Goal: Task Accomplishment & Management: Manage account settings

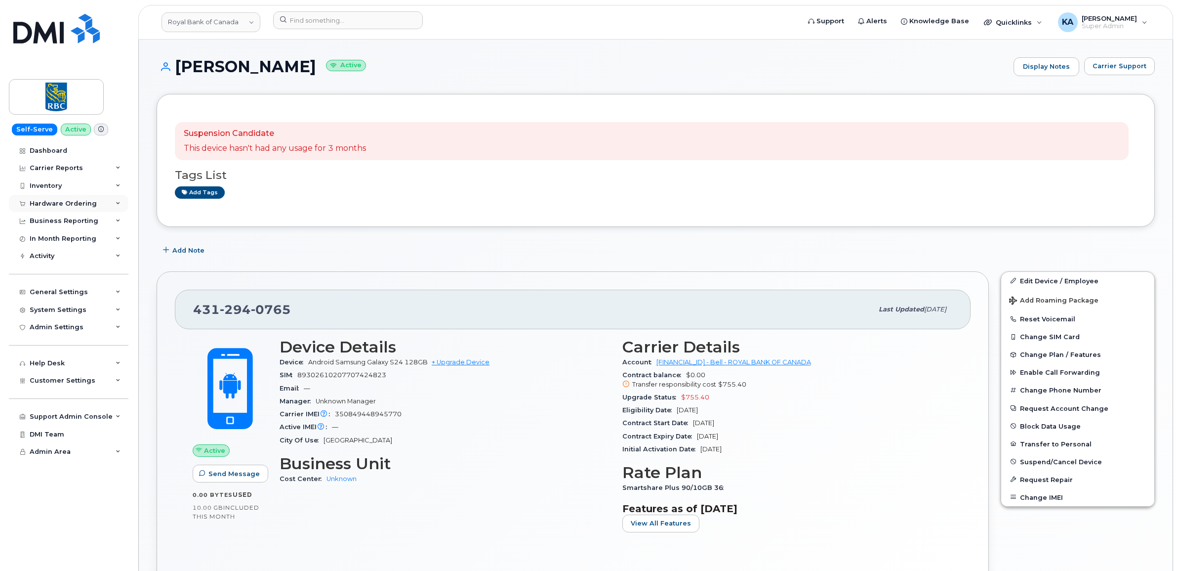
click at [76, 201] on div "Hardware Ordering" at bounding box center [63, 204] width 67 height 8
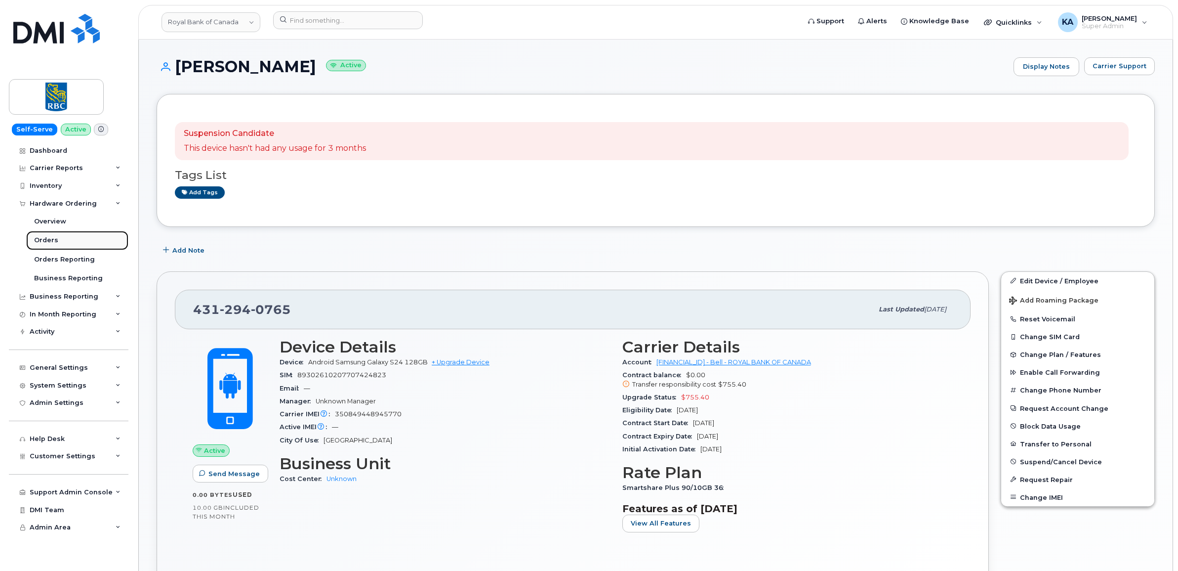
click at [42, 238] on div "Orders" at bounding box center [46, 240] width 24 height 9
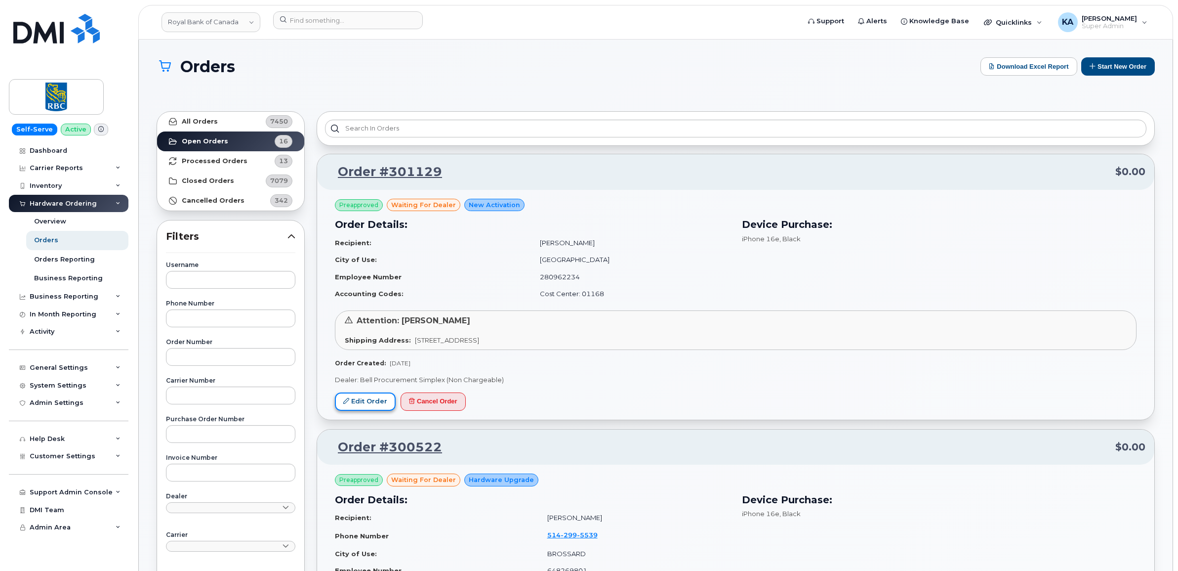
click at [365, 398] on link "Edit Order" at bounding box center [365, 401] width 61 height 18
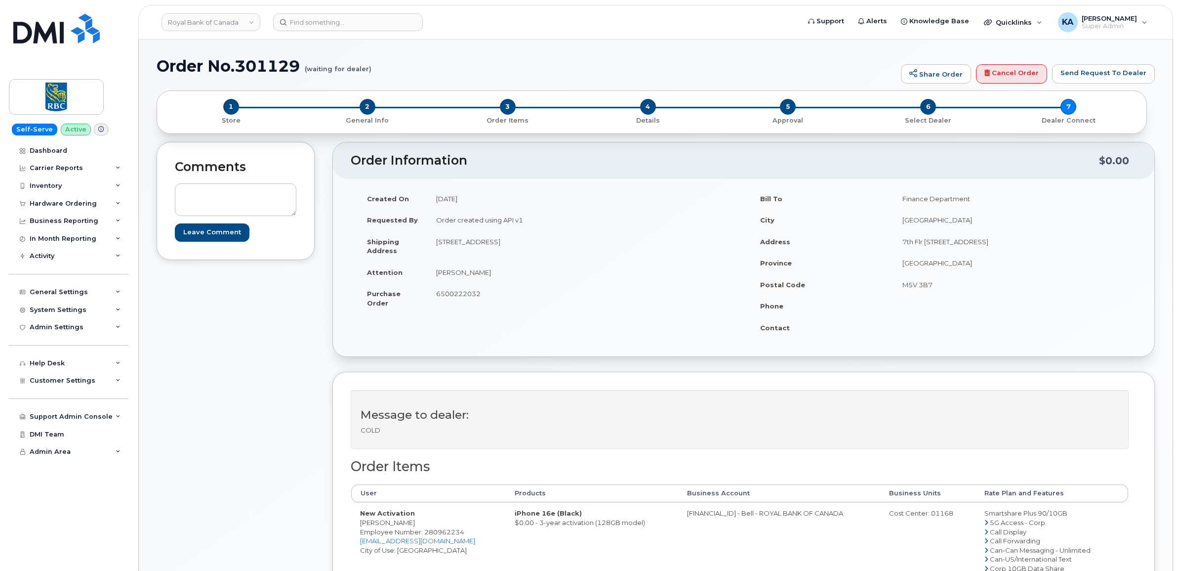
scroll to position [62, 0]
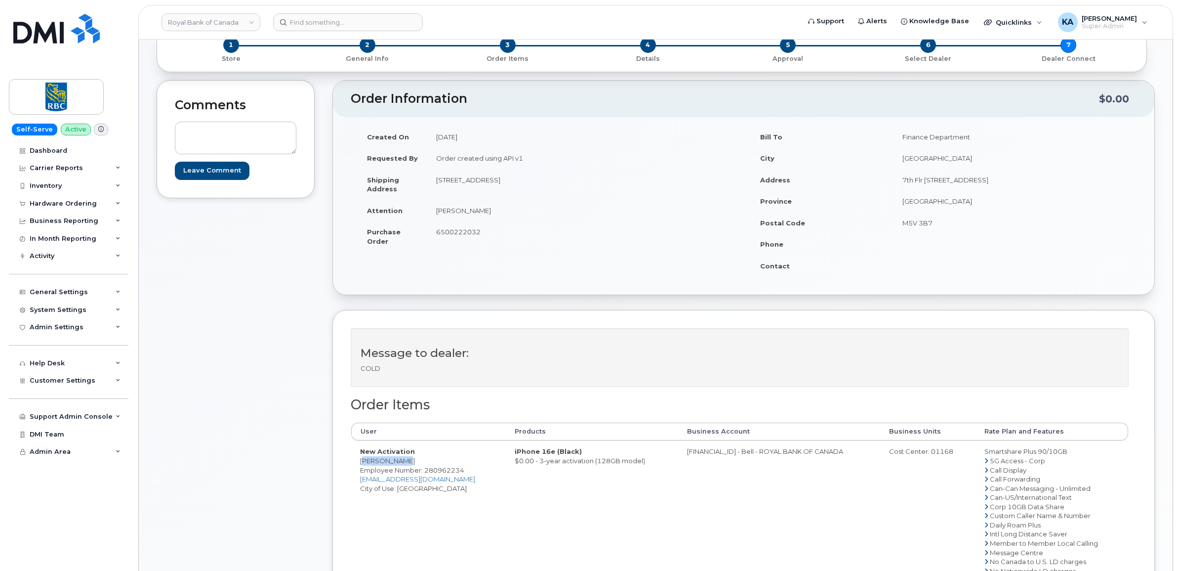
drag, startPoint x: 357, startPoint y: 460, endPoint x: 406, endPoint y: 460, distance: 48.9
click at [406, 460] on td "New Activation Yimiao Zhao Employee Number: 280962234 yimiao.zhao@rbccm.com Cit…" at bounding box center [428, 538] width 155 height 196
copy td "Yimiao Zhao"
click at [448, 472] on span "Employee Number: 280962234" at bounding box center [412, 470] width 104 height 8
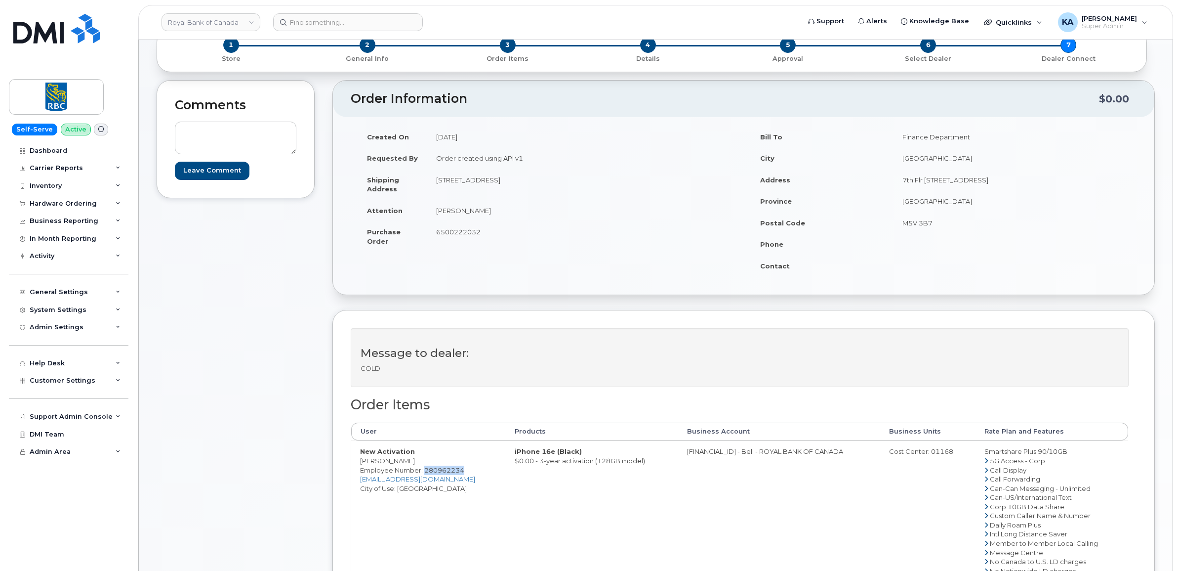
copy span "280962234"
drag, startPoint x: 352, startPoint y: 461, endPoint x: 403, endPoint y: 463, distance: 50.4
click at [403, 463] on td "New Activation Yimiao Zhao Employee Number: 280962234 yimiao.zhao@rbccm.com Cit…" at bounding box center [428, 538] width 155 height 196
copy td "Yimiao Zhao"
drag, startPoint x: 436, startPoint y: 180, endPoint x: 551, endPoint y: 188, distance: 114.9
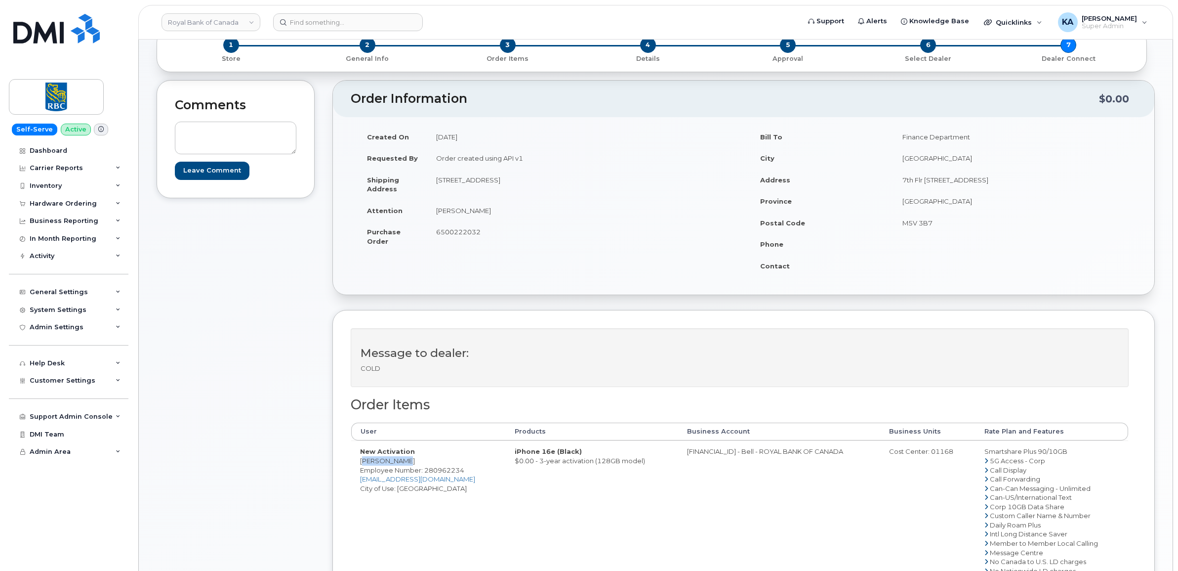
click at [551, 188] on td "1 Concord Cityplace Way Unit 3706 Toronto, ON Canada, M5V0X3" at bounding box center [581, 184] width 309 height 31
copy td "1 Concord Cityplace Way Unit 3706"
drag, startPoint x: 623, startPoint y: 183, endPoint x: 650, endPoint y: 185, distance: 27.3
click at [650, 185] on td "1 Concord Cityplace Way Unit 3706 Toronto, ON Canada, M5V0X3" at bounding box center [581, 184] width 309 height 31
copy td "M5V0X3"
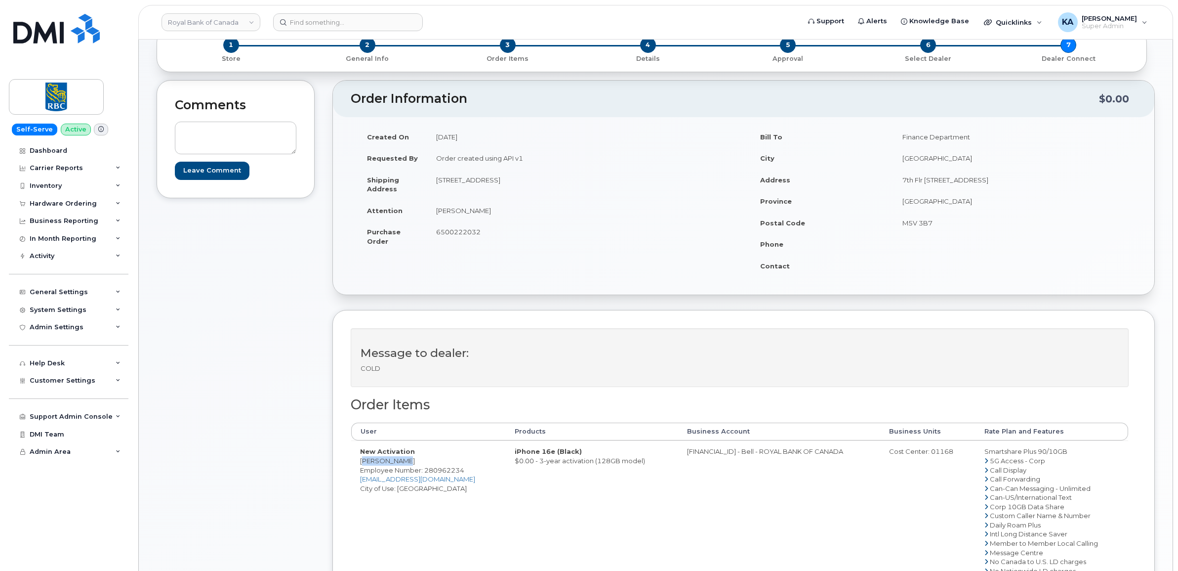
drag, startPoint x: 354, startPoint y: 460, endPoint x: 403, endPoint y: 464, distance: 49.1
click at [403, 464] on td "New Activation Yimiao Zhao Employee Number: 280962234 yimiao.zhao@rbccm.com Cit…" at bounding box center [428, 538] width 155 height 196
copy td "Yimiao Zhao"
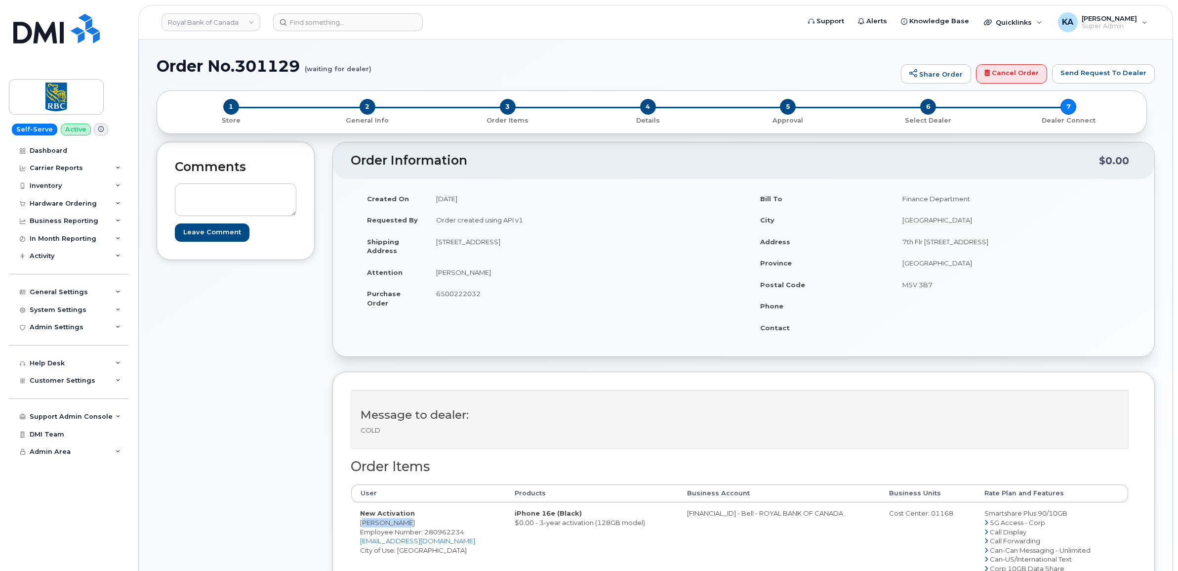
copy td "0526299293"
click at [937, 513] on div "Cost Center: 01168" at bounding box center [928, 512] width 78 height 9
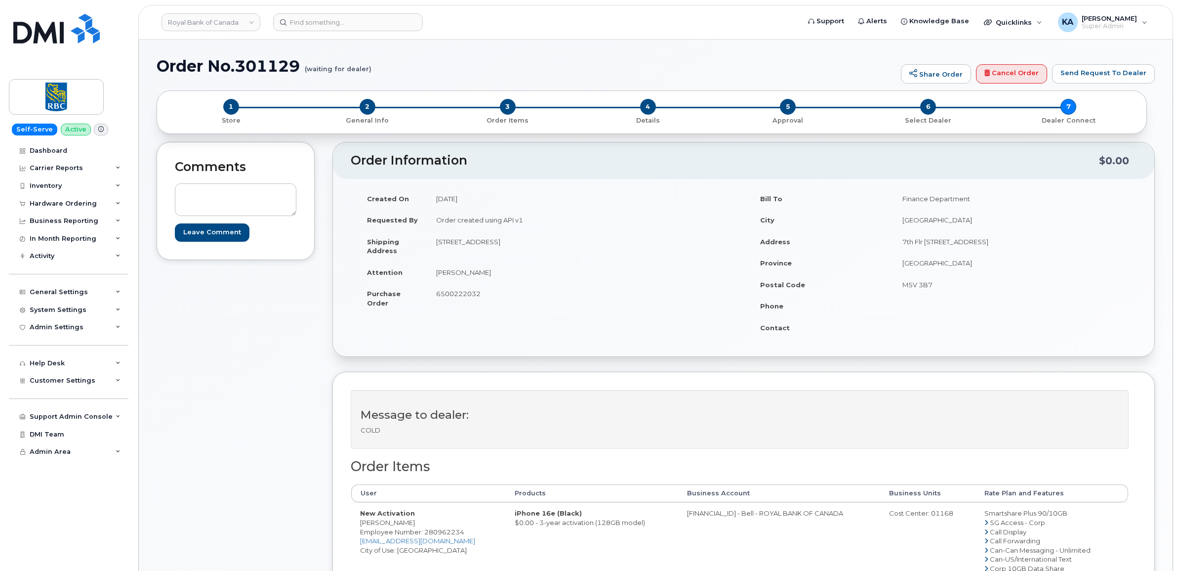
copy div "01168"
click at [439, 535] on span "Employee Number: 280962234" at bounding box center [412, 532] width 104 height 8
copy span "280962234"
drag, startPoint x: 351, startPoint y: 521, endPoint x: 401, endPoint y: 523, distance: 50.4
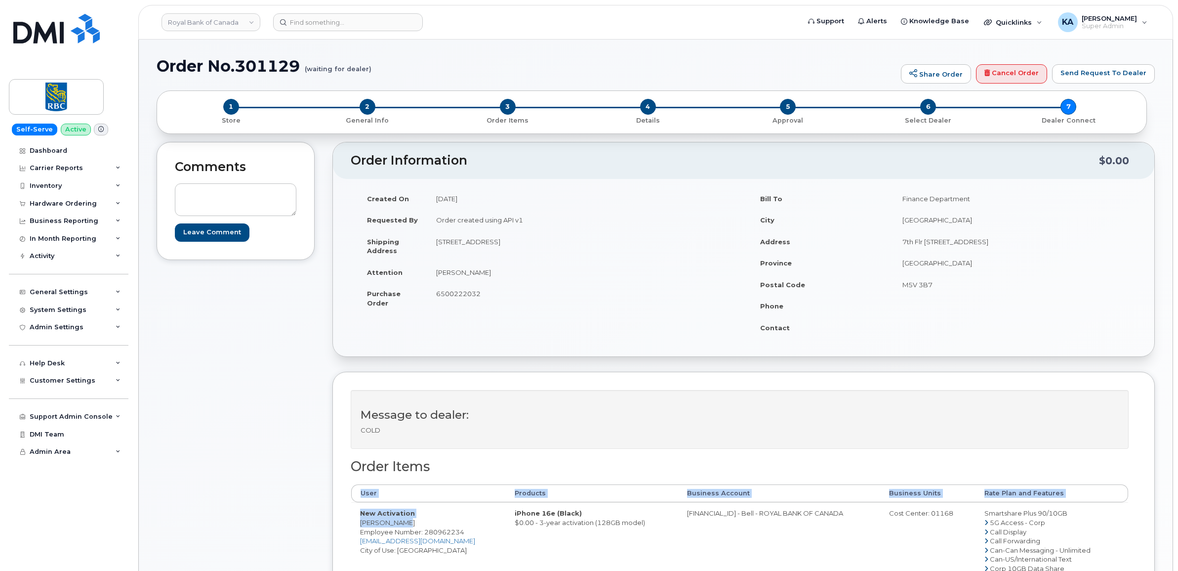
drag, startPoint x: 401, startPoint y: 522, endPoint x: 416, endPoint y: 518, distance: 15.9
drag, startPoint x: 407, startPoint y: 522, endPoint x: 360, endPoint y: 521, distance: 46.9
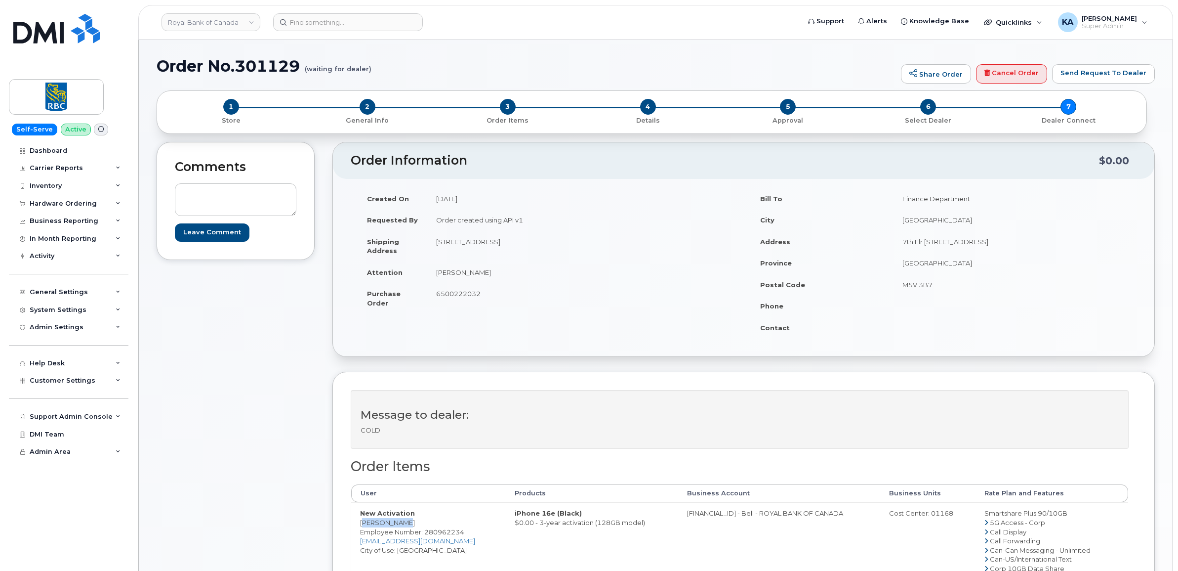
copy td "Yimiao Zhao"
drag, startPoint x: 976, startPoint y: 515, endPoint x: 1068, endPoint y: 515, distance: 91.4
click at [455, 297] on span "6500222032" at bounding box center [458, 293] width 44 height 8
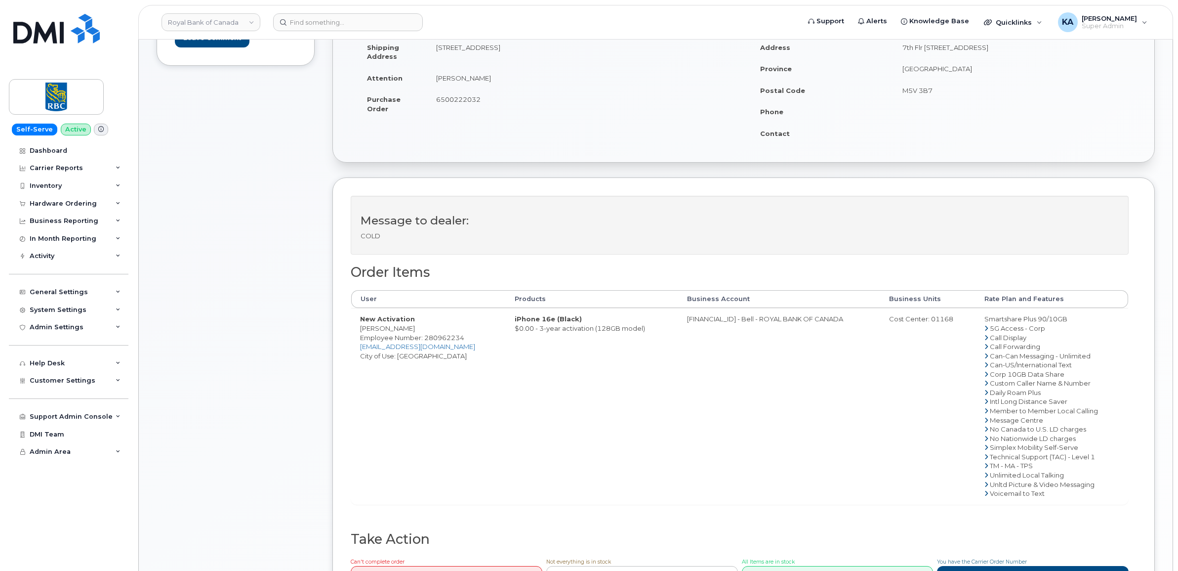
scroll to position [247, 0]
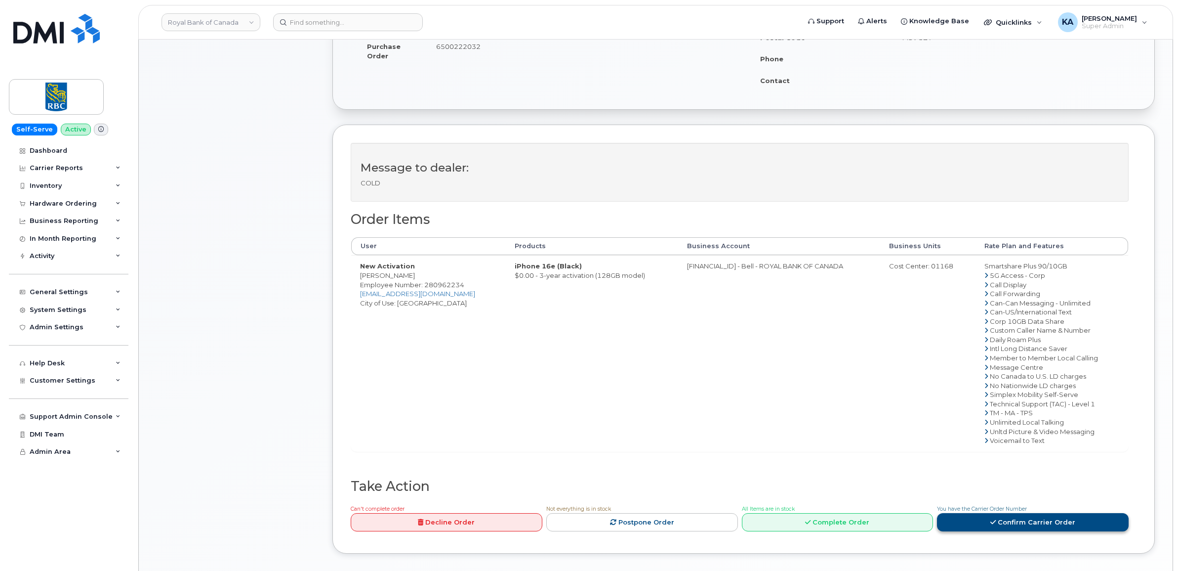
click at [987, 522] on link "Confirm Carrier Order" at bounding box center [1033, 522] width 192 height 18
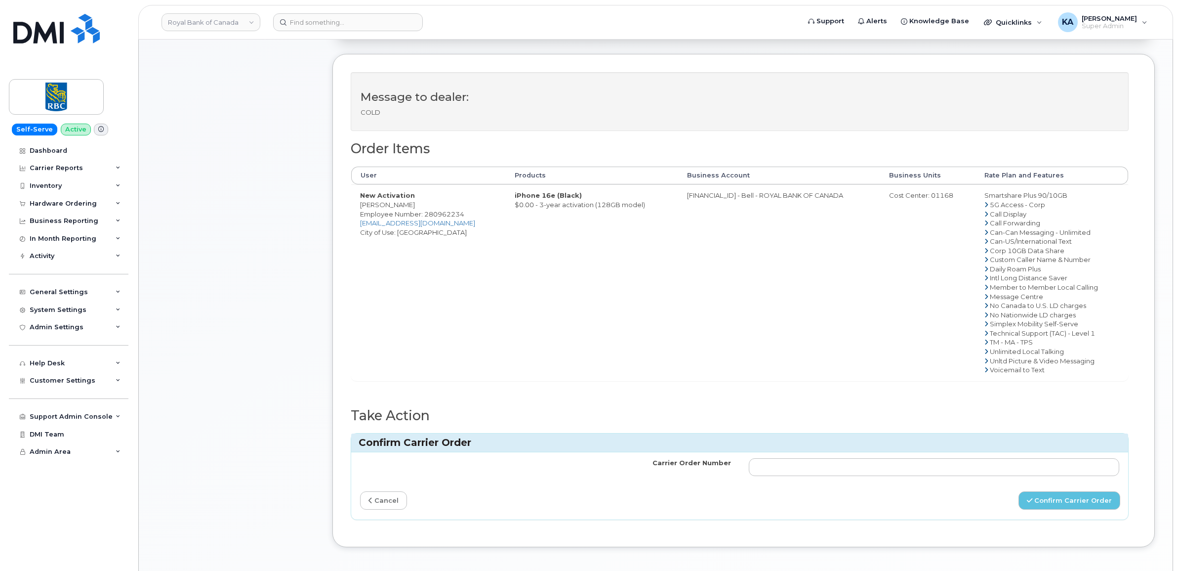
scroll to position [371, 0]
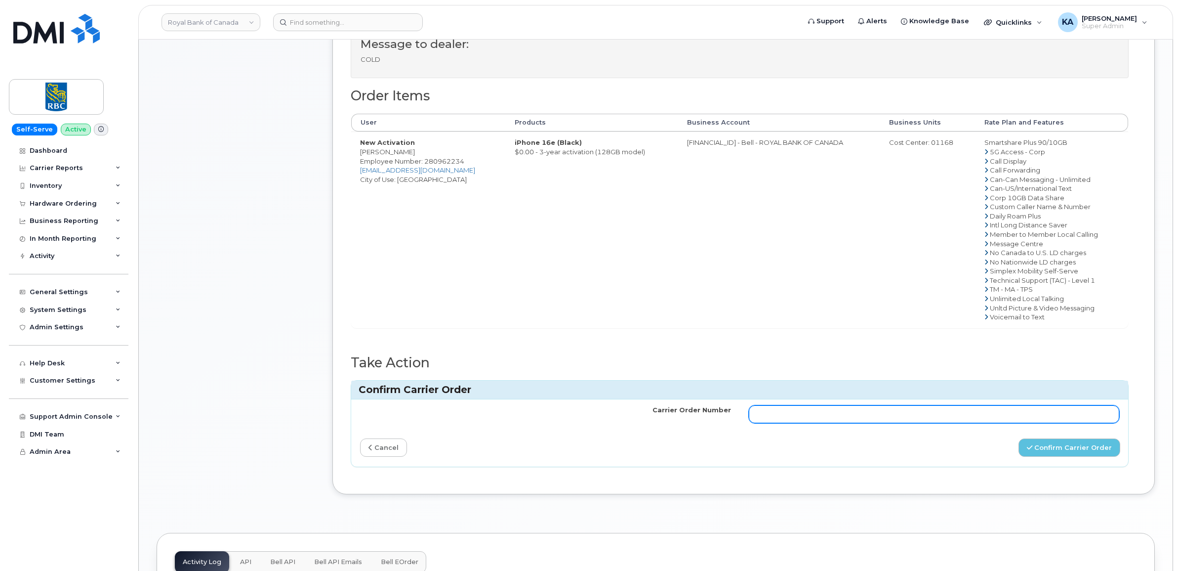
click at [922, 415] on input "Carrier Order Number" at bounding box center [934, 414] width 371 height 18
paste input "3018312"
type input "3018312"
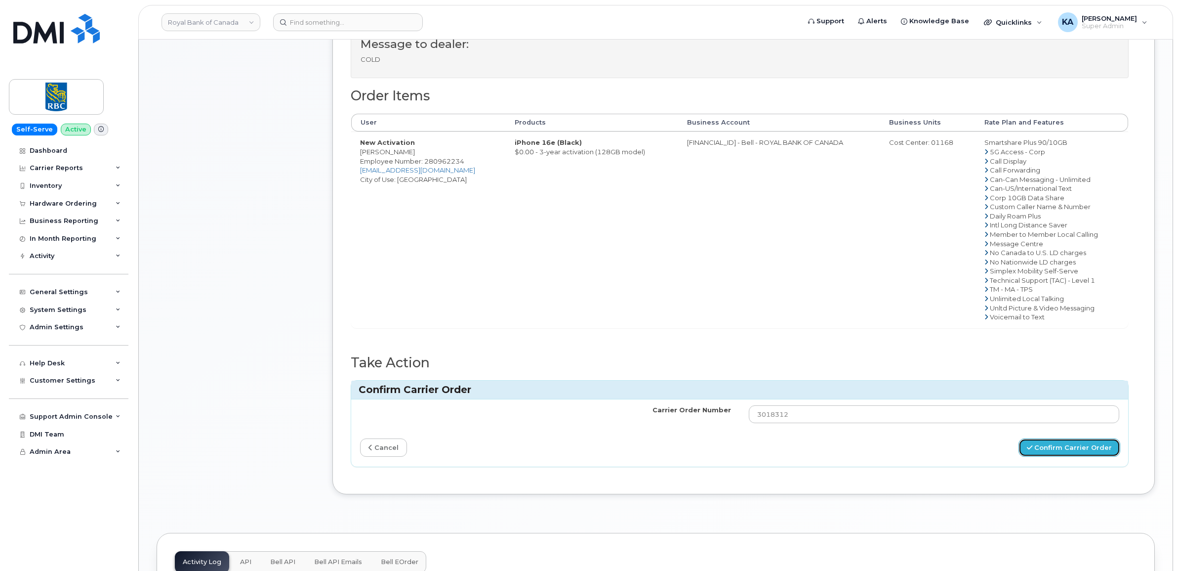
click at [1041, 446] on button "Confirm Carrier Order" at bounding box center [1070, 447] width 102 height 18
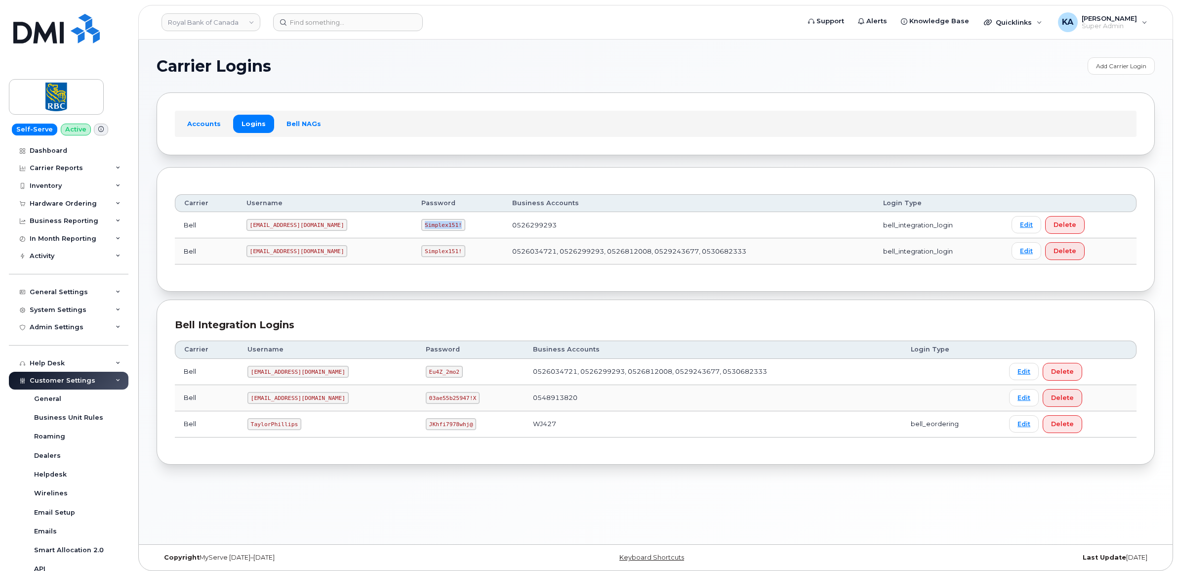
scroll to position [124, 0]
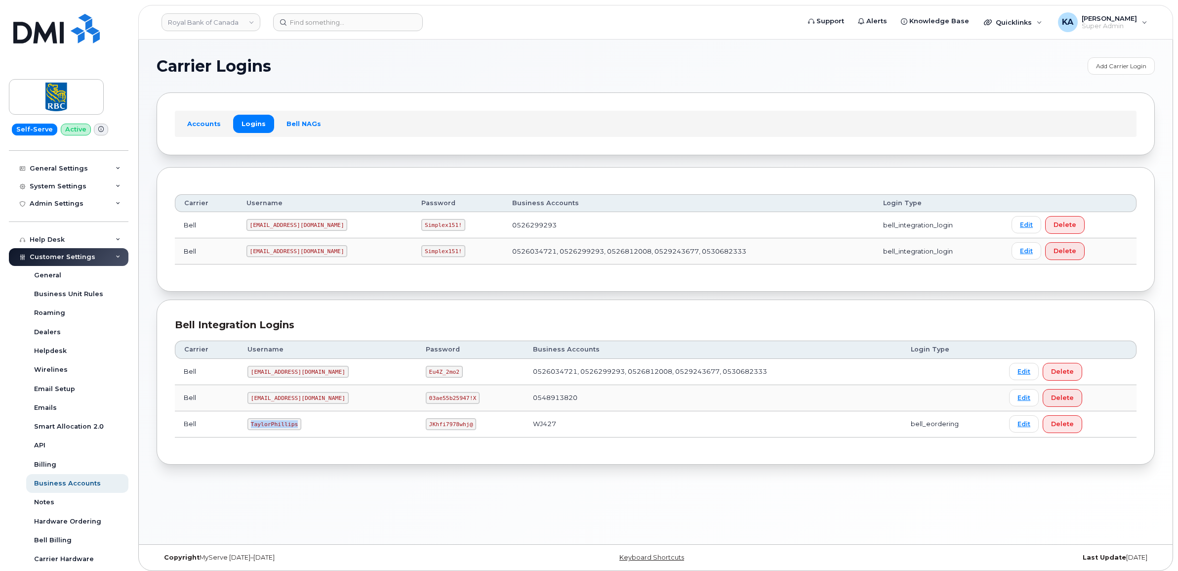
drag, startPoint x: 250, startPoint y: 427, endPoint x: 299, endPoint y: 426, distance: 48.9
click at [299, 426] on td "TaylorPhillips" at bounding box center [328, 424] width 178 height 26
copy code "TaylorPhillips"
drag, startPoint x: 396, startPoint y: 424, endPoint x: 439, endPoint y: 430, distance: 43.5
click at [439, 430] on code "JKhfi7978whj@" at bounding box center [451, 424] width 50 height 12
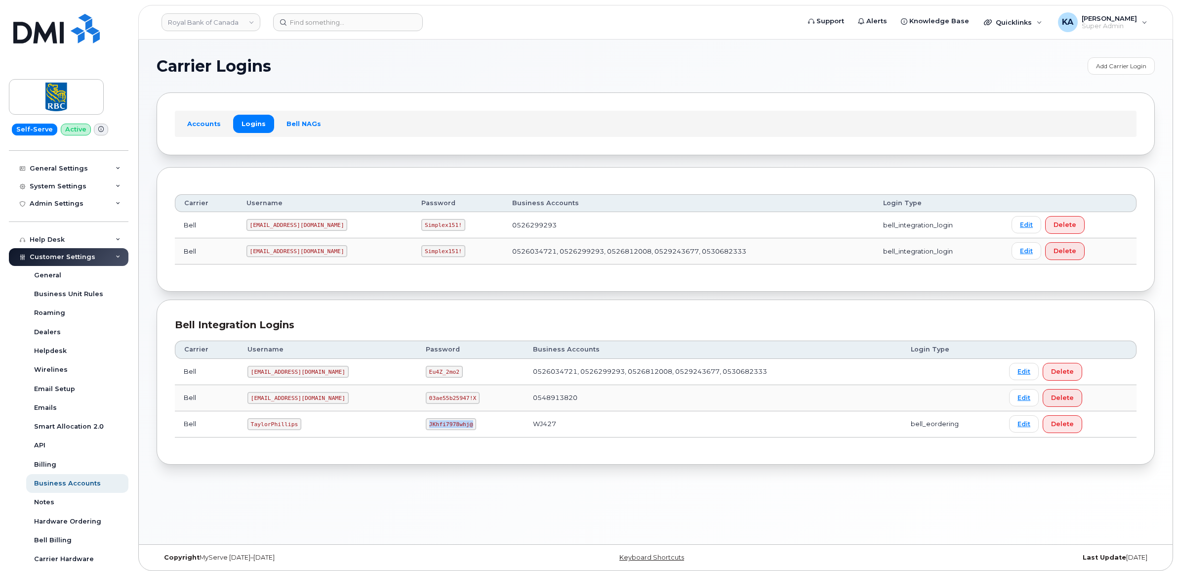
copy code "JKhfi7978whj@"
drag, startPoint x: 250, startPoint y: 423, endPoint x: 300, endPoint y: 429, distance: 49.7
click at [300, 429] on td "TaylorPhillips" at bounding box center [328, 424] width 178 height 26
copy code "TaylorPhillips"
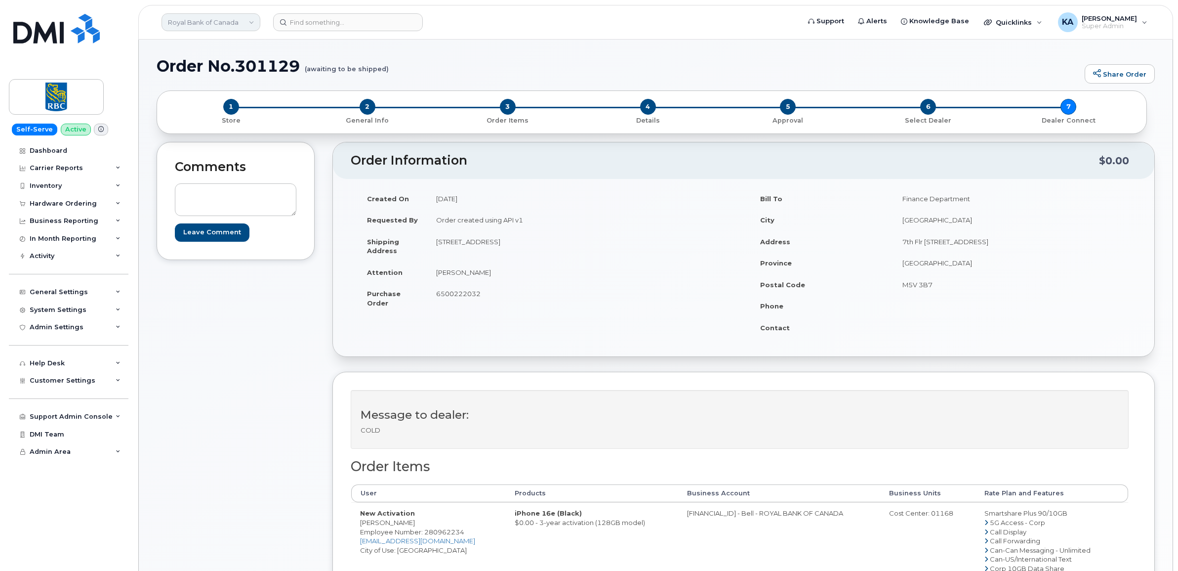
click at [181, 20] on link "Royal Bank of Canada" at bounding box center [211, 22] width 99 height 18
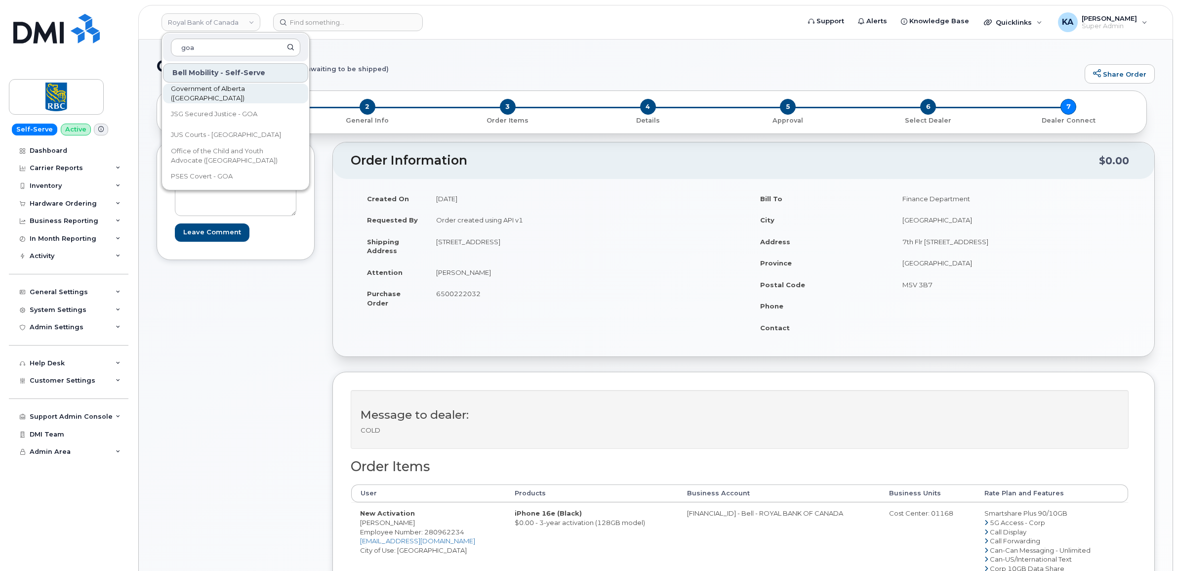
type input "goa"
click at [187, 90] on span "Government of Alberta (GOA)" at bounding box center [228, 93] width 114 height 19
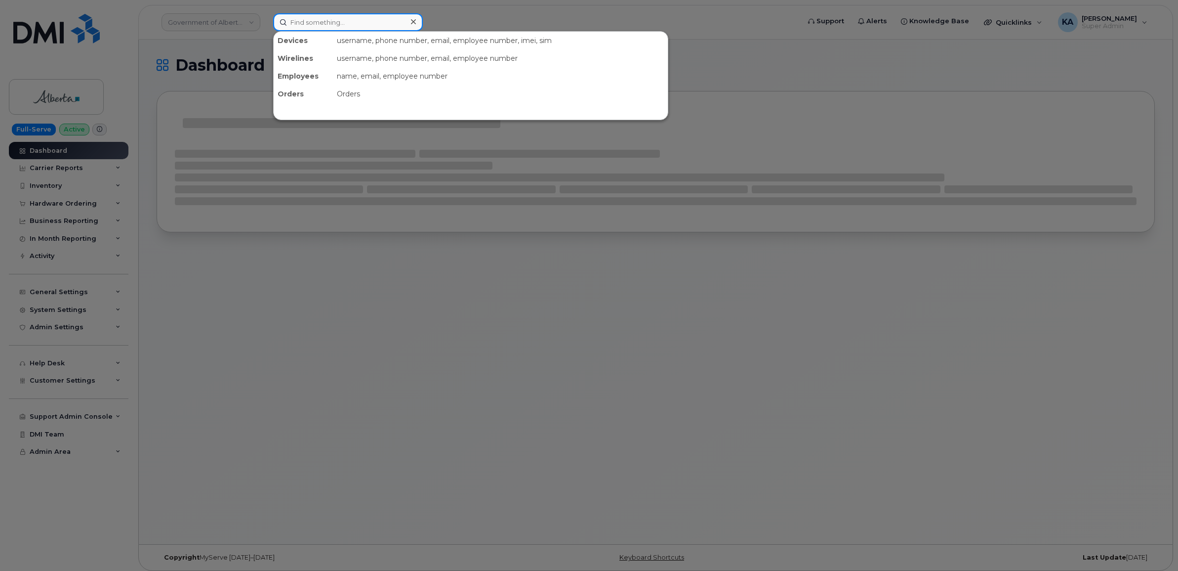
click at [310, 21] on input at bounding box center [348, 22] width 150 height 18
paste input "7807188354"
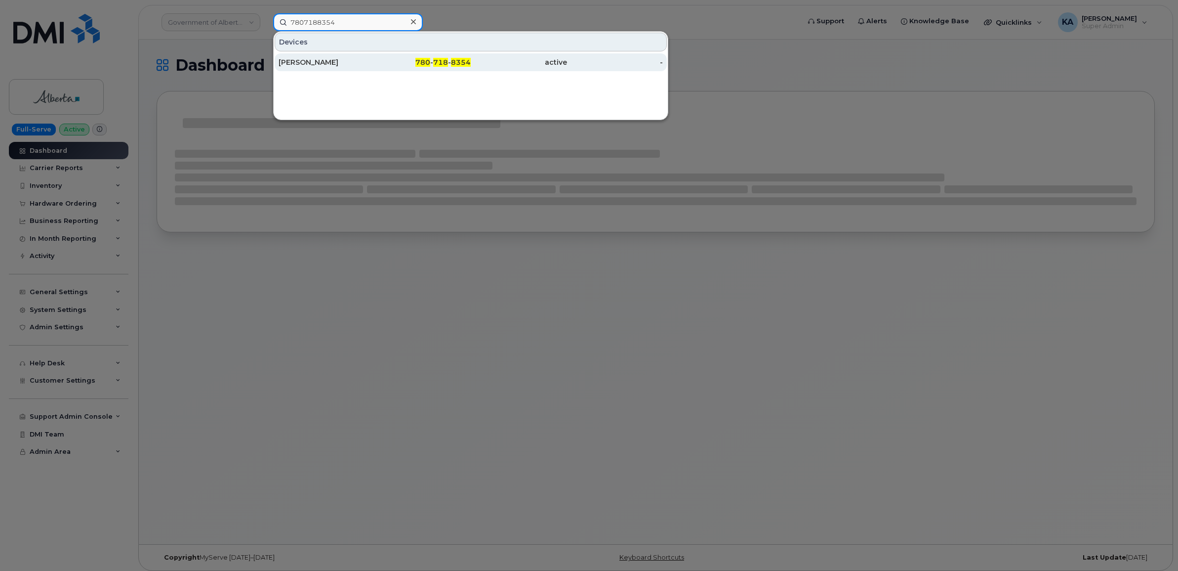
type input "7807188354"
click at [288, 62] on div "[PERSON_NAME]" at bounding box center [327, 62] width 96 height 10
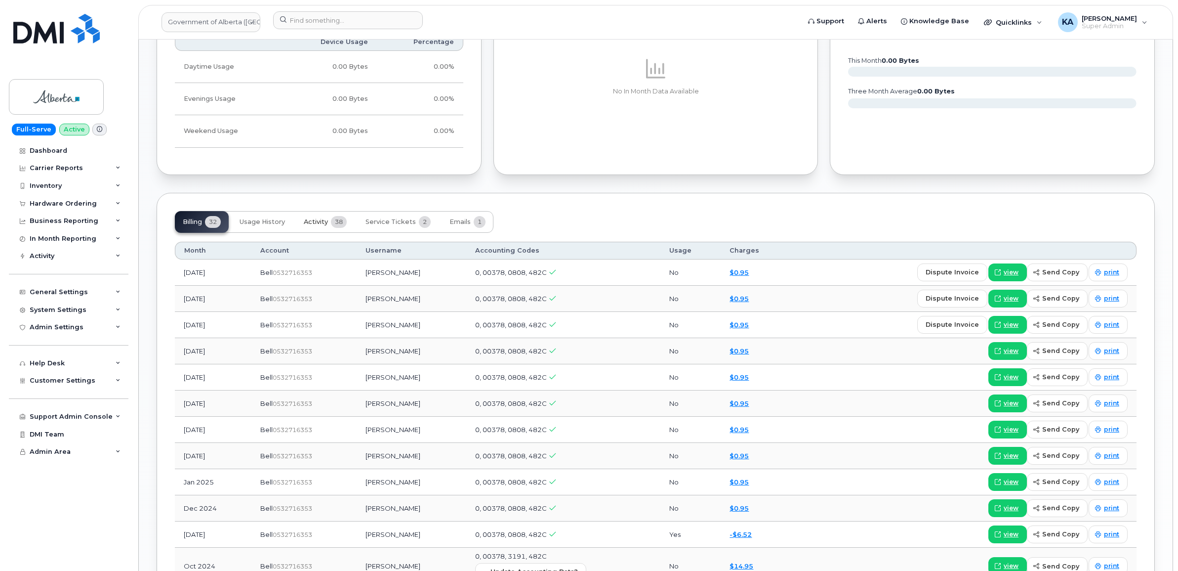
click at [312, 220] on span "Activity" at bounding box center [316, 222] width 24 height 8
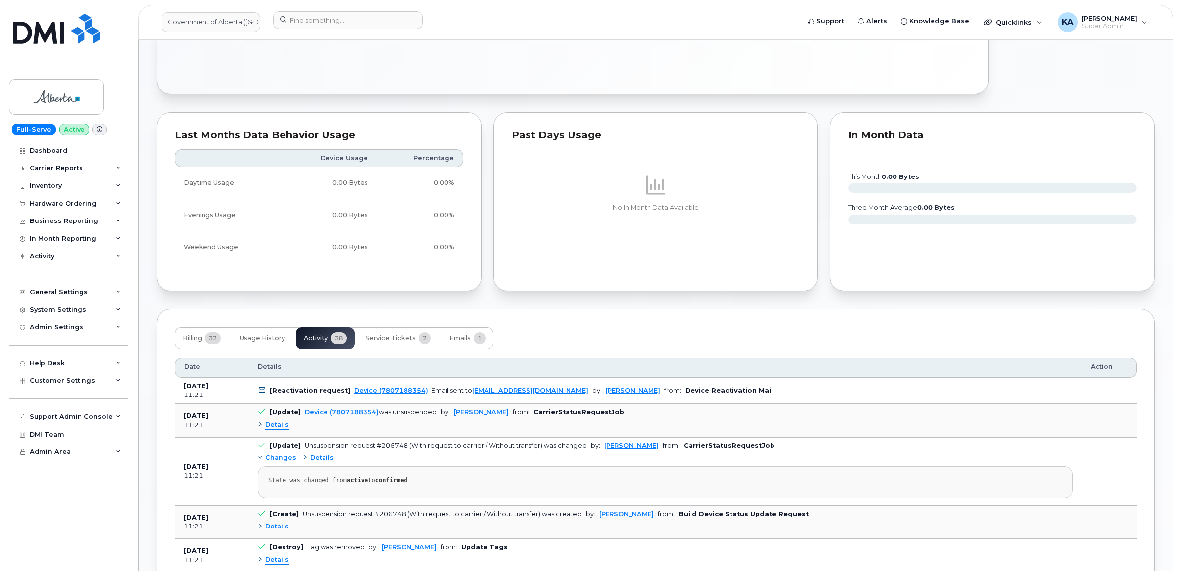
scroll to position [679, 0]
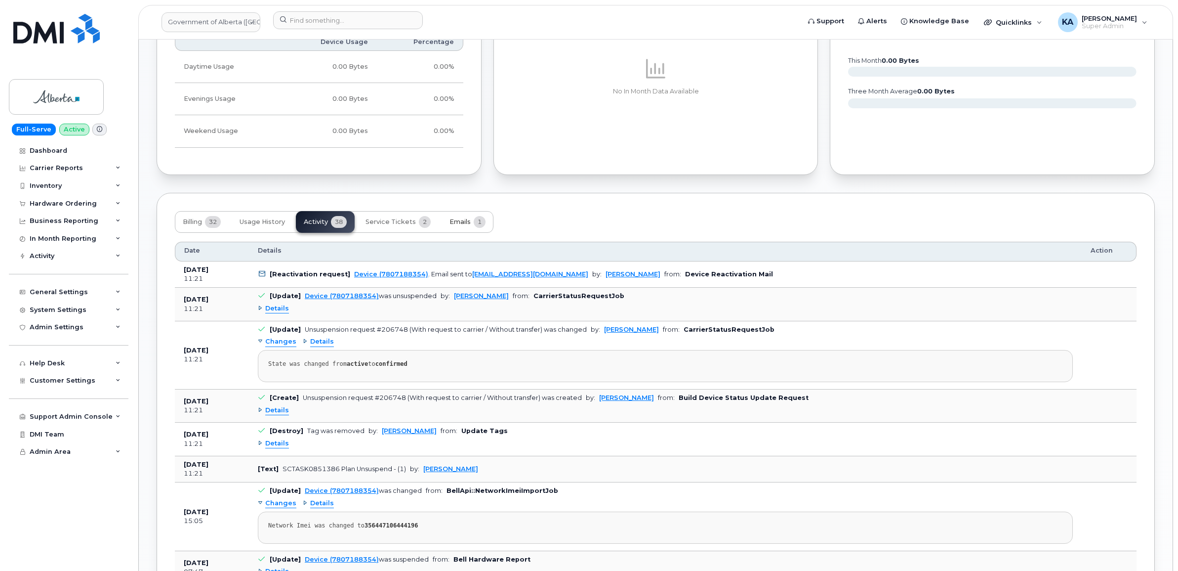
click at [460, 223] on span "Emails" at bounding box center [460, 222] width 21 height 8
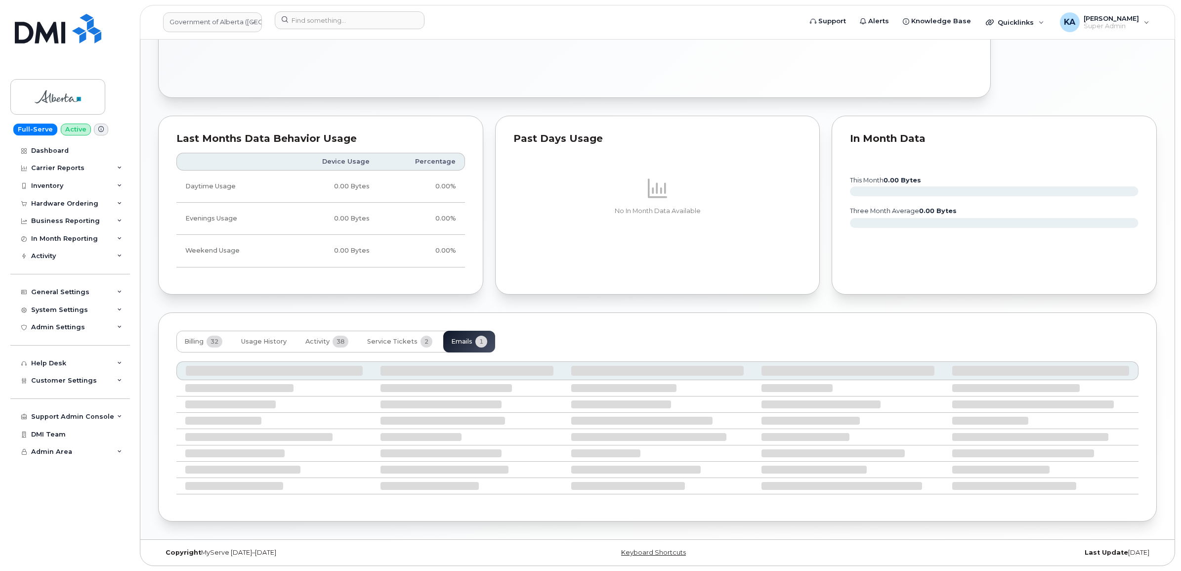
scroll to position [465, 0]
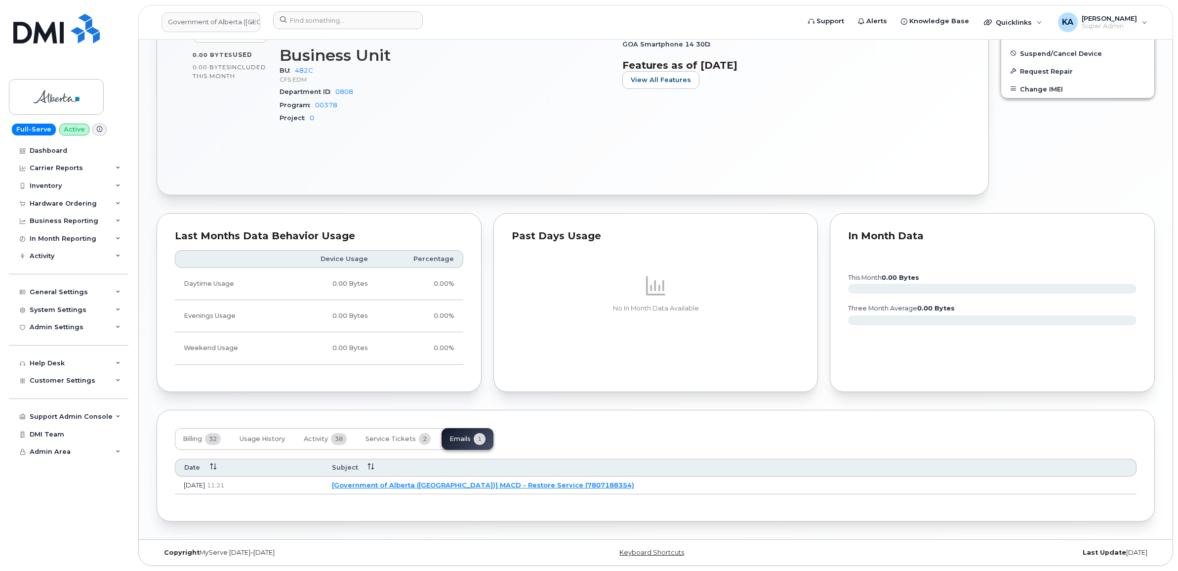
click at [467, 485] on link "[Government of Alberta ([GEOGRAPHIC_DATA])] MACD - Restore Service (7807188354)" at bounding box center [483, 485] width 302 height 8
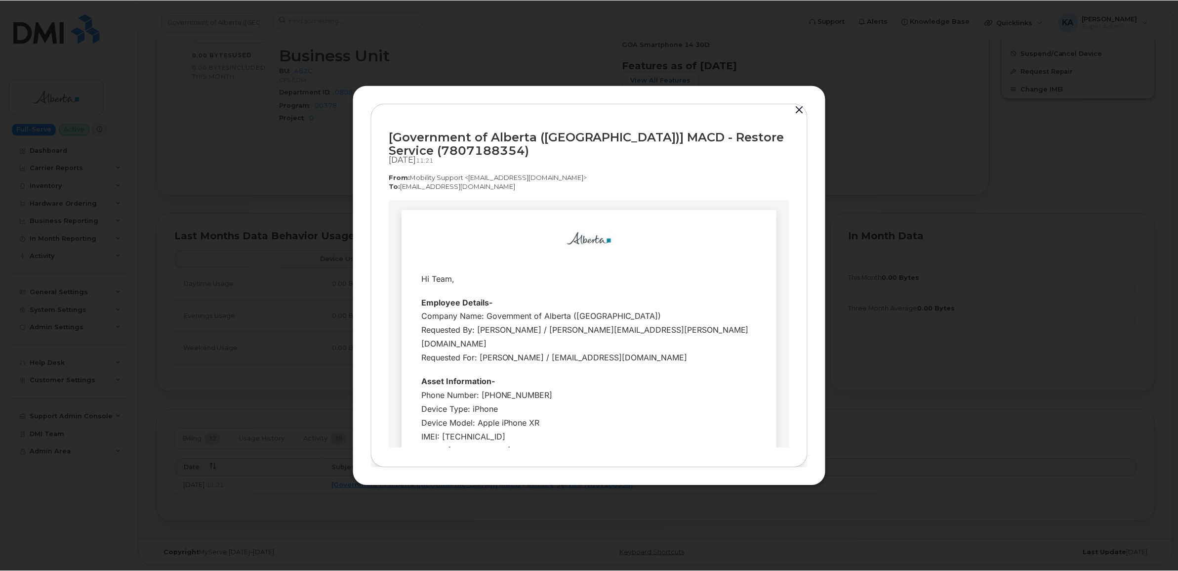
scroll to position [0, 0]
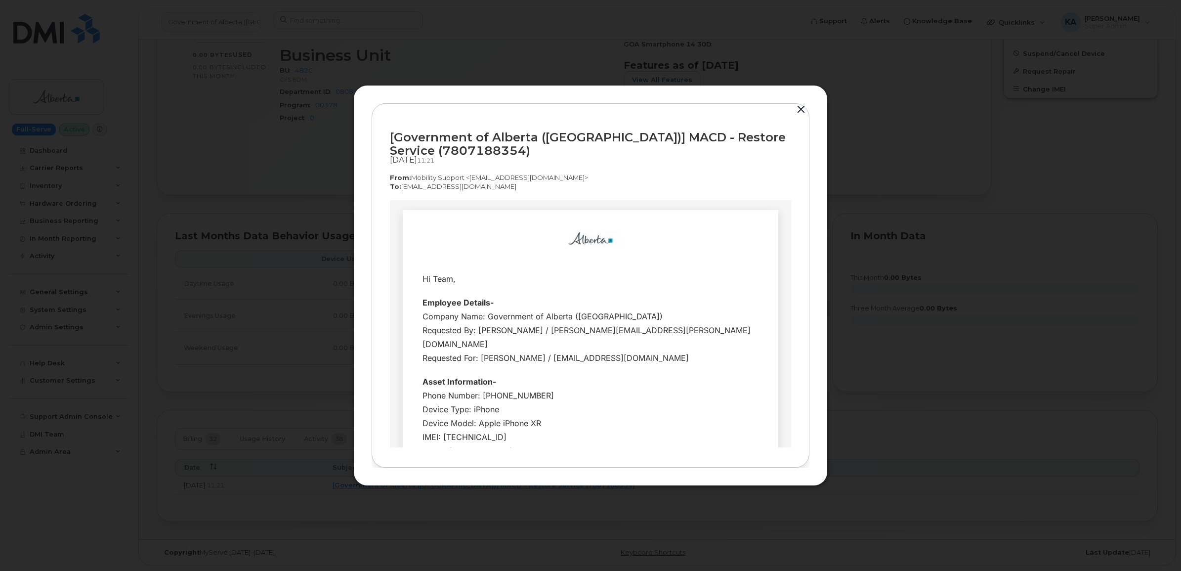
click at [799, 110] on button "button" at bounding box center [800, 110] width 15 height 14
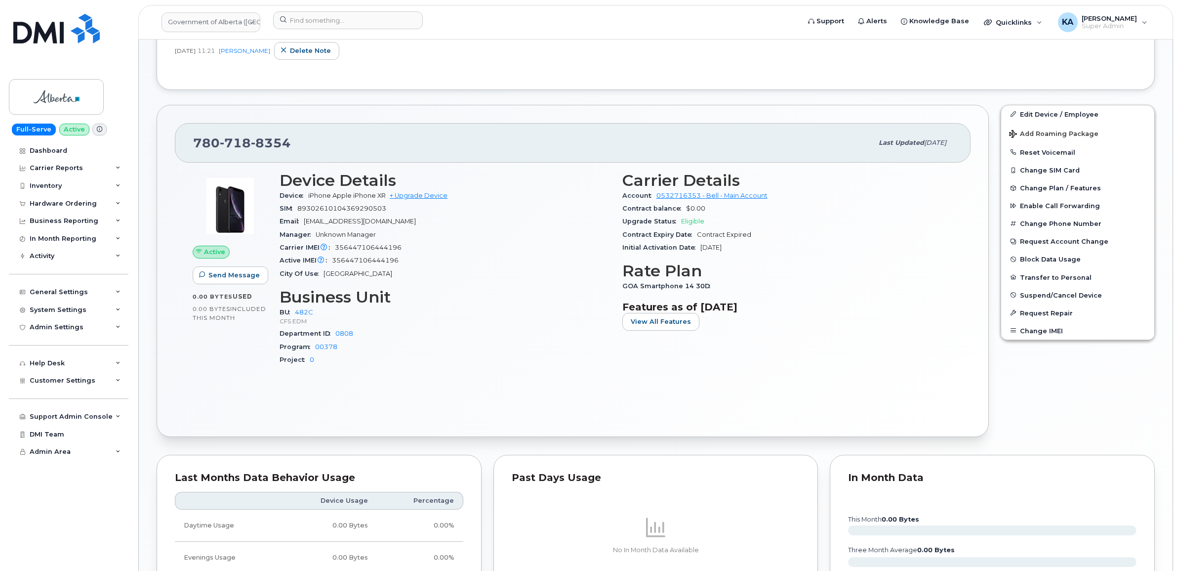
scroll to position [218, 0]
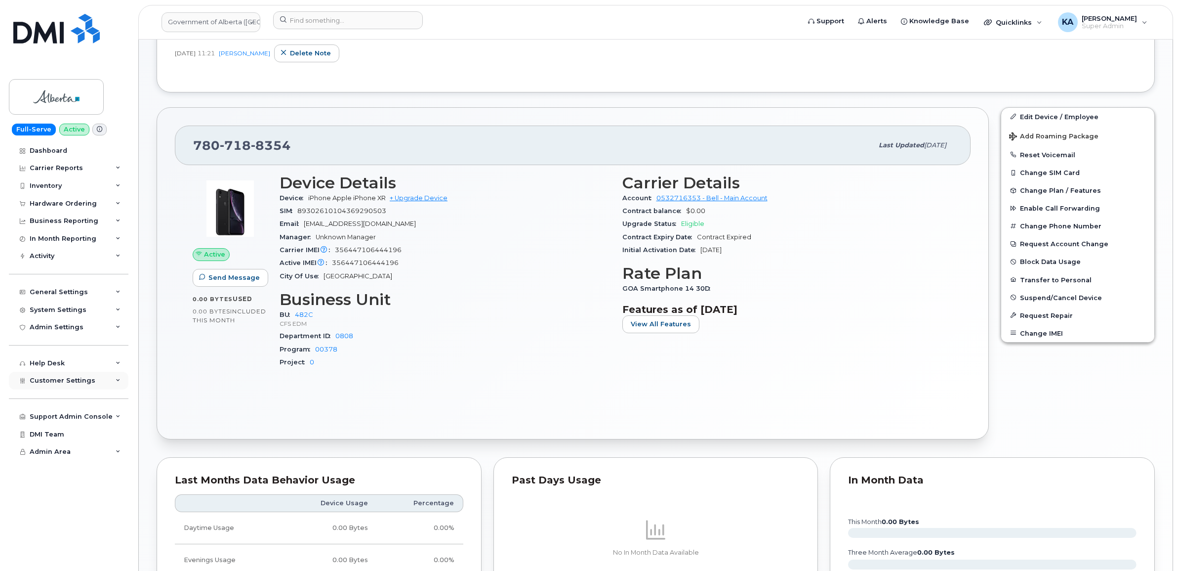
click at [47, 381] on span "Customer Settings" at bounding box center [63, 379] width 66 height 7
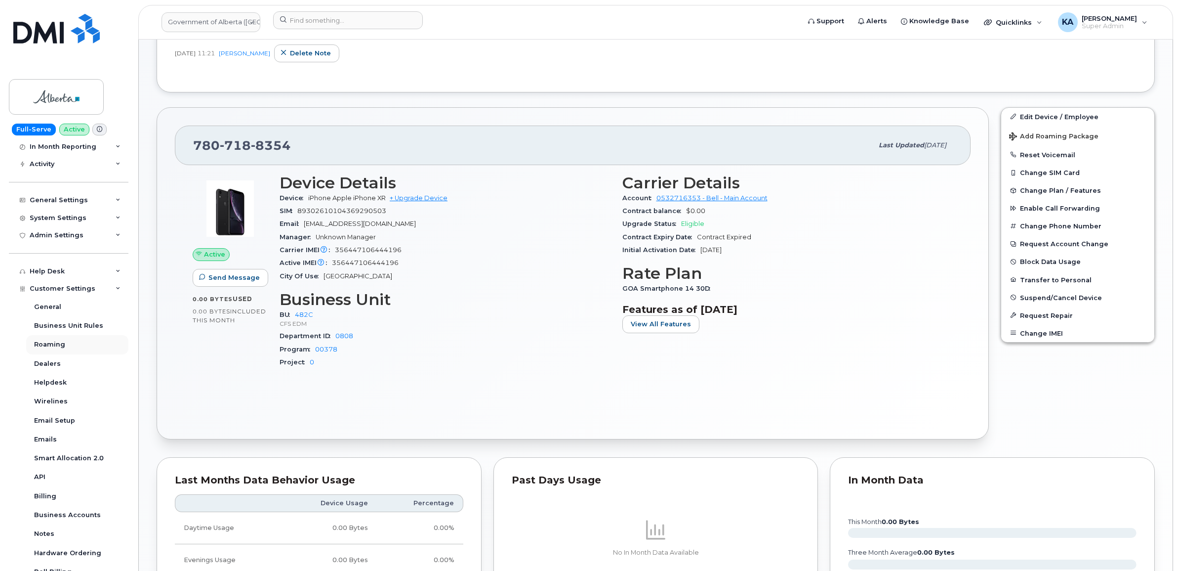
scroll to position [196, 0]
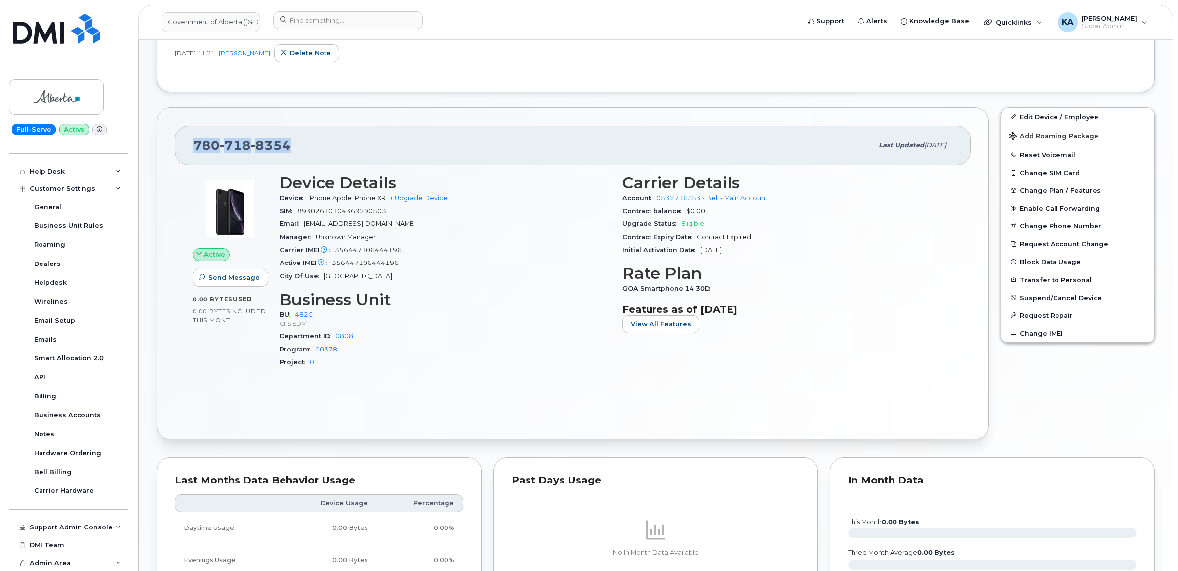
drag, startPoint x: 293, startPoint y: 147, endPoint x: 188, endPoint y: 147, distance: 104.7
click at [188, 147] on div "780 718 8354 Last updated Sep 18, 2025" at bounding box center [573, 145] width 796 height 40
copy span "780 718 8354"
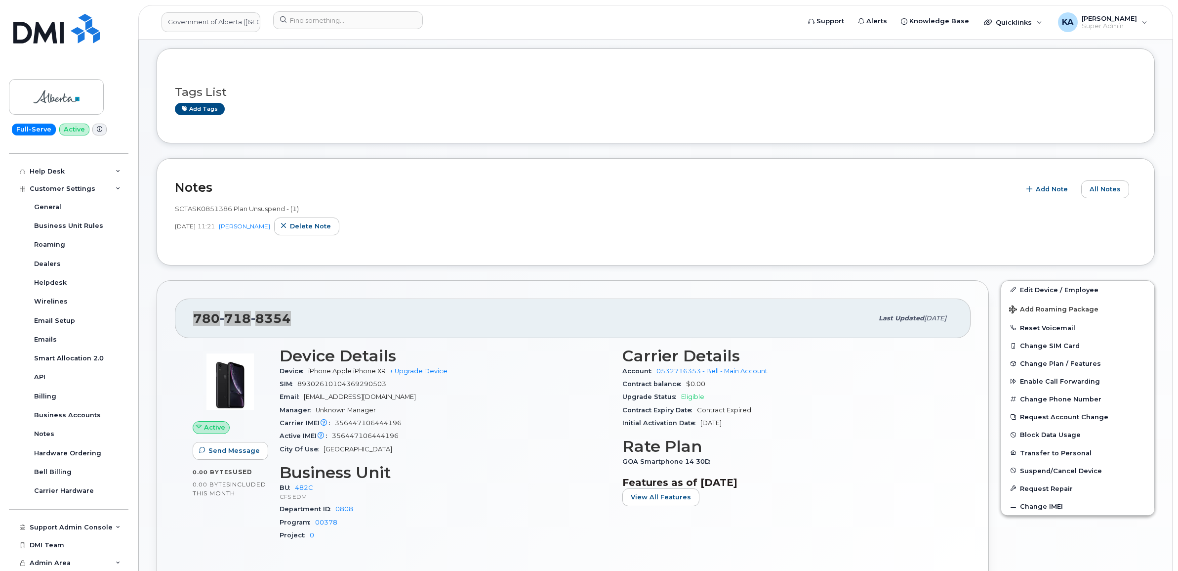
scroll to position [185, 0]
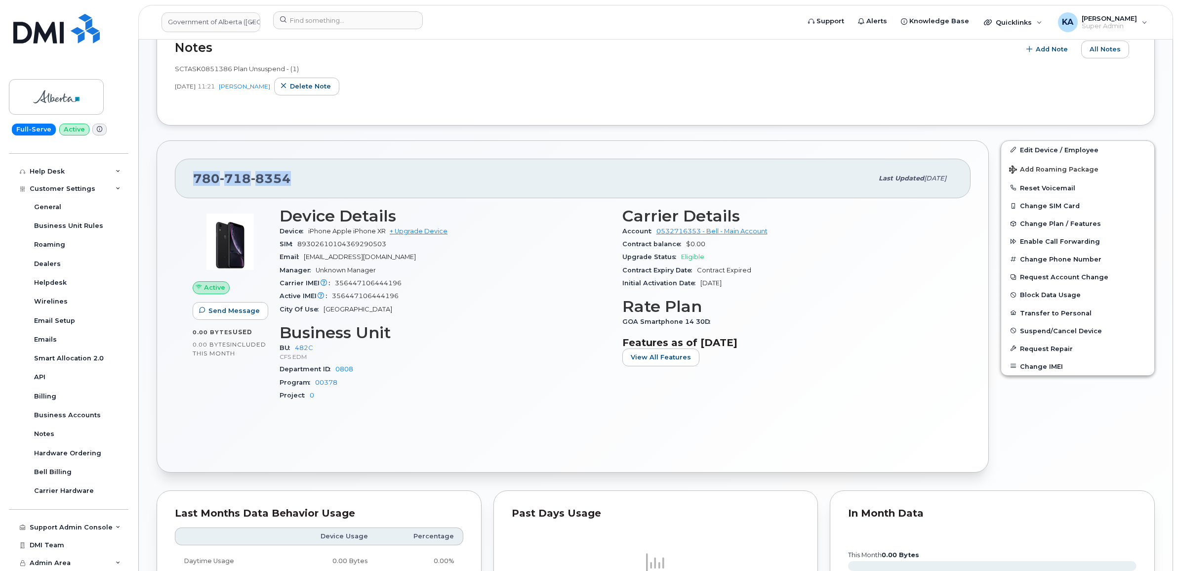
click at [186, 178] on div "780 718 8354 Last updated Sep 18, 2025" at bounding box center [573, 179] width 796 height 40
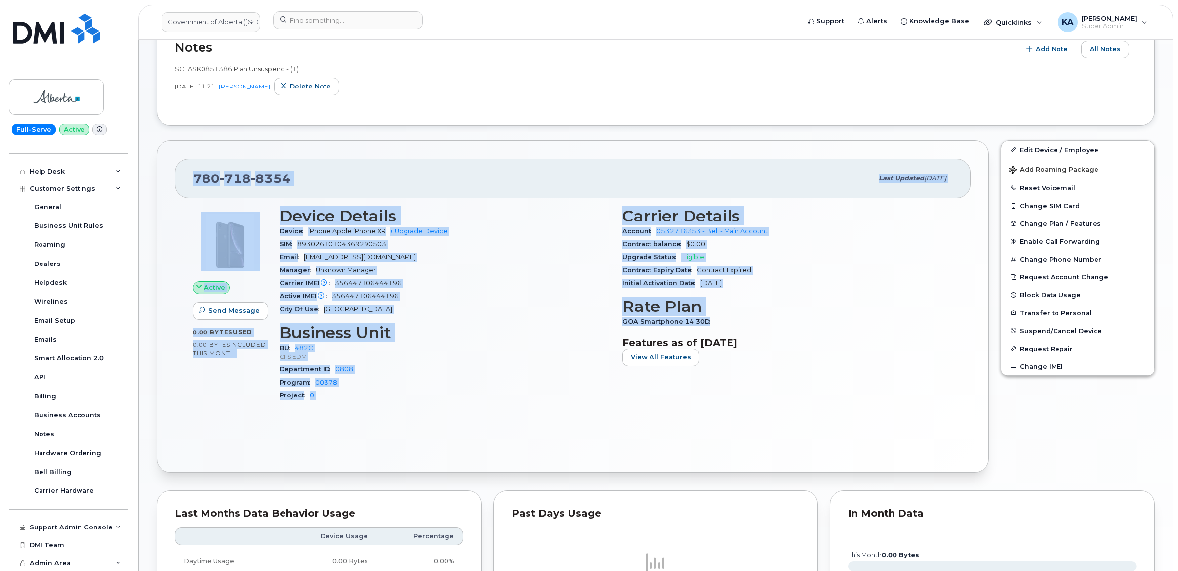
drag, startPoint x: 186, startPoint y: 178, endPoint x: 732, endPoint y: 321, distance: 563.9
click at [732, 321] on div "780 718 8354 Last updated Sep 18, 2025 Active Send Message 0.00 Bytes  used 0.0…" at bounding box center [573, 306] width 832 height 332
click at [401, 338] on h3 "Business Unit" at bounding box center [445, 333] width 331 height 18
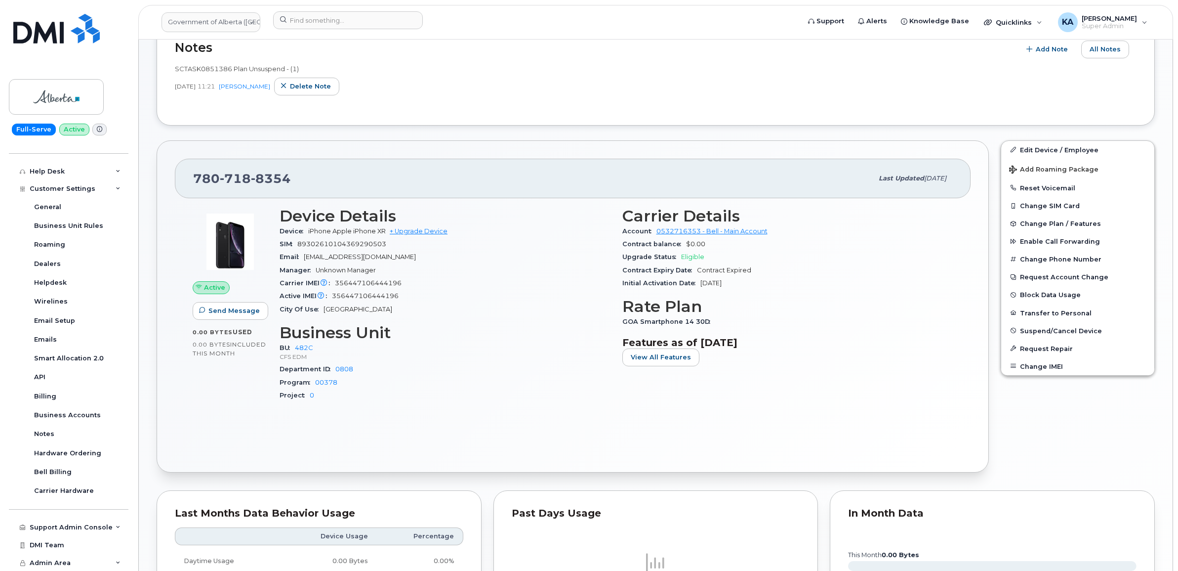
click at [370, 283] on span "356447106444196" at bounding box center [368, 282] width 67 height 7
copy span "356447106444196"
click at [551, 266] on div "Manager Unknown Manager" at bounding box center [445, 270] width 331 height 13
drag, startPoint x: 296, startPoint y: 178, endPoint x: 191, endPoint y: 181, distance: 105.3
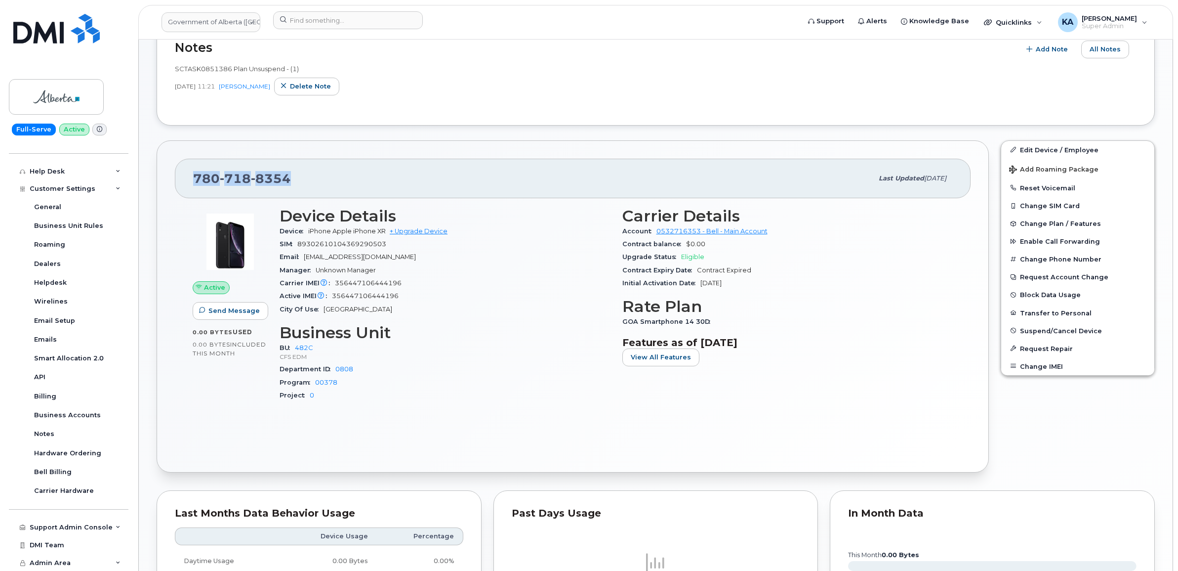
click at [191, 181] on div "780 718 8354 Last updated Sep 18, 2025" at bounding box center [573, 179] width 796 height 40
copy span "780 718 8354"
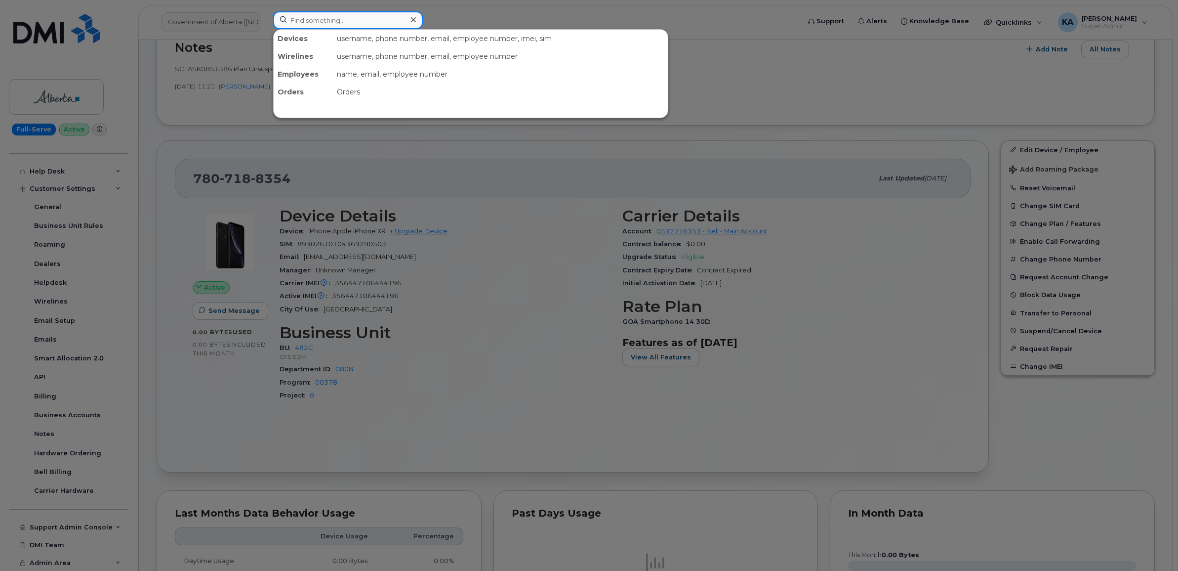
click at [312, 22] on input at bounding box center [348, 20] width 150 height 18
paste input "5875753906"
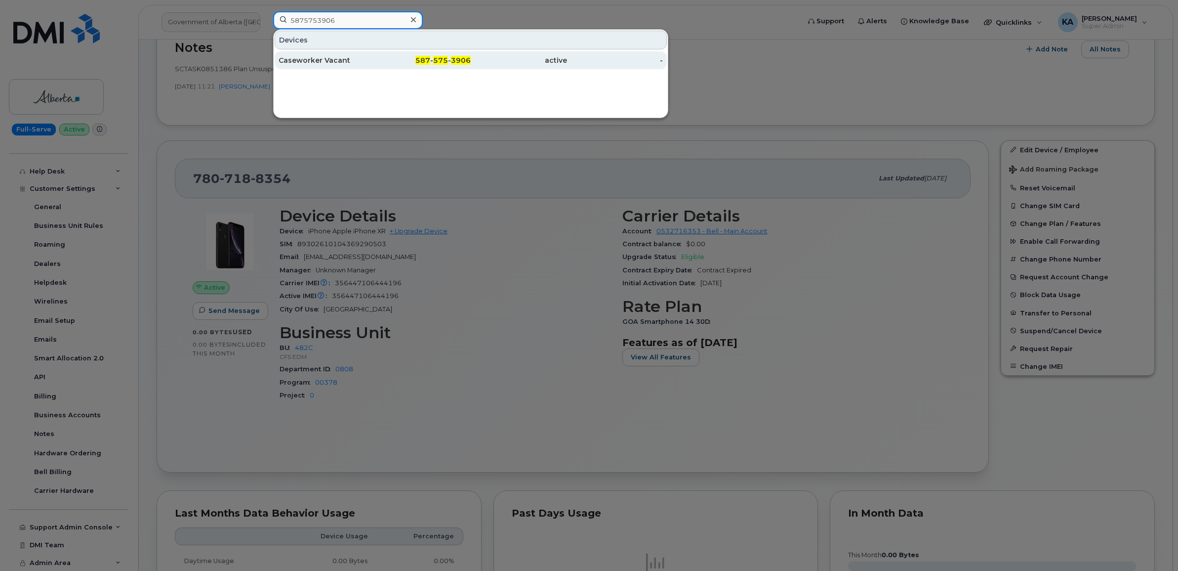
type input "5875753906"
click at [290, 59] on div "Caseworker Vacant" at bounding box center [327, 60] width 96 height 10
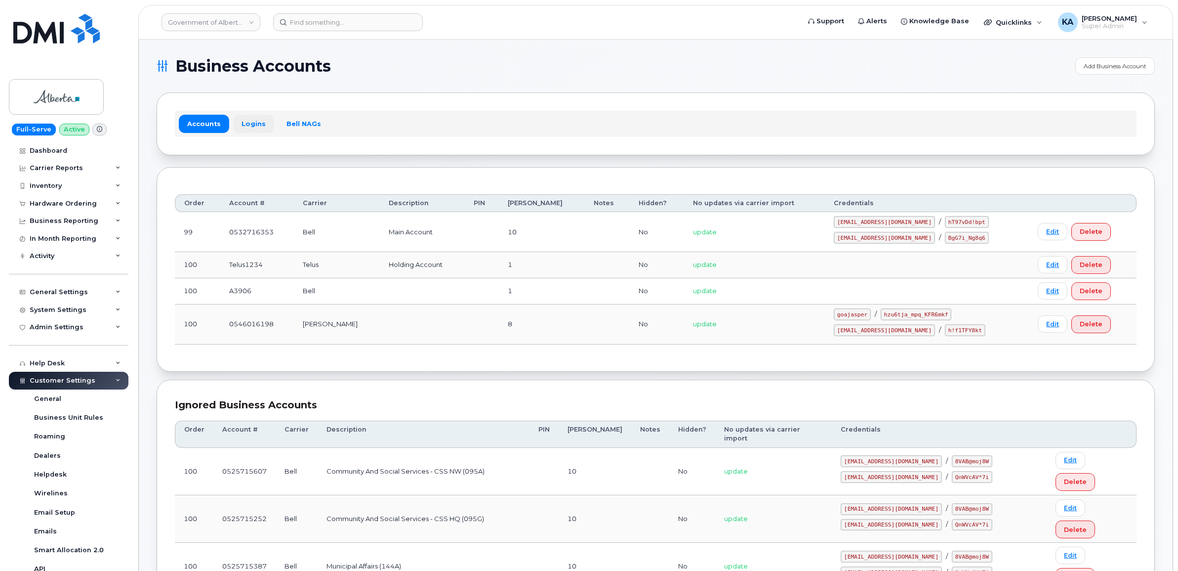
click at [250, 120] on link "Logins" at bounding box center [253, 124] width 41 height 18
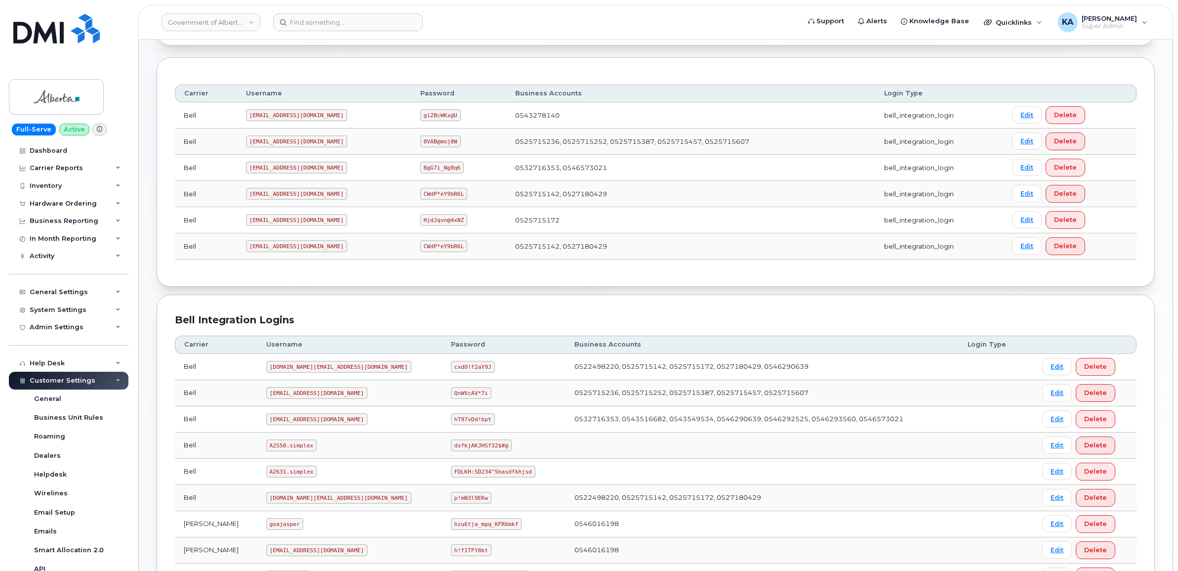
scroll to position [124, 0]
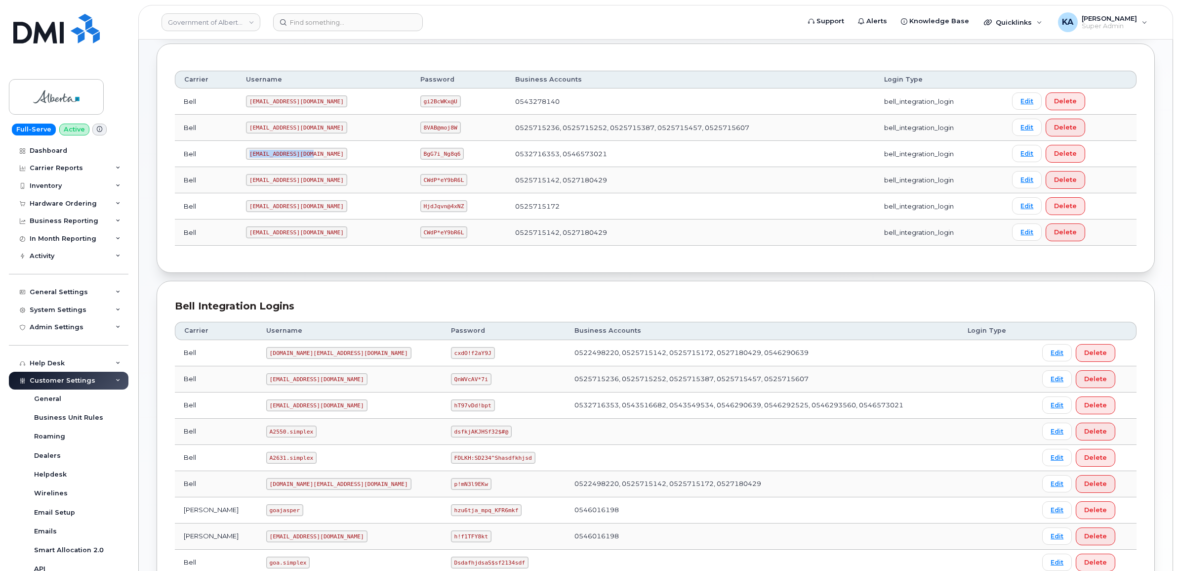
drag, startPoint x: 249, startPoint y: 155, endPoint x: 310, endPoint y: 159, distance: 60.4
click at [310, 159] on code "[EMAIL_ADDRESS][DOMAIN_NAME]" at bounding box center [296, 154] width 101 height 12
copy code "[EMAIL_ADDRESS][DOMAIN_NAME]"
drag, startPoint x: 389, startPoint y: 156, endPoint x: 426, endPoint y: 163, distance: 37.3
click at [426, 163] on td "BgG7i_Ng8q6" at bounding box center [459, 154] width 95 height 26
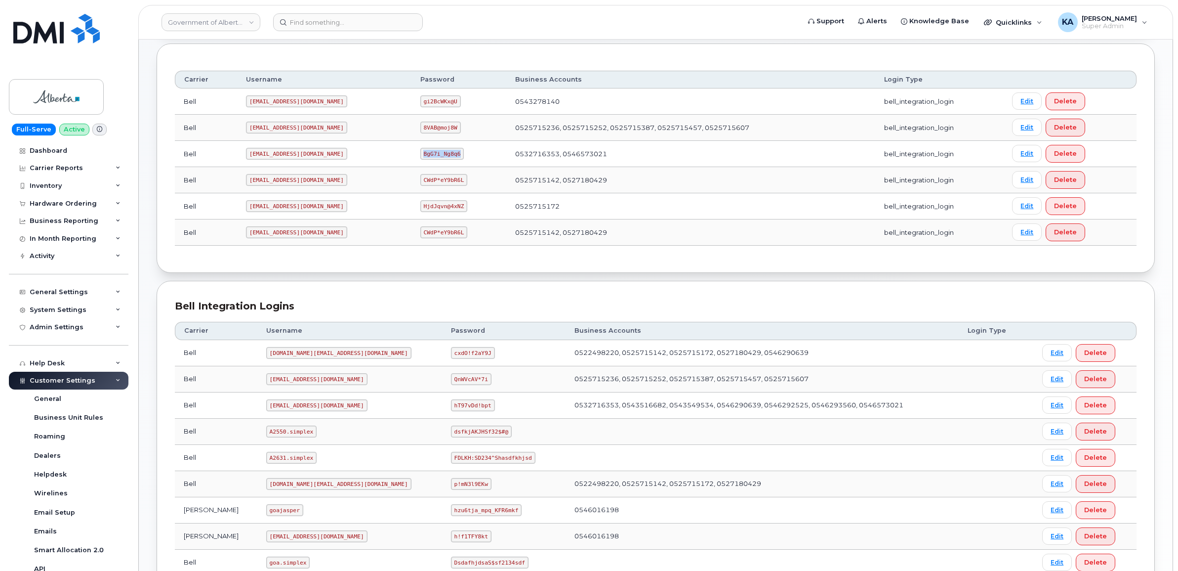
copy code "BgG7i_Ng8q6"
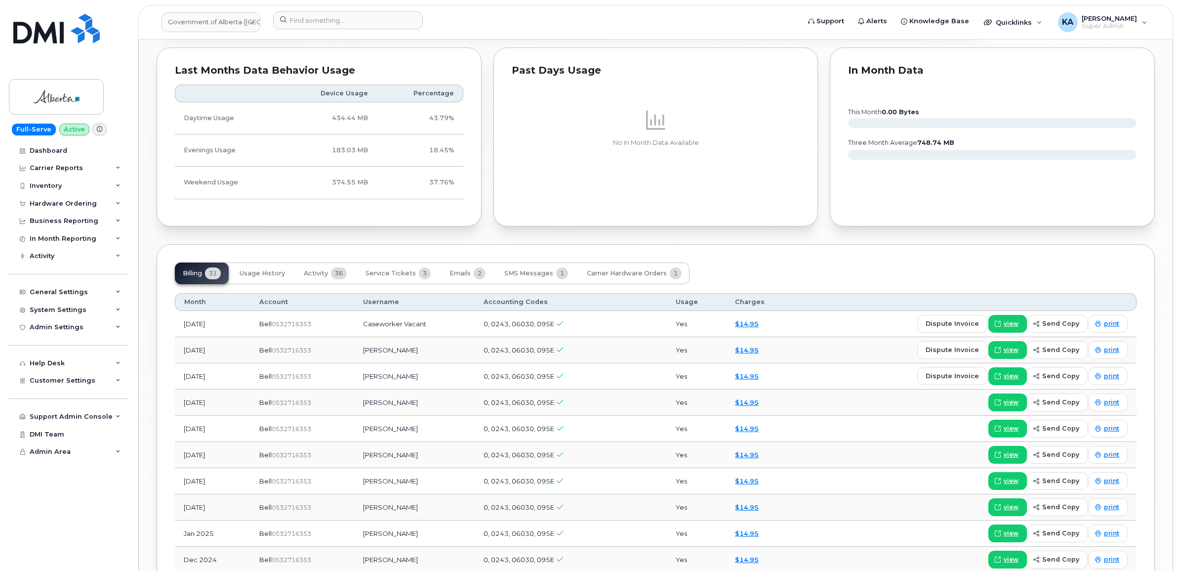
scroll to position [741, 0]
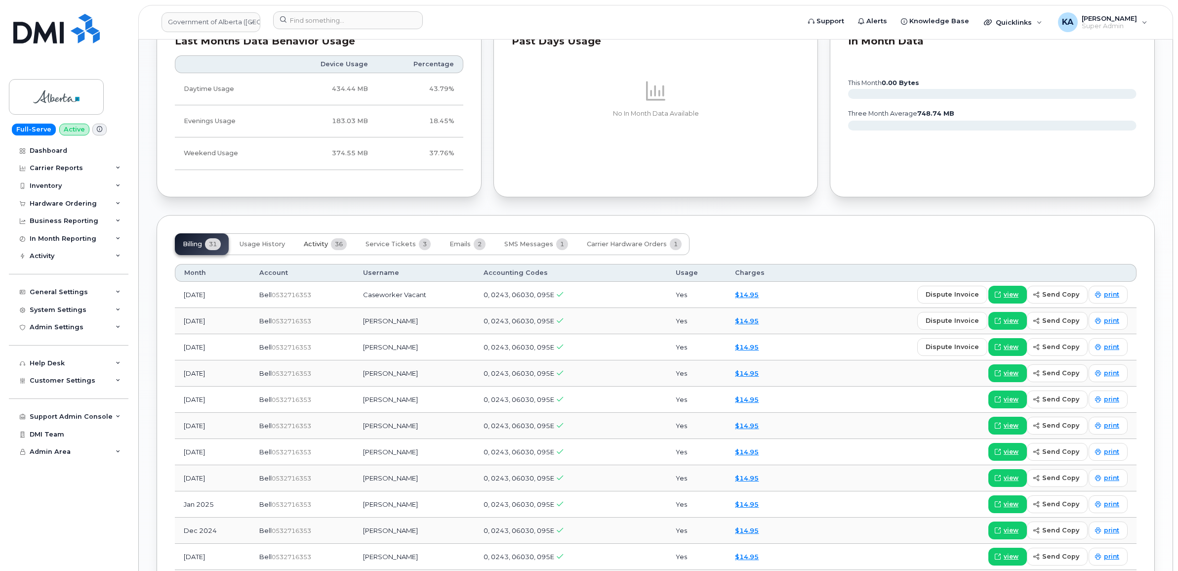
click at [320, 247] on span "Activity" at bounding box center [316, 244] width 24 height 8
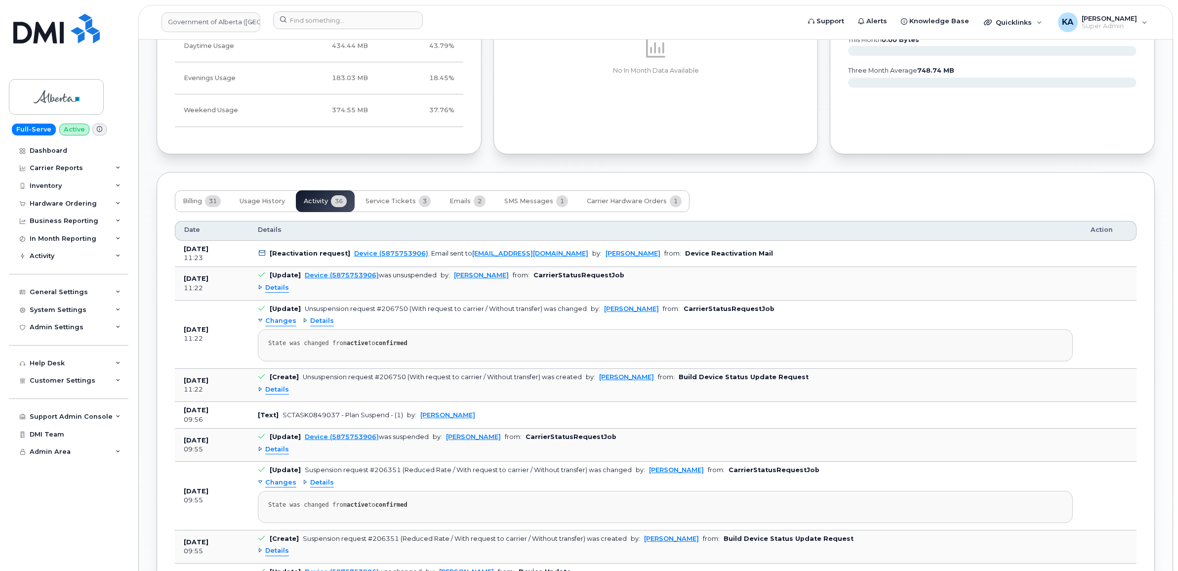
scroll to position [803, 0]
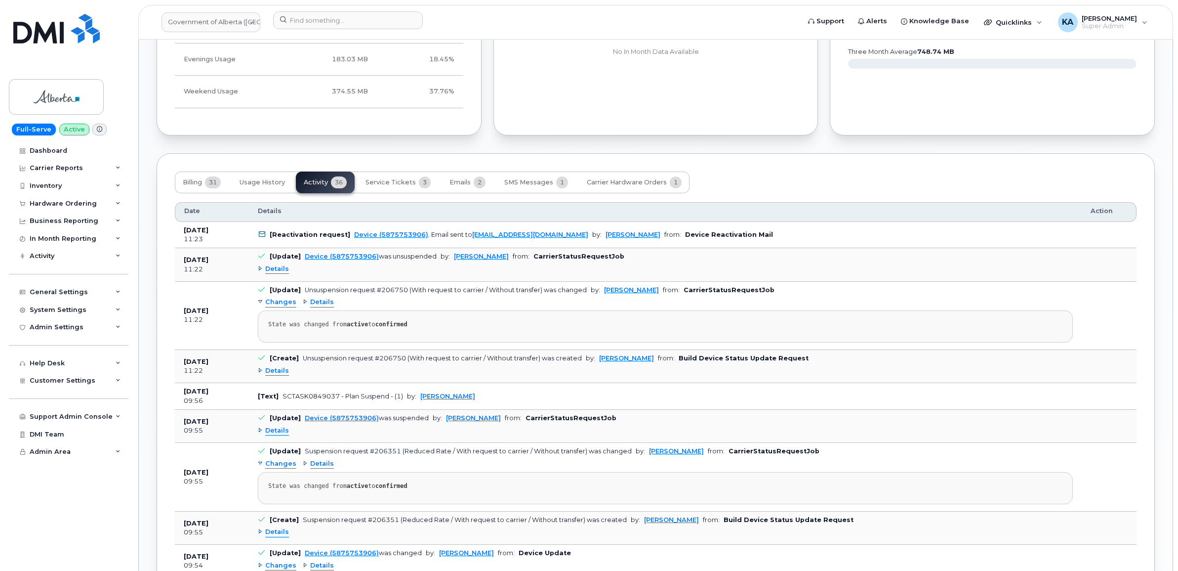
click at [282, 373] on span "Details" at bounding box center [277, 370] width 24 height 9
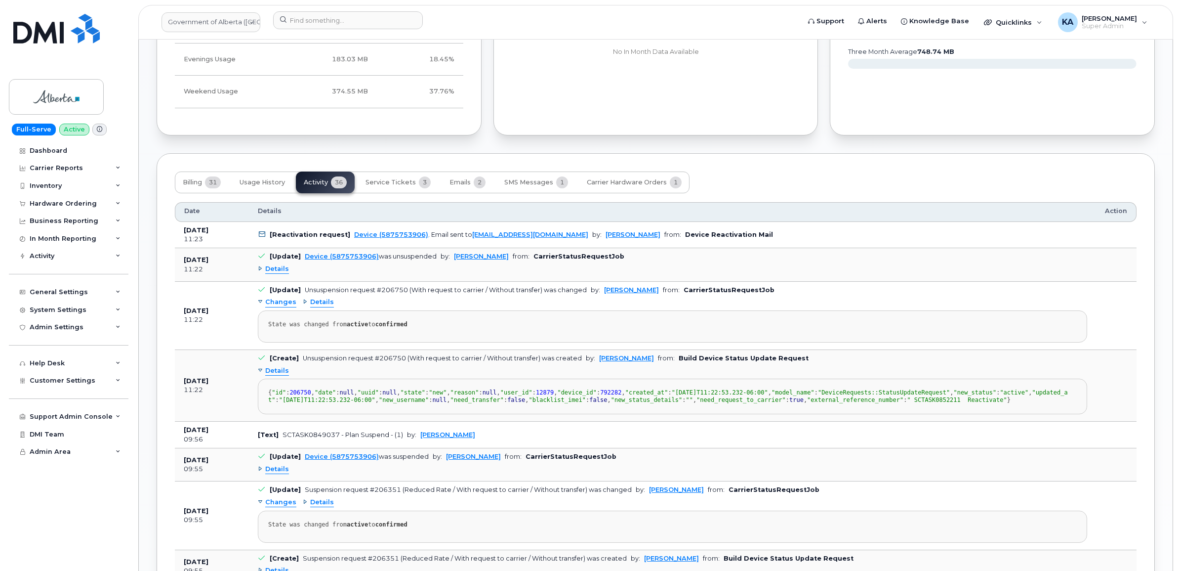
click at [282, 373] on span "Details" at bounding box center [277, 370] width 24 height 9
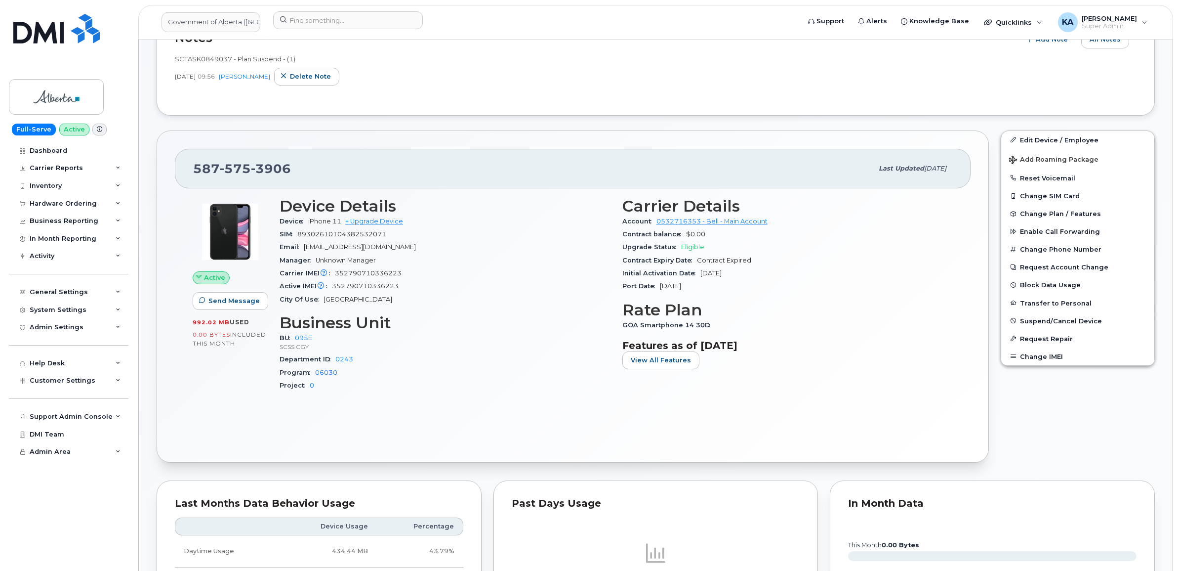
scroll to position [247, 0]
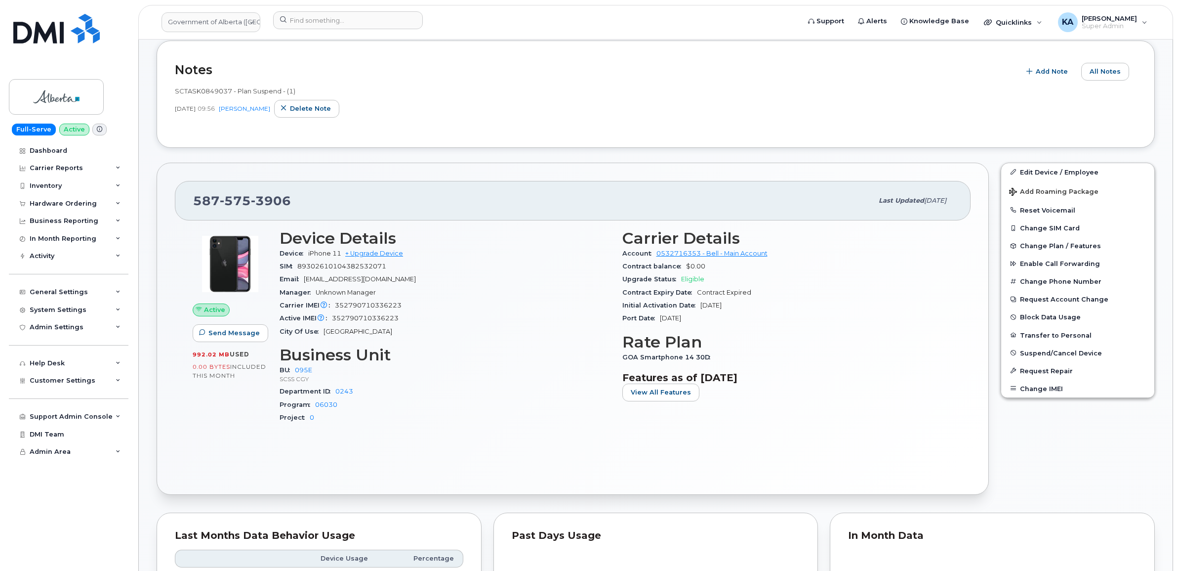
click at [370, 304] on span "352790710336223" at bounding box center [368, 304] width 67 height 7
drag, startPoint x: 290, startPoint y: 201, endPoint x: 187, endPoint y: 196, distance: 103.9
click at [187, 196] on div "587 575 3906 Last updated Sep 18, 2025" at bounding box center [573, 201] width 796 height 40
copy span "587 575 3906"
click at [193, 238] on div at bounding box center [230, 263] width 75 height 69
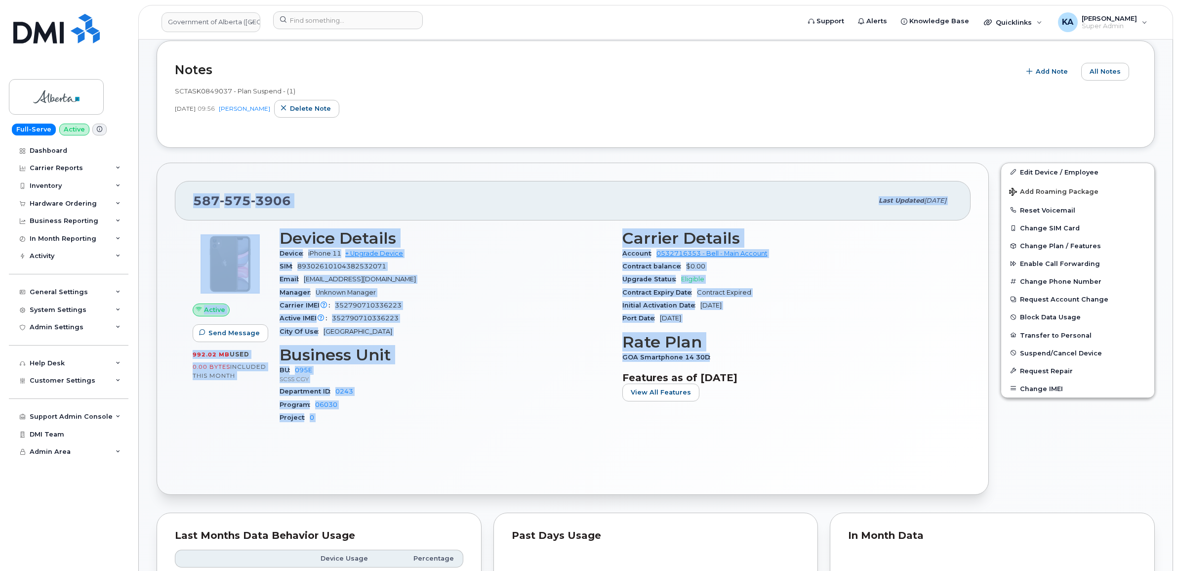
drag, startPoint x: 191, startPoint y: 199, endPoint x: 745, endPoint y: 352, distance: 574.4
click at [746, 352] on div "587 575 3906 Last updated Sep 18, 2025 Active Send Message 992.02 MB  used 0.00…" at bounding box center [573, 329] width 832 height 332
copy div "587 575 3906 Last updated Sep 18, 2025 Active Send Message 992.02 MB  used 0.00…"
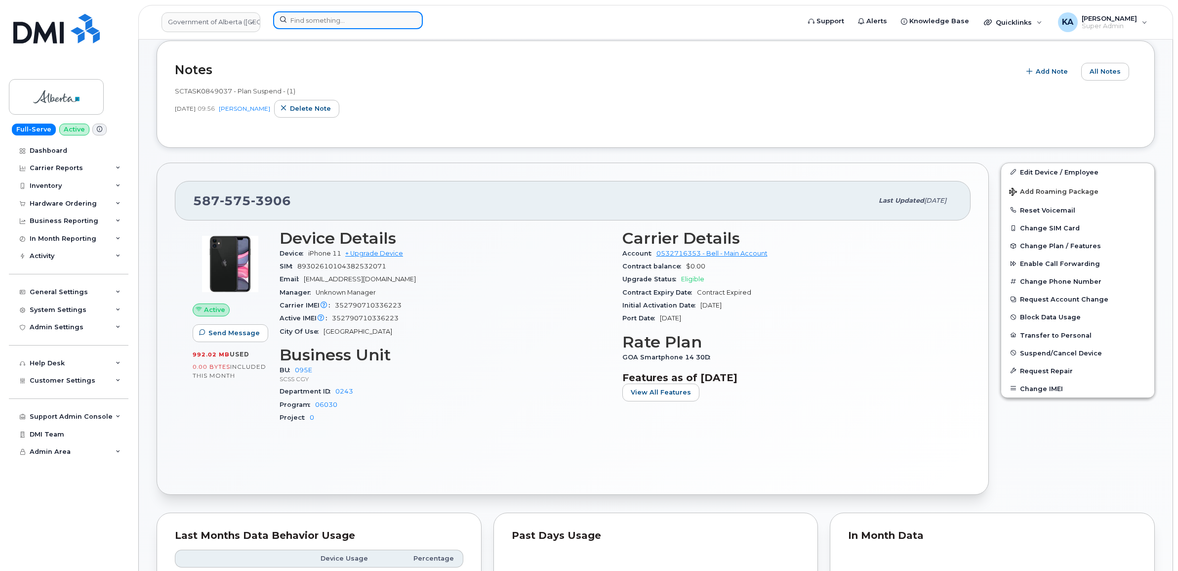
click at [325, 23] on input at bounding box center [348, 20] width 150 height 18
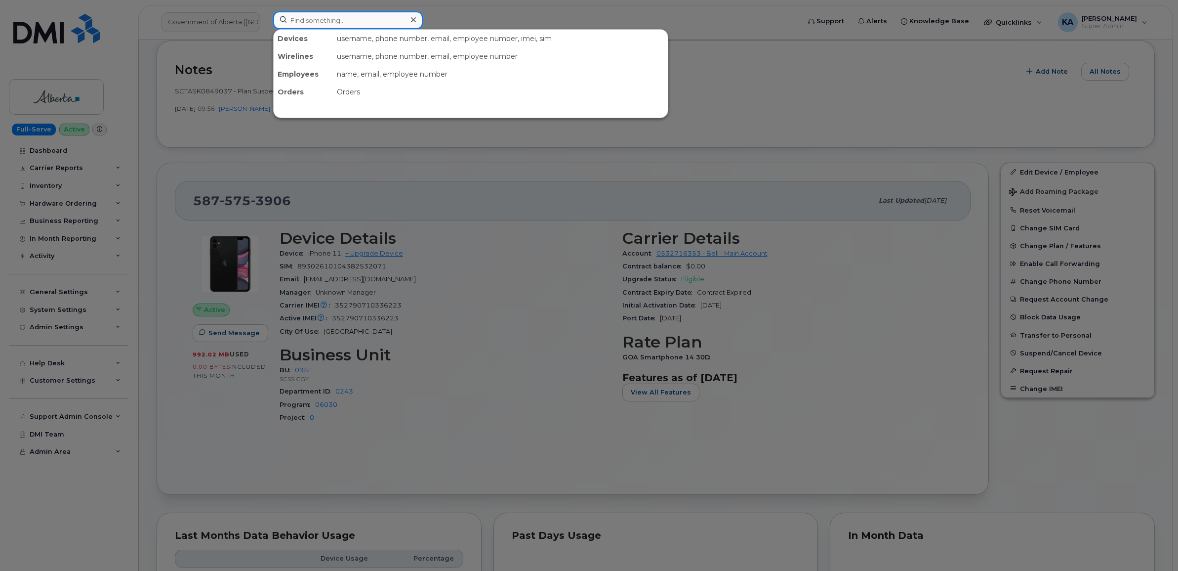
paste input "7806196760"
type input "7806196760"
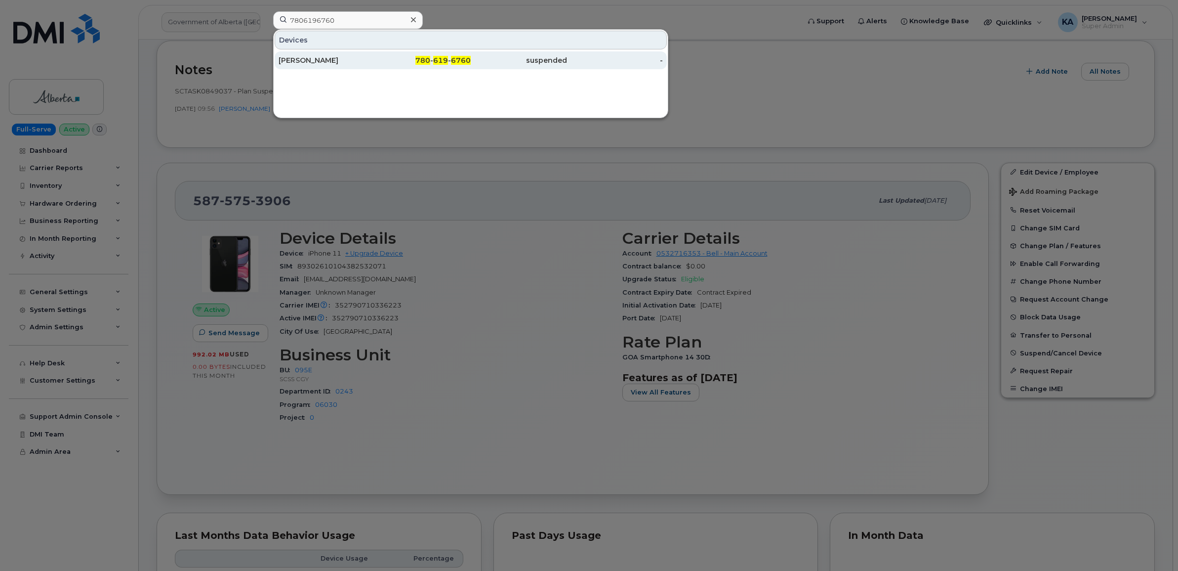
click at [312, 57] on div "Shauna Mancini" at bounding box center [327, 60] width 96 height 10
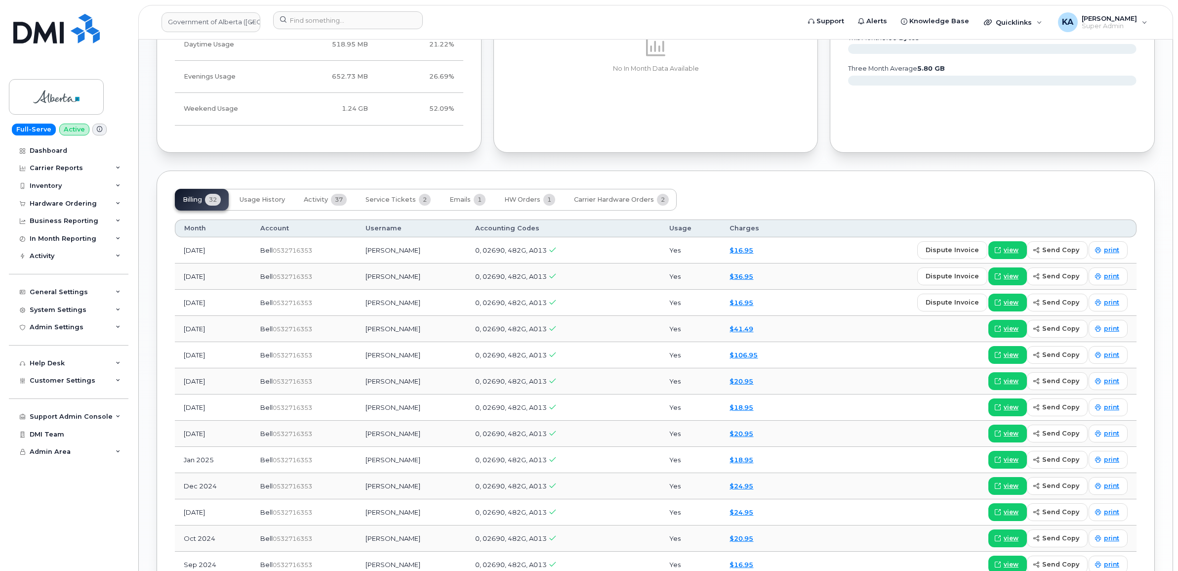
scroll to position [679, 0]
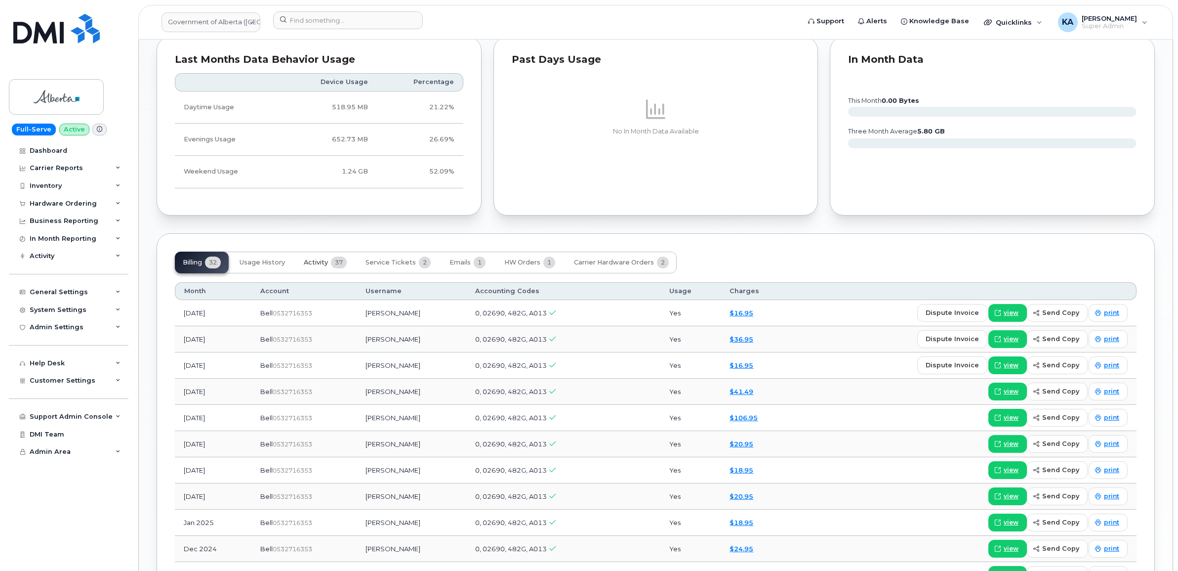
click at [316, 262] on span "Activity" at bounding box center [316, 262] width 24 height 8
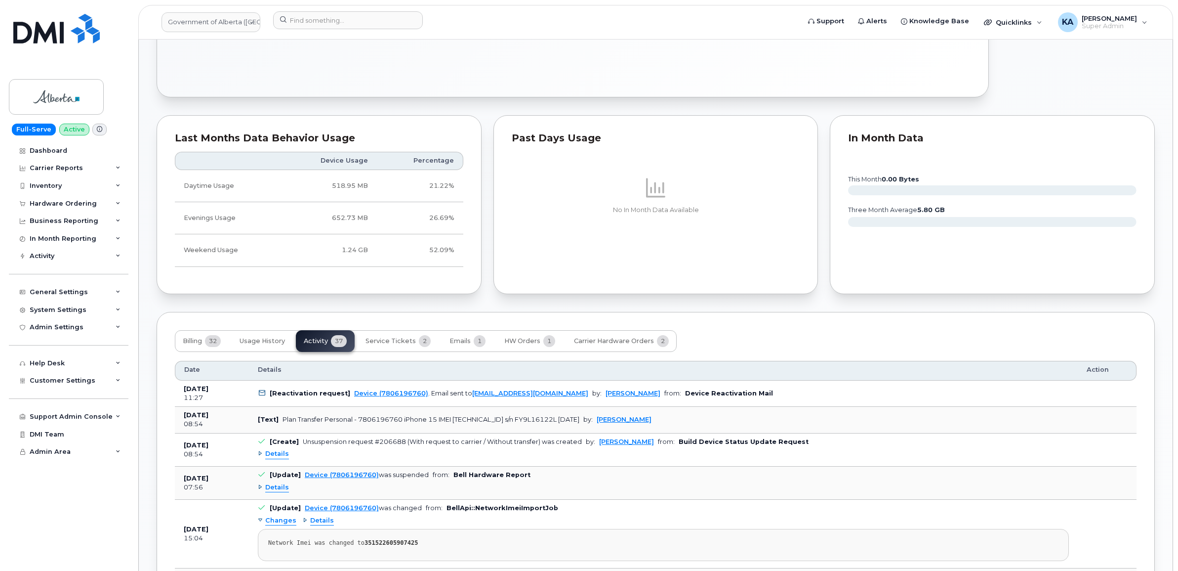
scroll to position [618, 0]
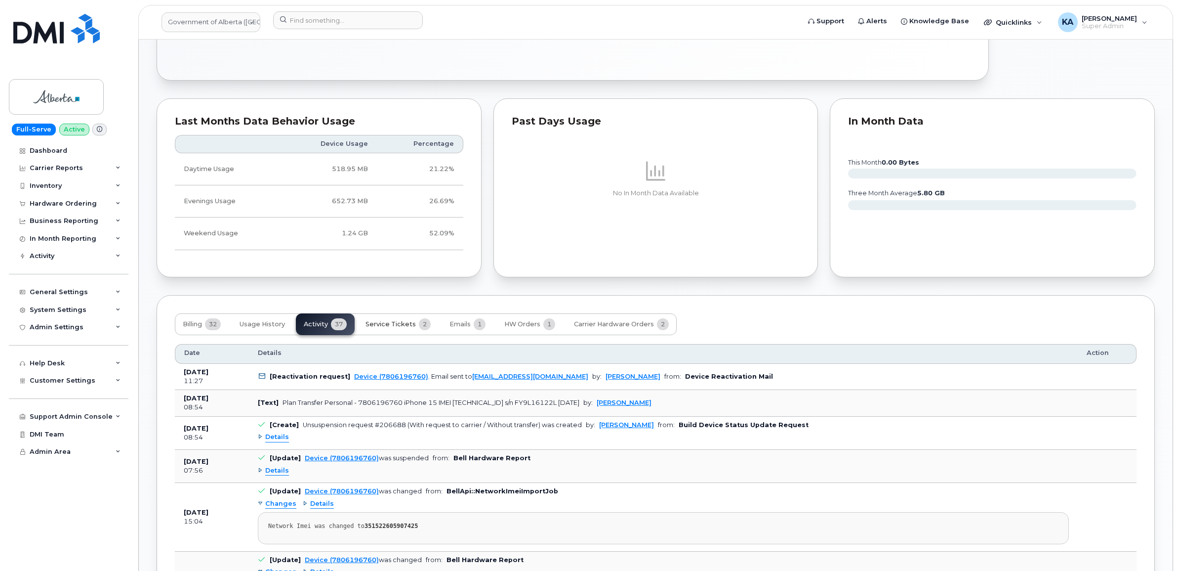
click at [399, 328] on span "Service Tickets" at bounding box center [391, 324] width 50 height 8
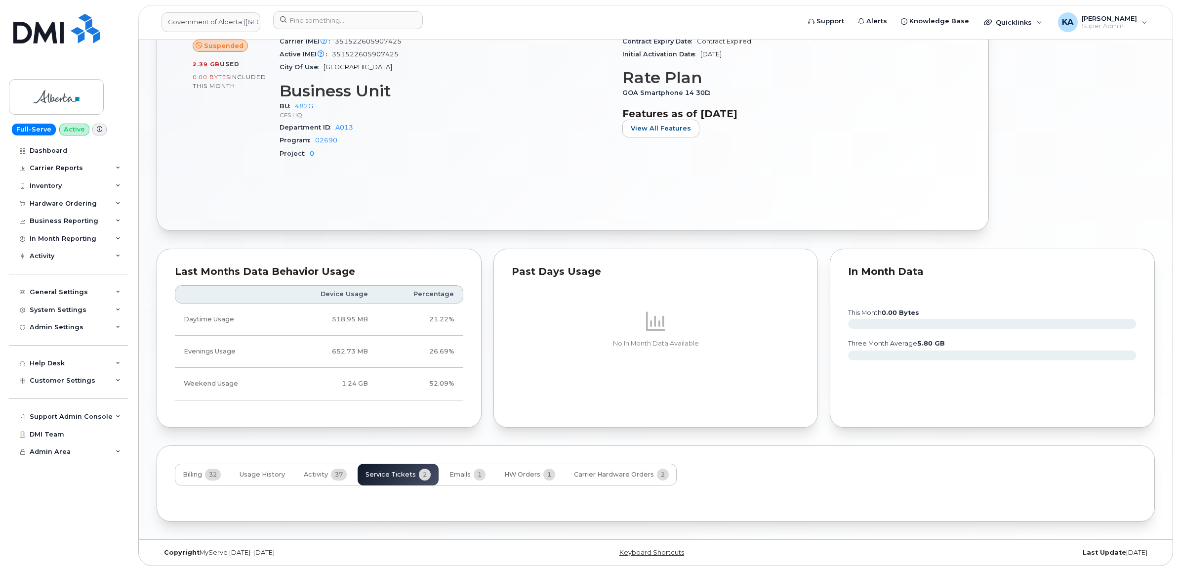
scroll to position [532, 0]
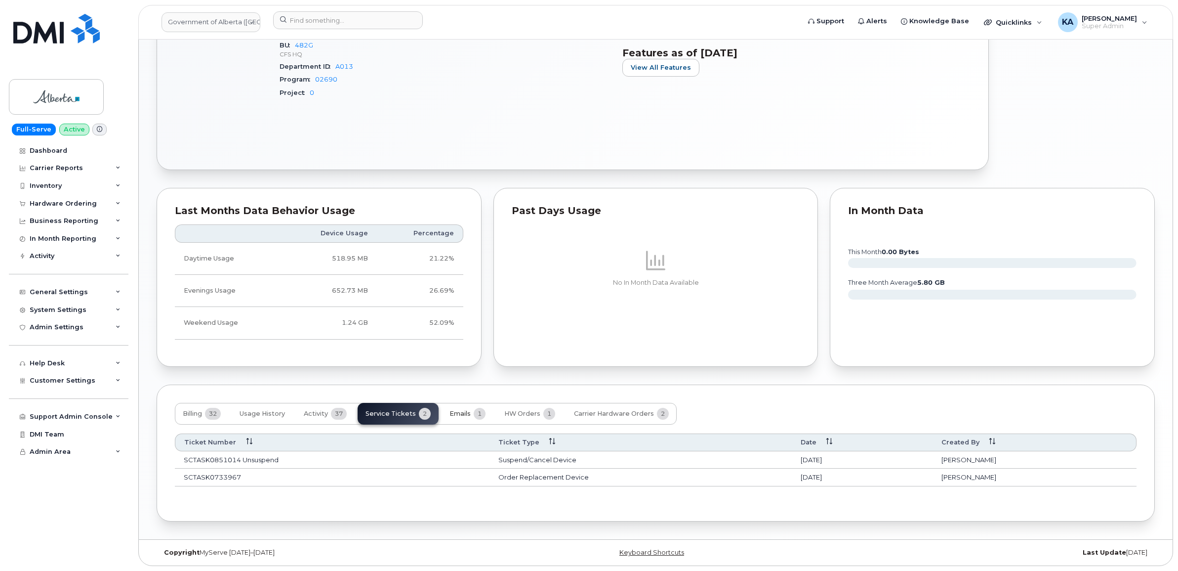
click at [454, 410] on span "Emails" at bounding box center [460, 414] width 21 height 8
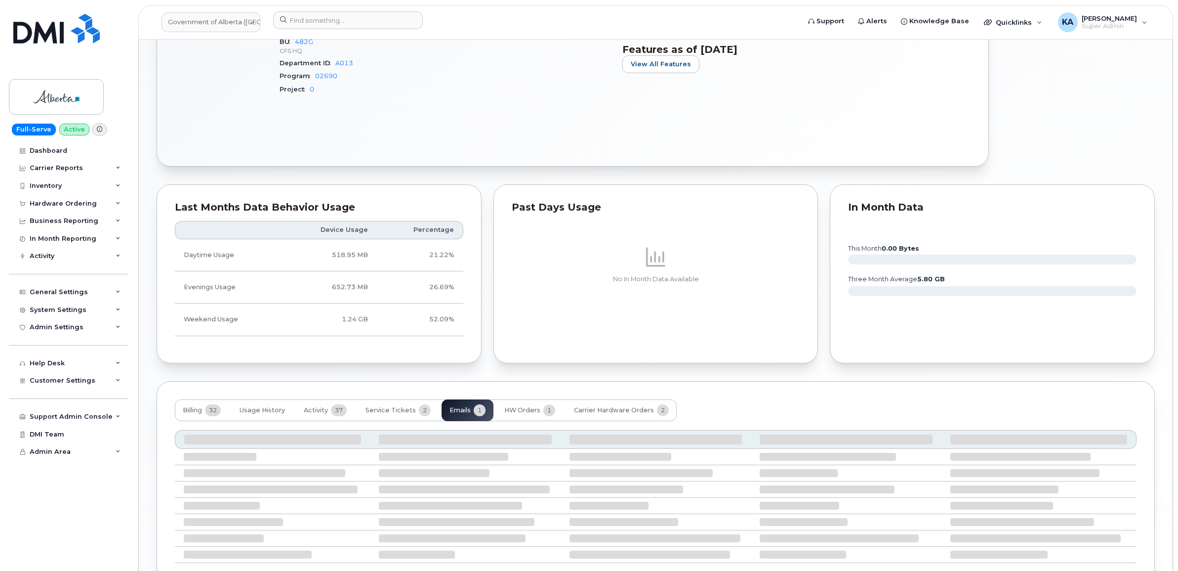
scroll to position [505, 0]
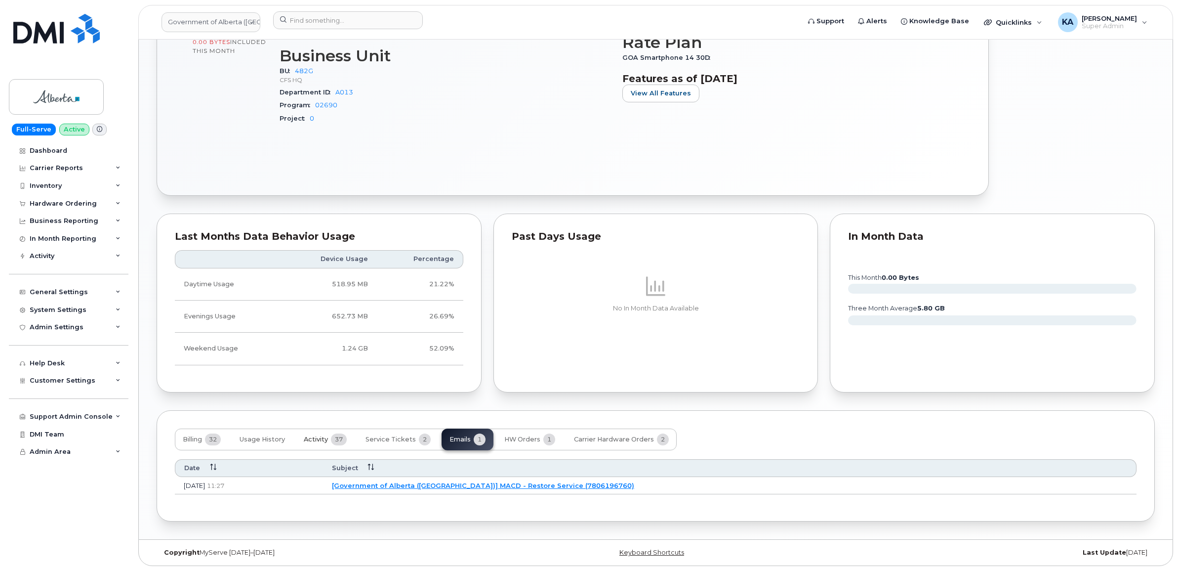
click at [319, 435] on span "Activity" at bounding box center [316, 439] width 24 height 8
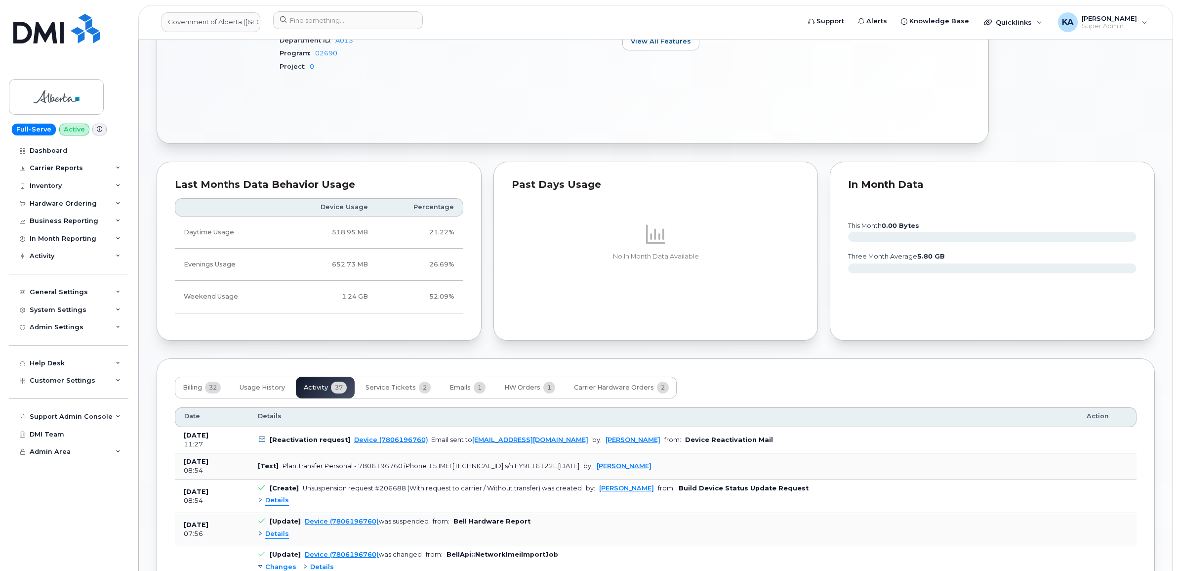
scroll to position [556, 0]
click at [618, 436] on link "[PERSON_NAME]" at bounding box center [633, 437] width 55 height 7
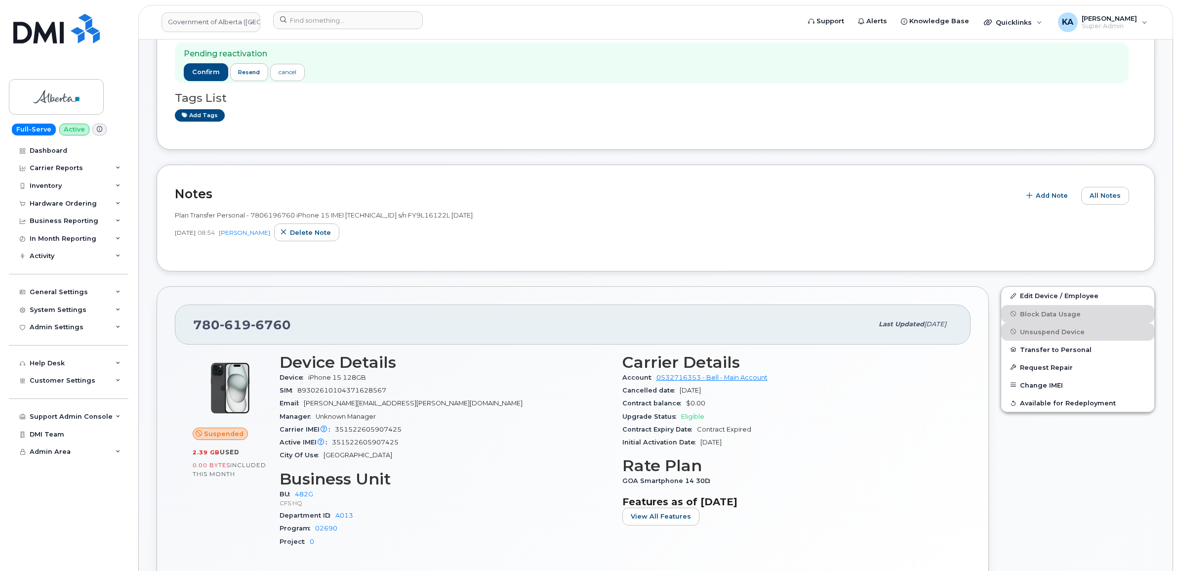
scroll to position [62, 0]
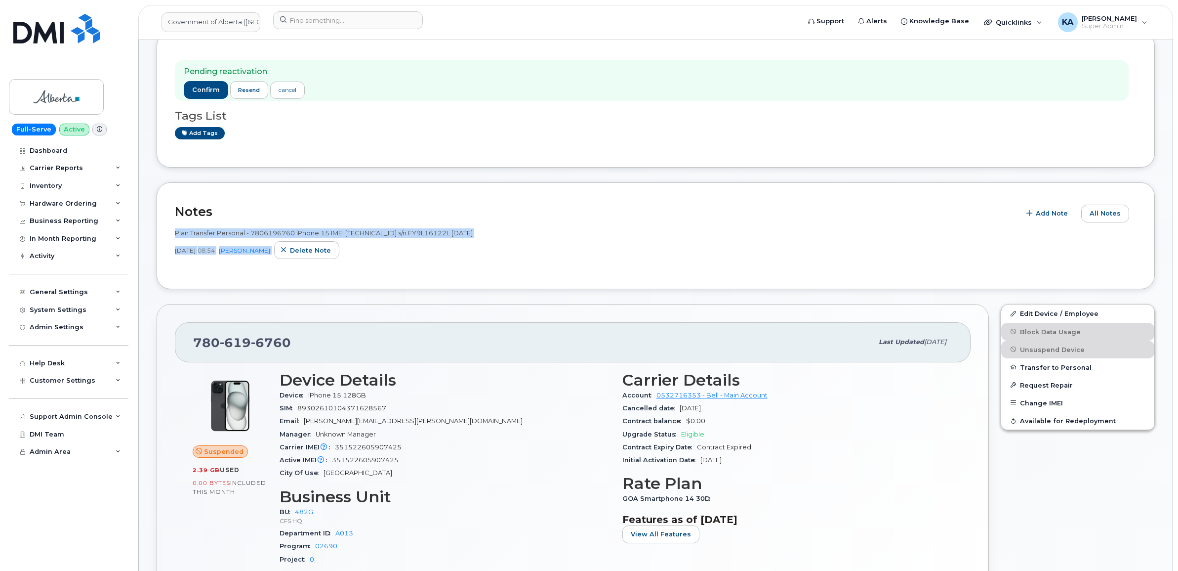
drag, startPoint x: 174, startPoint y: 235, endPoint x: 287, endPoint y: 258, distance: 114.6
click at [288, 258] on div "Plan Transfer Personal - 7806196760 iPhone 15 IMEI [TECHNICAL_ID] s/n FY9L16122…" at bounding box center [656, 243] width 962 height 31
drag, startPoint x: 287, startPoint y: 258, endPoint x: 274, endPoint y: 252, distance: 13.9
copy div "Plan Transfer Personal - 7806196760 iPhone 15 IMEI [TECHNICAL_ID] s/n FY9L16122…"
drag, startPoint x: 196, startPoint y: 537, endPoint x: 191, endPoint y: 498, distance: 39.3
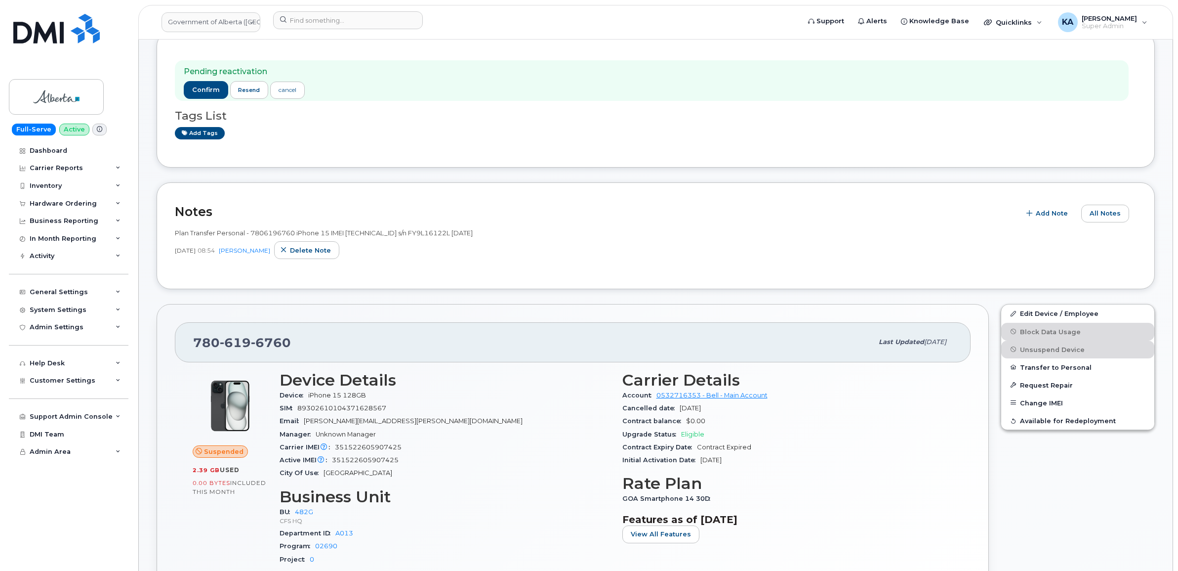
click at [196, 537] on div "Suspended 2.39 GB  used 0.00 Bytes  included this month" at bounding box center [230, 472] width 87 height 214
click at [184, 20] on link "Government of Alberta ([GEOGRAPHIC_DATA])" at bounding box center [211, 22] width 99 height 20
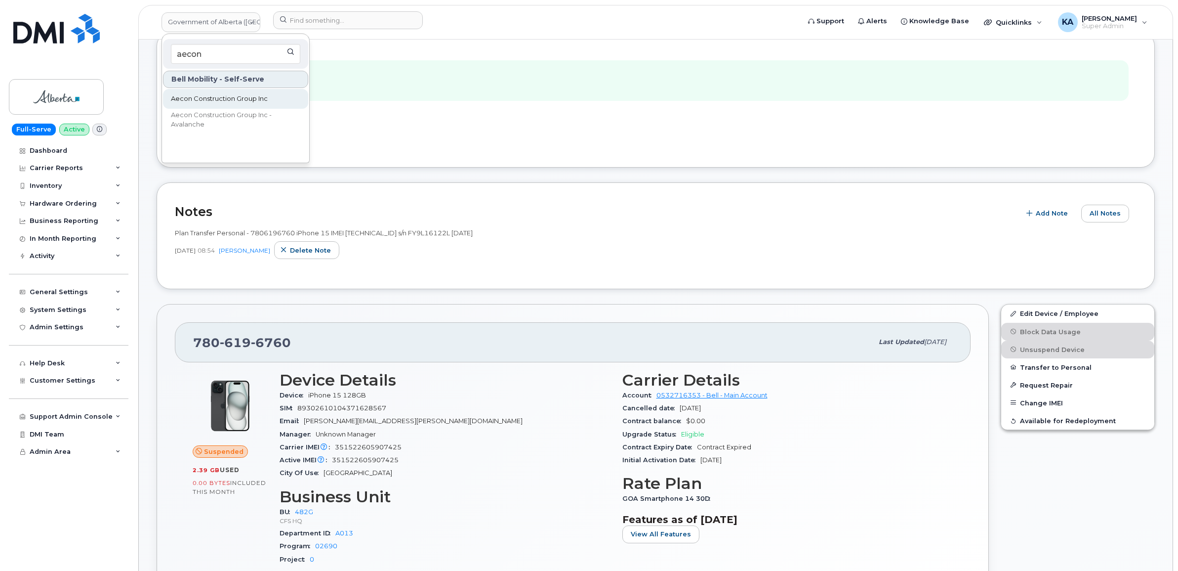
type input "aecon"
click at [199, 95] on span "Aecon Construction Group Inc" at bounding box center [219, 99] width 97 height 10
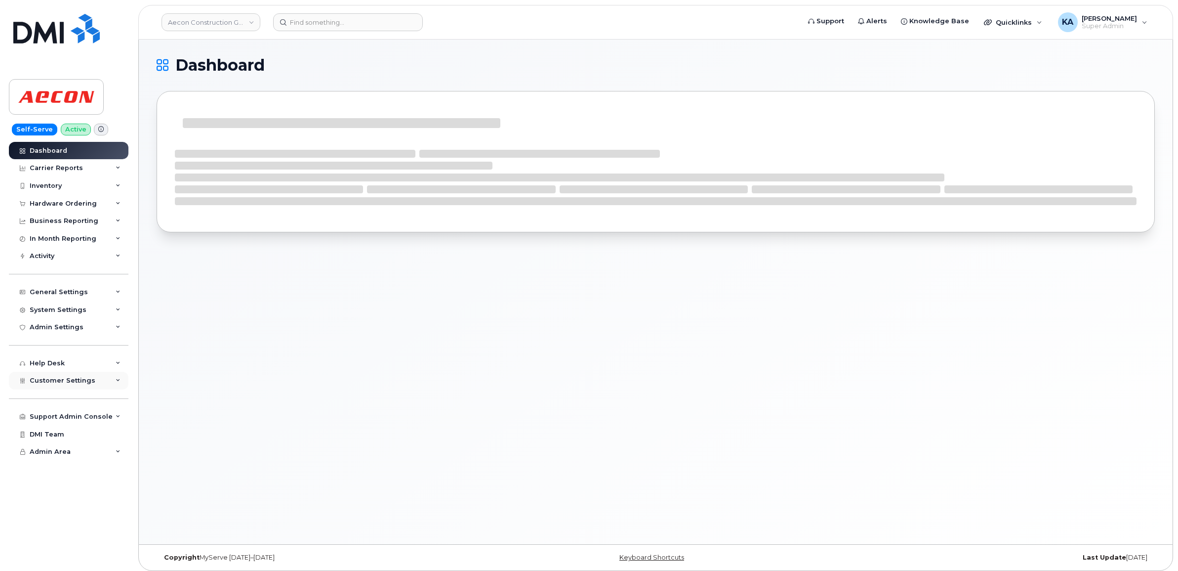
click at [42, 384] on span "Customer Settings" at bounding box center [63, 379] width 66 height 7
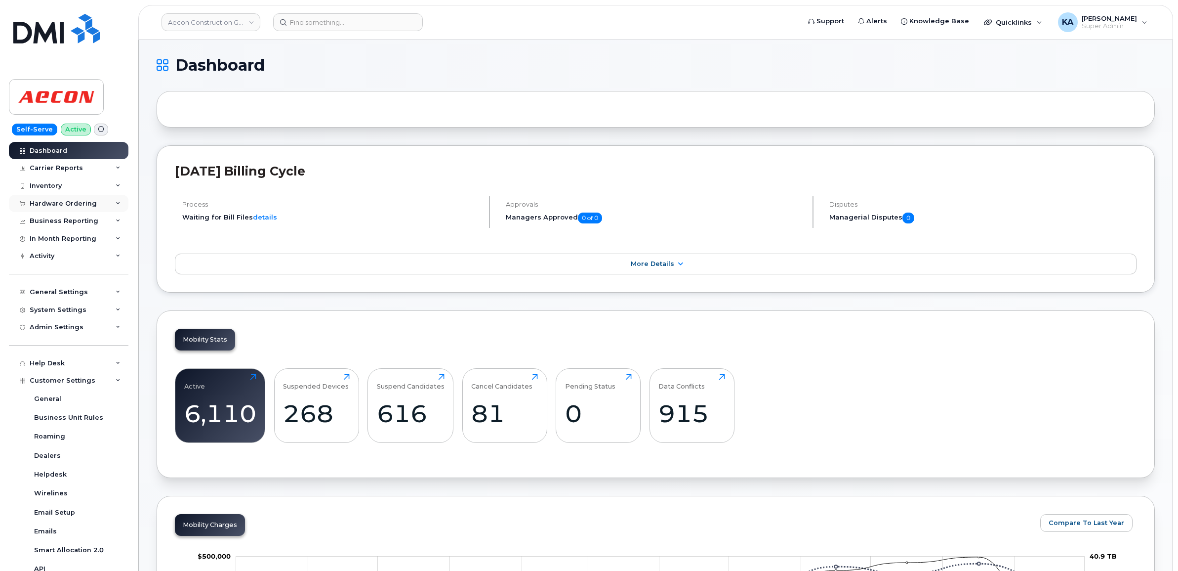
click at [48, 197] on div "Hardware Ordering" at bounding box center [69, 204] width 120 height 18
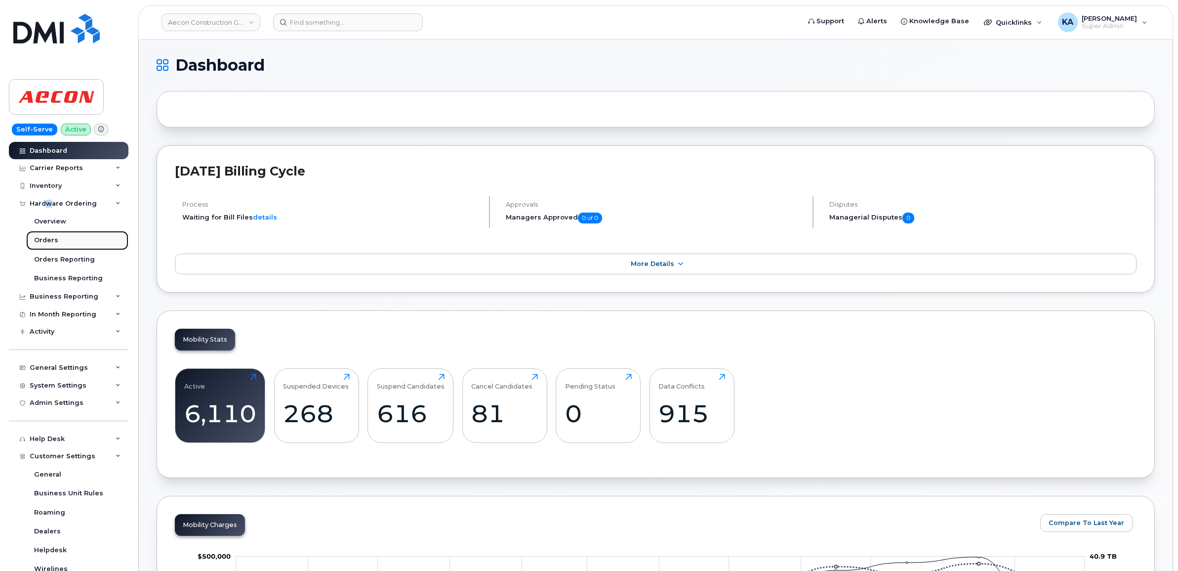
drag, startPoint x: 48, startPoint y: 197, endPoint x: 39, endPoint y: 241, distance: 45.0
click at [39, 241] on div "Orders" at bounding box center [46, 240] width 24 height 9
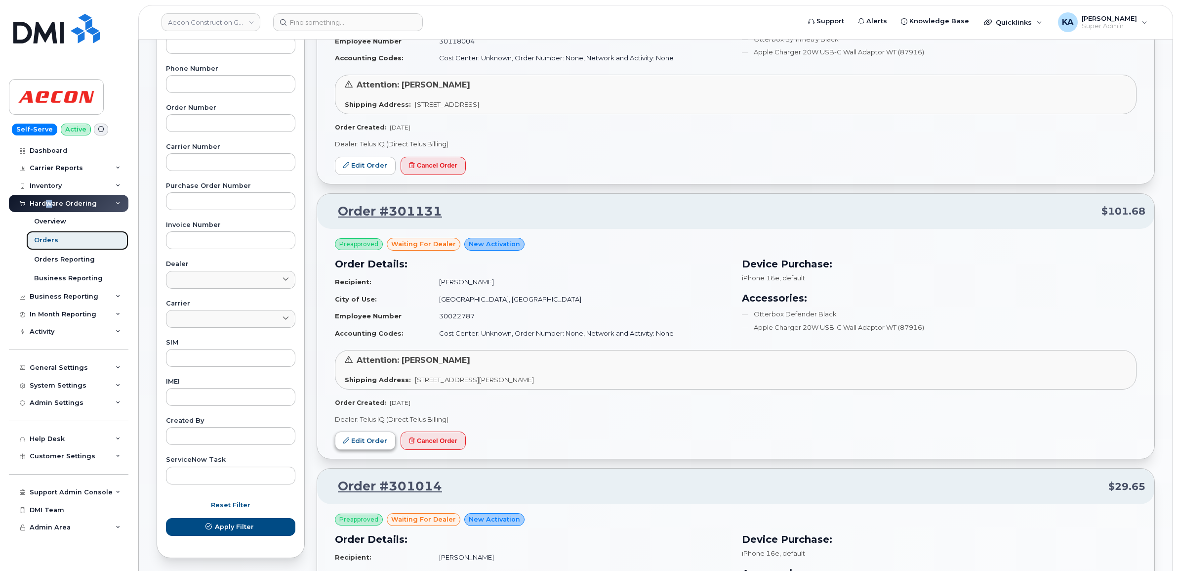
scroll to position [247, 0]
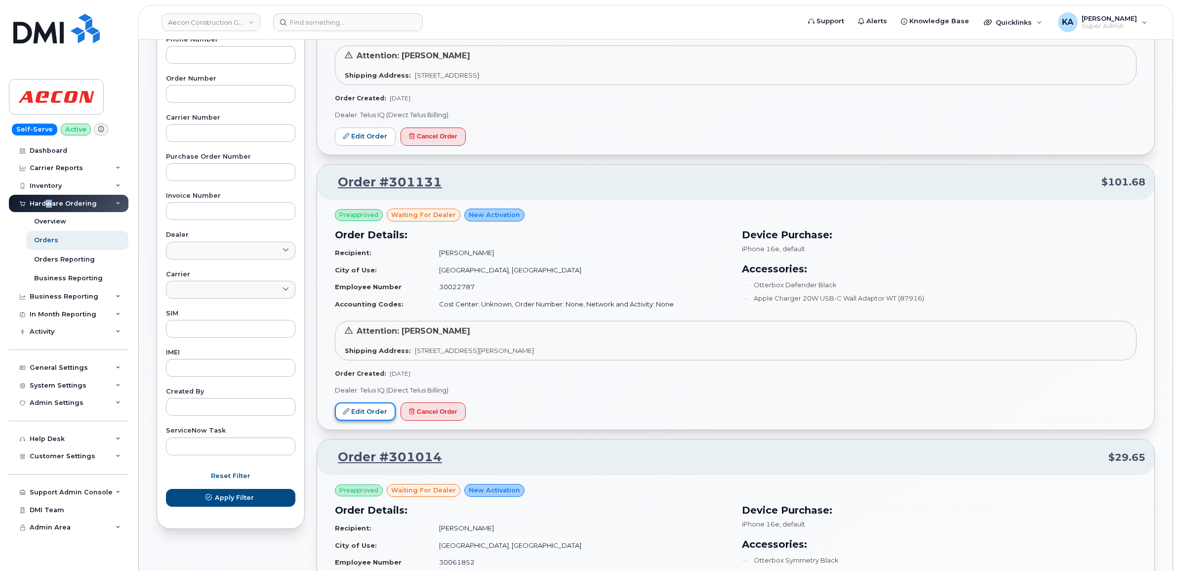
click at [361, 410] on link "Edit Order" at bounding box center [365, 411] width 61 height 18
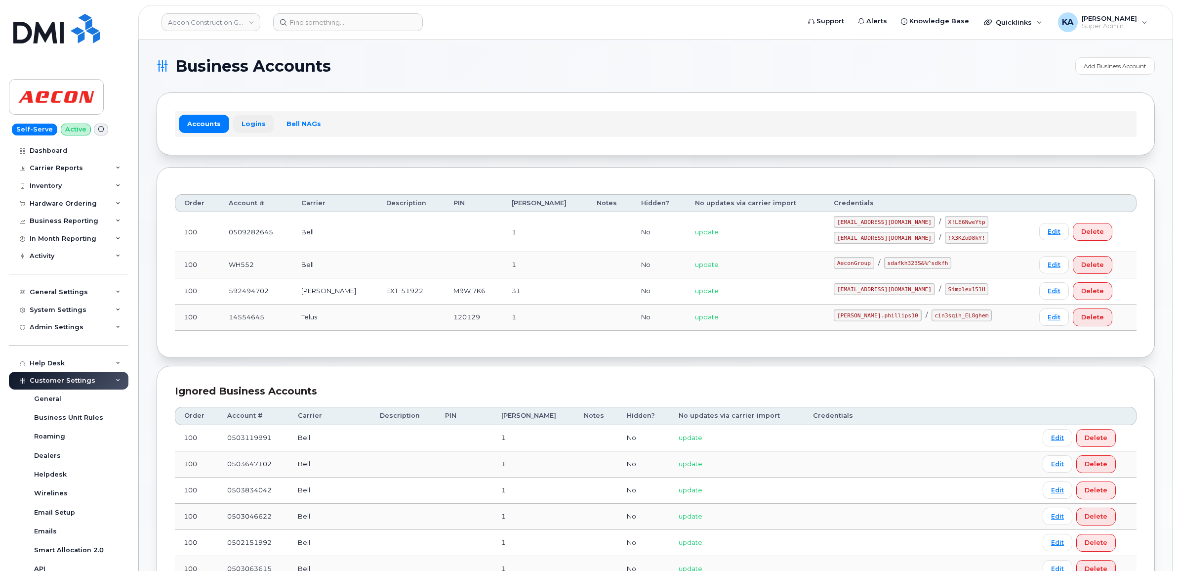
click at [248, 122] on link "Logins" at bounding box center [253, 124] width 41 height 18
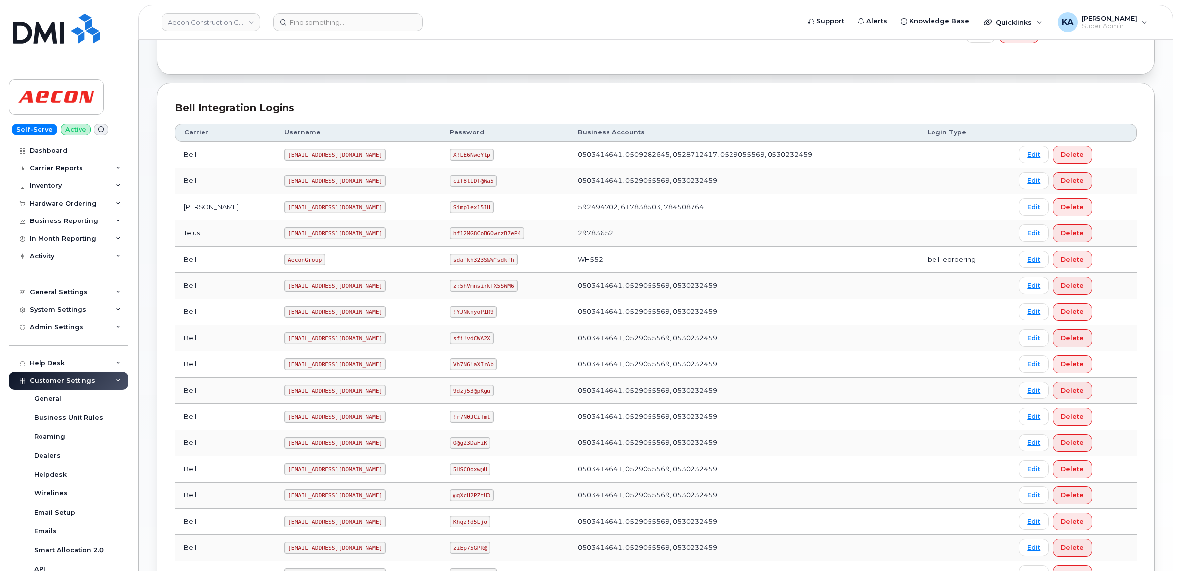
scroll to position [347, 0]
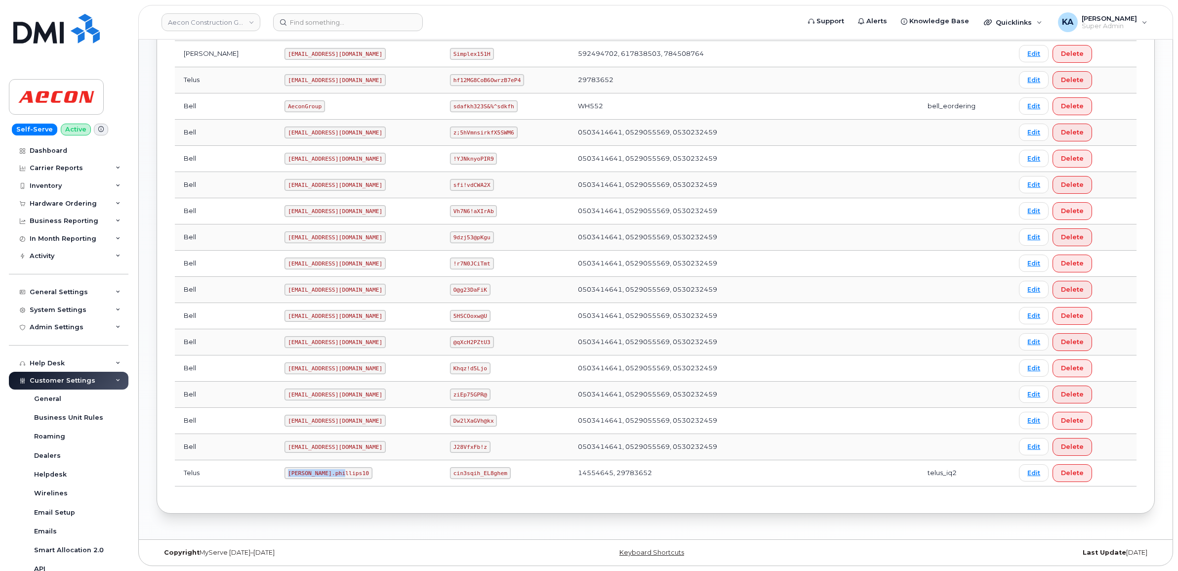
drag, startPoint x: 243, startPoint y: 470, endPoint x: 303, endPoint y: 475, distance: 60.0
click at [303, 475] on td "Taylor.phillips10" at bounding box center [358, 473] width 165 height 26
copy code "Taylor.phillips10"
drag, startPoint x: 433, startPoint y: 472, endPoint x: 494, endPoint y: 478, distance: 62.0
click at [494, 478] on td "cin3sqih_EL8ghem" at bounding box center [505, 473] width 128 height 26
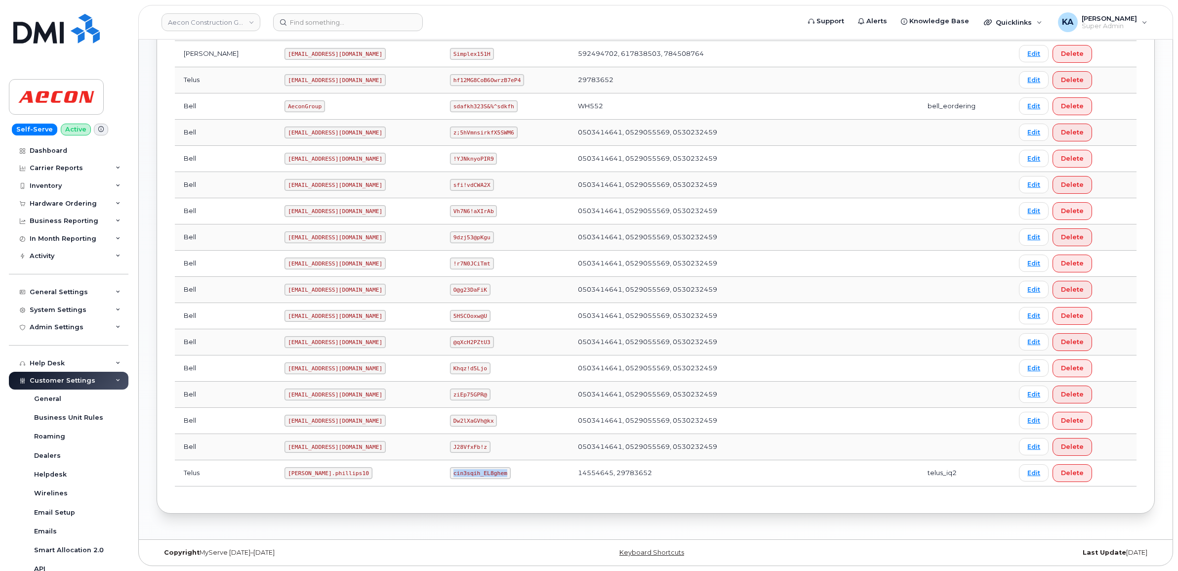
copy code "cin3sqih_EL8ghem"
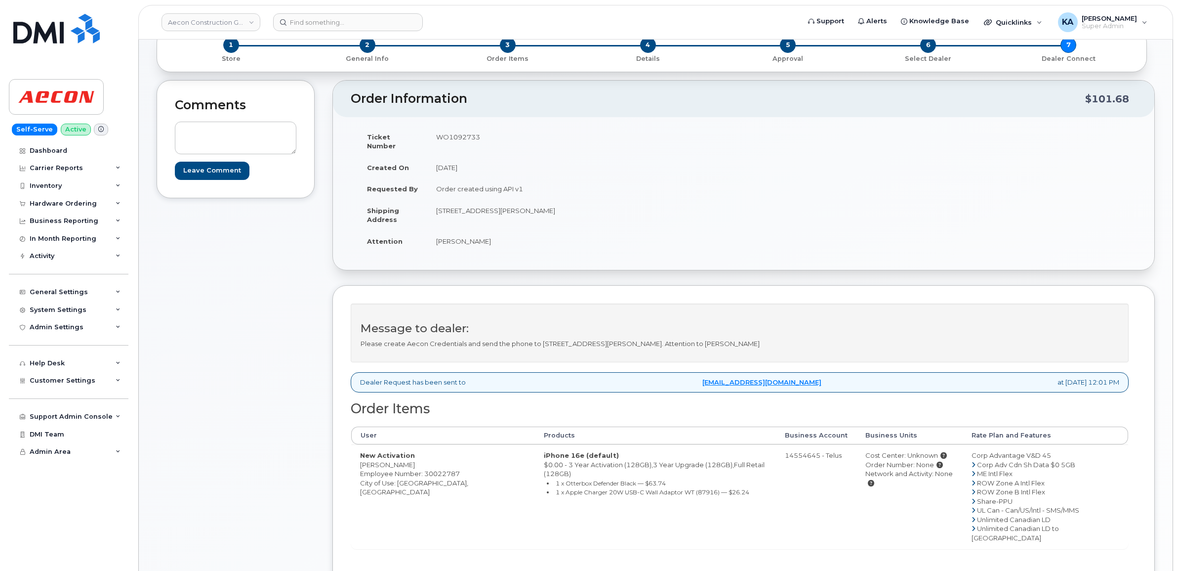
scroll to position [124, 0]
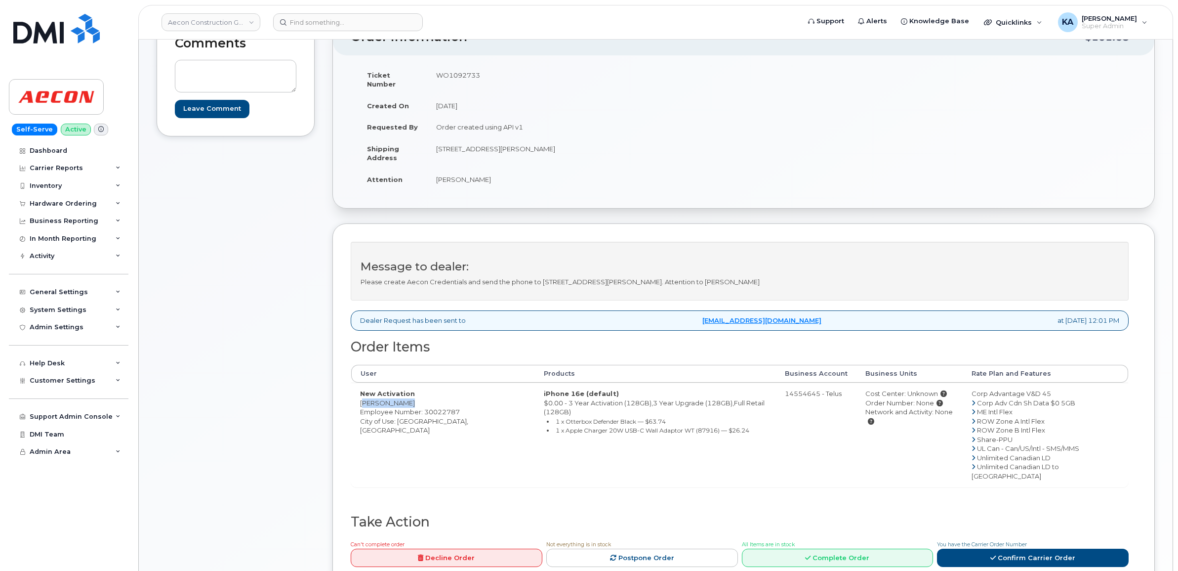
drag, startPoint x: 358, startPoint y: 393, endPoint x: 412, endPoint y: 394, distance: 53.4
click at [412, 394] on td "New Activation [PERSON_NAME] Employee Number: 30022787 City of Use: [GEOGRAPHIC…" at bounding box center [443, 434] width 184 height 104
copy td "[PERSON_NAME]"
click at [453, 72] on td "WO1092733" at bounding box center [581, 79] width 309 height 31
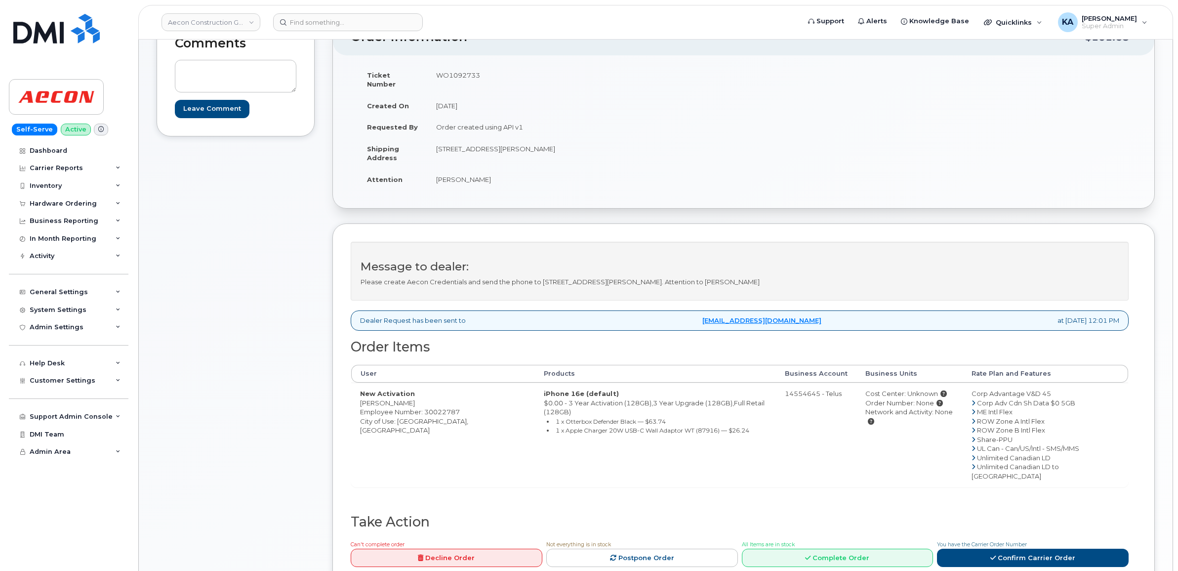
copy td "WO1092733"
drag, startPoint x: 356, startPoint y: 394, endPoint x: 416, endPoint y: 398, distance: 60.4
click at [416, 398] on td "New Activation [PERSON_NAME] Employee Number: 30022787 City of Use: [GEOGRAPHIC…" at bounding box center [443, 434] width 184 height 104
copy td "[PERSON_NAME]"
drag, startPoint x: 431, startPoint y: 141, endPoint x: 514, endPoint y: 144, distance: 83.1
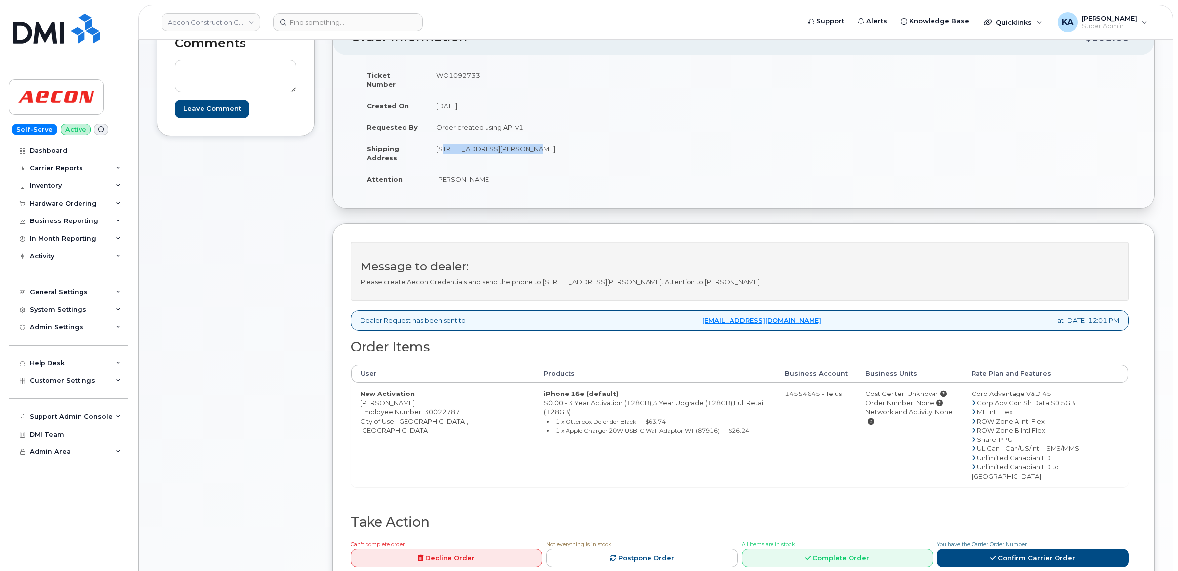
click at [514, 144] on td "[STREET_ADDRESS][PERSON_NAME]" at bounding box center [581, 153] width 309 height 31
copy td "[STREET_ADDRESS][PERSON_NAME]"
click at [546, 140] on td "[STREET_ADDRESS][PERSON_NAME]" at bounding box center [581, 153] width 309 height 31
copy td "Scarborough"
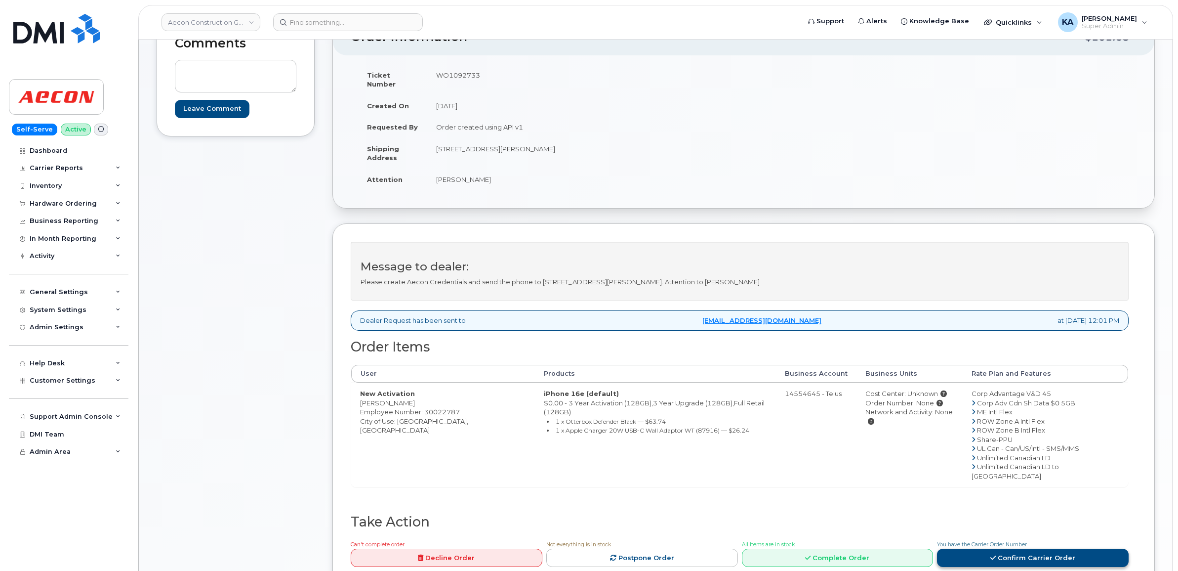
click at [1008, 548] on link "Confirm Carrier Order" at bounding box center [1033, 557] width 192 height 18
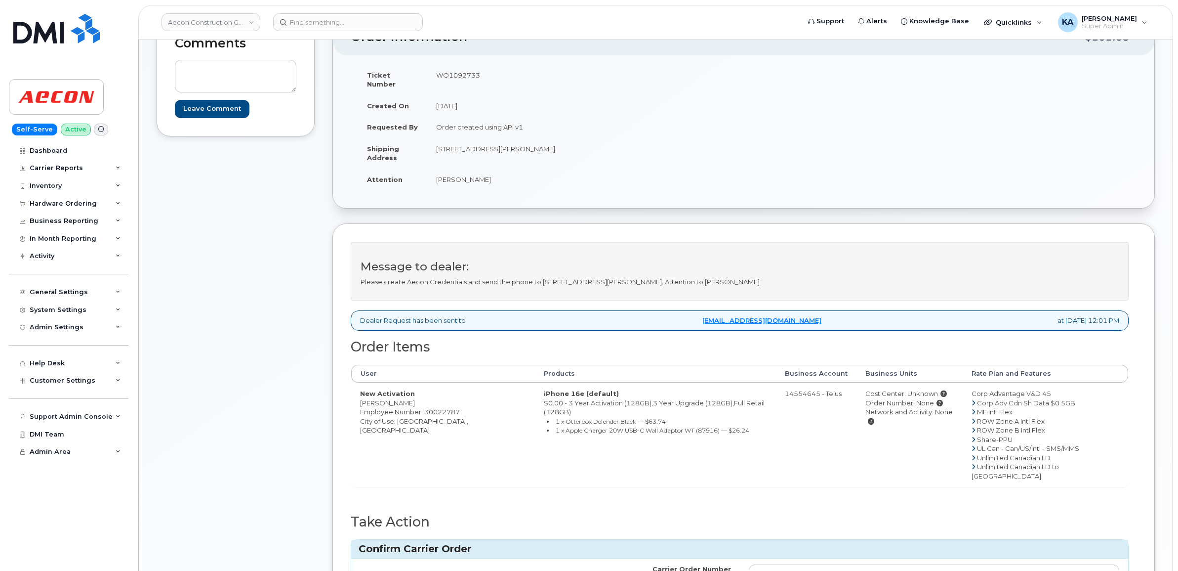
scroll to position [185, 0]
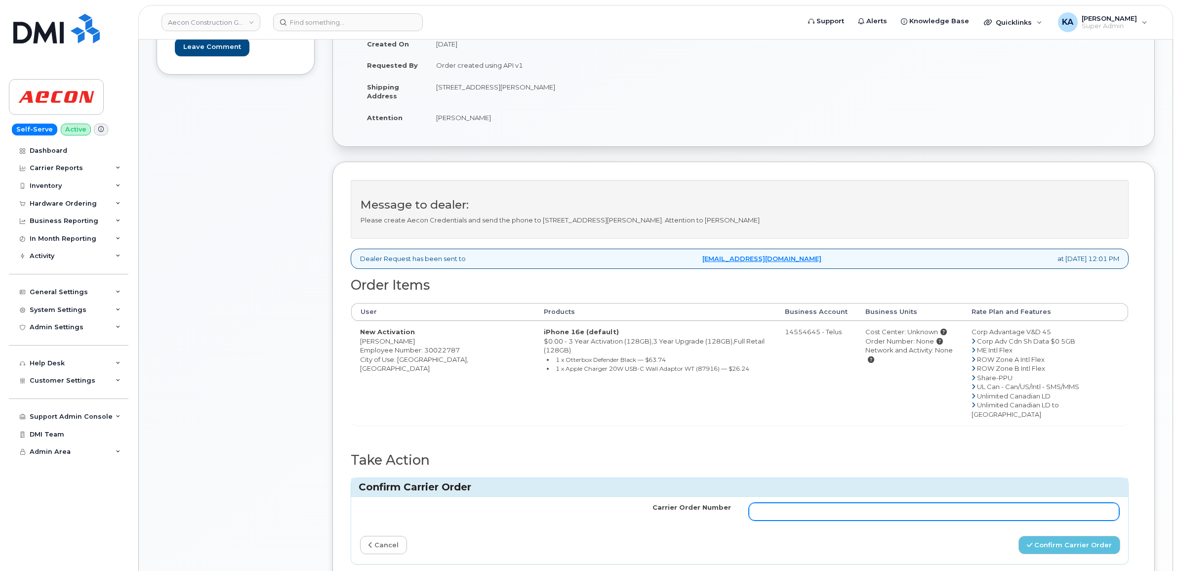
click at [833, 502] on input "Carrier Order Number" at bounding box center [934, 511] width 371 height 18
paste input "TL60029709"
type input "TL60029709"
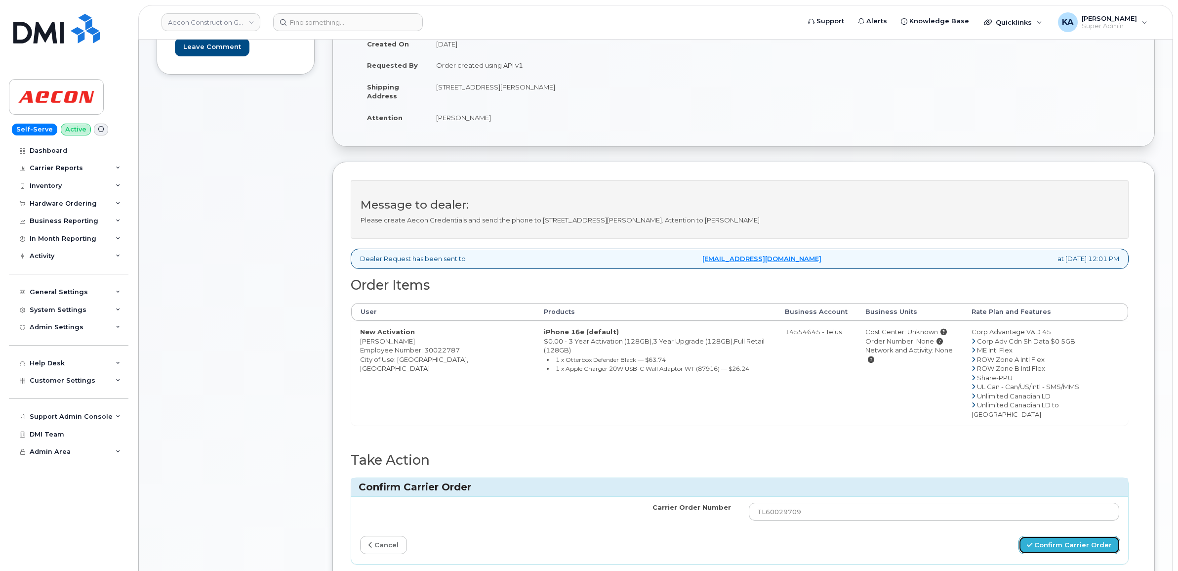
click at [1053, 535] on button "Confirm Carrier Order" at bounding box center [1070, 544] width 102 height 18
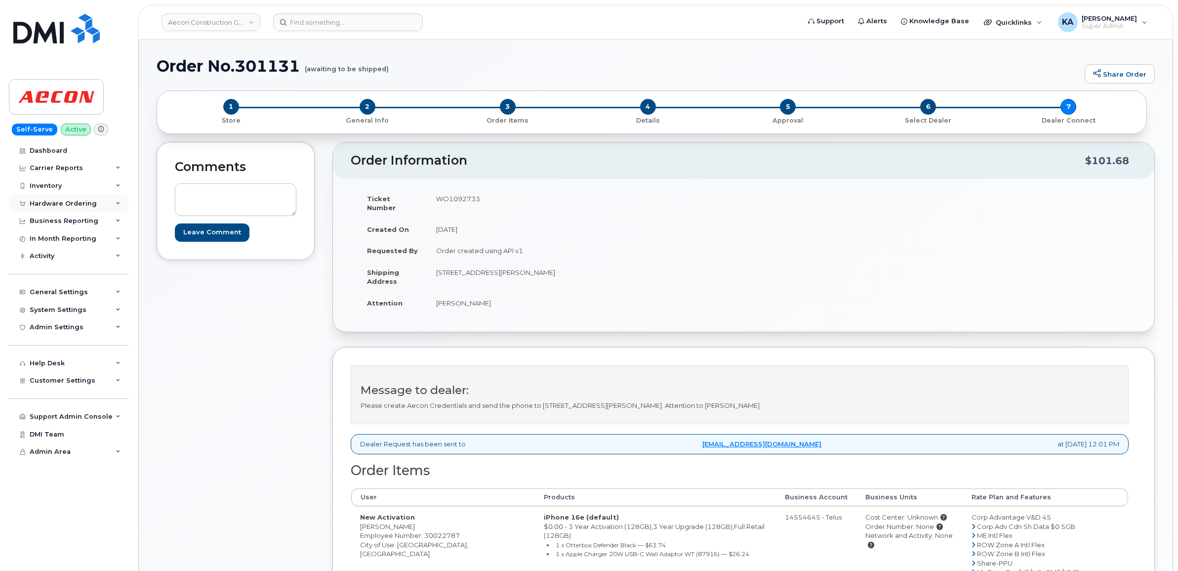
click at [47, 200] on div "Hardware Ordering" at bounding box center [63, 204] width 67 height 8
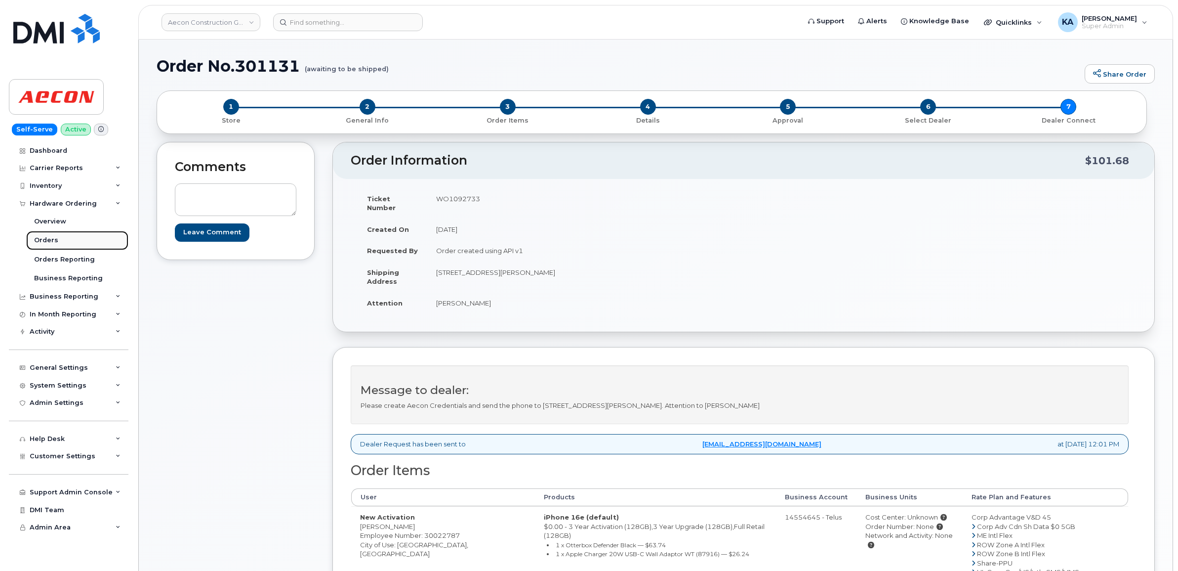
click at [45, 240] on div "Orders" at bounding box center [46, 240] width 24 height 9
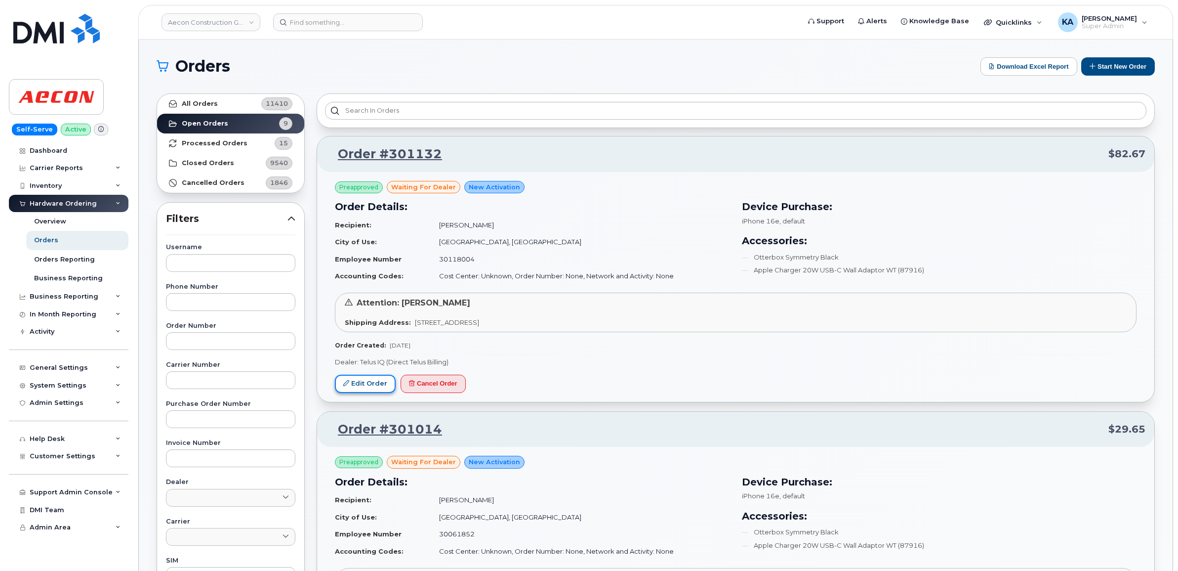
click at [361, 381] on link "Edit Order" at bounding box center [365, 383] width 61 height 18
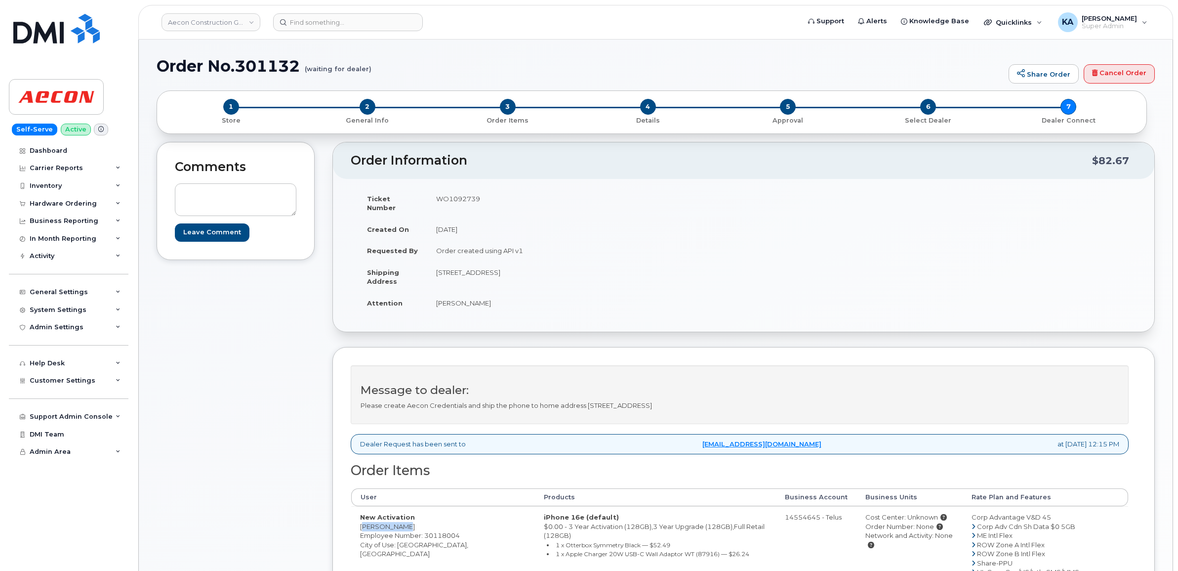
drag, startPoint x: 355, startPoint y: 517, endPoint x: 404, endPoint y: 522, distance: 49.2
click at [404, 522] on td "New Activation [PERSON_NAME] Employee Number: 30118004 City of Use: [GEOGRAPHIC…" at bounding box center [443, 558] width 184 height 104
copy td "[PERSON_NAME]"
click at [455, 198] on td "WO1092739" at bounding box center [581, 203] width 309 height 31
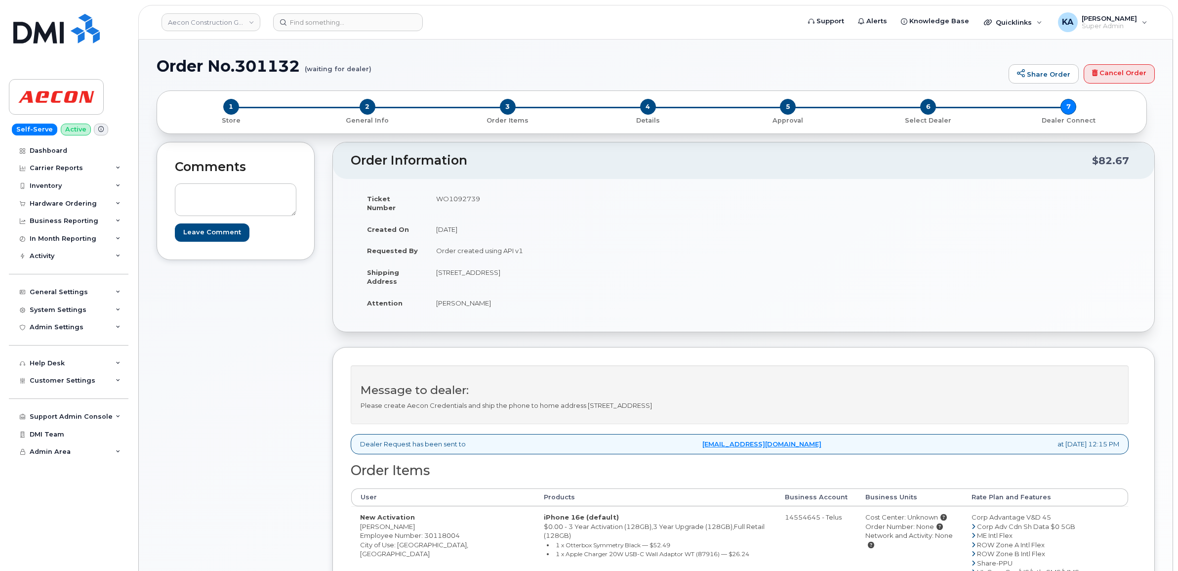
click at [455, 198] on td "WO1092739" at bounding box center [581, 203] width 309 height 31
copy td "WO1092739"
drag, startPoint x: 356, startPoint y: 517, endPoint x: 412, endPoint y: 517, distance: 55.8
click at [412, 518] on td "New Activation Lacey Clowe Employee Number: 30118004 City of Use: Calgary, Albe…" at bounding box center [443, 558] width 184 height 104
copy td "Lacey Clowe"
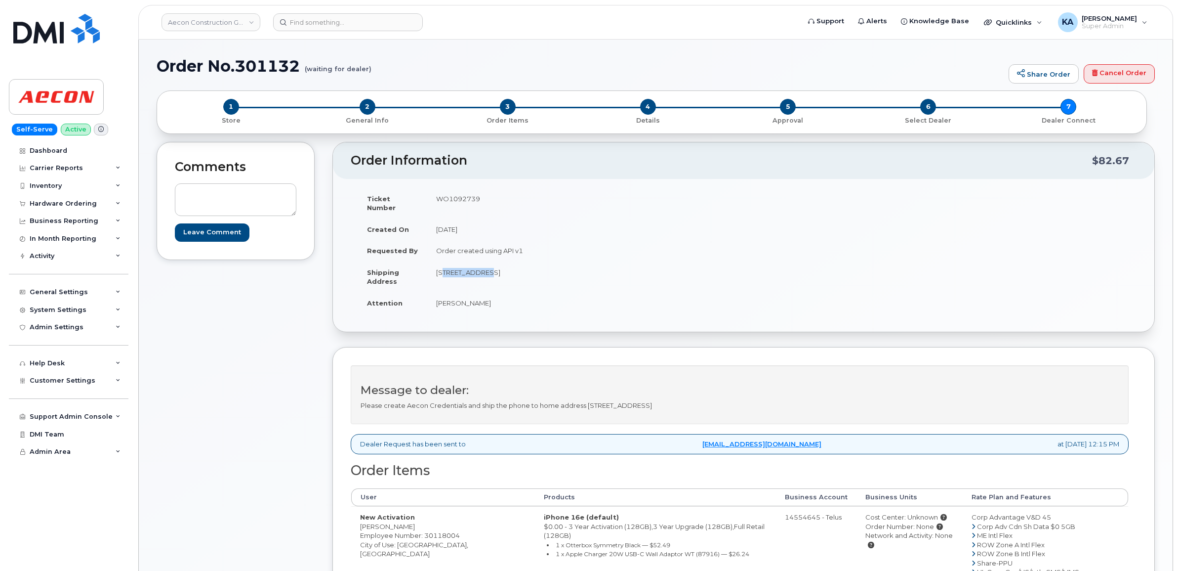
drag, startPoint x: 428, startPoint y: 267, endPoint x: 480, endPoint y: 273, distance: 51.8
click at [480, 273] on td "127 Fairways Close NW Airdrie AB T4B 2P4" at bounding box center [581, 276] width 309 height 31
click at [483, 275] on td "127 Fairways Close NW Airdrie AB T4B 2P4" at bounding box center [581, 276] width 309 height 31
drag, startPoint x: 435, startPoint y: 266, endPoint x: 510, endPoint y: 272, distance: 75.4
click at [510, 272] on td "127 Fairways Close NW Airdrie AB T4B 2P4" at bounding box center [581, 276] width 309 height 31
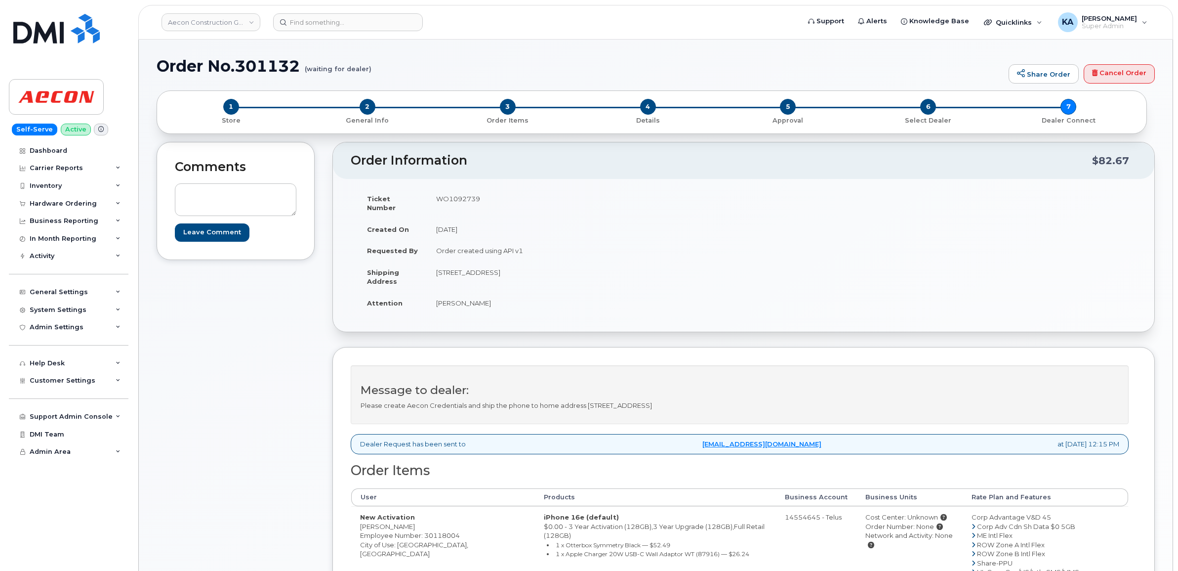
copy td "127 Fairways Close NW"
click at [521, 263] on td "127 Fairways Close NW Airdrie AB T4B 2P4" at bounding box center [581, 276] width 309 height 31
click at [522, 263] on td "127 Fairways Close NW Airdrie AB T4B 2P4" at bounding box center [581, 276] width 309 height 31
copy td "Airdrie"
drag, startPoint x: 549, startPoint y: 262, endPoint x: 581, endPoint y: 266, distance: 32.8
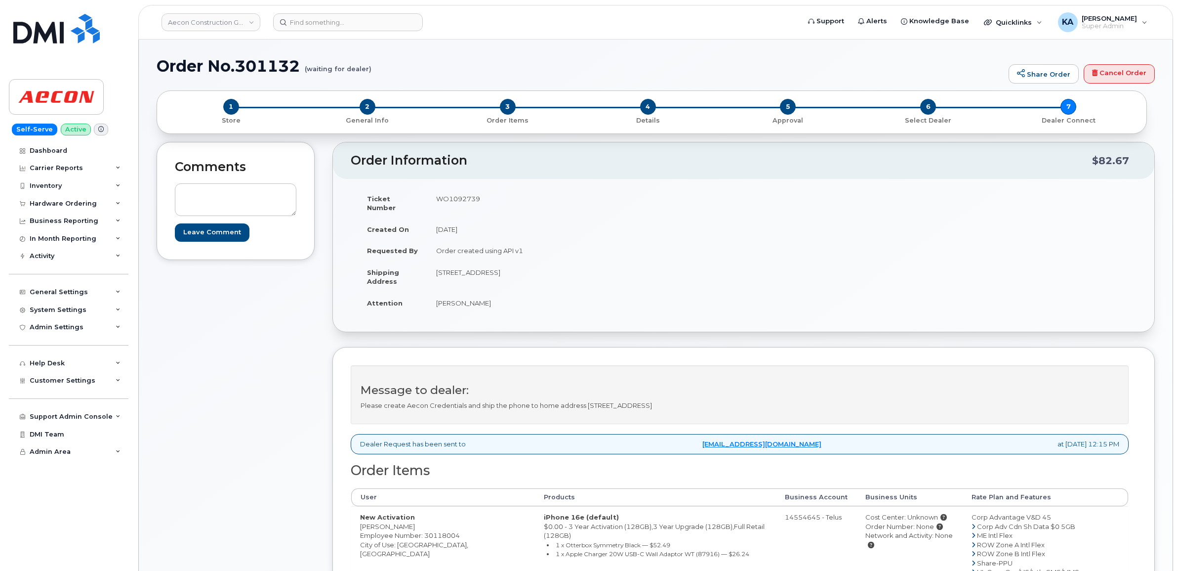
click at [581, 266] on td "127 Fairways Close NW Airdrie AB T4B 2P4" at bounding box center [581, 276] width 309 height 31
copy td "T4B 2P4"
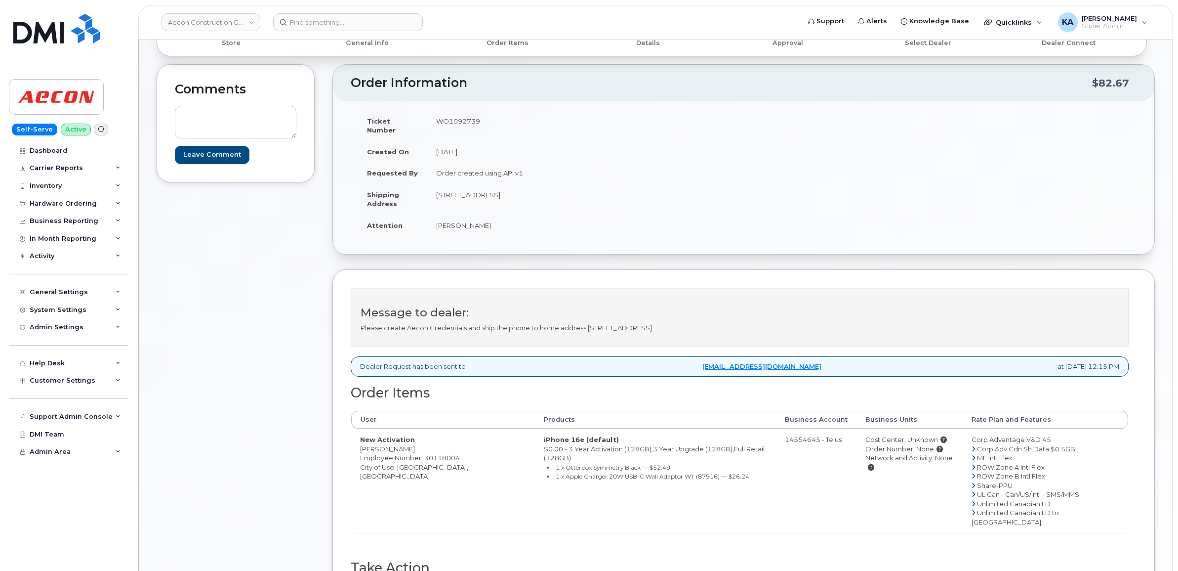
scroll to position [247, 0]
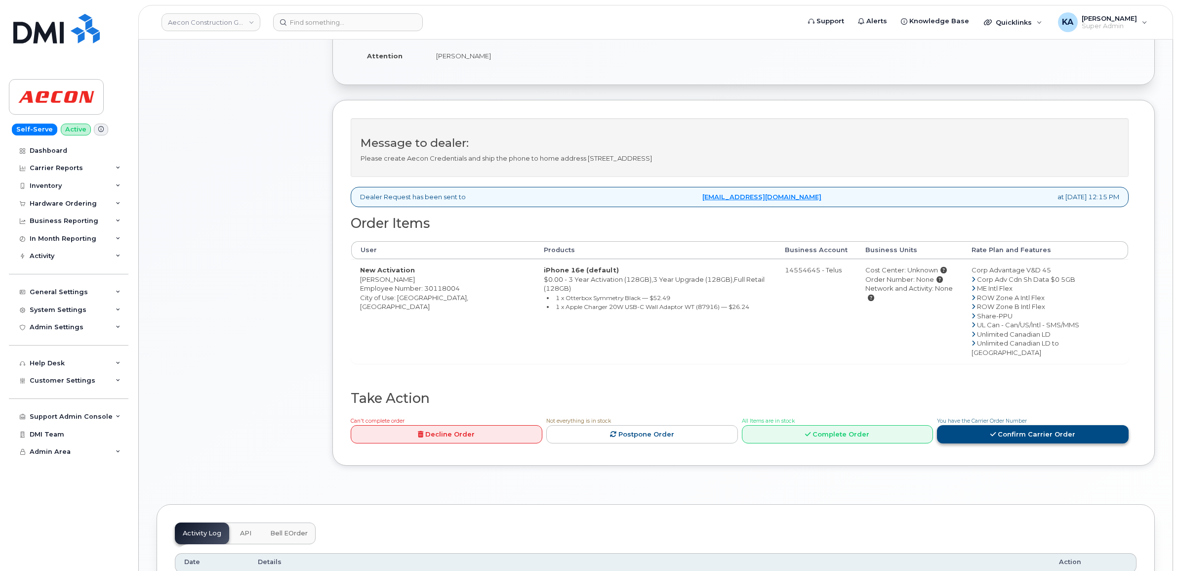
click at [966, 425] on link "Confirm Carrier Order" at bounding box center [1033, 434] width 192 height 18
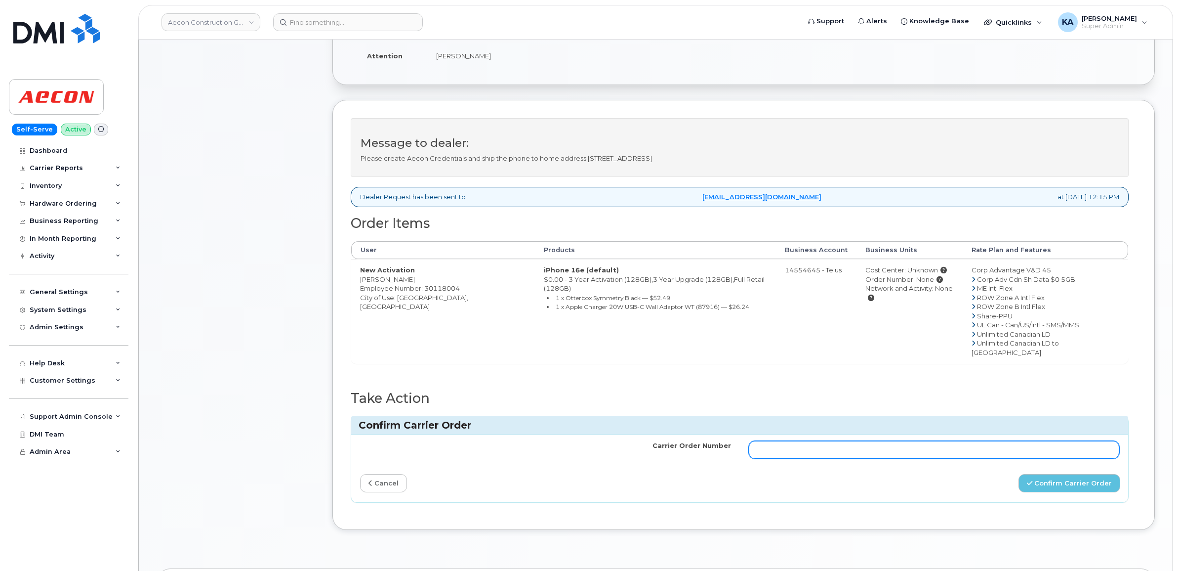
paste input "TL60029721"
type input "TL60029721"
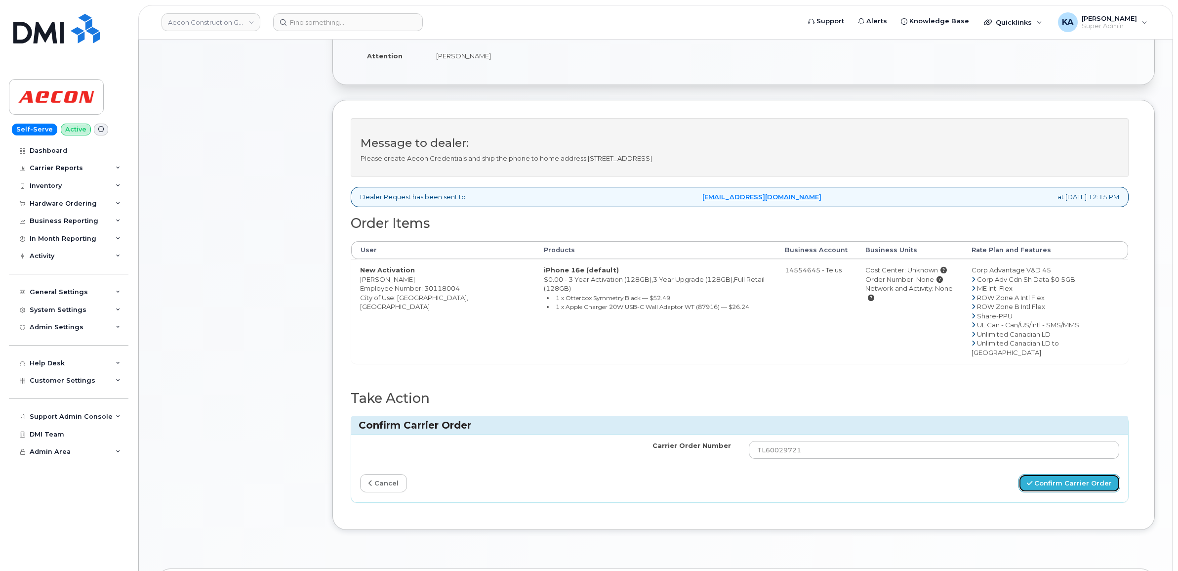
click at [1048, 474] on button "Confirm Carrier Order" at bounding box center [1070, 483] width 102 height 18
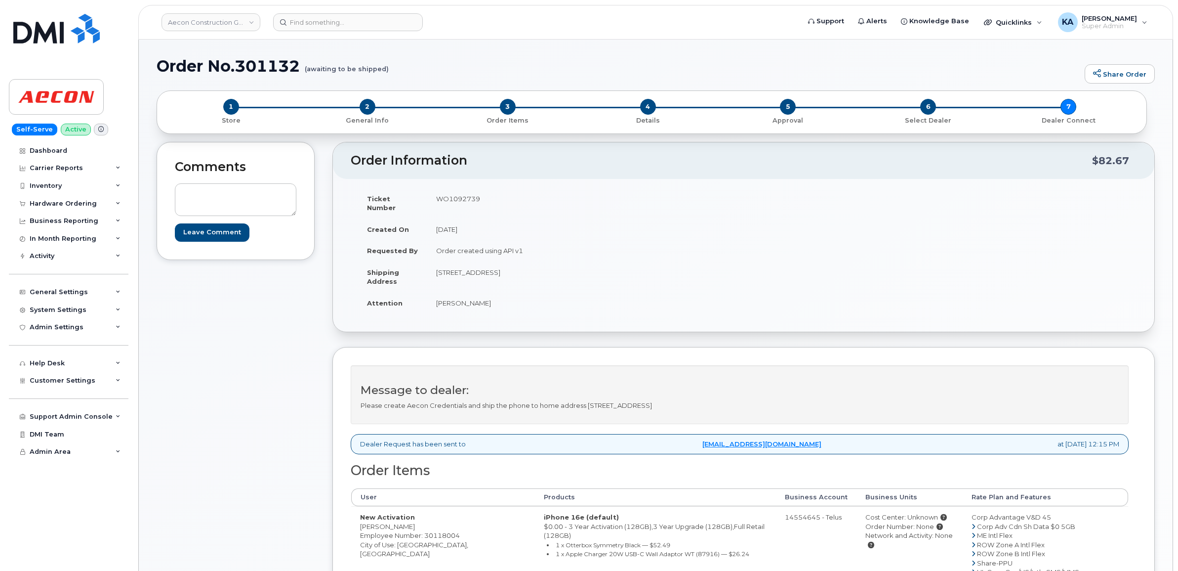
click at [166, 327] on div "Comments Leave Comment" at bounding box center [236, 449] width 158 height 614
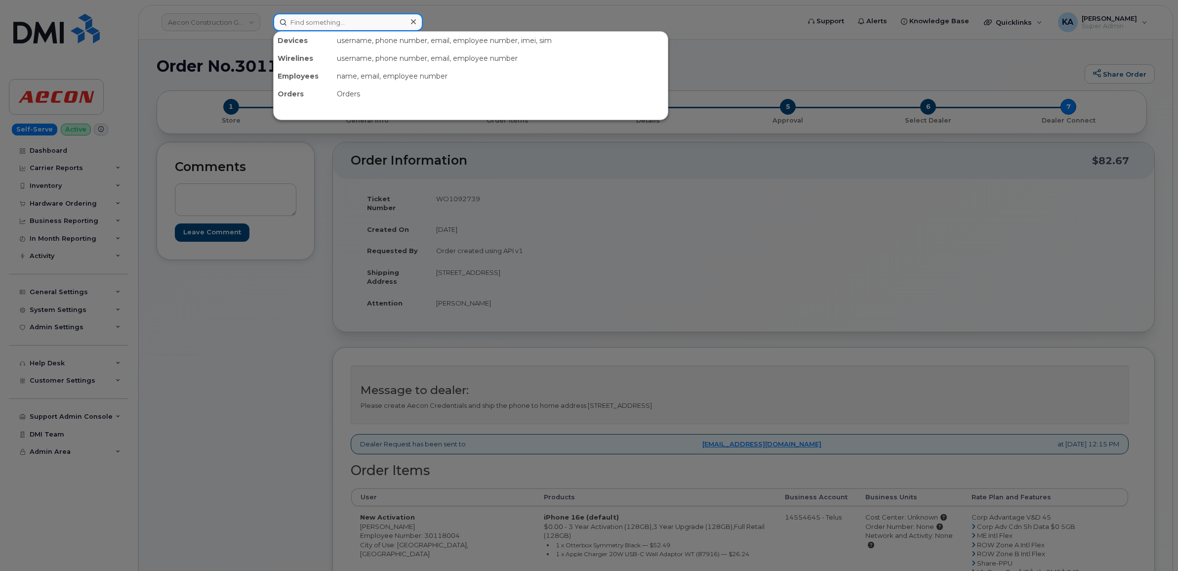
paste input "5873857587"
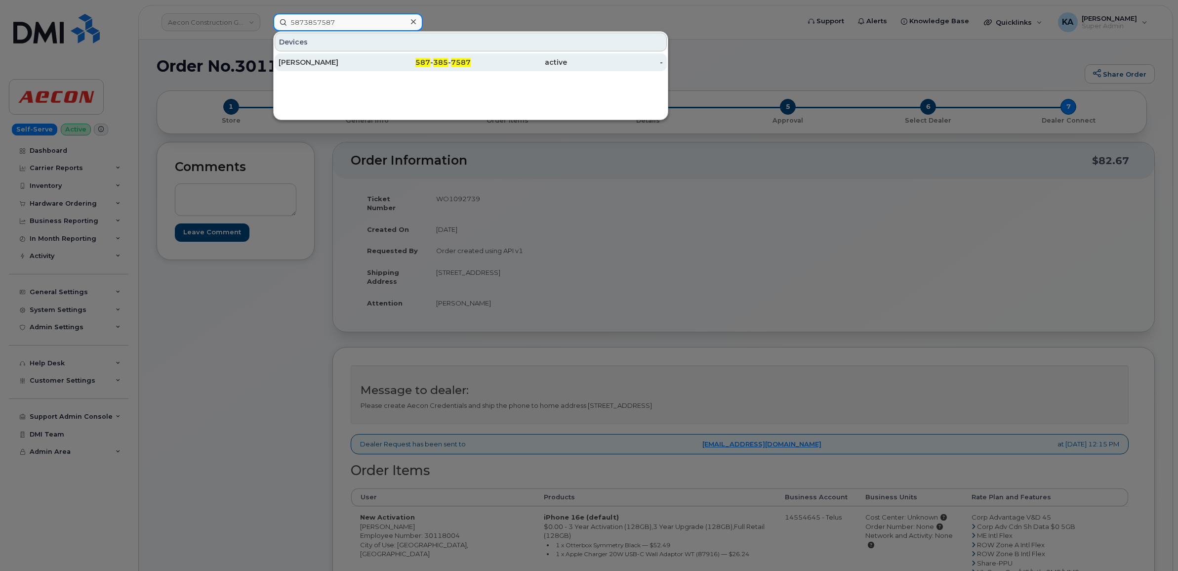
type input "5873857587"
click at [317, 61] on div "[PERSON_NAME]" at bounding box center [327, 62] width 96 height 10
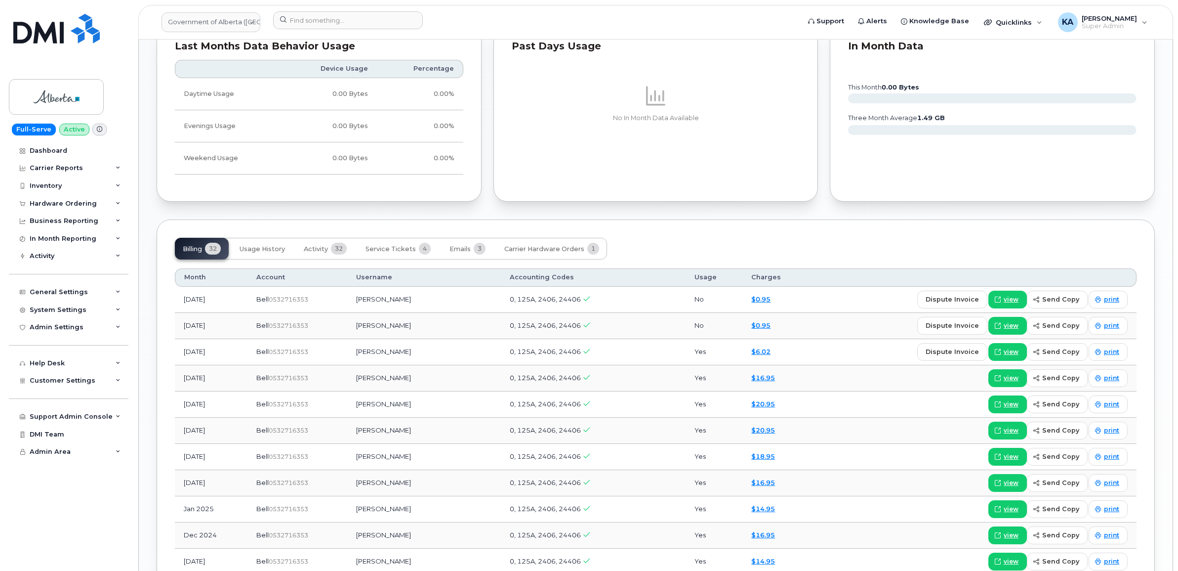
scroll to position [865, 0]
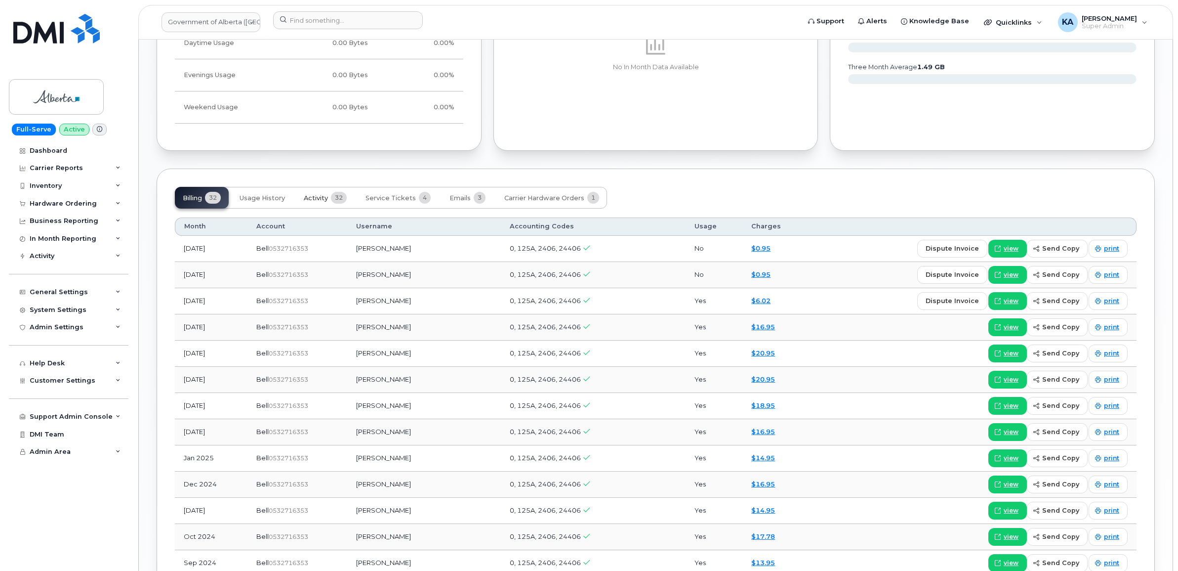
click at [331, 201] on button "Activity 32" at bounding box center [325, 198] width 59 height 22
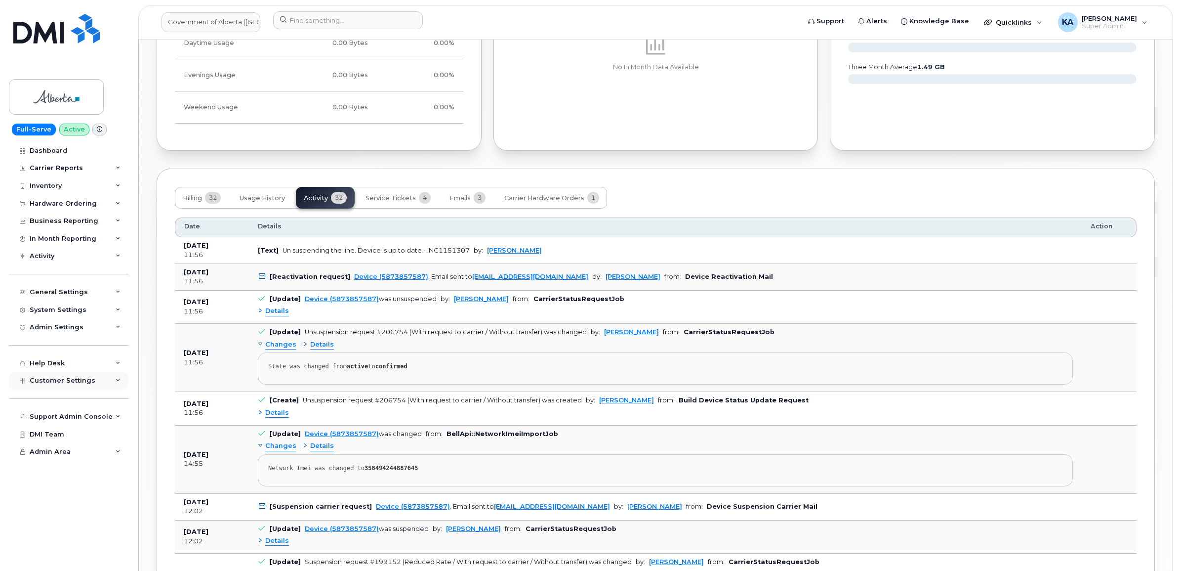
click at [50, 384] on span "Customer Settings" at bounding box center [63, 379] width 66 height 7
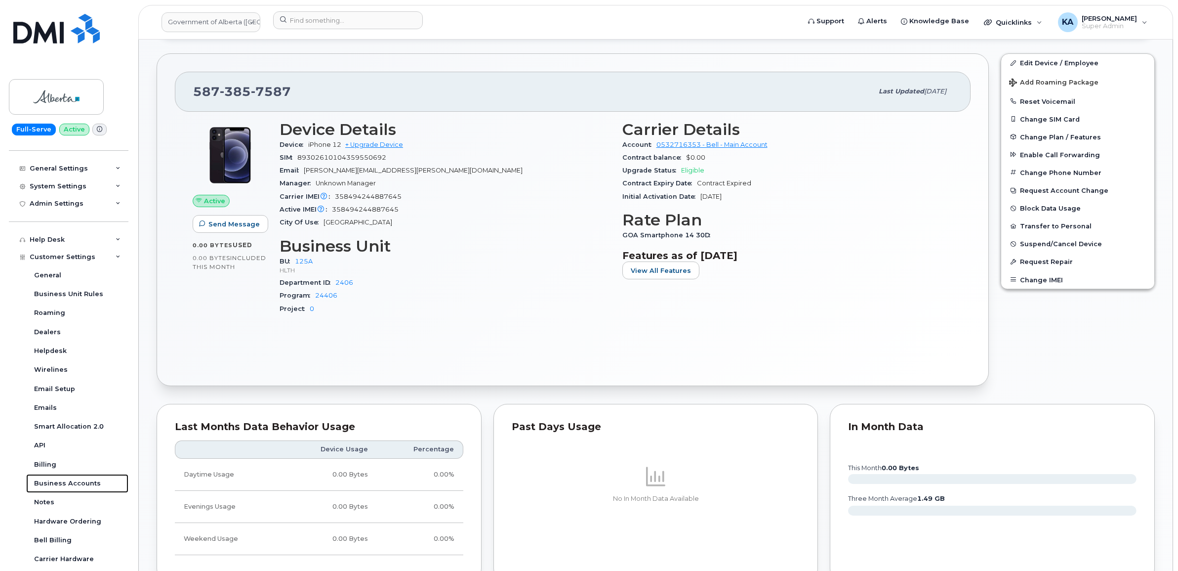
scroll to position [432, 0]
drag, startPoint x: 290, startPoint y: 94, endPoint x: 199, endPoint y: 92, distance: 91.4
click at [199, 92] on div "587 385 7587" at bounding box center [533, 92] width 680 height 21
drag, startPoint x: 199, startPoint y: 92, endPoint x: 295, endPoint y: 89, distance: 96.9
click at [295, 92] on div "587 385 7587" at bounding box center [533, 92] width 680 height 21
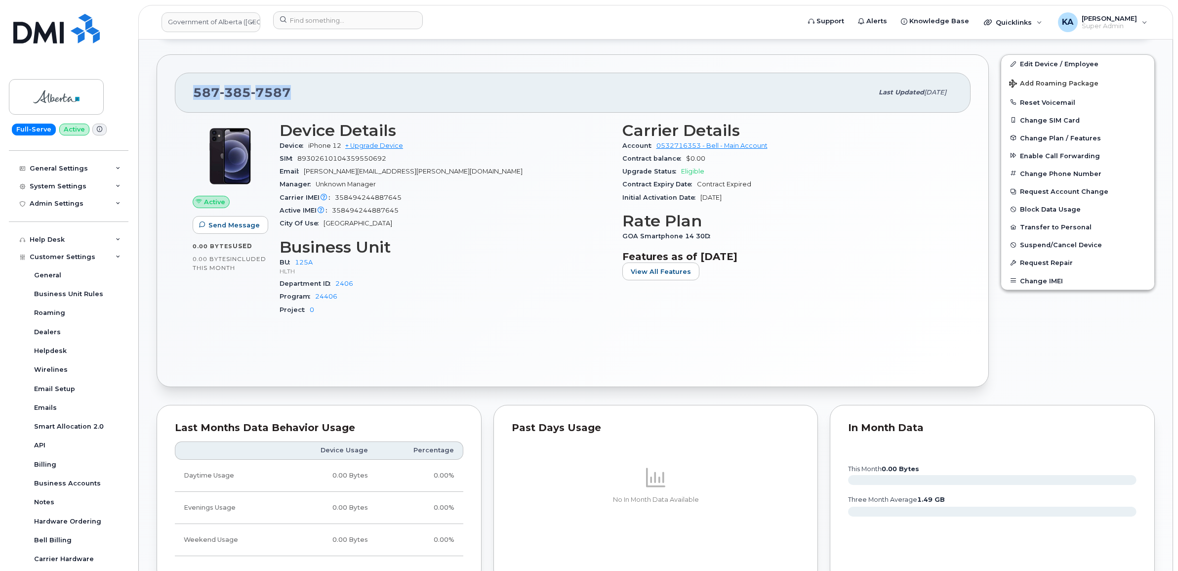
drag, startPoint x: 279, startPoint y: 90, endPoint x: 174, endPoint y: 92, distance: 104.7
click at [175, 92] on div "587 385 7587 Last updated Sep 18, 2025" at bounding box center [573, 93] width 796 height 40
copy span "587 385 7587"
click at [188, 104] on div "587 385 7587 Last updated Sep 18, 2025" at bounding box center [573, 93] width 796 height 40
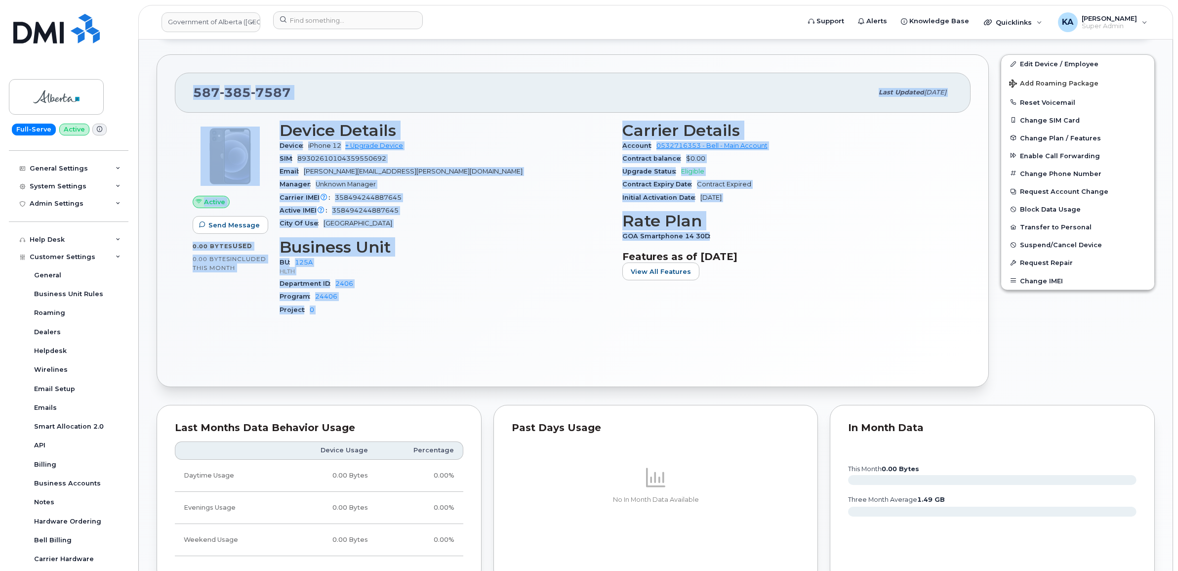
drag, startPoint x: 186, startPoint y: 90, endPoint x: 717, endPoint y: 238, distance: 551.2
click at [717, 238] on div "587 385 7587 Last updated Sep 18, 2025 Active Send Message 0.00 Bytes  used 0.0…" at bounding box center [573, 220] width 832 height 332
copy div "587 385 7587 Last updated Sep 18, 2025 Active Send Message 0.00 Bytes  used 0.0…"
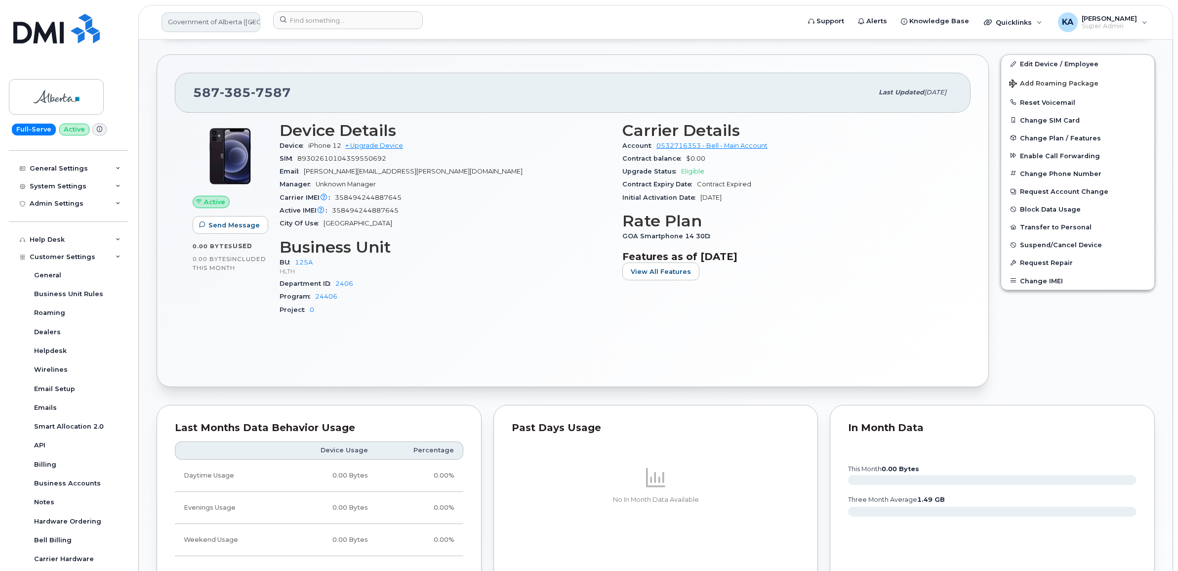
click at [211, 24] on link "Government of Alberta ([GEOGRAPHIC_DATA])" at bounding box center [211, 22] width 99 height 20
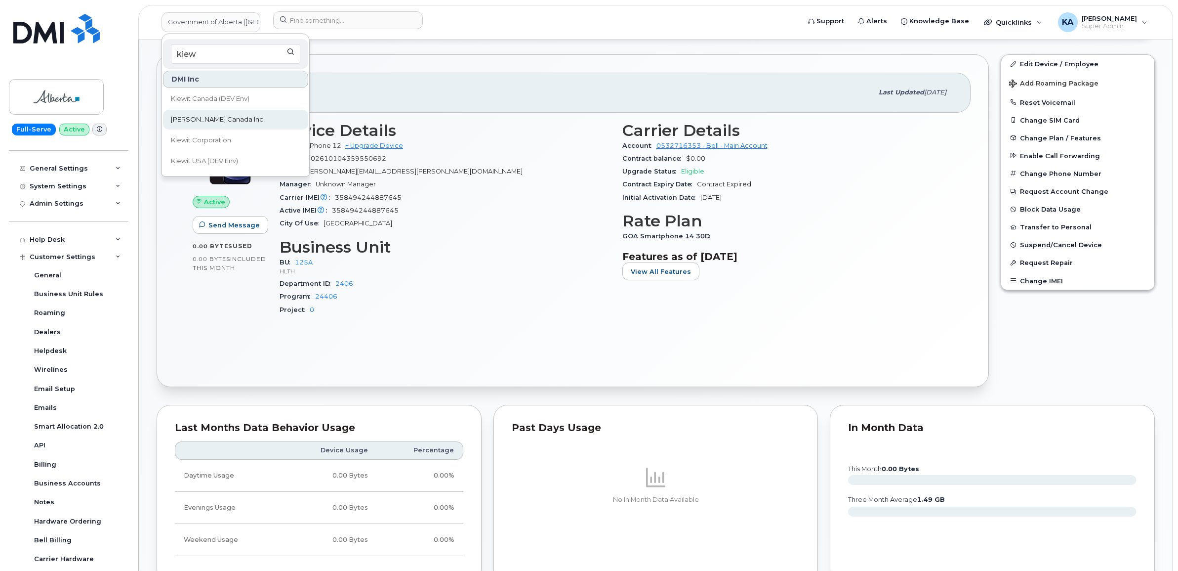
type input "kiew"
click at [183, 119] on span "Kiewit Canada Inc" at bounding box center [217, 120] width 92 height 10
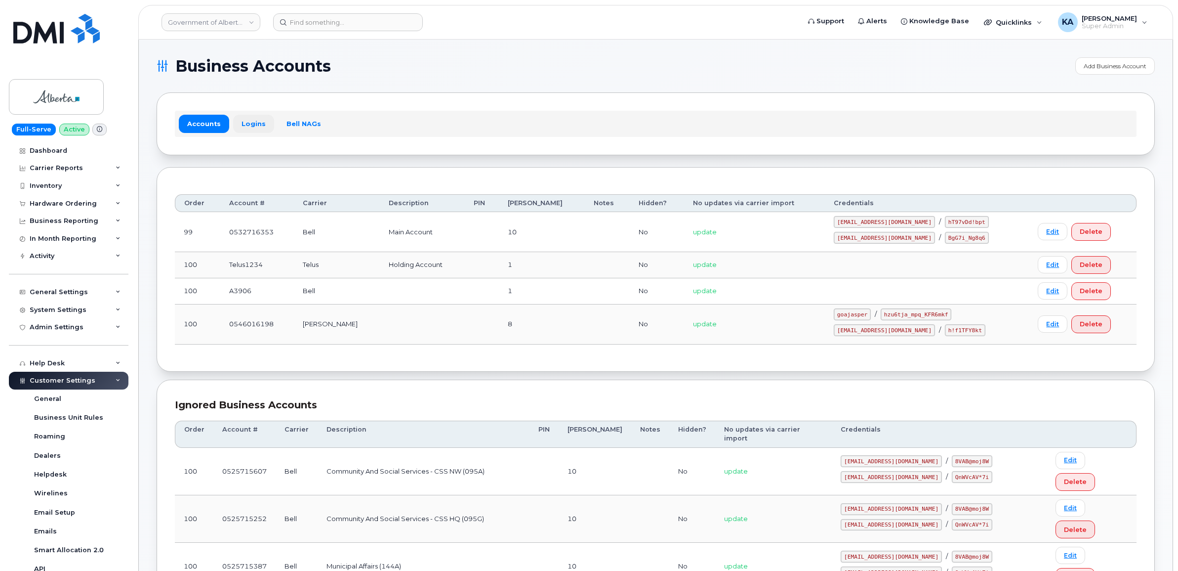
click at [247, 122] on link "Logins" at bounding box center [253, 124] width 41 height 18
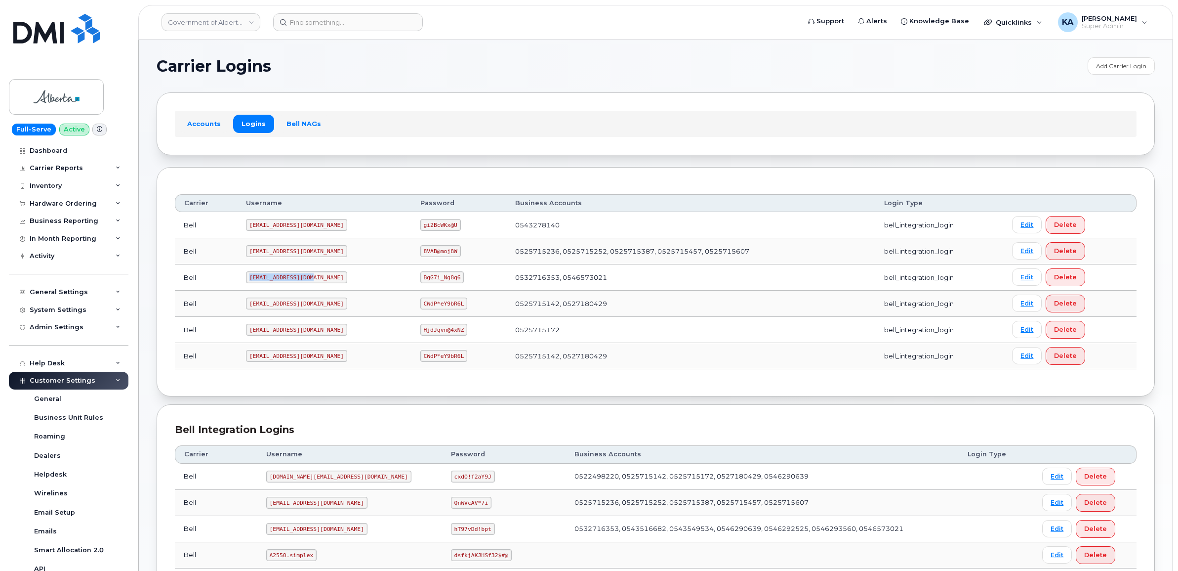
drag, startPoint x: 247, startPoint y: 281, endPoint x: 315, endPoint y: 283, distance: 67.7
click at [315, 283] on td "[EMAIL_ADDRESS][DOMAIN_NAME]" at bounding box center [324, 277] width 174 height 26
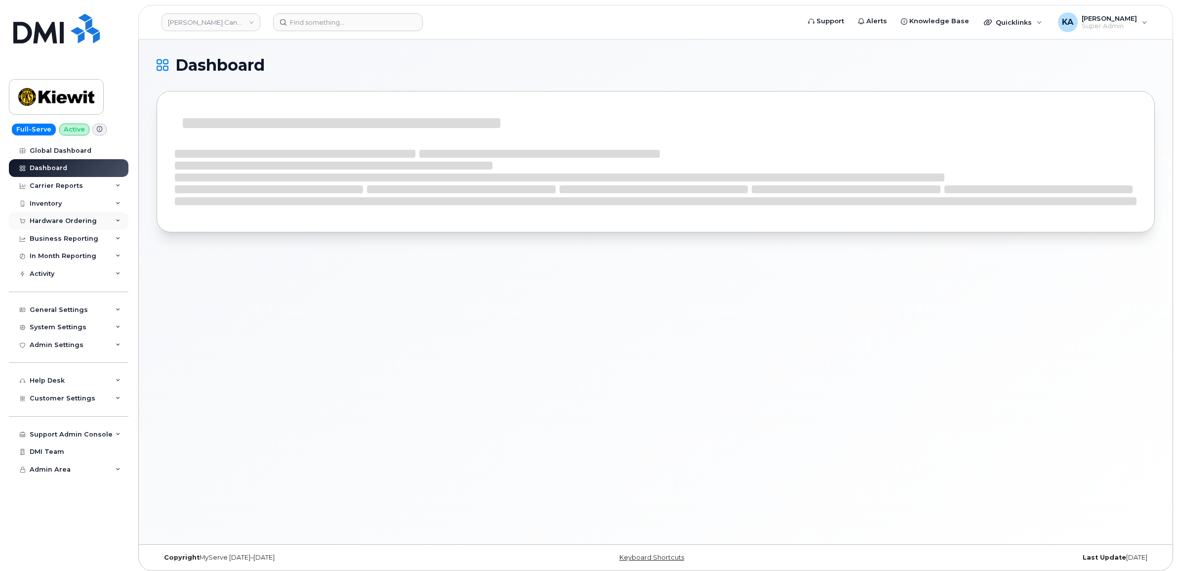
click at [52, 221] on div "Hardware Ordering" at bounding box center [63, 221] width 67 height 8
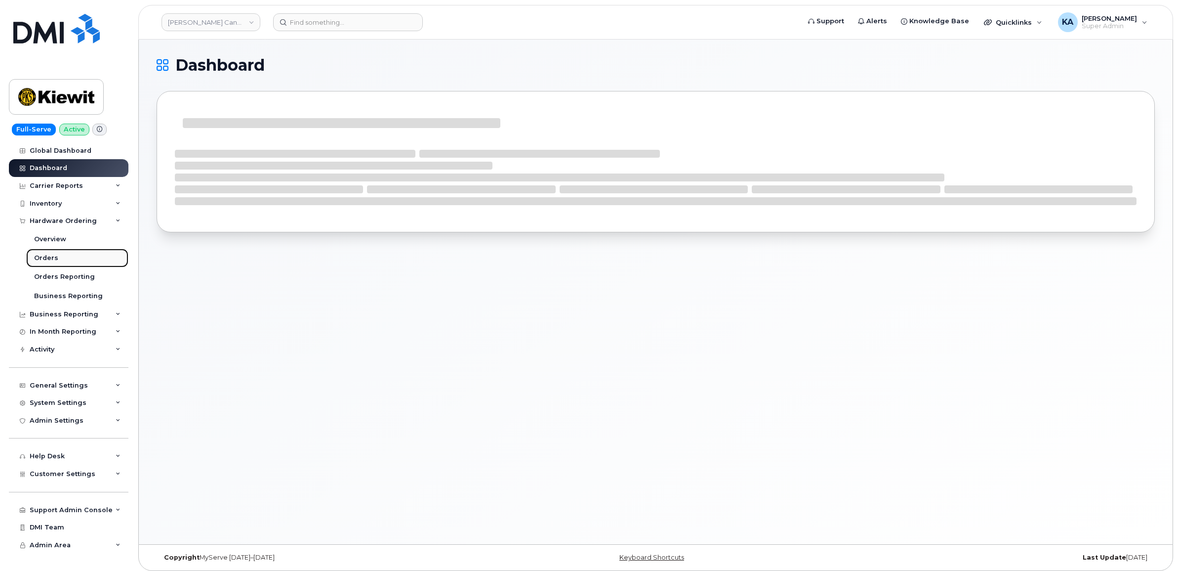
click at [40, 258] on div "Orders" at bounding box center [46, 257] width 24 height 9
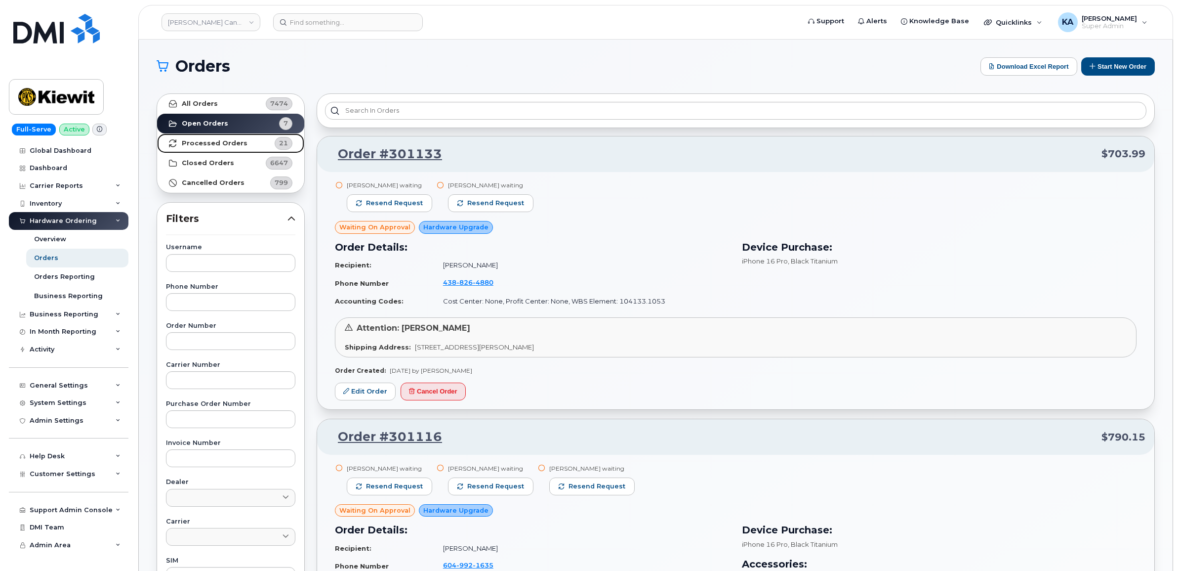
click at [203, 139] on strong "Processed Orders" at bounding box center [215, 143] width 66 height 8
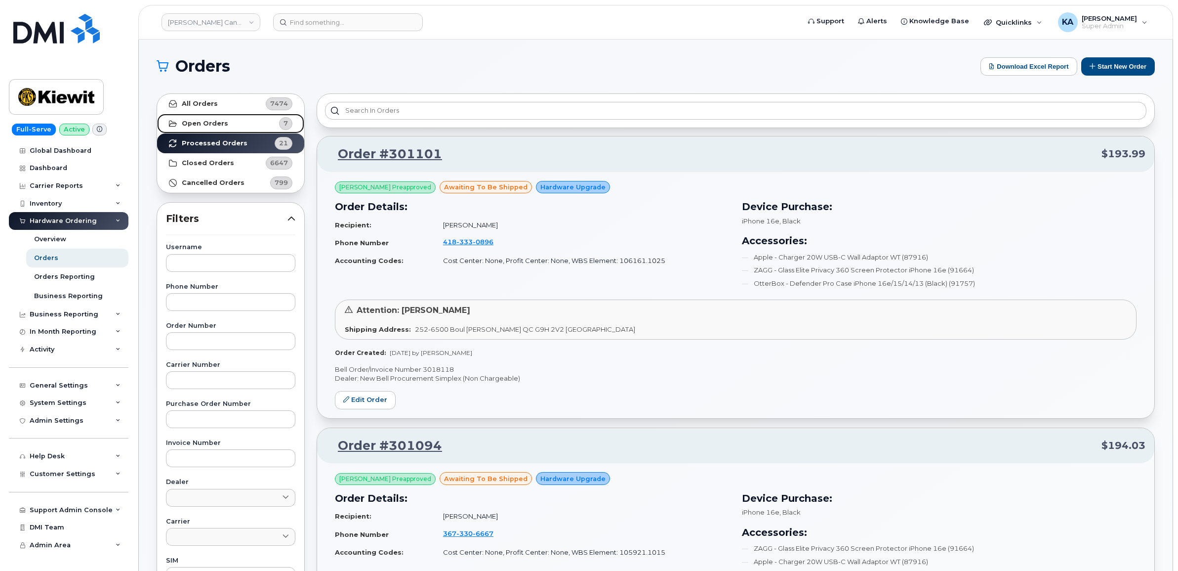
click at [210, 121] on strong "Open Orders" at bounding box center [205, 124] width 46 height 8
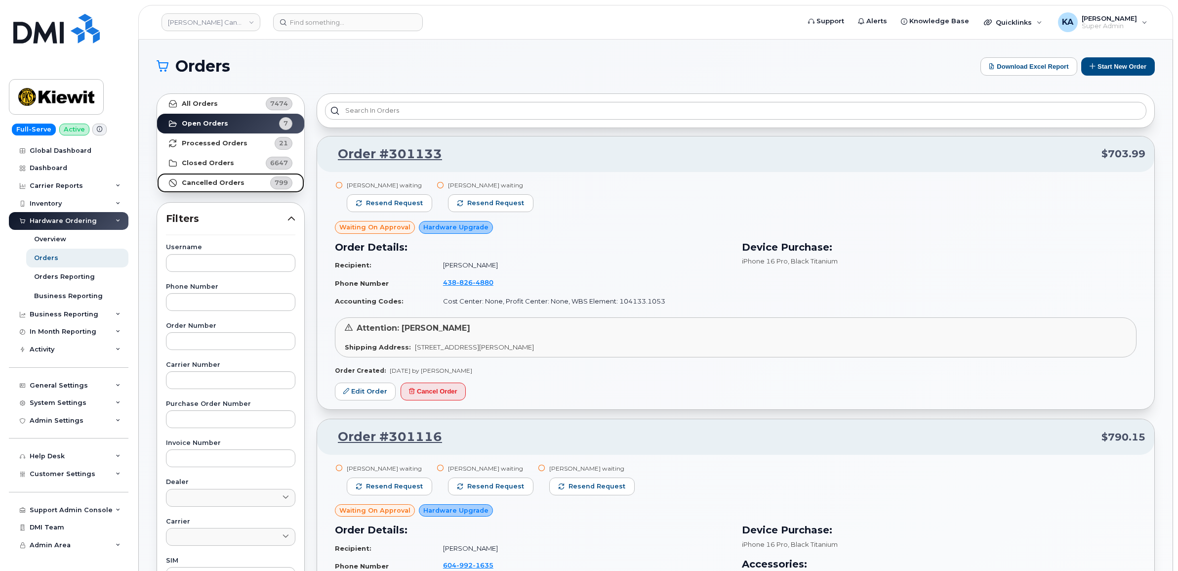
click at [233, 188] on link "Cancelled Orders 799" at bounding box center [230, 183] width 147 height 20
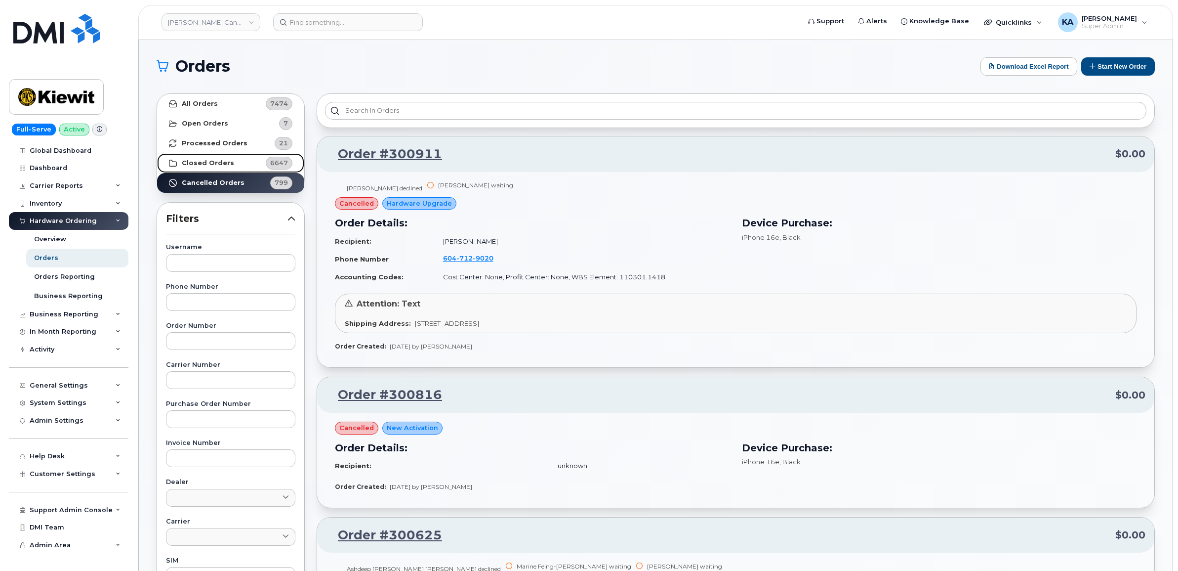
click at [191, 161] on strong "Closed Orders" at bounding box center [208, 163] width 52 height 8
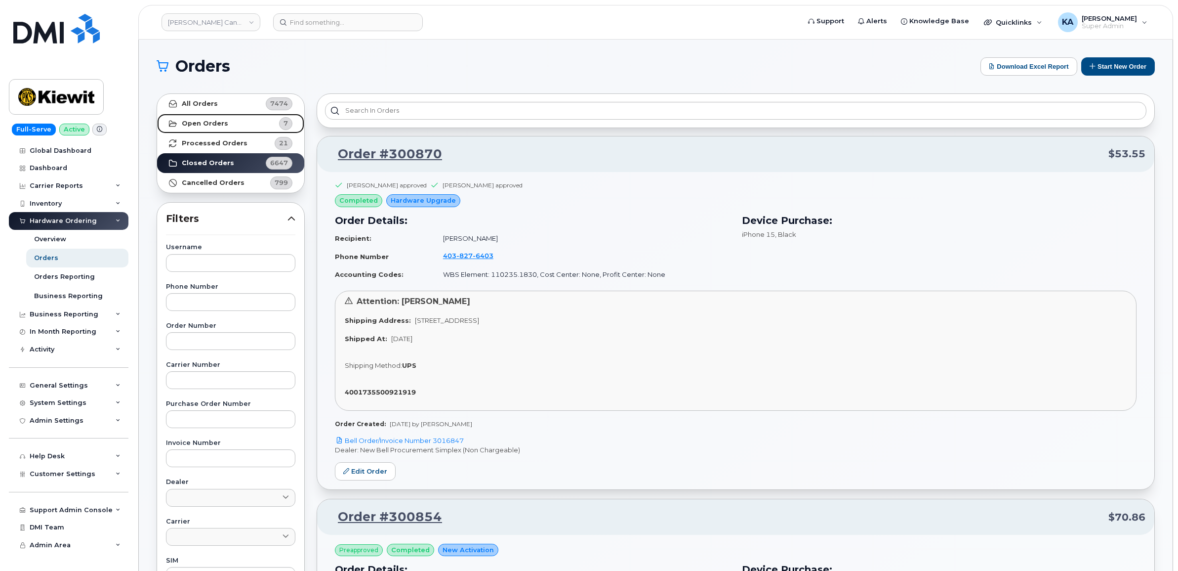
click at [198, 124] on strong "Open Orders" at bounding box center [205, 124] width 46 height 8
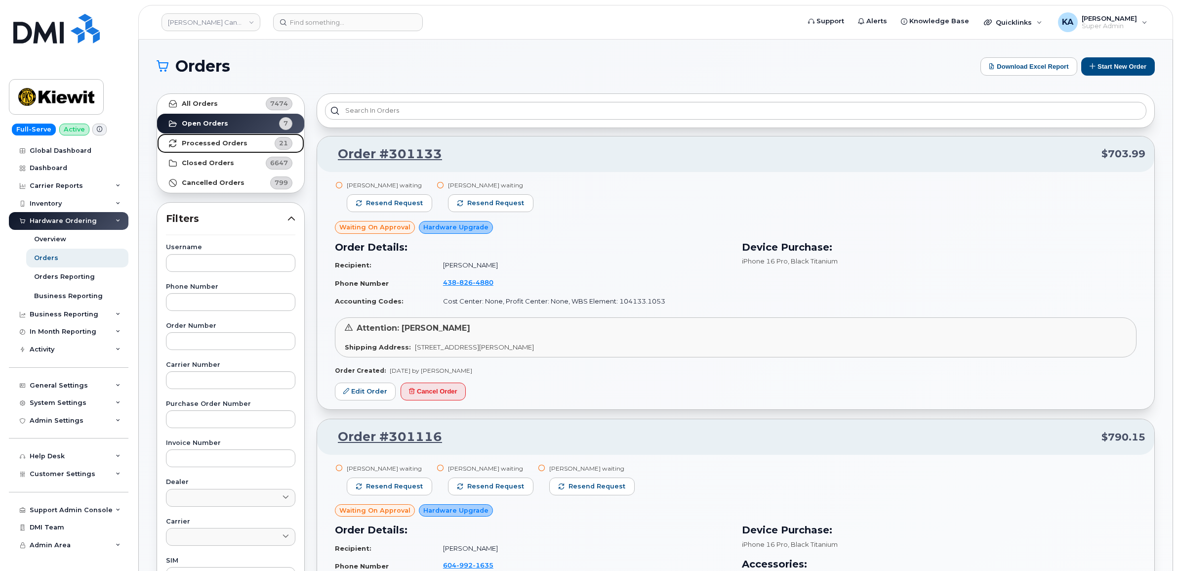
click at [206, 143] on strong "Processed Orders" at bounding box center [215, 143] width 66 height 8
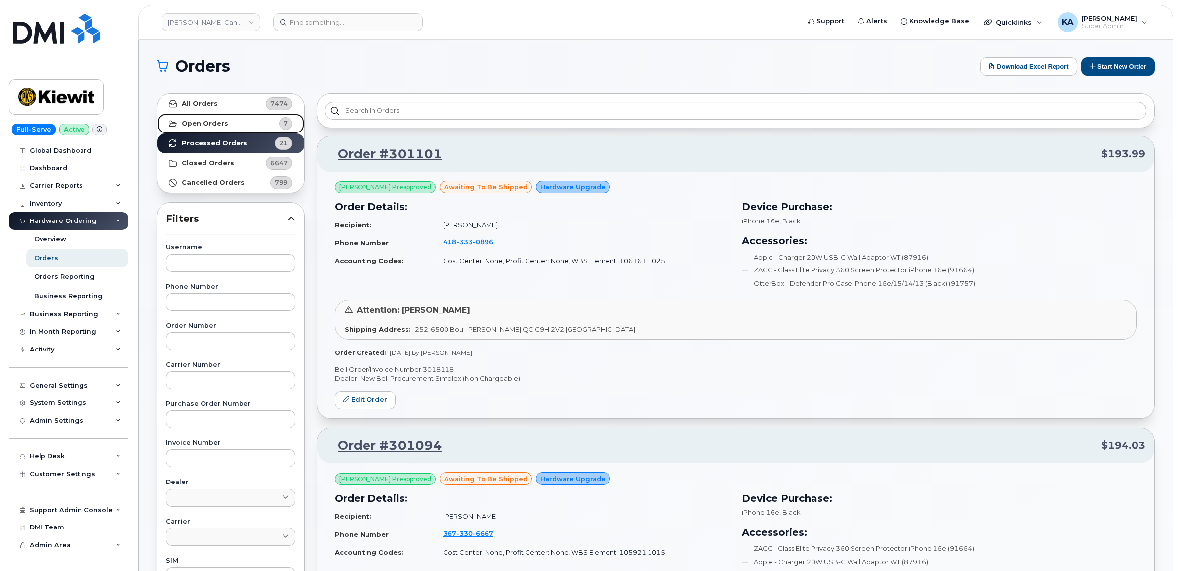
click at [206, 120] on strong "Open Orders" at bounding box center [205, 124] width 46 height 8
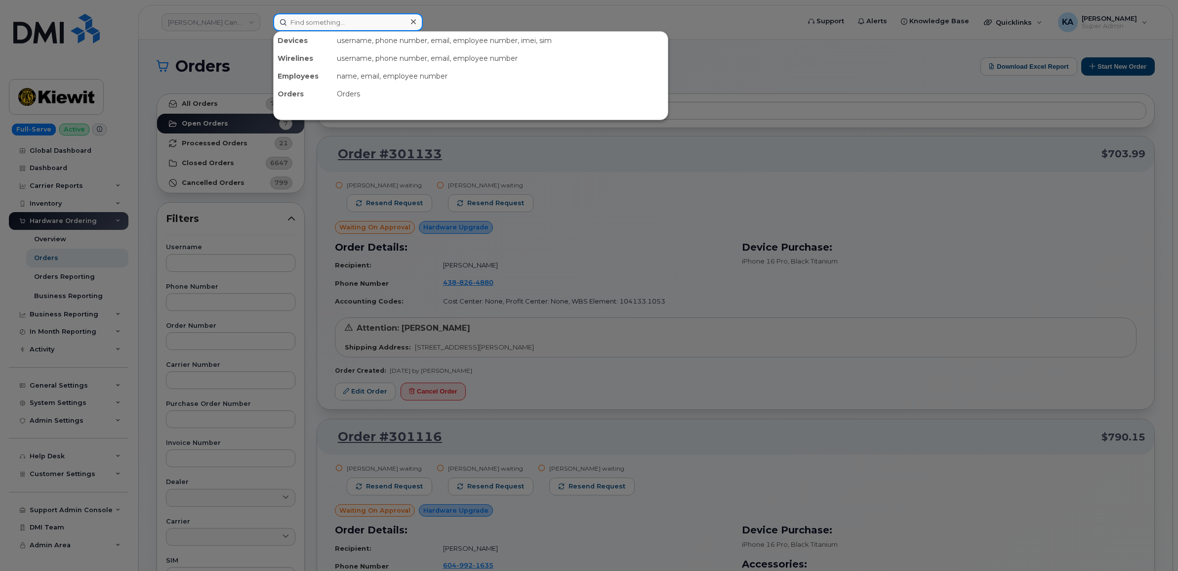
paste input "4163004648"
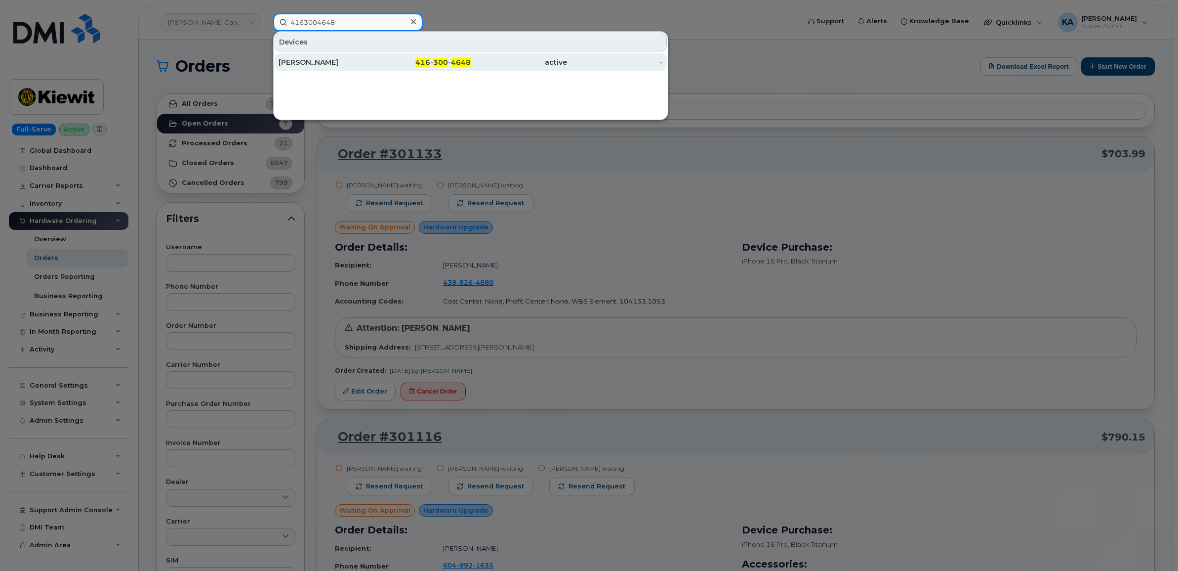
type input "4163004648"
click at [308, 60] on div "Ricardo Ferreira" at bounding box center [327, 62] width 96 height 10
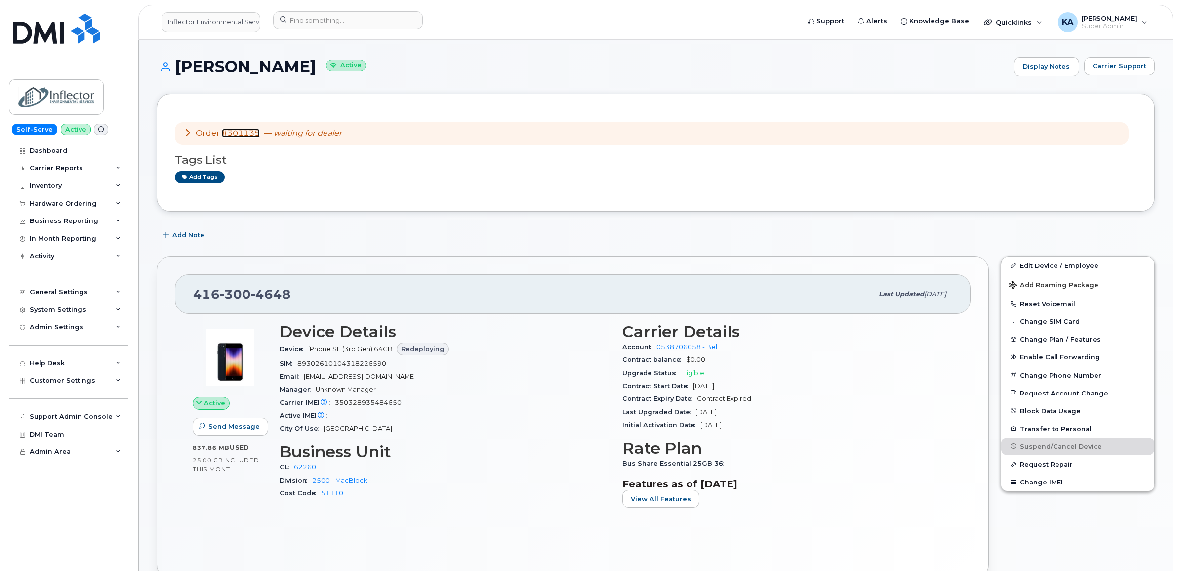
click at [238, 131] on link "#301135" at bounding box center [241, 132] width 38 height 9
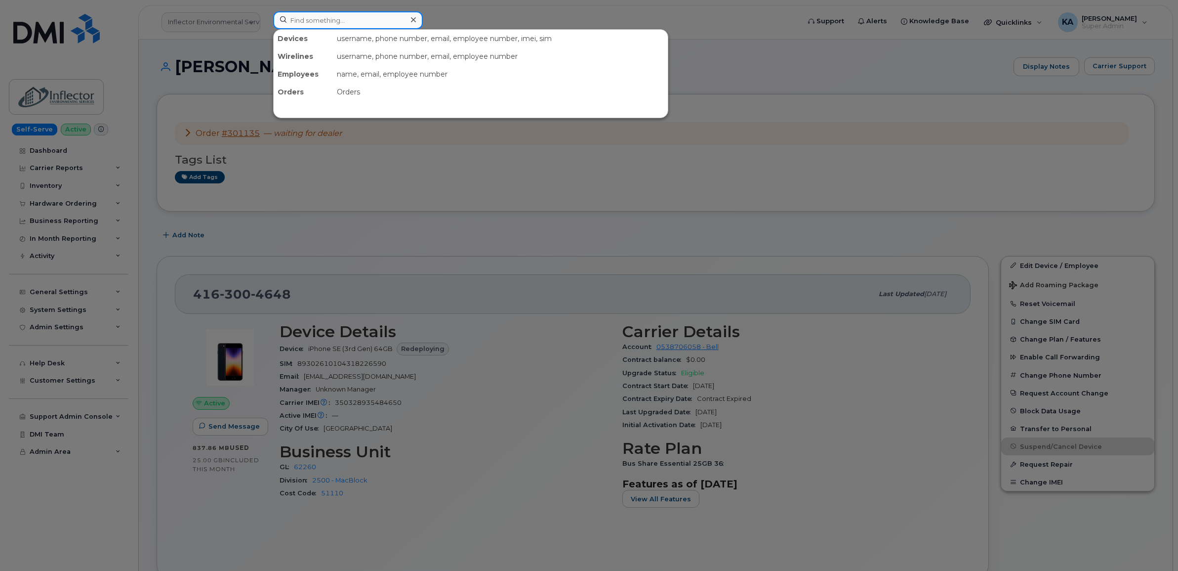
click at [299, 17] on input at bounding box center [348, 20] width 150 height 18
paste input "5142686993"
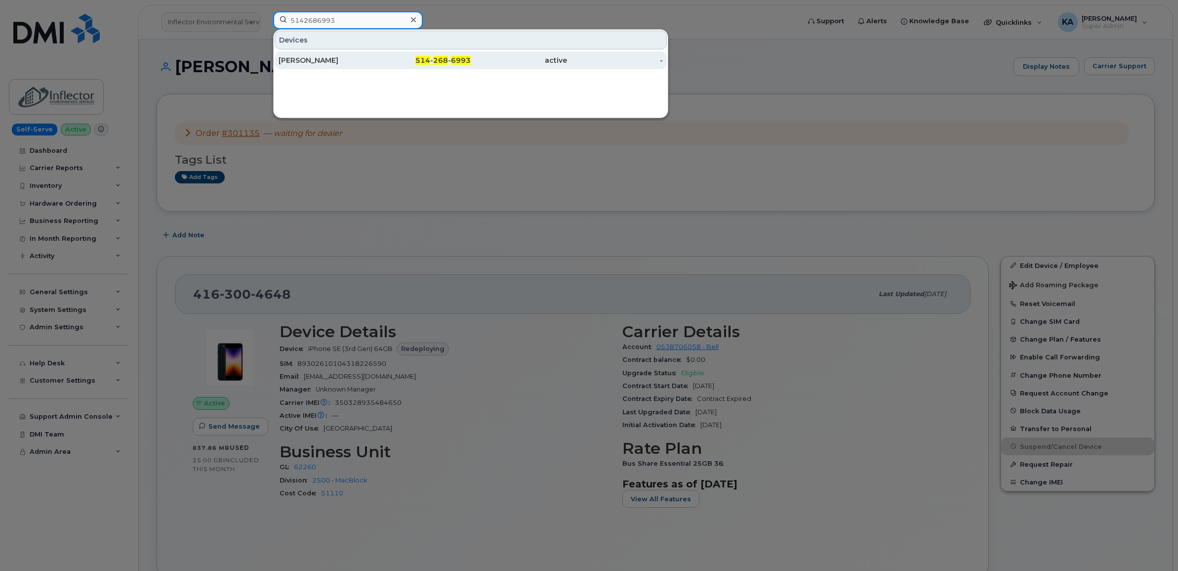
type input "5142686993"
click at [296, 60] on div "[PERSON_NAME]" at bounding box center [327, 60] width 96 height 10
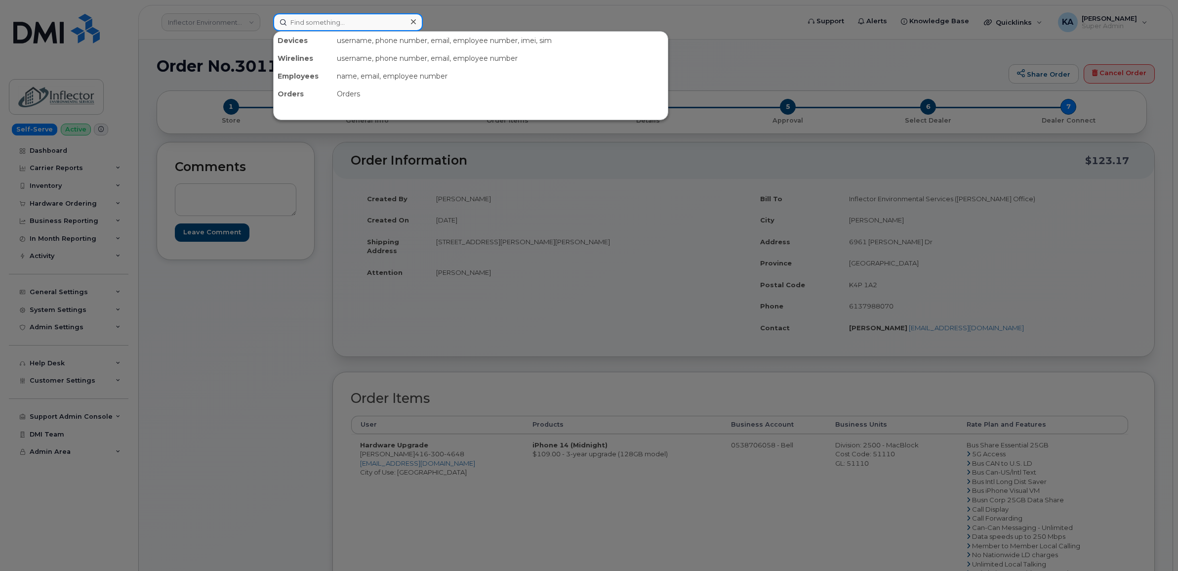
click at [319, 25] on input at bounding box center [348, 22] width 150 height 18
paste input "6043144416"
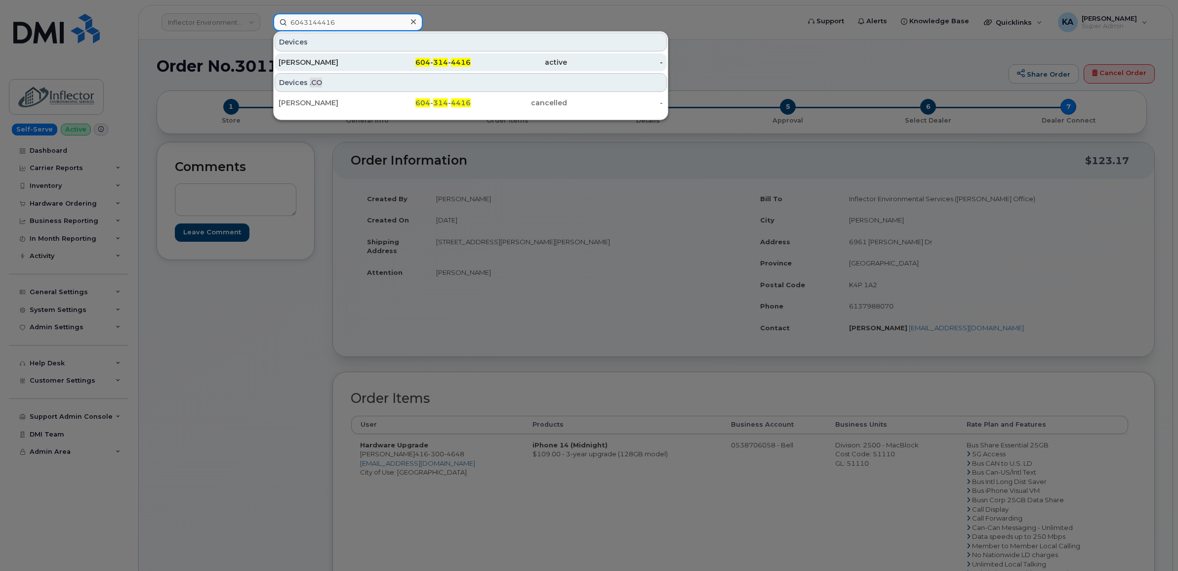
type input "6043144416"
click at [316, 60] on div "[PERSON_NAME]" at bounding box center [327, 62] width 96 height 10
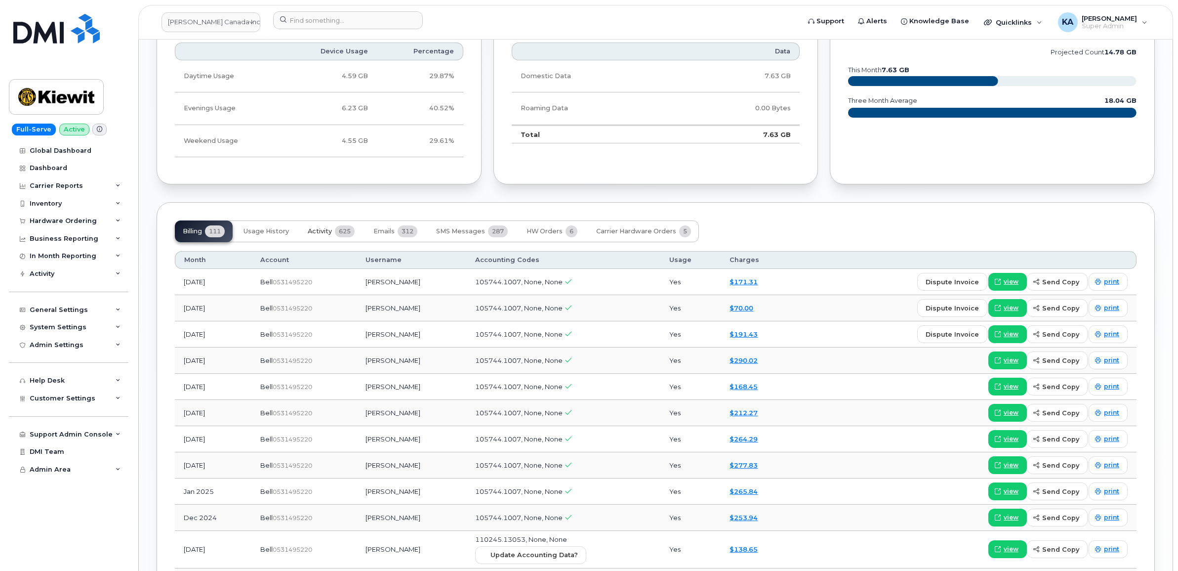
click at [317, 235] on span "Activity" at bounding box center [320, 231] width 24 height 8
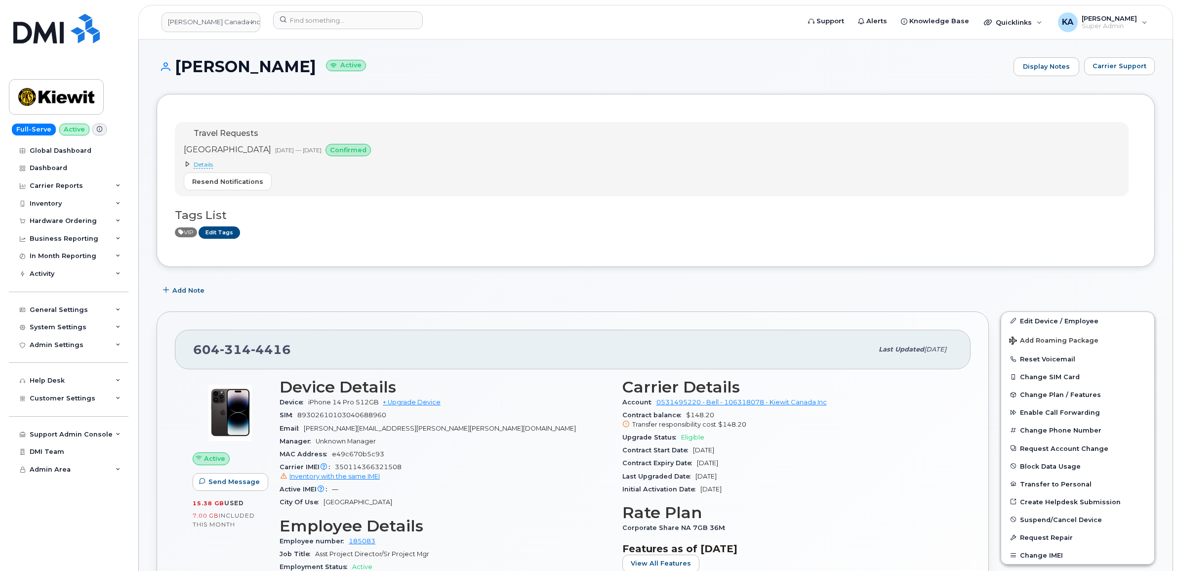
click at [203, 165] on span "Details" at bounding box center [203, 165] width 19 height 8
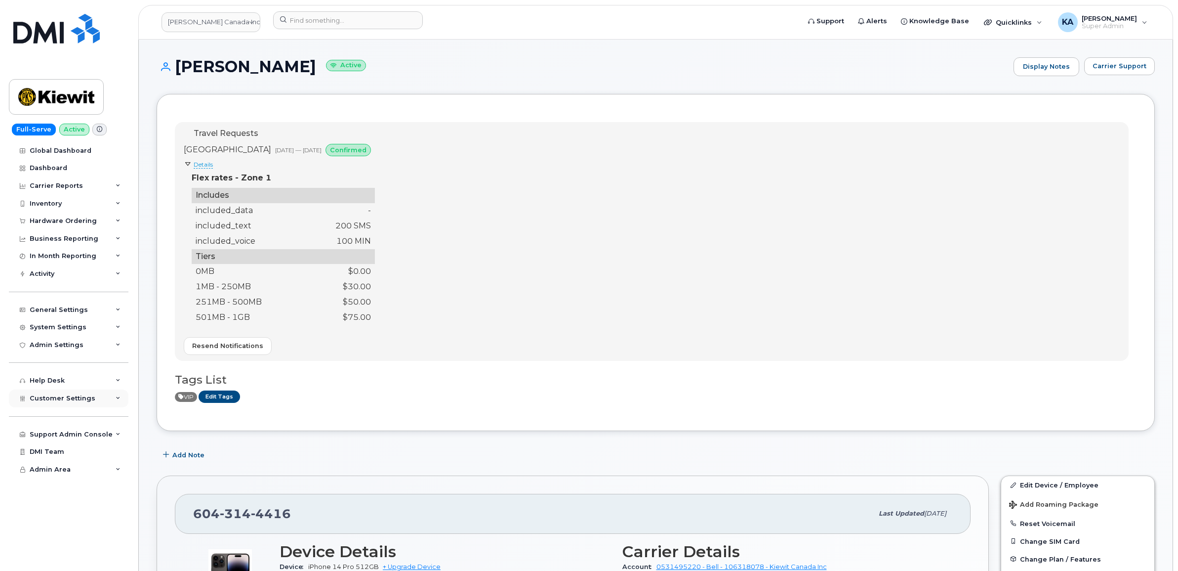
click at [42, 399] on span "Customer Settings" at bounding box center [63, 397] width 66 height 7
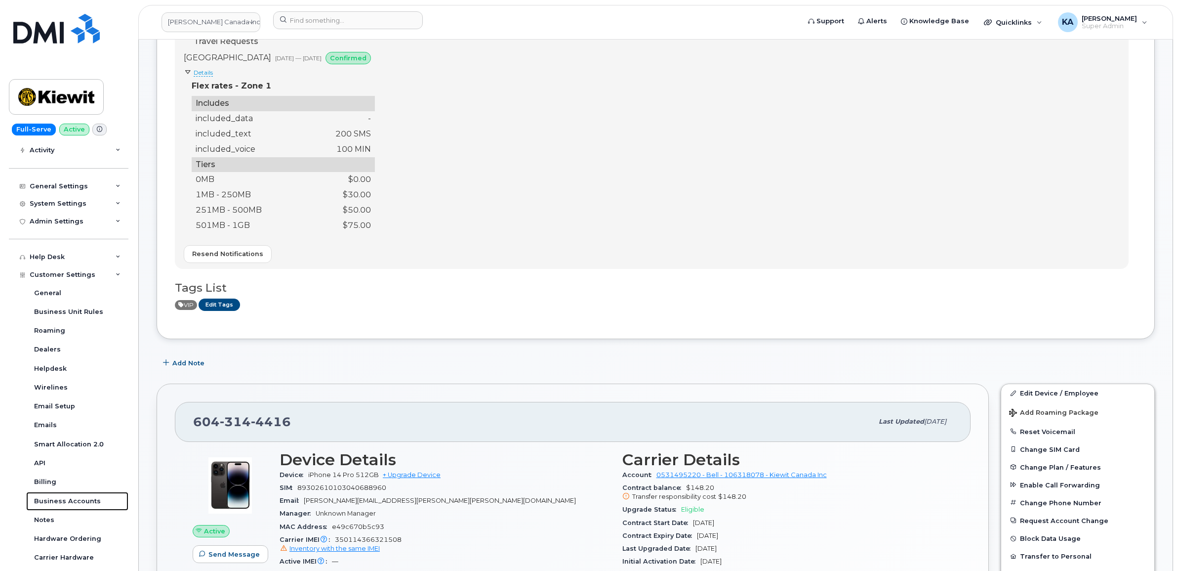
scroll to position [247, 0]
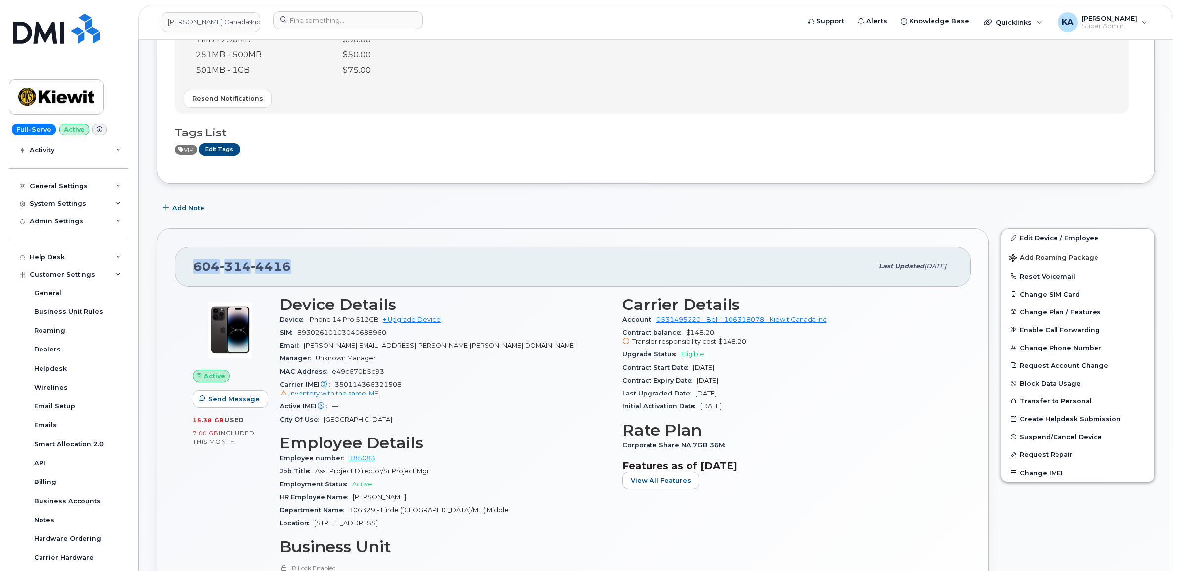
drag, startPoint x: 294, startPoint y: 270, endPoint x: 194, endPoint y: 271, distance: 100.3
click at [194, 271] on div "[PHONE_NUMBER]" at bounding box center [533, 266] width 680 height 21
copy span "604 314 4416"
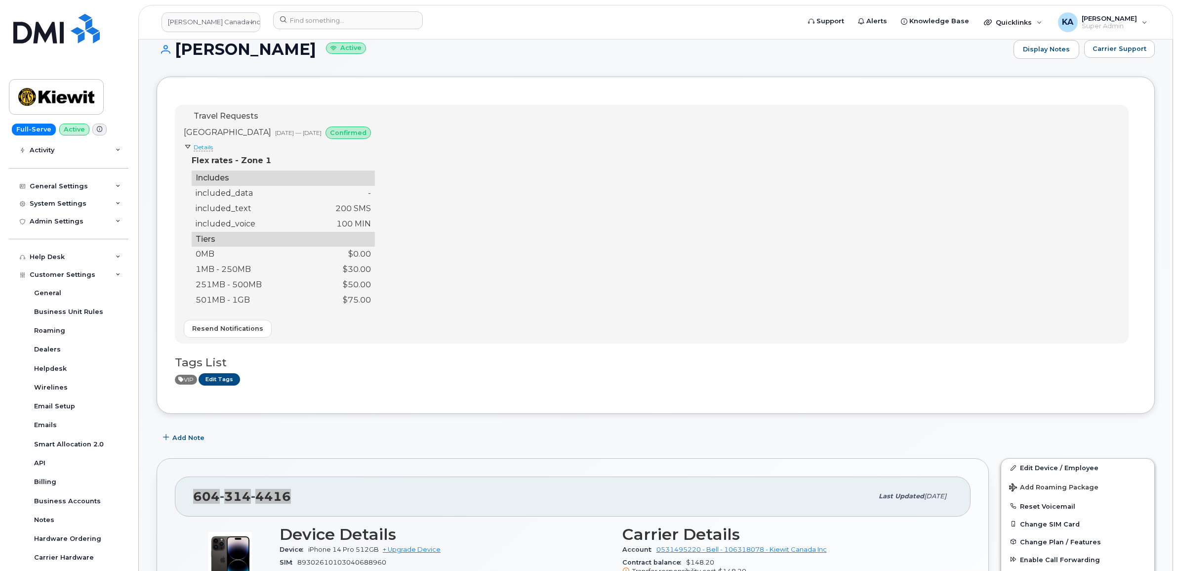
scroll to position [0, 0]
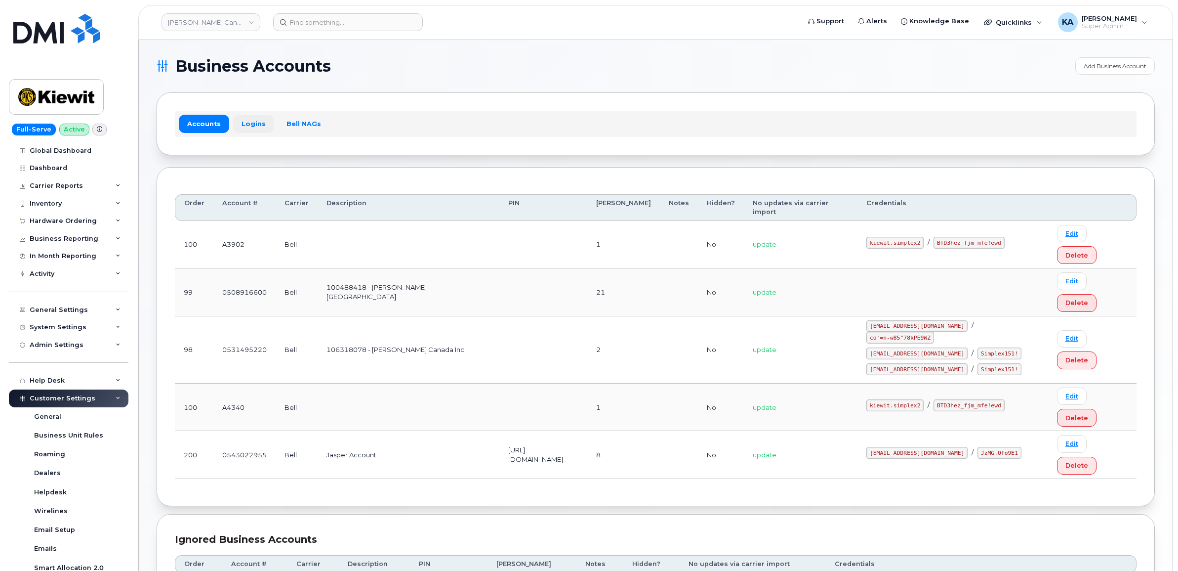
click at [247, 122] on link "Logins" at bounding box center [253, 124] width 41 height 18
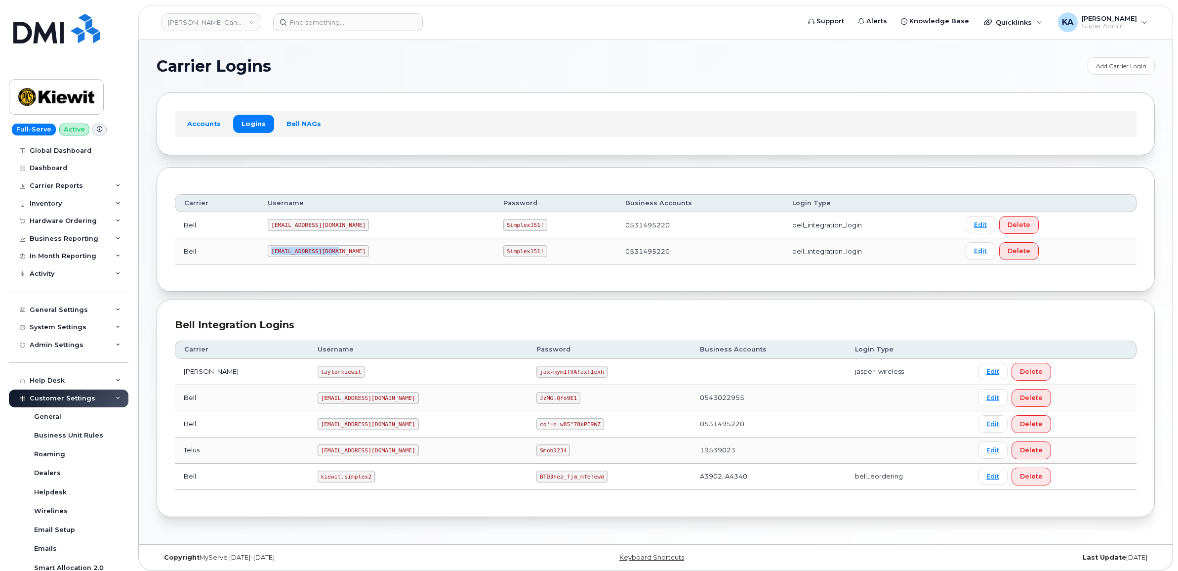
drag, startPoint x: 273, startPoint y: 250, endPoint x: 337, endPoint y: 253, distance: 63.8
click at [337, 253] on code "PeterKie2@myserve.ca" at bounding box center [318, 251] width 101 height 12
drag, startPoint x: 336, startPoint y: 253, endPoint x: 328, endPoint y: 252, distance: 8.9
copy code "PeterKie2@myserve.ca"
drag, startPoint x: 464, startPoint y: 252, endPoint x: 506, endPoint y: 253, distance: 42.0
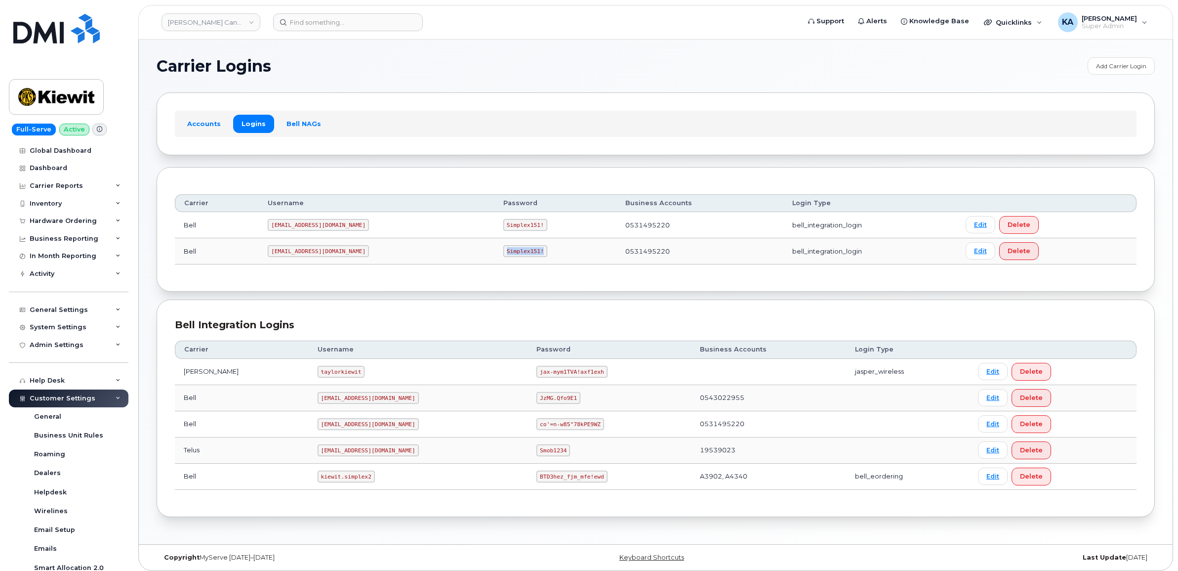
click at [506, 253] on td "Simplex151!" at bounding box center [555, 251] width 122 height 26
copy code "Simplex151!"
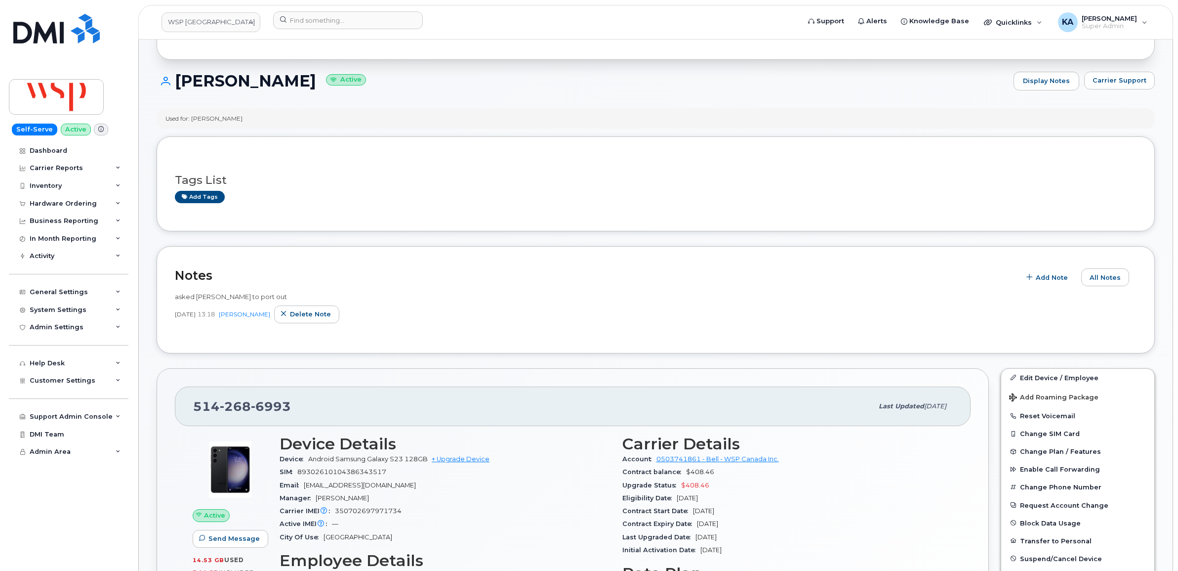
scroll to position [62, 0]
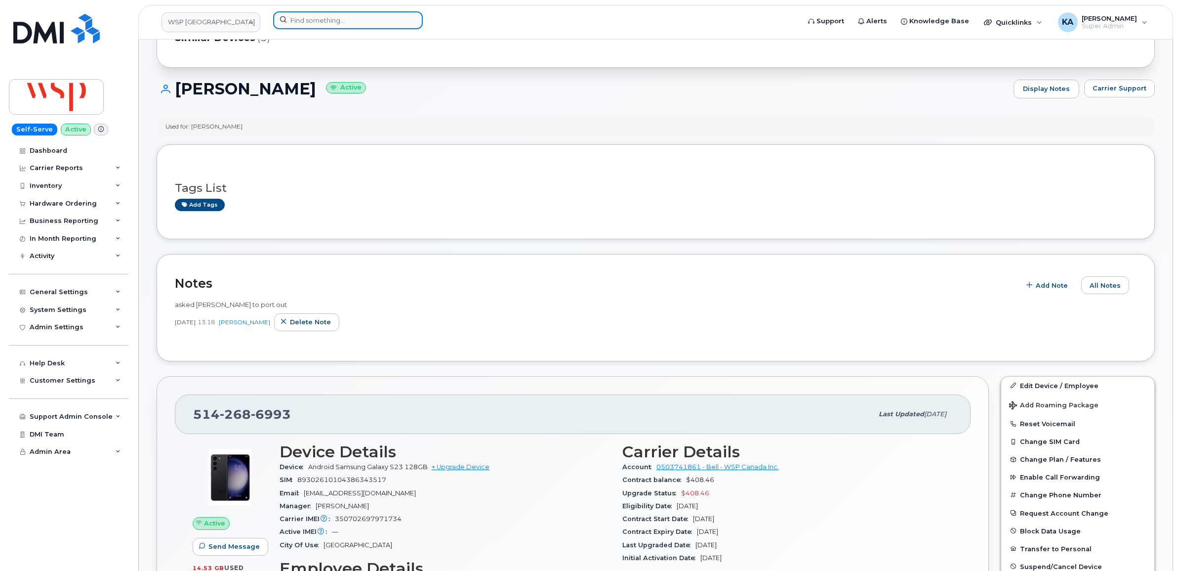
click at [304, 23] on input at bounding box center [348, 20] width 150 height 18
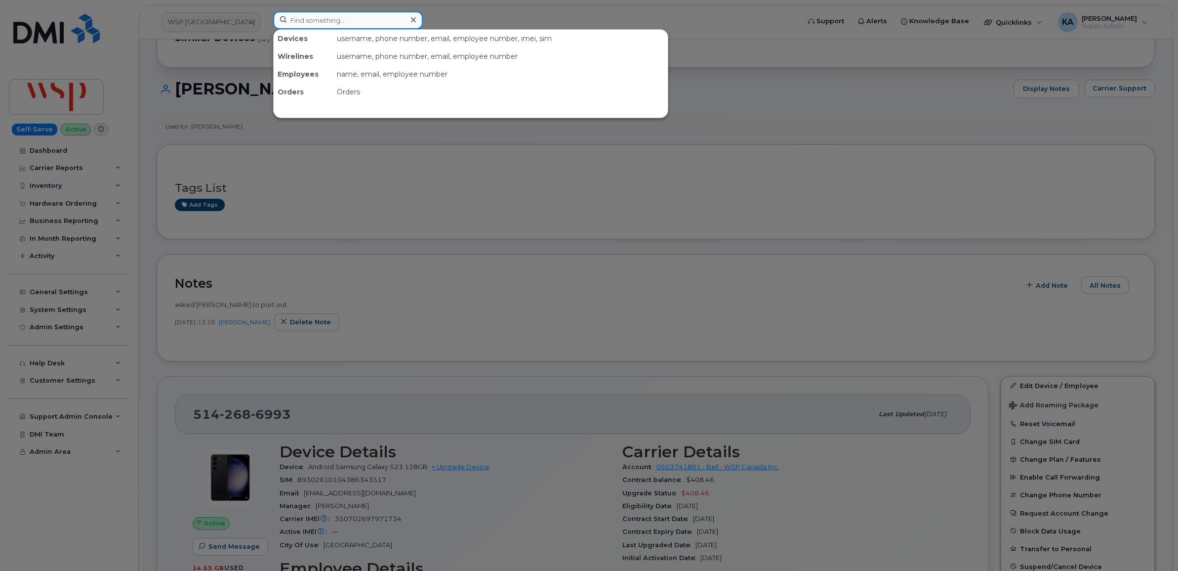
paste input "5873430353"
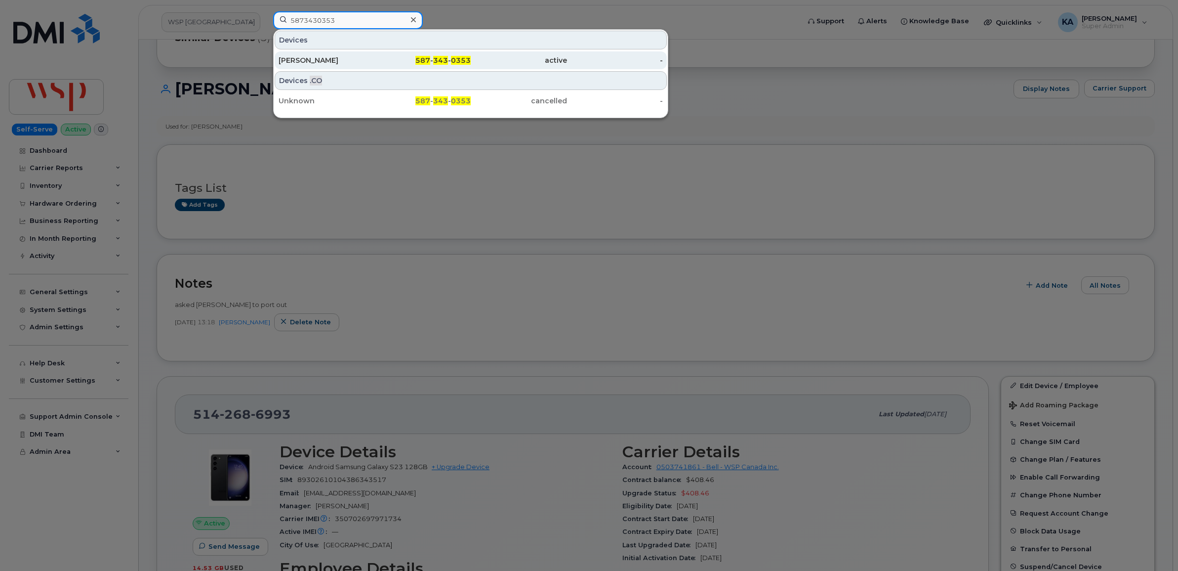
type input "5873430353"
click at [310, 57] on div "Ashley Boissoneau" at bounding box center [327, 60] width 96 height 10
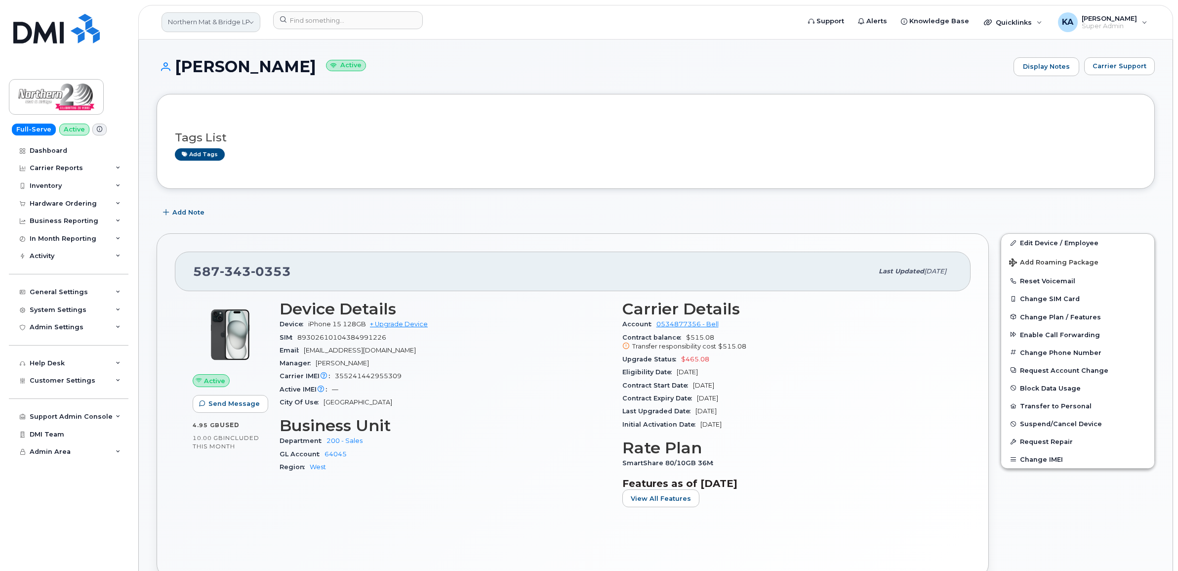
click at [190, 21] on link "Northern Mat & Bridge LP" at bounding box center [211, 22] width 99 height 20
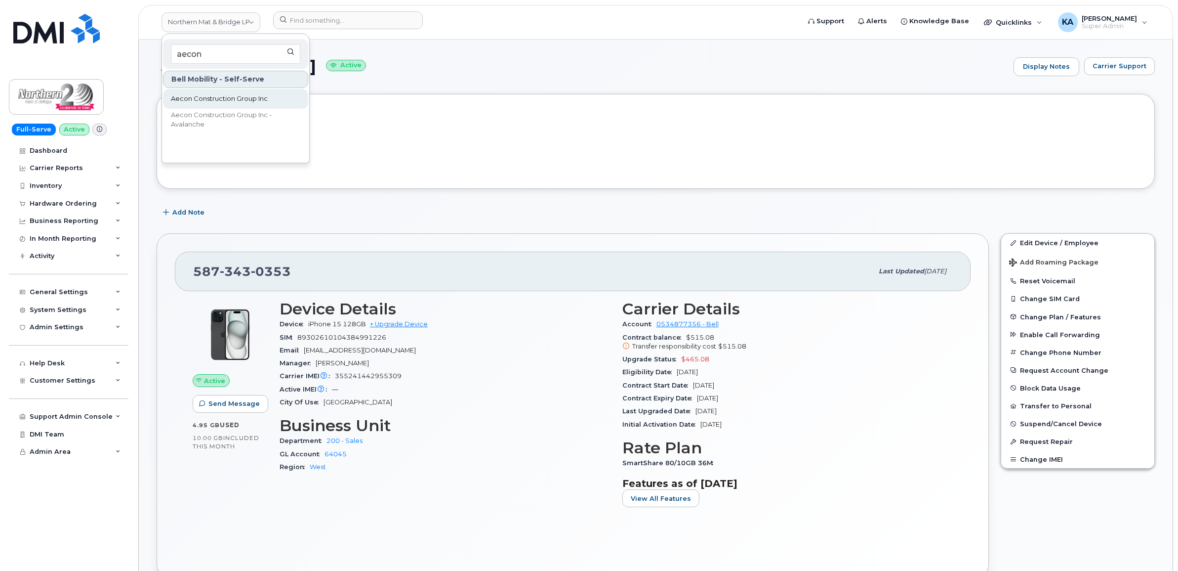
type input "aecon"
click at [204, 99] on span "Aecon Construction Group Inc" at bounding box center [219, 99] width 97 height 10
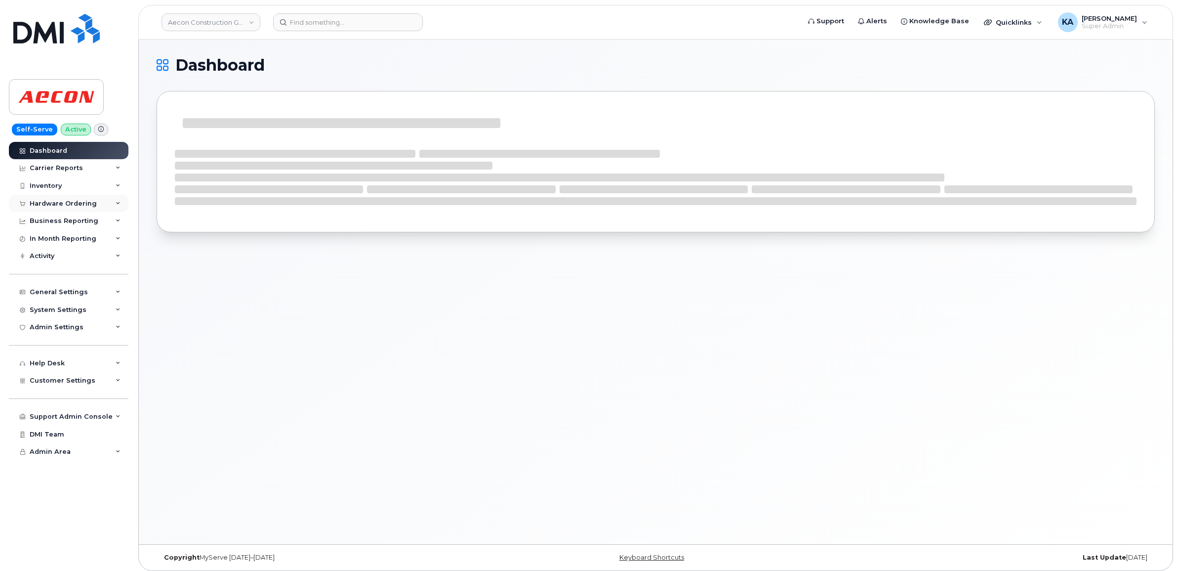
click at [51, 204] on div "Hardware Ordering" at bounding box center [63, 204] width 67 height 8
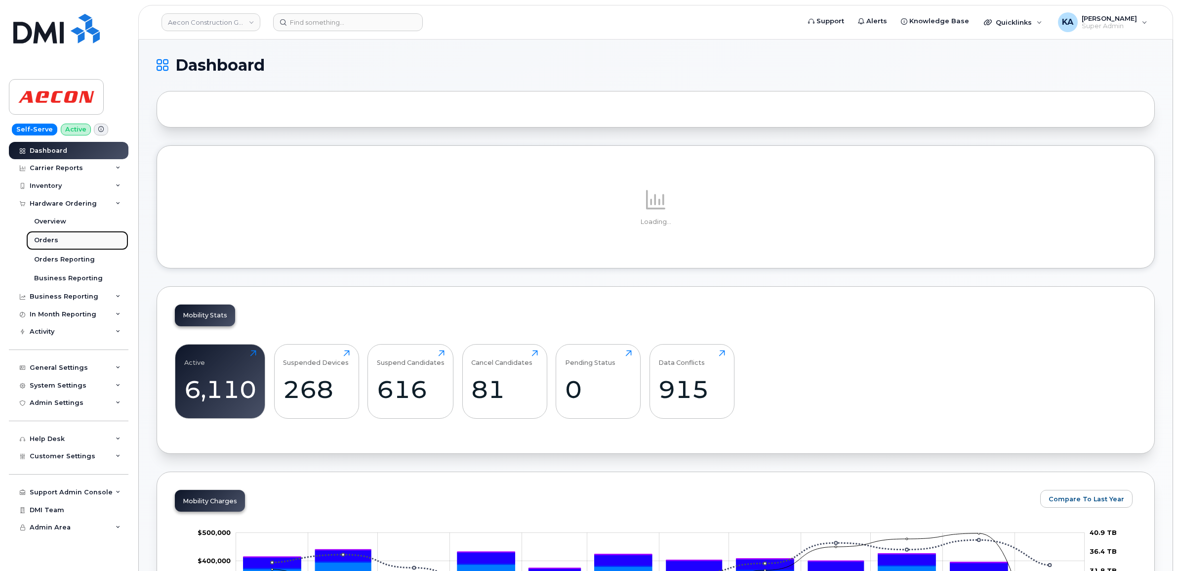
click at [38, 239] on div "Orders" at bounding box center [46, 240] width 24 height 9
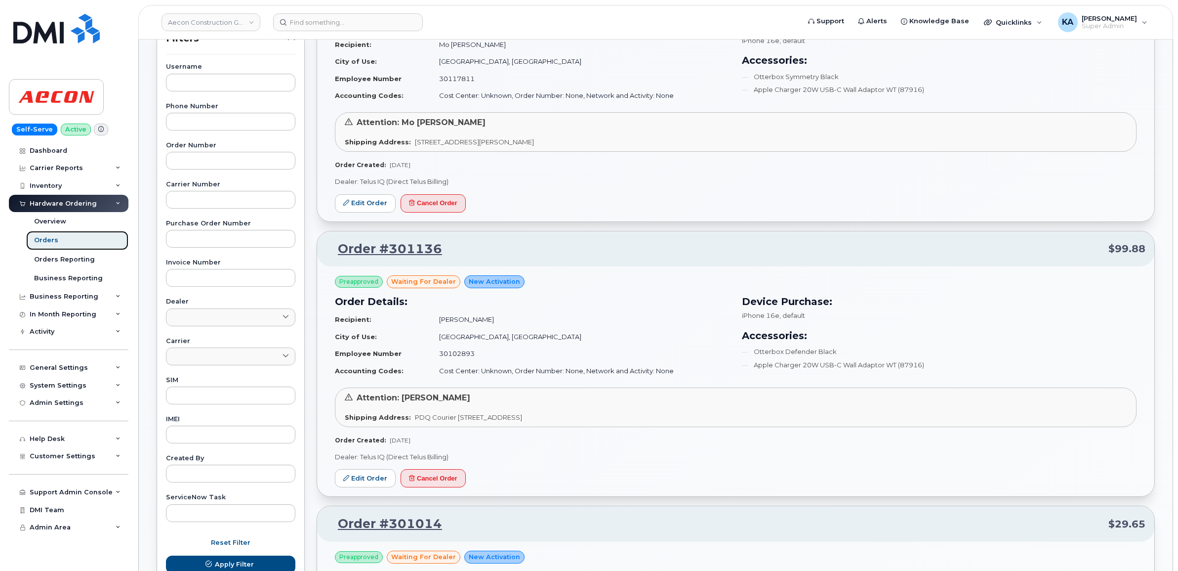
scroll to position [185, 0]
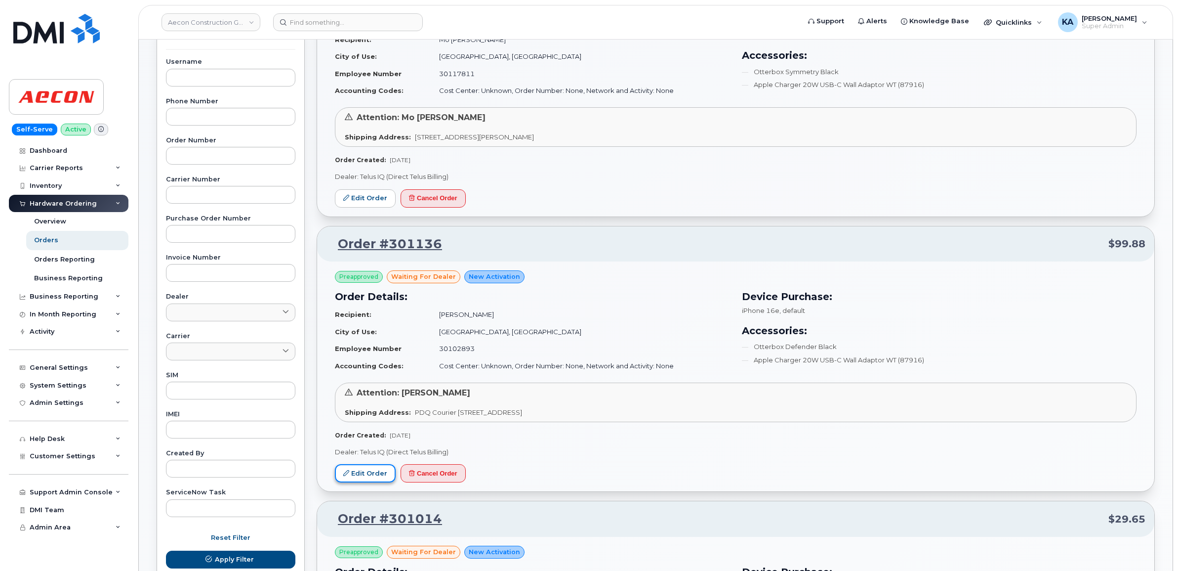
click at [366, 470] on link "Edit Order" at bounding box center [365, 473] width 61 height 18
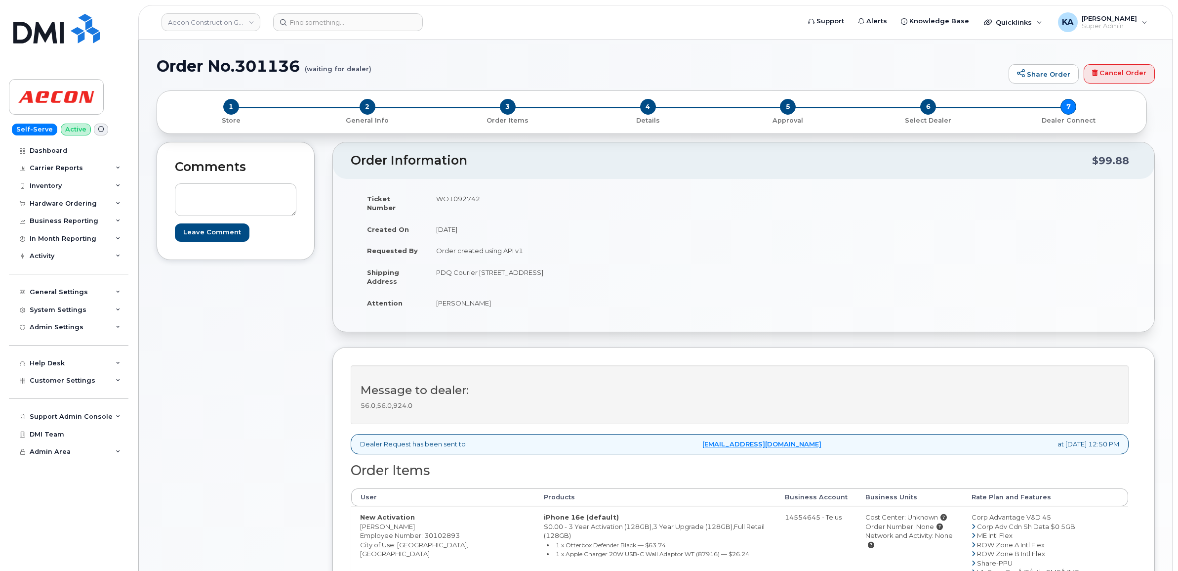
scroll to position [62, 0]
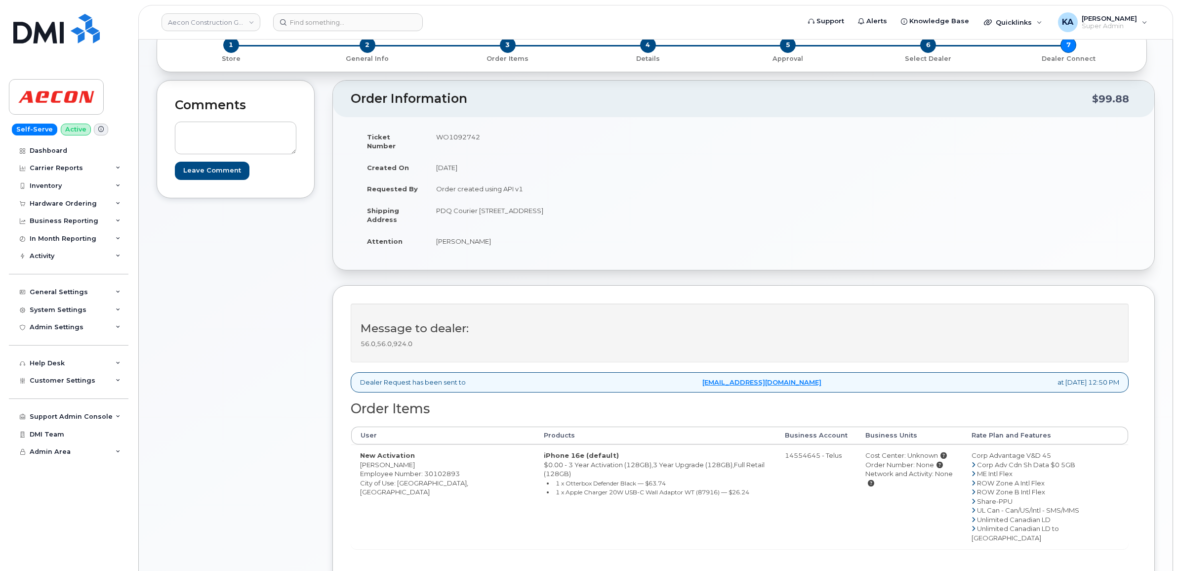
drag, startPoint x: 354, startPoint y: 457, endPoint x: 410, endPoint y: 458, distance: 55.8
click at [410, 458] on td "New Activation Jose Goncalves Employee Number: 30102893 City of Use: Saskatoon,…" at bounding box center [443, 496] width 184 height 104
click at [468, 138] on td "WO1092742" at bounding box center [581, 141] width 309 height 31
copy td "WO1092742"
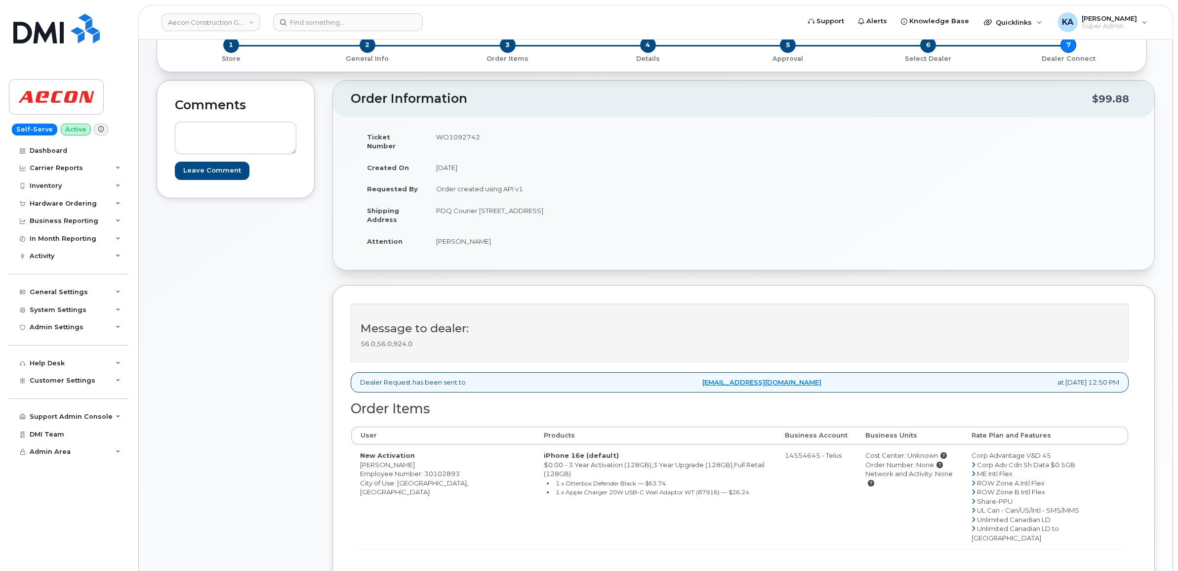
drag, startPoint x: 357, startPoint y: 456, endPoint x: 416, endPoint y: 458, distance: 59.8
click at [414, 460] on td "New Activation Jose Goncalves Employee Number: 30102893 City of Use: Saskatoon,…" at bounding box center [443, 496] width 184 height 104
copy td "Jose Goncalves"
click at [454, 134] on td "WO1092742" at bounding box center [581, 141] width 309 height 31
click at [455, 136] on td "WO1092742" at bounding box center [581, 141] width 309 height 31
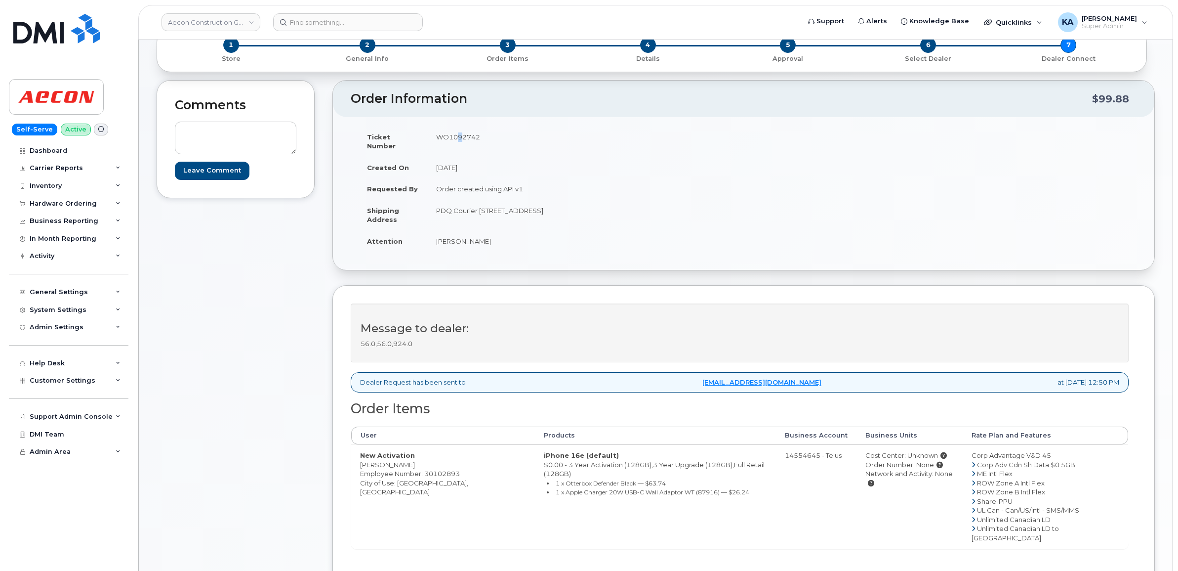
click at [459, 134] on td "WO1092742" at bounding box center [581, 141] width 309 height 31
click at [460, 134] on td "WO1092742" at bounding box center [581, 141] width 309 height 31
copy td "WO1092742"
drag, startPoint x: 357, startPoint y: 453, endPoint x: 416, endPoint y: 459, distance: 59.1
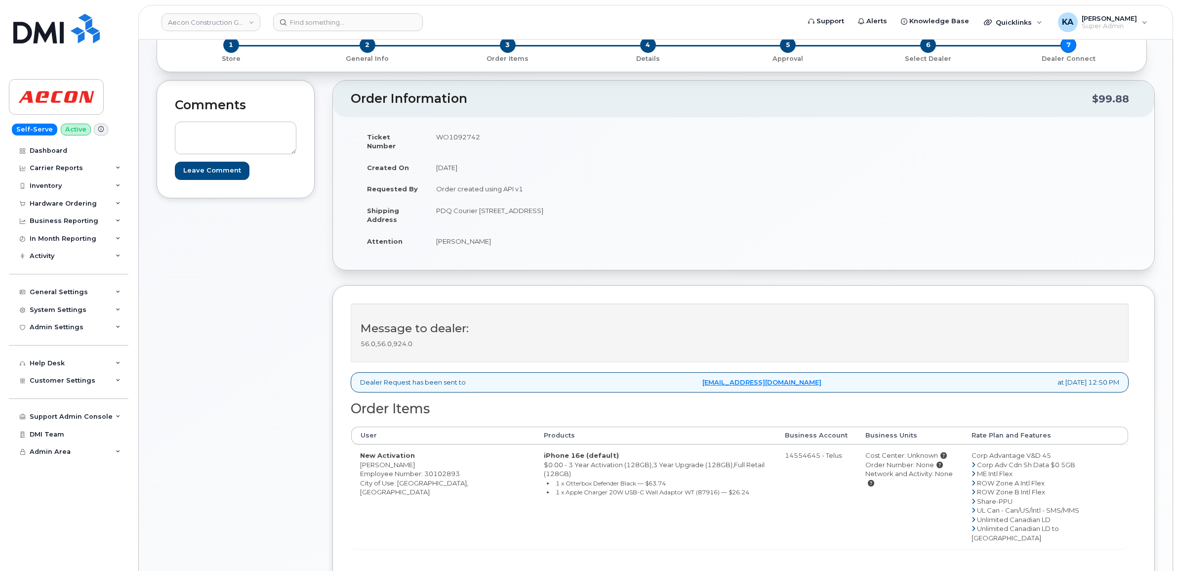
click at [416, 459] on td "New Activation Jose Goncalves Employee Number: 30102893 City of Use: Saskatoon,…" at bounding box center [443, 496] width 184 height 104
copy td "Jose Goncalves"
drag, startPoint x: 435, startPoint y: 201, endPoint x: 525, endPoint y: 215, distance: 91.1
click at [525, 215] on td "PDQ Courier 403 44th St. E Saskatoon Saskatoon SK S7K 0V9" at bounding box center [581, 215] width 309 height 31
copy td "PDQ Courier 403 44th St. E"
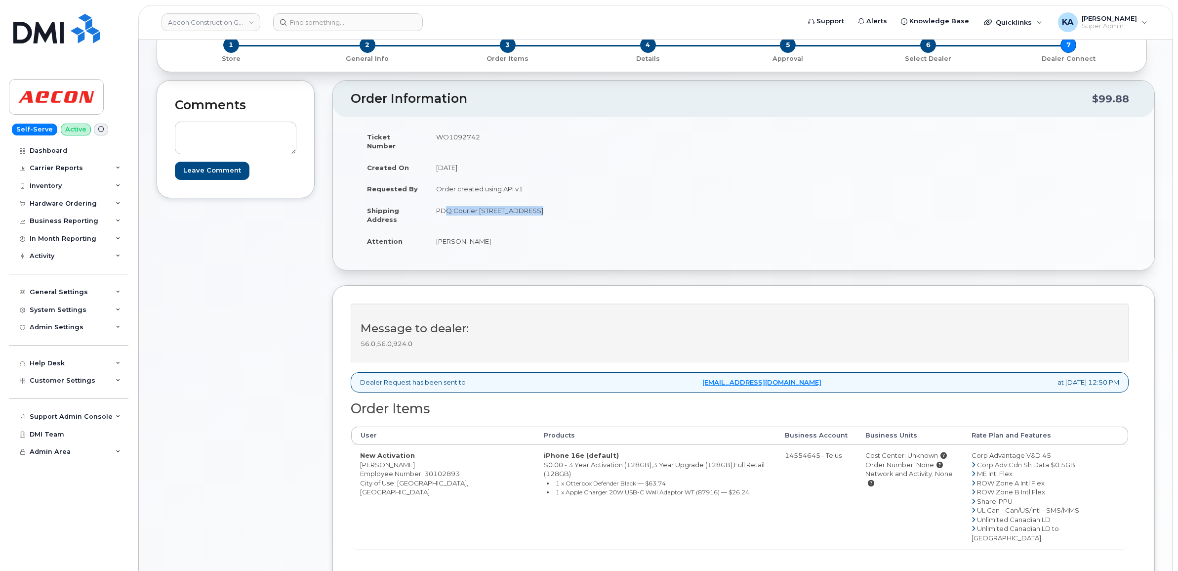
click at [538, 201] on td "PDQ Courier 403 44th St. E Saskatoon Saskatoon SK S7K 0V9" at bounding box center [581, 215] width 309 height 31
copy td "Saskatoon"
drag, startPoint x: 608, startPoint y: 199, endPoint x: 639, endPoint y: 201, distance: 31.2
click at [639, 201] on td "PDQ Courier 403 44th St. E Saskatoon Saskatoon SK S7K 0V9" at bounding box center [581, 215] width 309 height 31
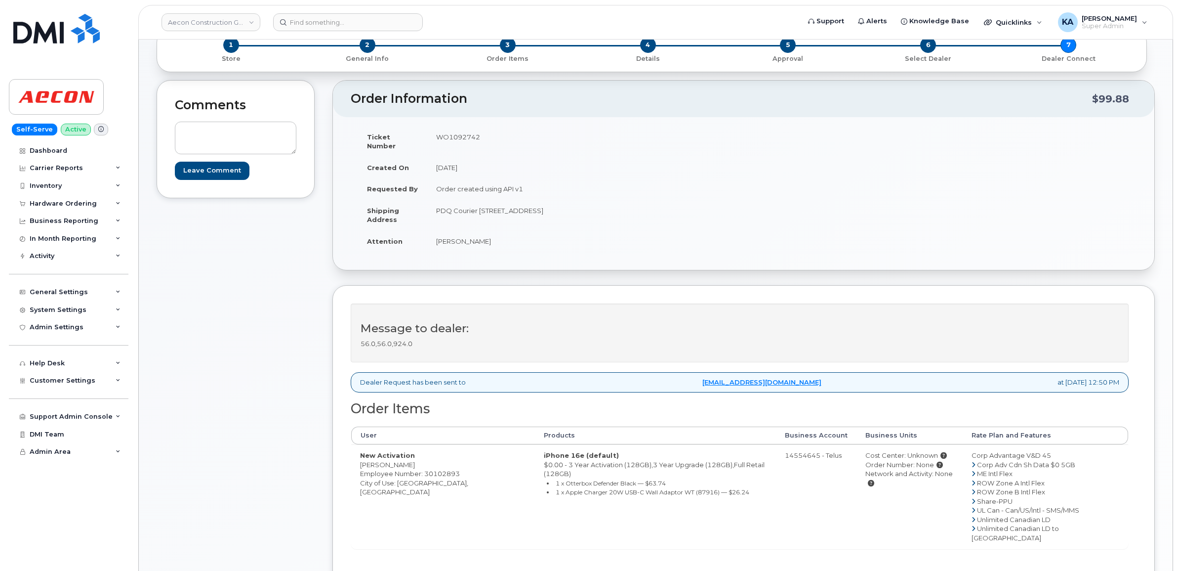
copy td "S7K 0V9"
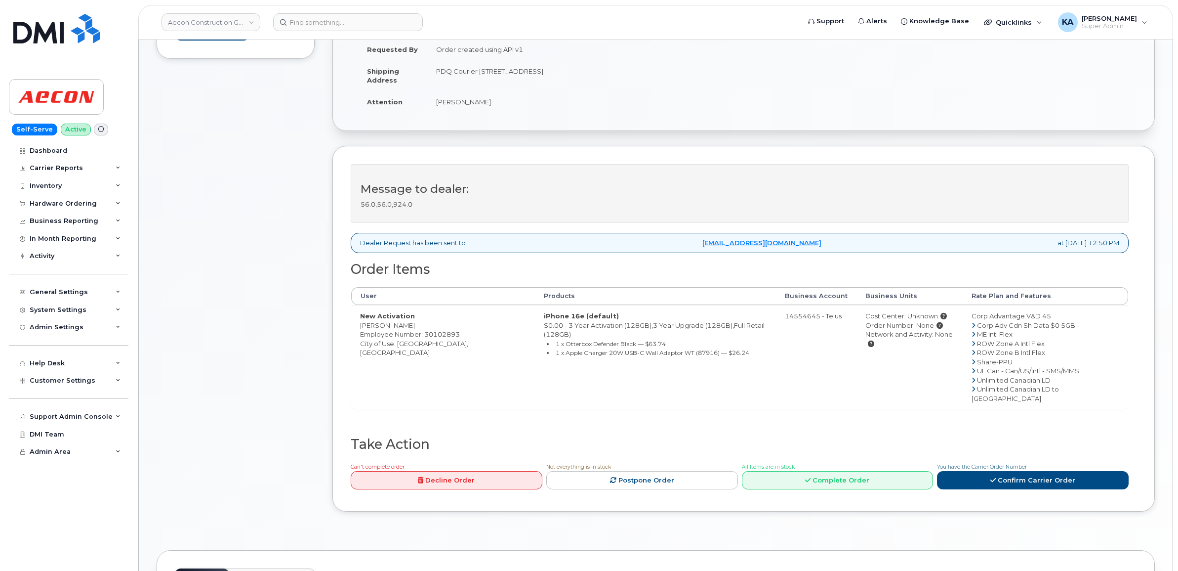
scroll to position [247, 0]
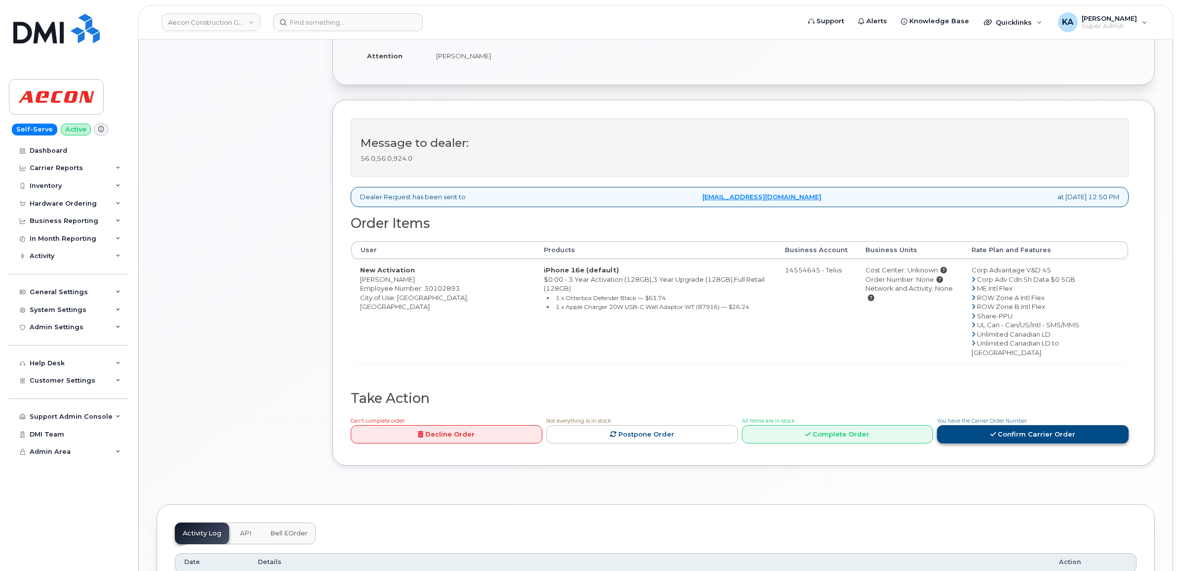
click at [1016, 425] on link "Confirm Carrier Order" at bounding box center [1033, 434] width 192 height 18
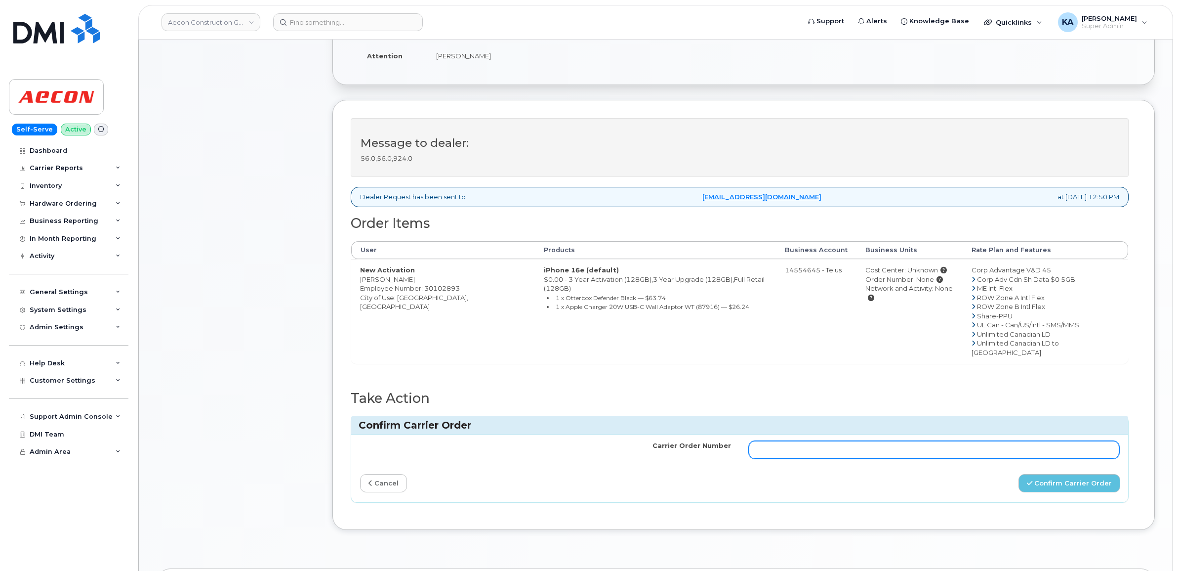
click at [923, 441] on input "Carrier Order Number" at bounding box center [934, 450] width 371 height 18
paste input "TL60029788"
type input "TL60029788"
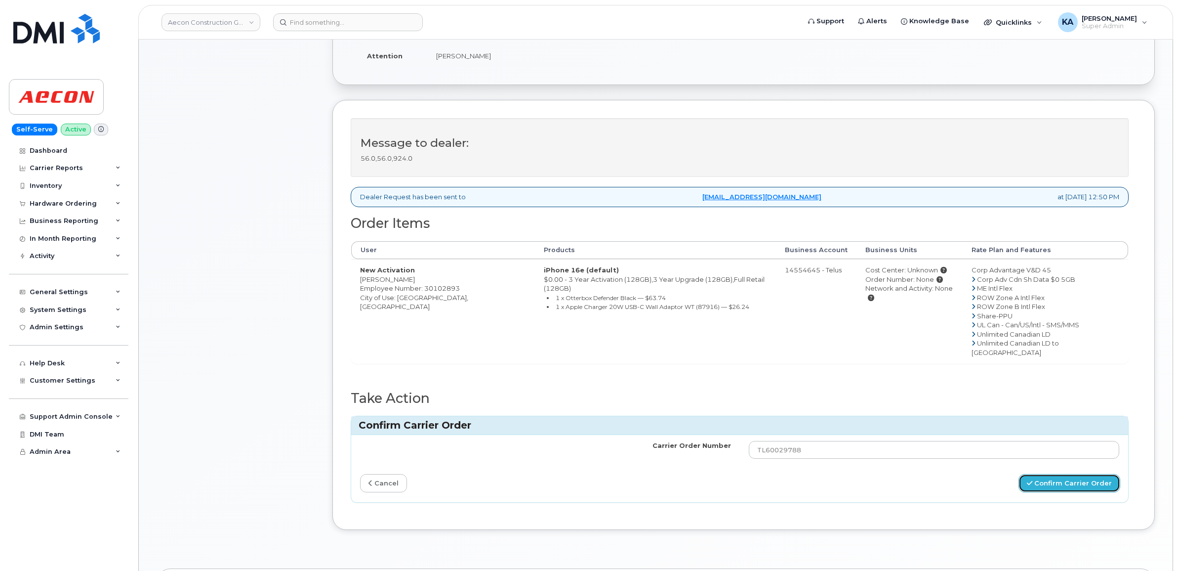
click at [1040, 474] on button "Confirm Carrier Order" at bounding box center [1070, 483] width 102 height 18
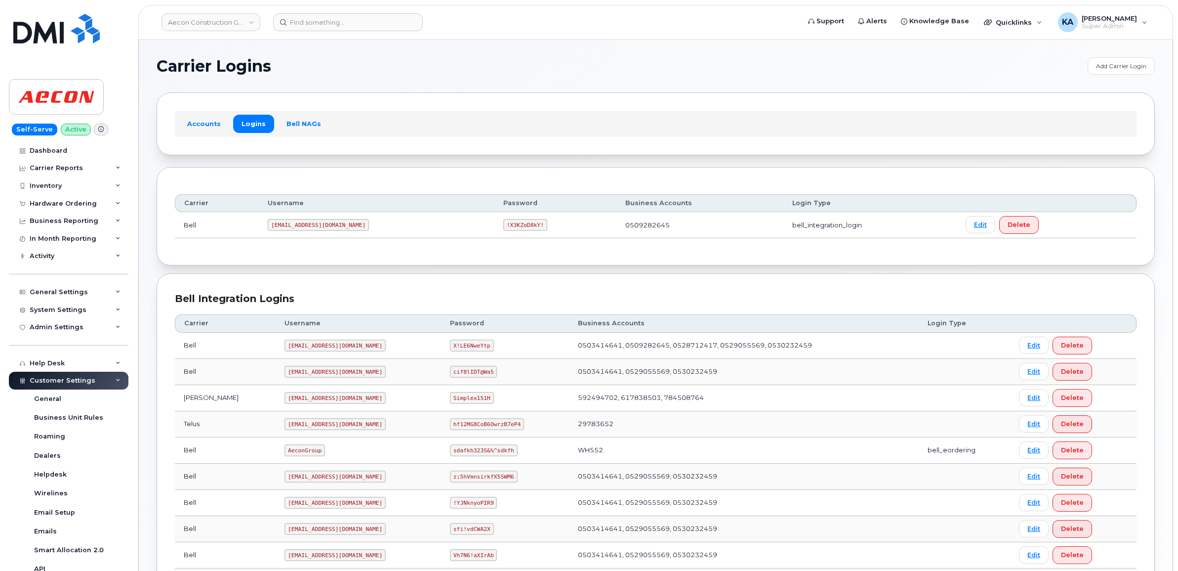
scroll to position [347, 0]
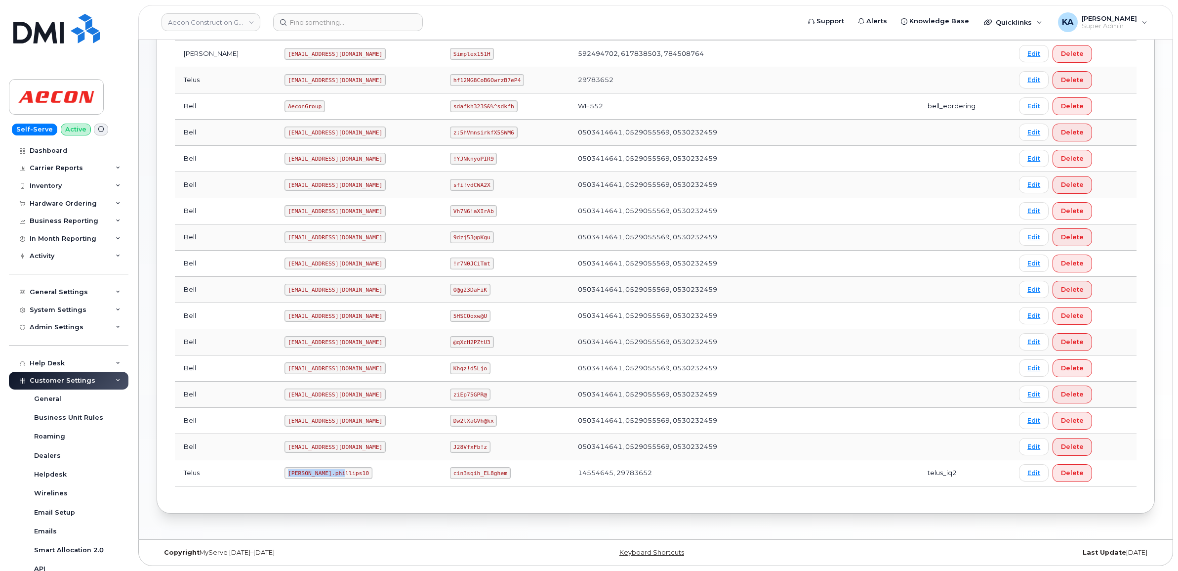
drag, startPoint x: 244, startPoint y: 470, endPoint x: 309, endPoint y: 476, distance: 65.4
click at [309, 476] on td "[PERSON_NAME].phillips10" at bounding box center [358, 473] width 165 height 26
copy code "[PERSON_NAME].phillips10"
drag, startPoint x: 436, startPoint y: 474, endPoint x: 495, endPoint y: 473, distance: 59.3
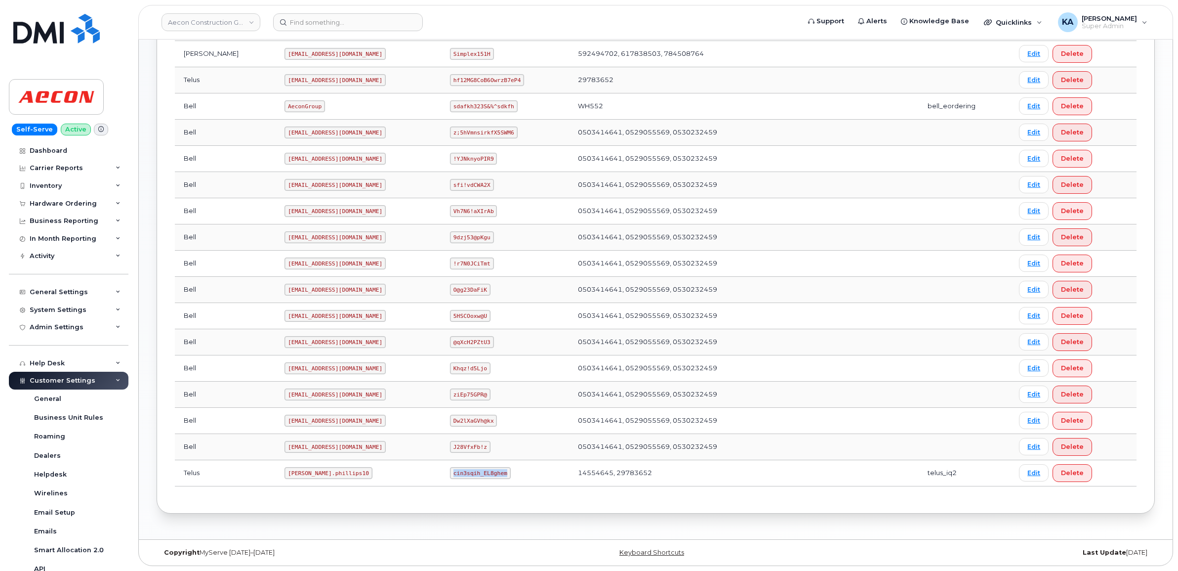
click at [495, 473] on td "cin3sqih_EL8ghem" at bounding box center [505, 473] width 128 height 26
copy code "cin3sqih_EL8ghem"
drag, startPoint x: 245, startPoint y: 472, endPoint x: 318, endPoint y: 475, distance: 73.2
click at [316, 477] on td "[PERSON_NAME].phillips10" at bounding box center [358, 473] width 165 height 26
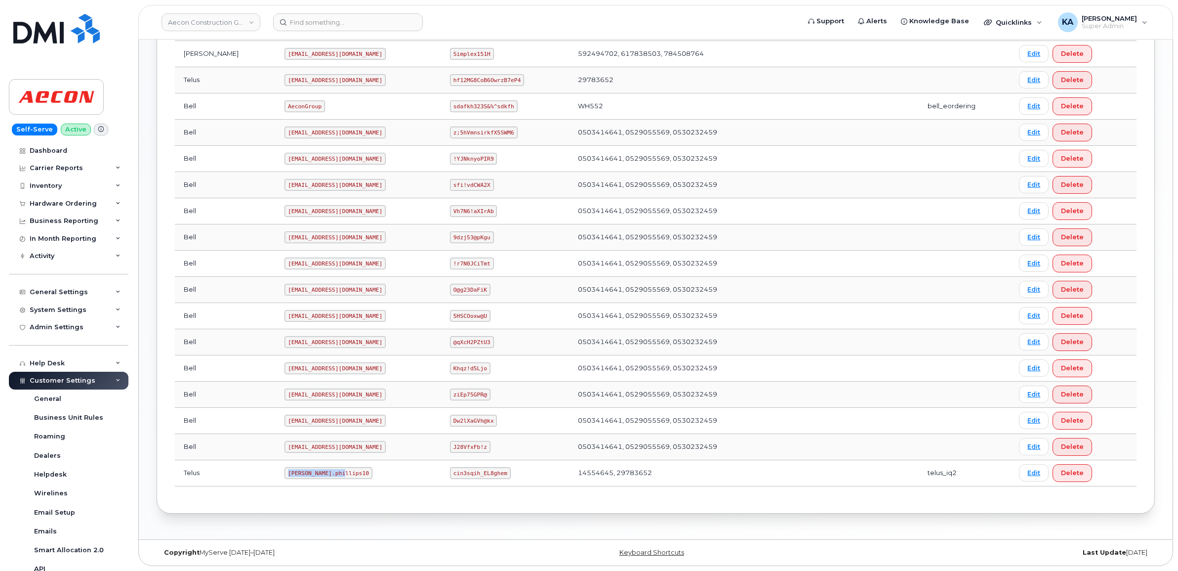
copy code "[PERSON_NAME].phillips10"
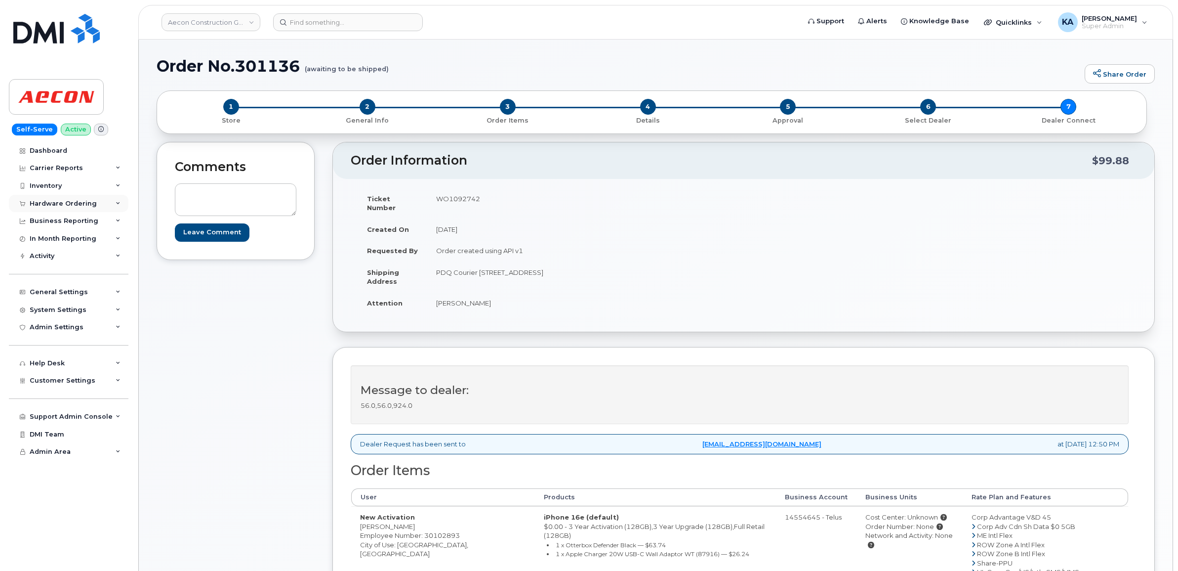
click at [57, 200] on div "Hardware Ordering" at bounding box center [63, 204] width 67 height 8
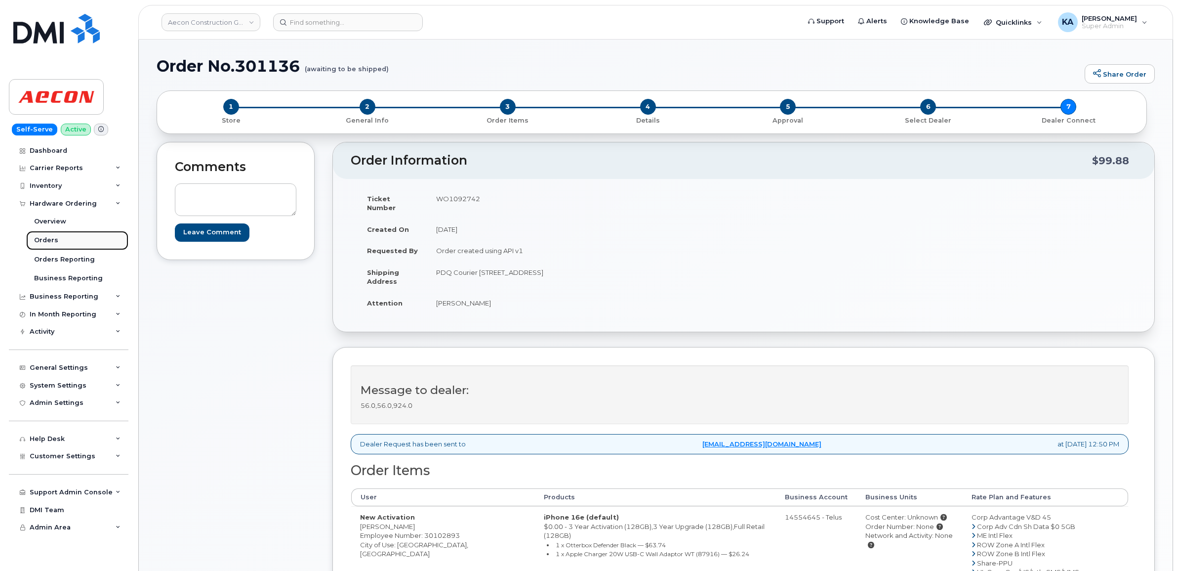
click at [43, 239] on div "Orders" at bounding box center [46, 240] width 24 height 9
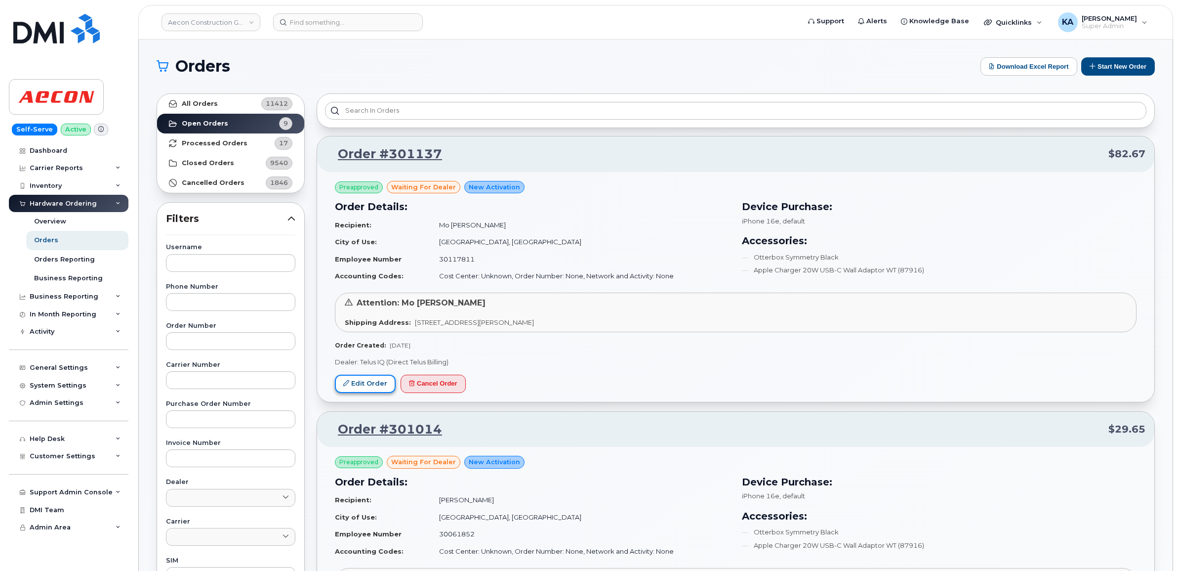
click at [352, 379] on link "Edit Order" at bounding box center [365, 383] width 61 height 18
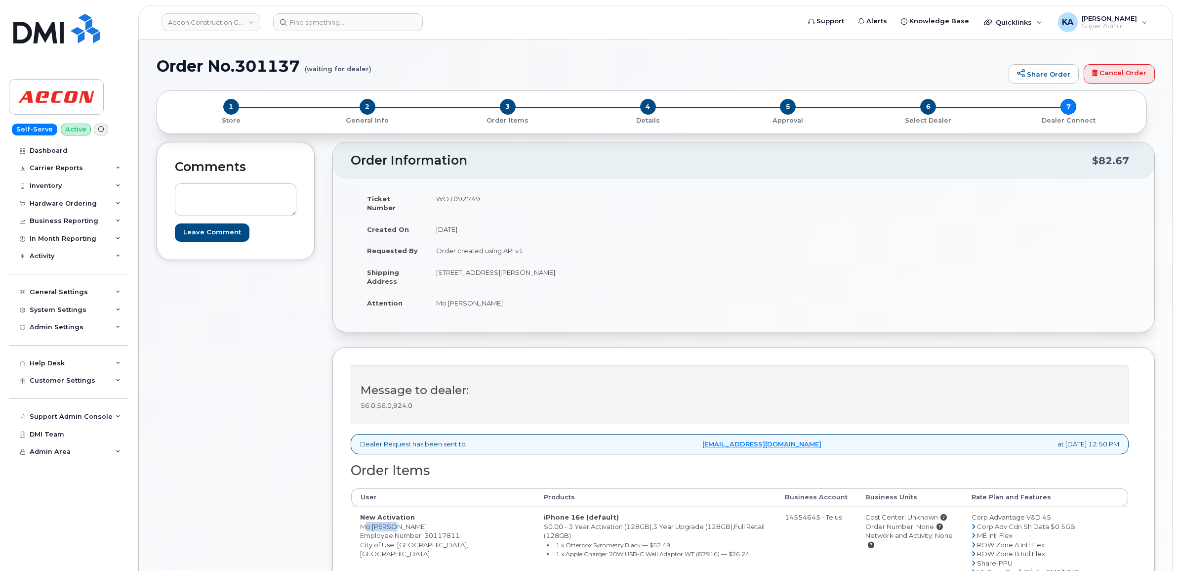
drag, startPoint x: 359, startPoint y: 517, endPoint x: 398, endPoint y: 519, distance: 39.6
click at [398, 519] on td "New Activation Mo [PERSON_NAME] Employee Number: 30117811 City of Use: [GEOGRAP…" at bounding box center [443, 558] width 184 height 104
click at [462, 197] on td "WO1092749" at bounding box center [581, 203] width 309 height 31
copy td "WO1092749"
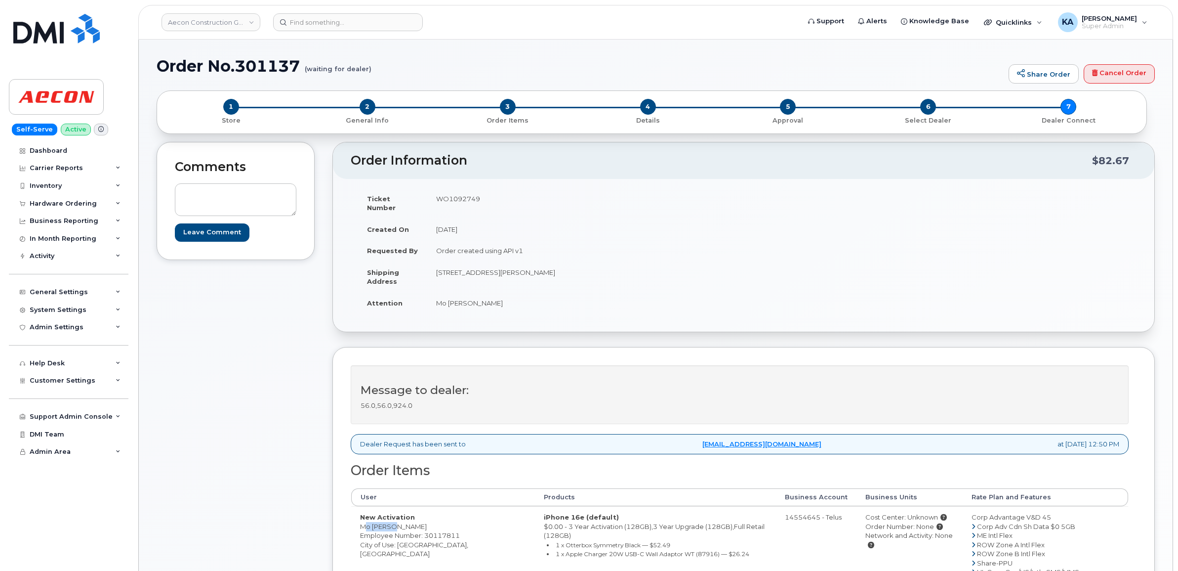
drag, startPoint x: 357, startPoint y: 516, endPoint x: 396, endPoint y: 522, distance: 39.5
click at [396, 522] on td "New Activation Mo [PERSON_NAME] Employee Number: 30117811 City of Use: [GEOGRAP…" at bounding box center [443, 558] width 184 height 104
copy td "Mo [PERSON_NAME]"
drag, startPoint x: 431, startPoint y: 262, endPoint x: 539, endPoint y: 268, distance: 108.9
click at [539, 268] on td "[STREET_ADDRESS][PERSON_NAME]" at bounding box center [581, 276] width 309 height 31
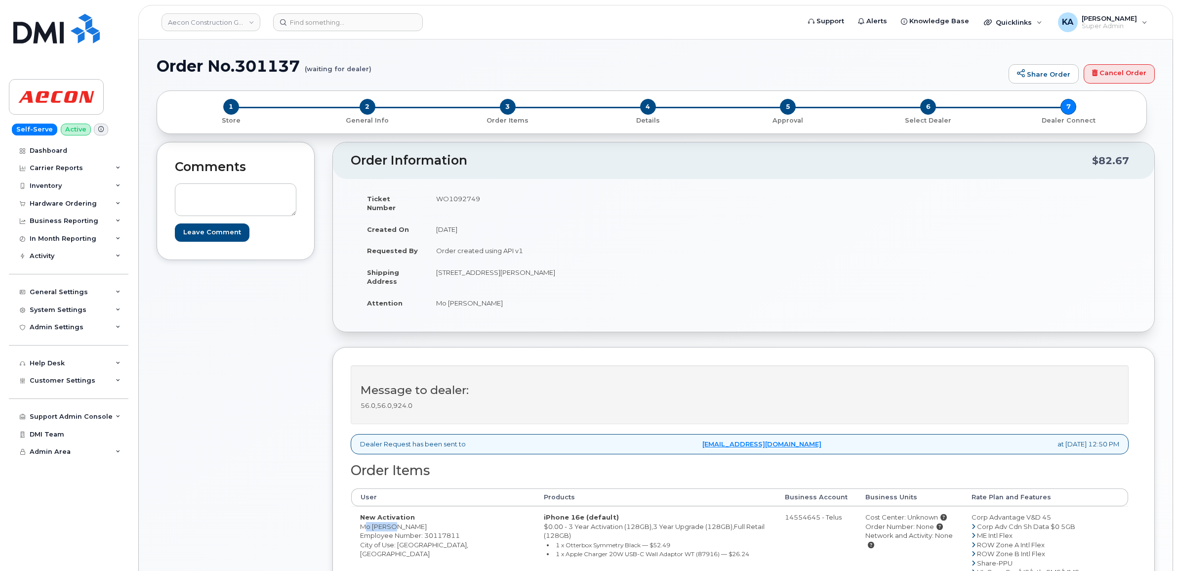
copy td "[STREET_ADDRESS][PERSON_NAME]"
click at [566, 263] on td "[STREET_ADDRESS][PERSON_NAME]" at bounding box center [581, 276] width 309 height 31
copy td "[GEOGRAPHIC_DATA]"
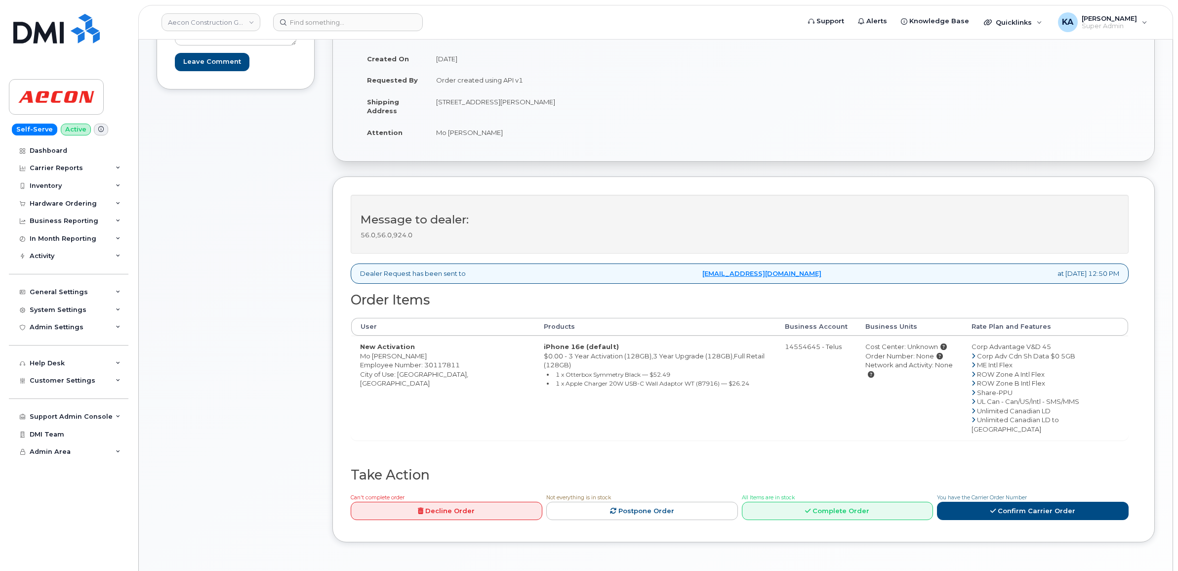
scroll to position [185, 0]
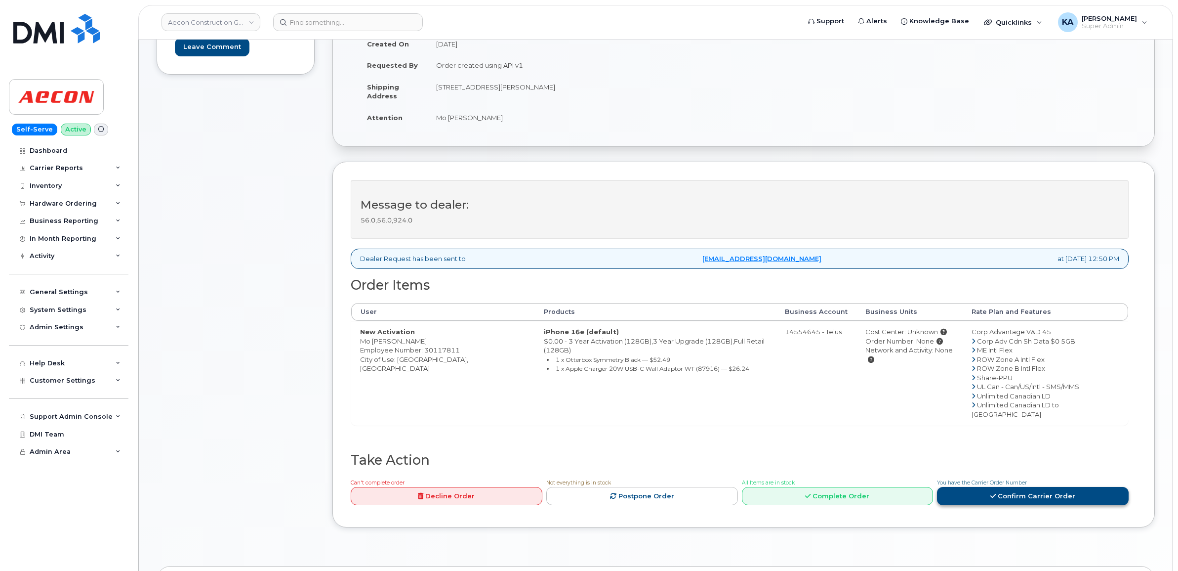
click at [1005, 487] on link "Confirm Carrier Order" at bounding box center [1033, 496] width 192 height 18
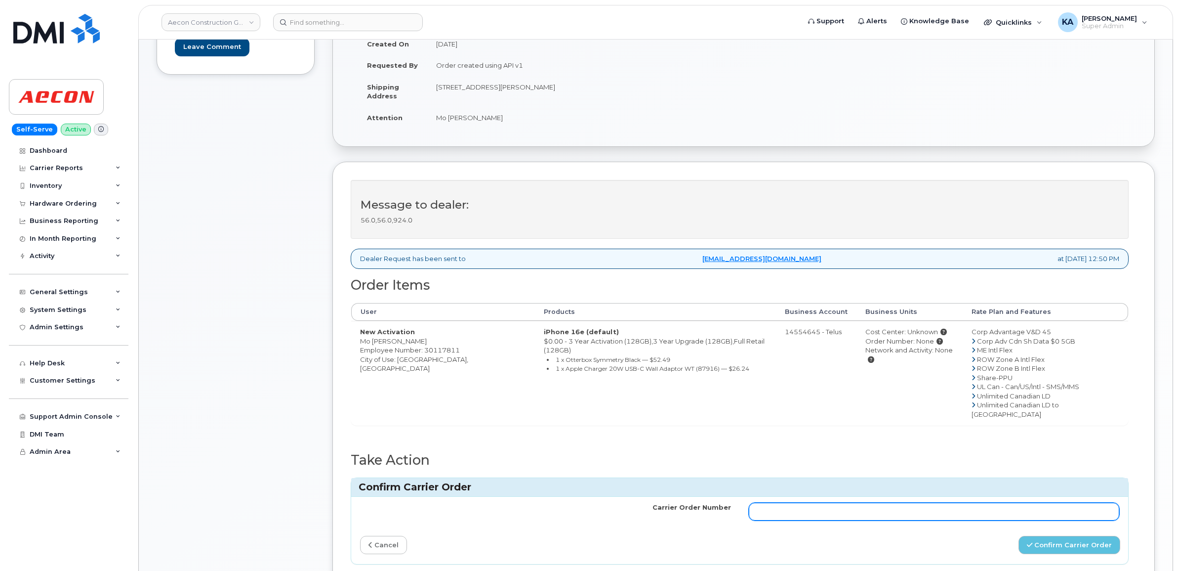
drag, startPoint x: 764, startPoint y: 500, endPoint x: 773, endPoint y: 499, distance: 9.4
click at [765, 502] on input "Carrier Order Number" at bounding box center [934, 511] width 371 height 18
paste input "TL60029796"
type input "TL60029796"
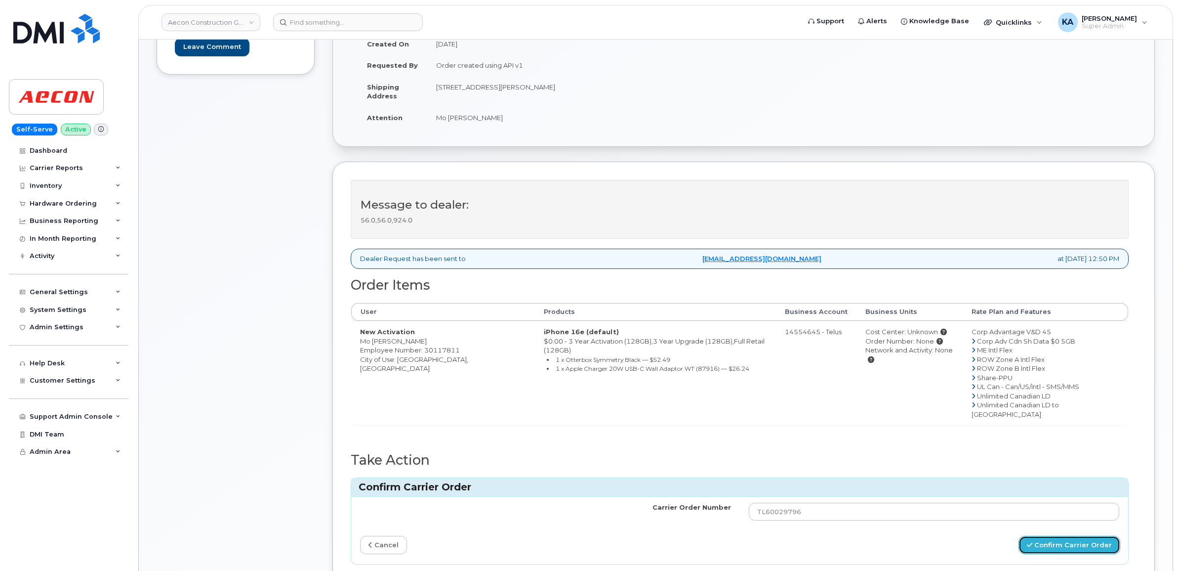
click at [1038, 535] on button "Confirm Carrier Order" at bounding box center [1070, 544] width 102 height 18
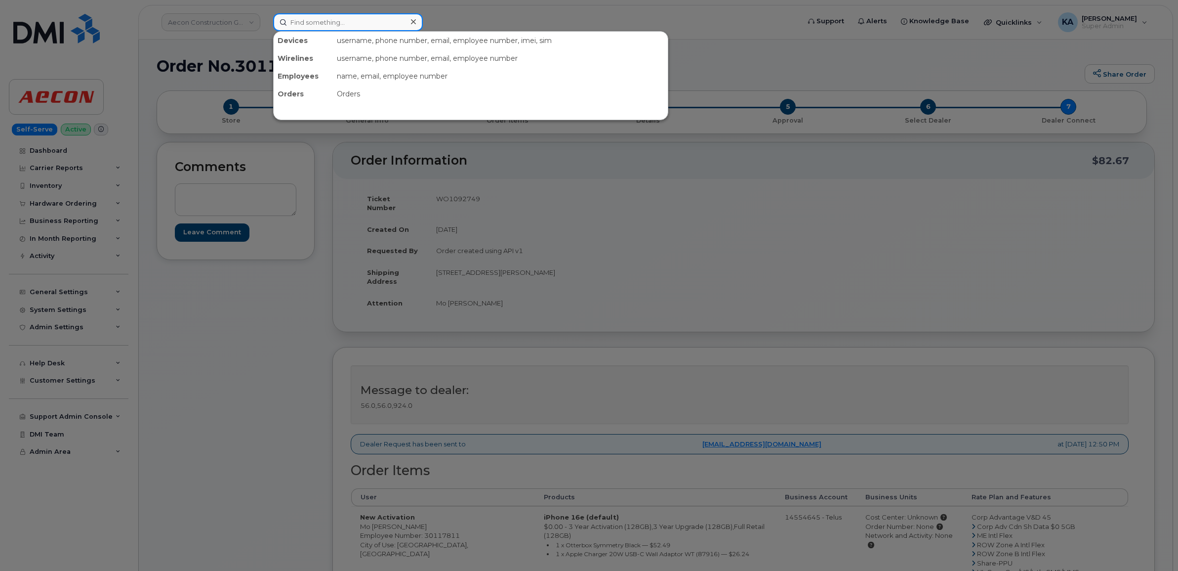
click at [309, 18] on input at bounding box center [348, 22] width 150 height 18
paste input "6043144416"
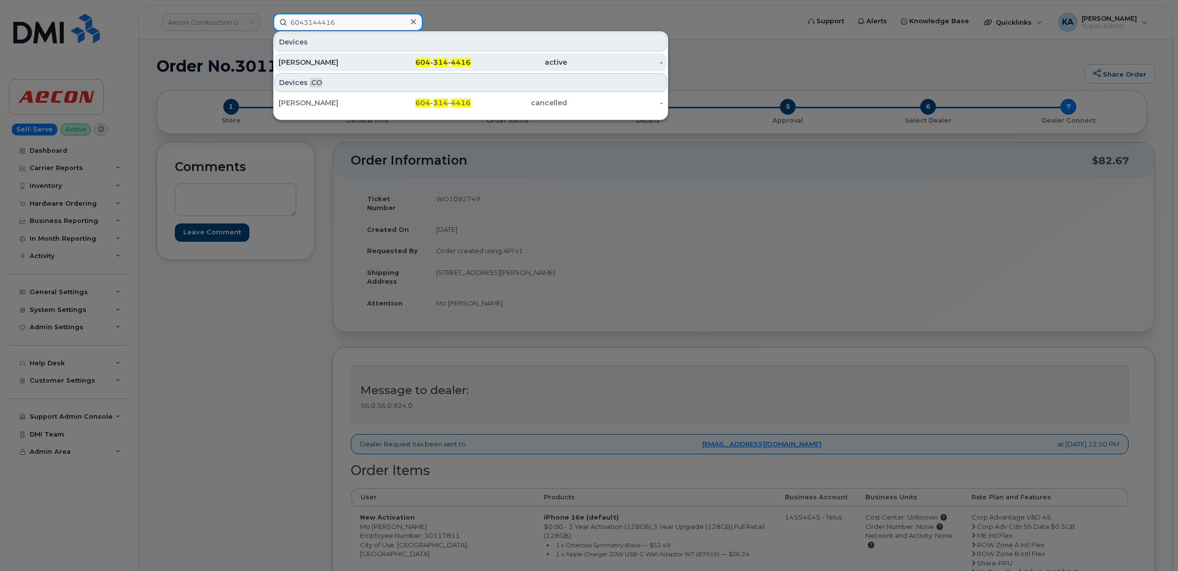
type input "6043144416"
click at [299, 58] on div "[PERSON_NAME]" at bounding box center [327, 62] width 96 height 10
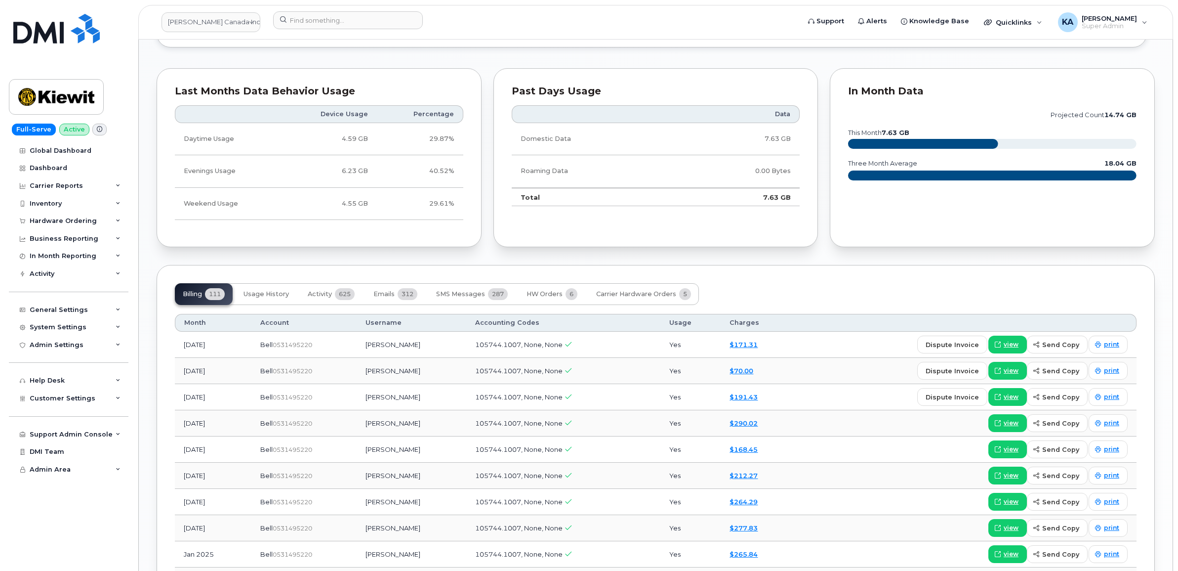
scroll to position [988, 0]
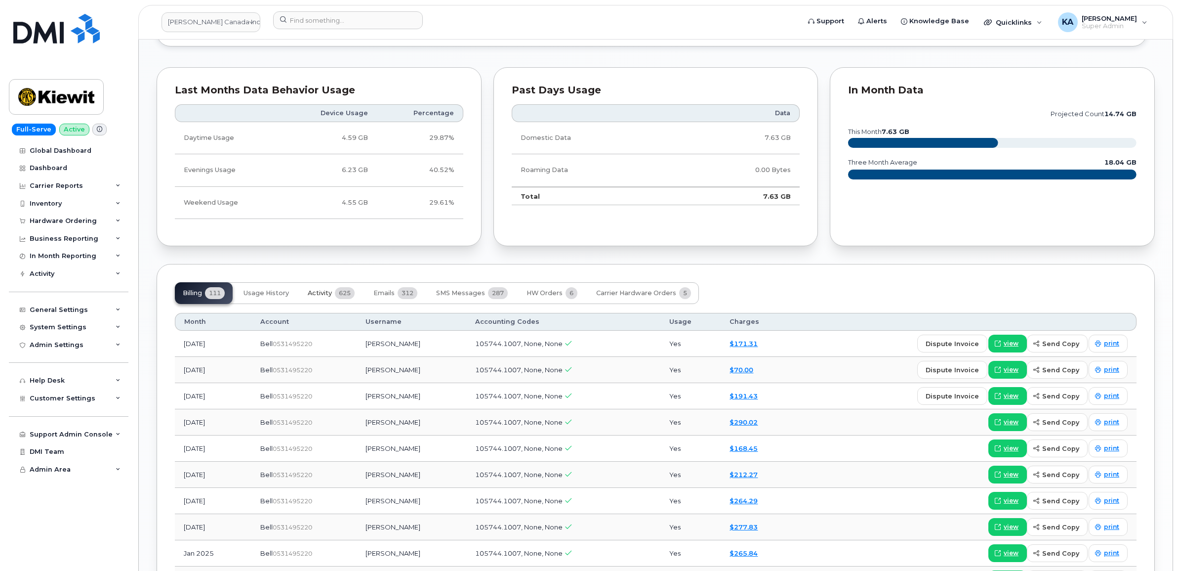
click at [327, 293] on span "Activity" at bounding box center [320, 293] width 24 height 8
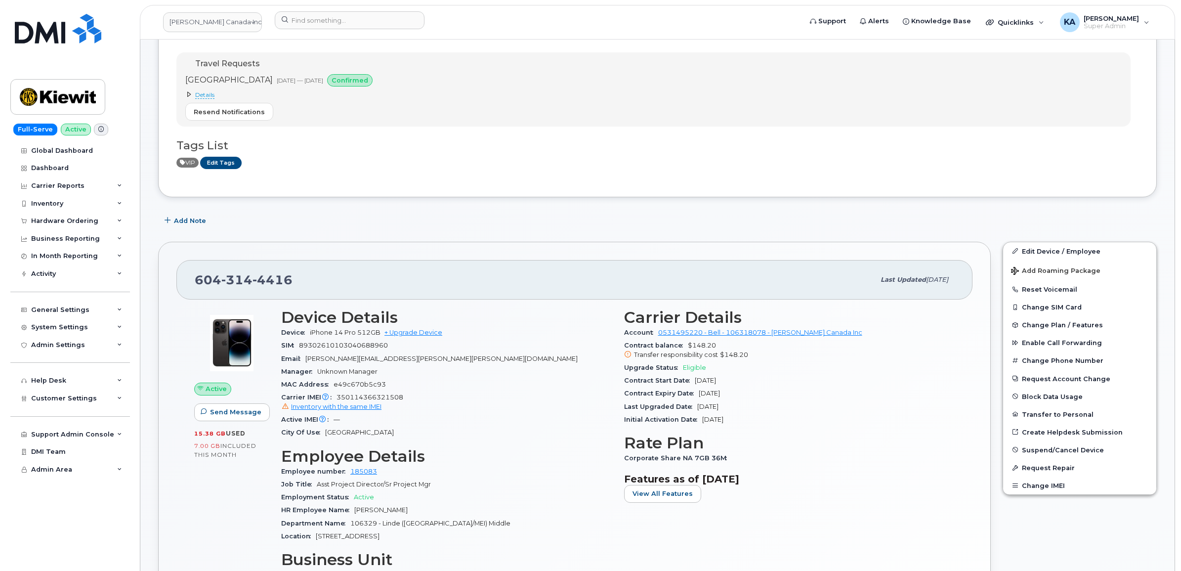
scroll to position [62, 0]
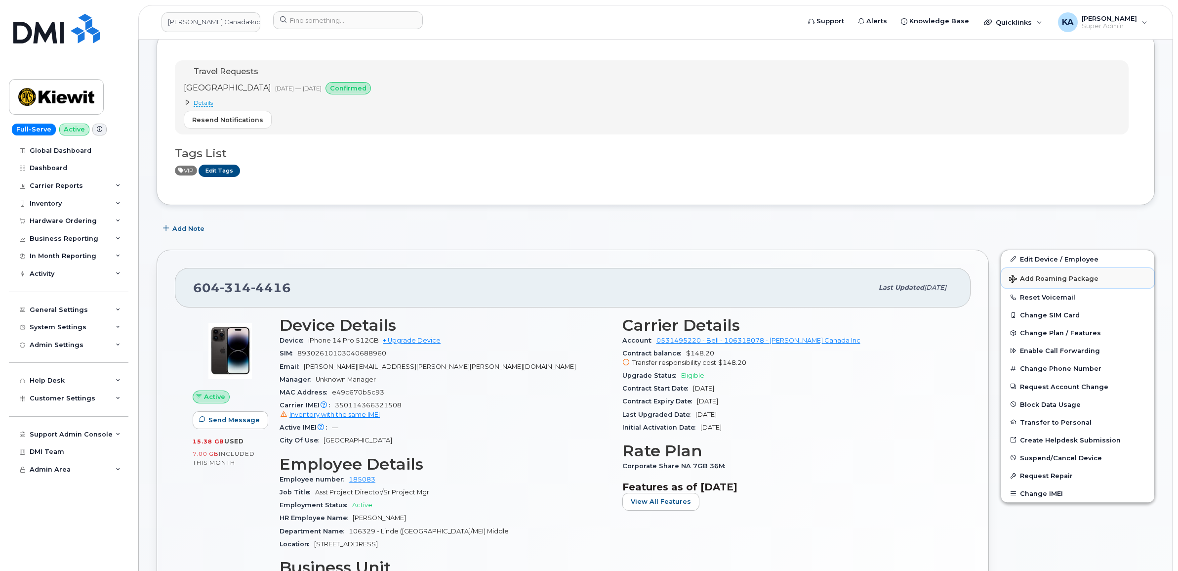
click at [1028, 277] on span "Add Roaming Package" at bounding box center [1053, 279] width 89 height 9
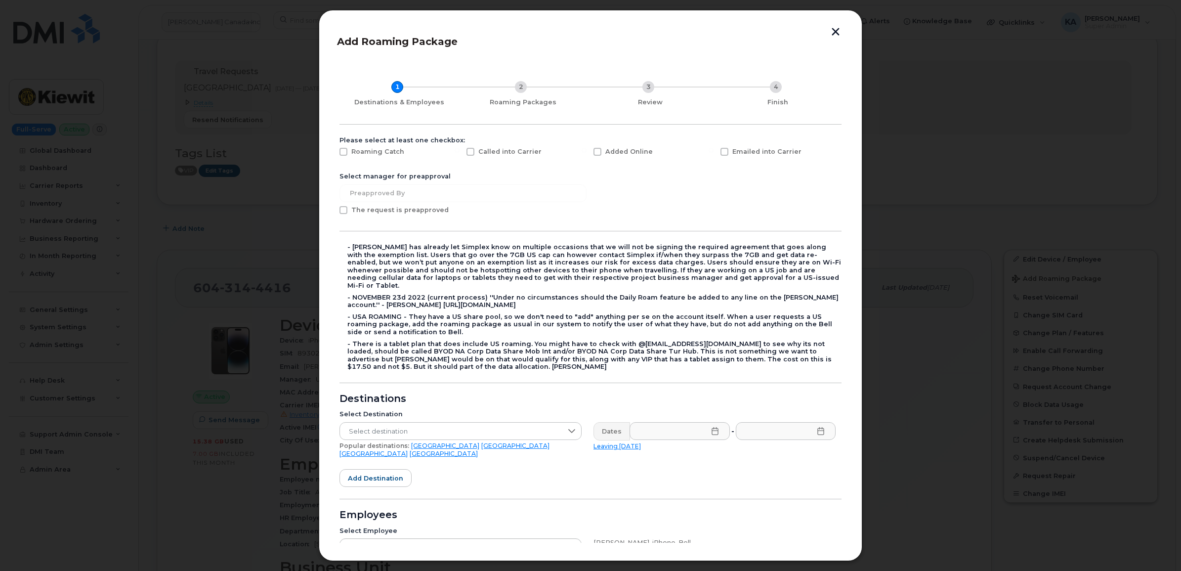
click at [713, 427] on icon at bounding box center [714, 431] width 6 height 8
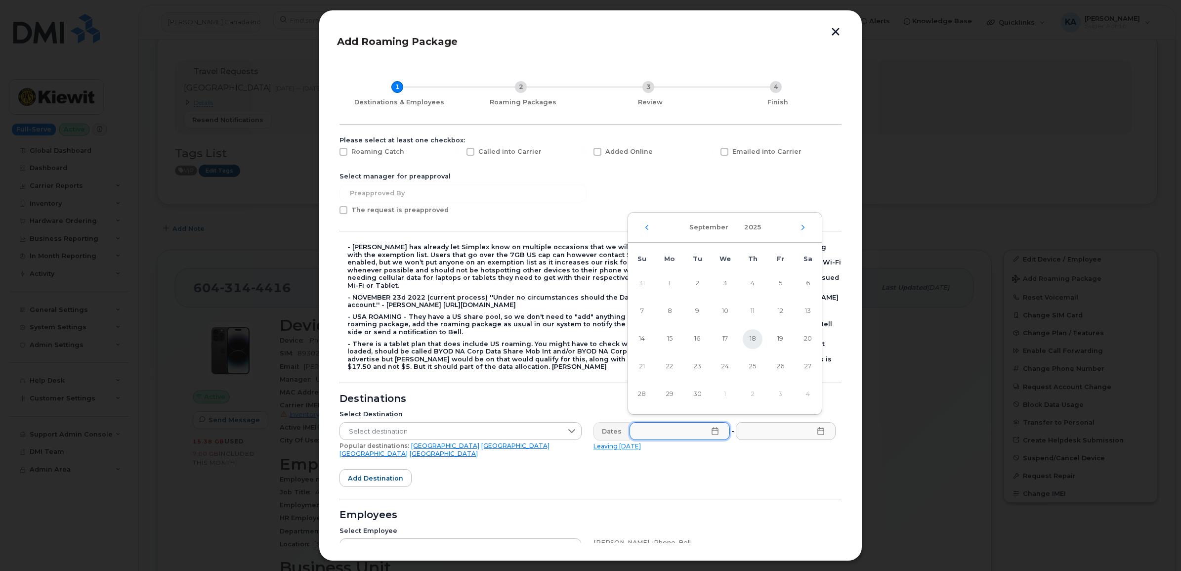
click at [755, 338] on span "18" at bounding box center [752, 339] width 20 height 20
type input "09/18/2025"
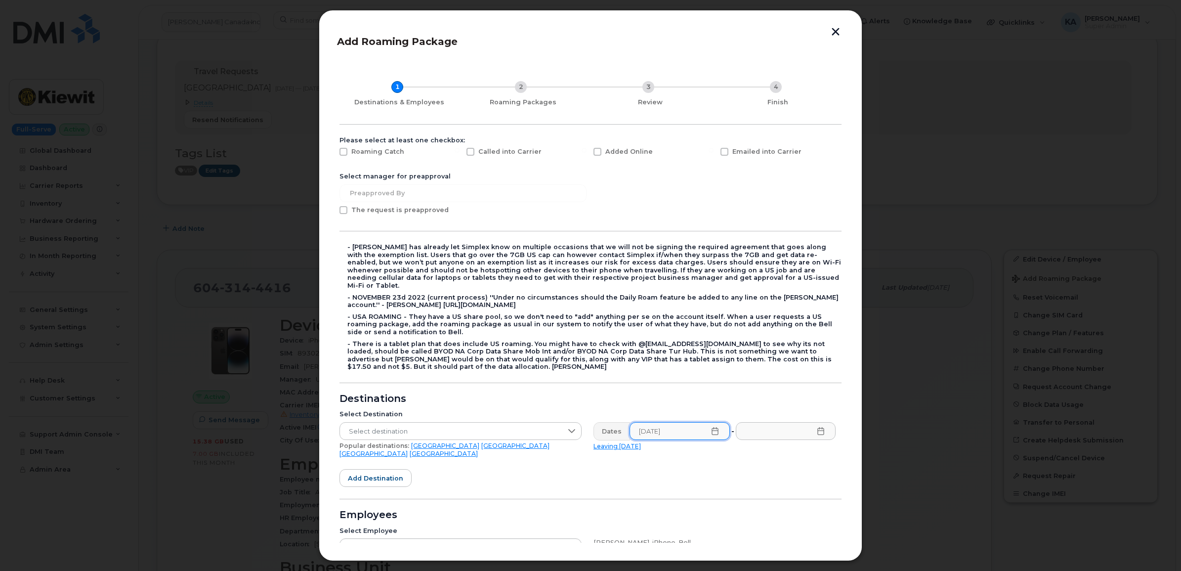
click at [817, 427] on icon at bounding box center [820, 431] width 6 height 8
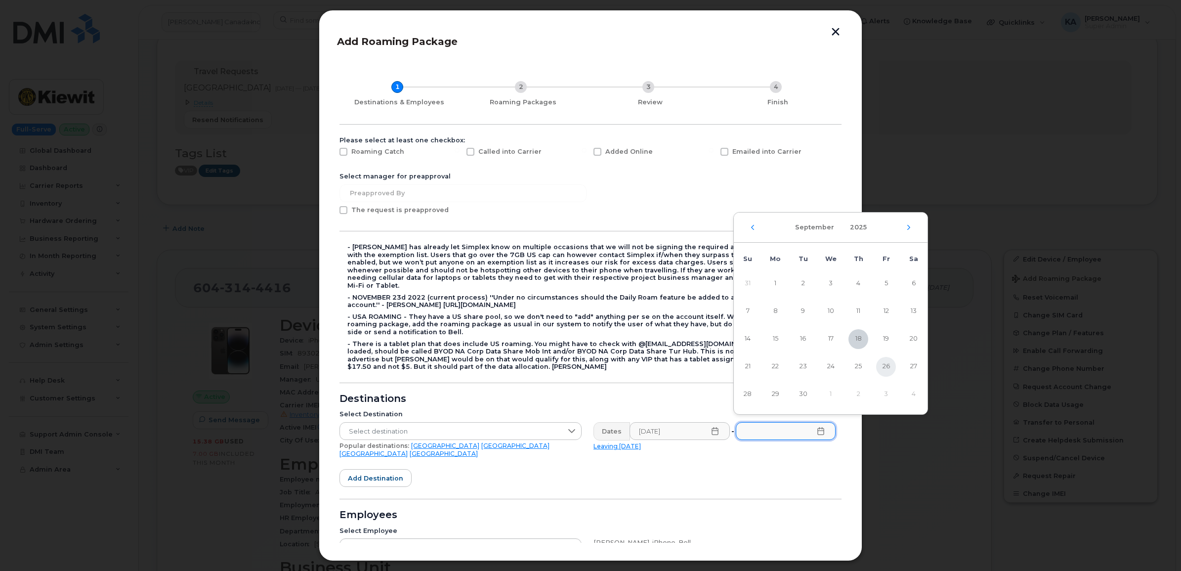
click at [885, 367] on span "26" at bounding box center [886, 367] width 20 height 20
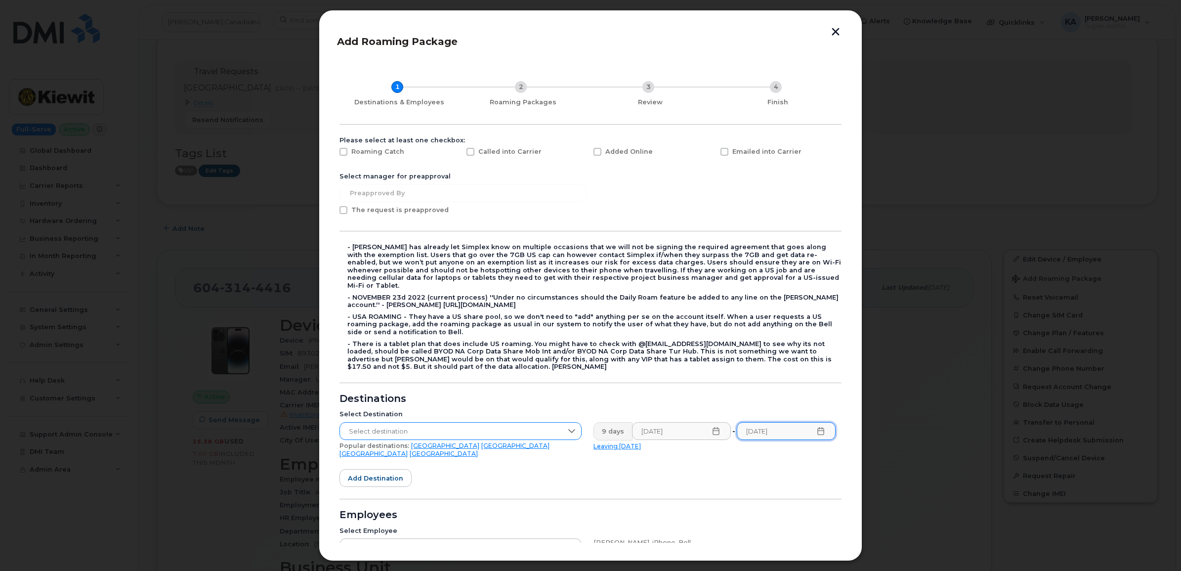
click at [401, 422] on span "Select destination" at bounding box center [451, 431] width 222 height 18
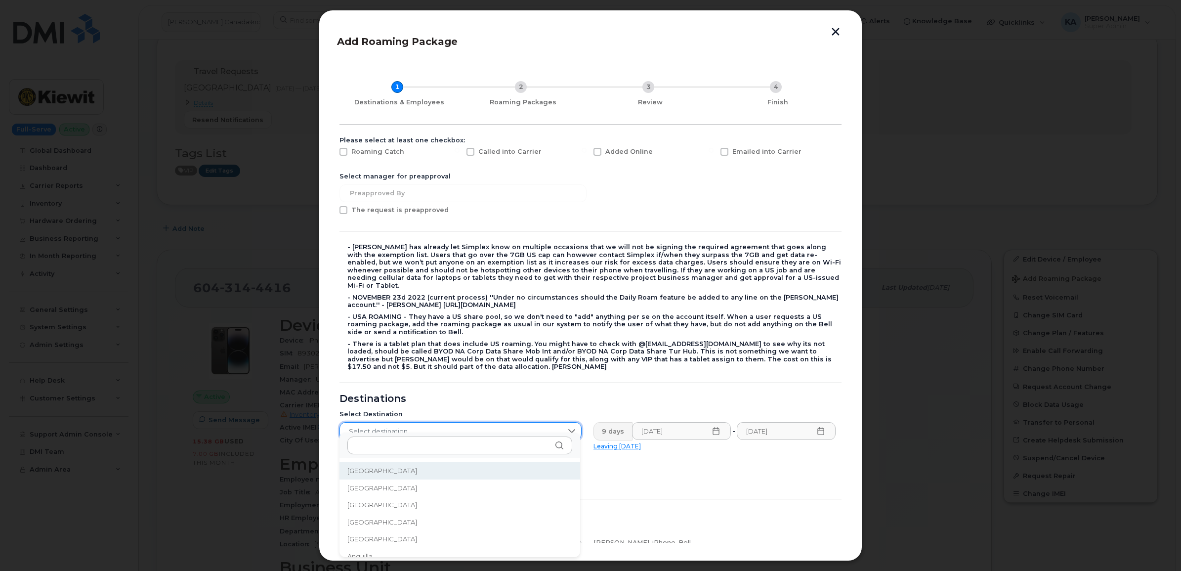
click at [493, 422] on span "Select destination" at bounding box center [451, 431] width 222 height 18
click at [386, 519] on li "United Kingdom" at bounding box center [459, 525] width 241 height 17
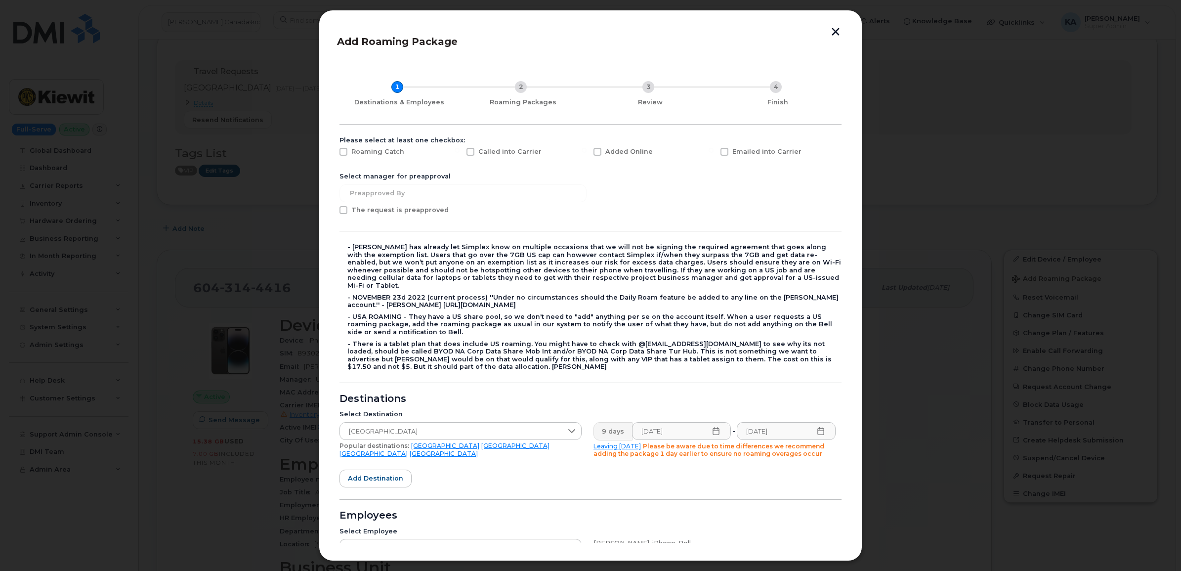
click at [818, 427] on icon at bounding box center [821, 431] width 8 height 8
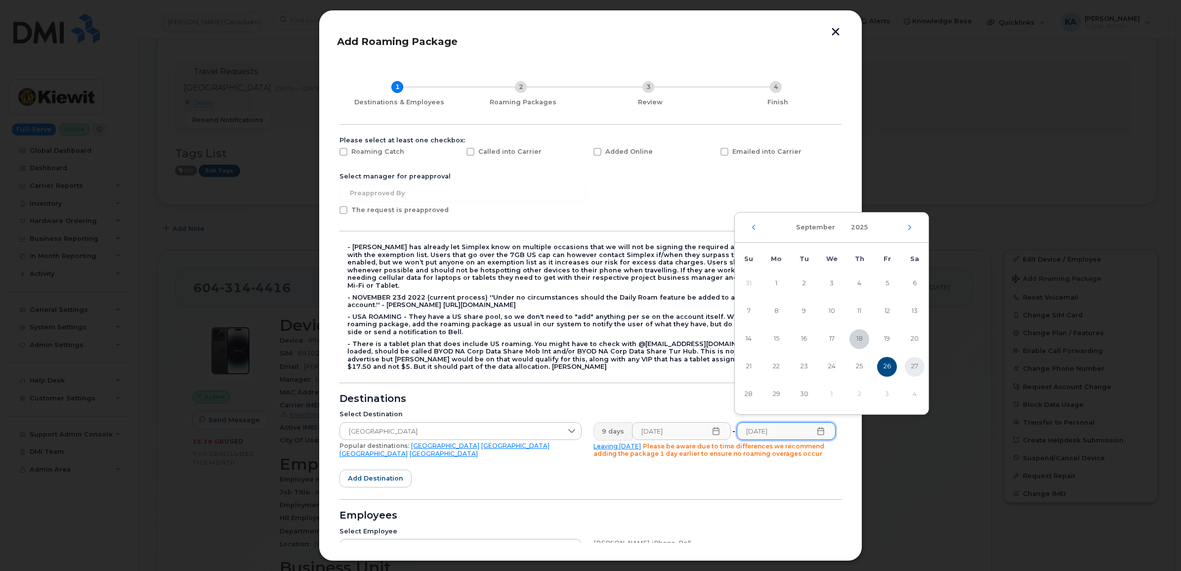
click at [912, 359] on span "27" at bounding box center [915, 367] width 20 height 20
type input "09/27/2025"
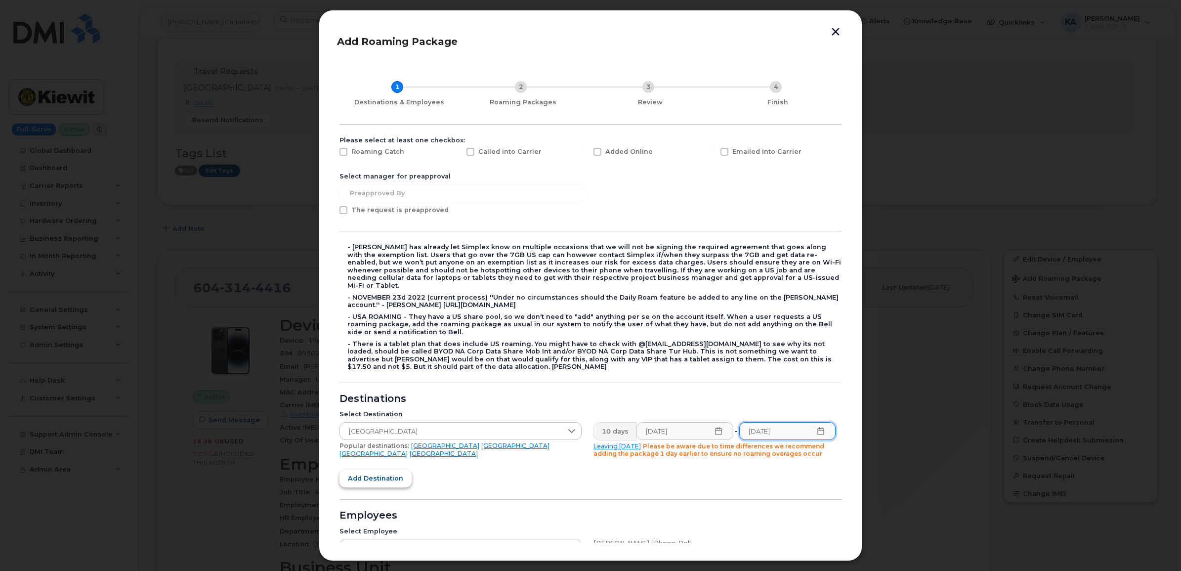
click at [383, 473] on span "Add destination" at bounding box center [375, 477] width 55 height 9
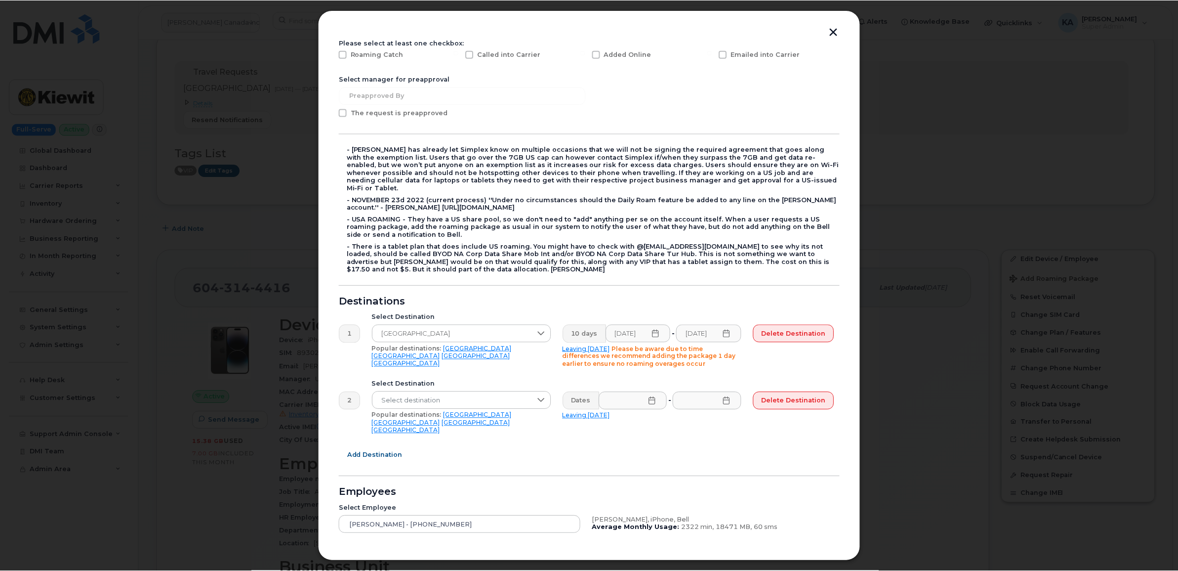
scroll to position [0, 0]
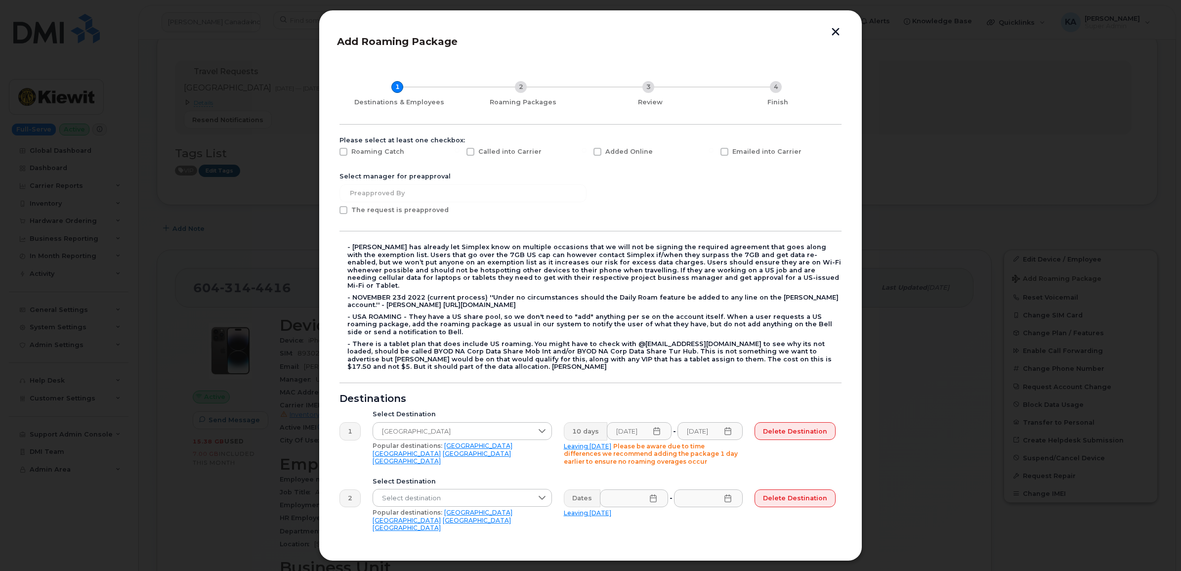
click at [723, 152] on span at bounding box center [724, 152] width 8 height 8
click at [713, 152] on input "Emailed into Carrier" at bounding box center [710, 150] width 5 height 5
checkbox input "true"
click at [344, 153] on span at bounding box center [343, 152] width 8 height 8
click at [332, 153] on input "Roaming Catch" at bounding box center [330, 150] width 5 height 5
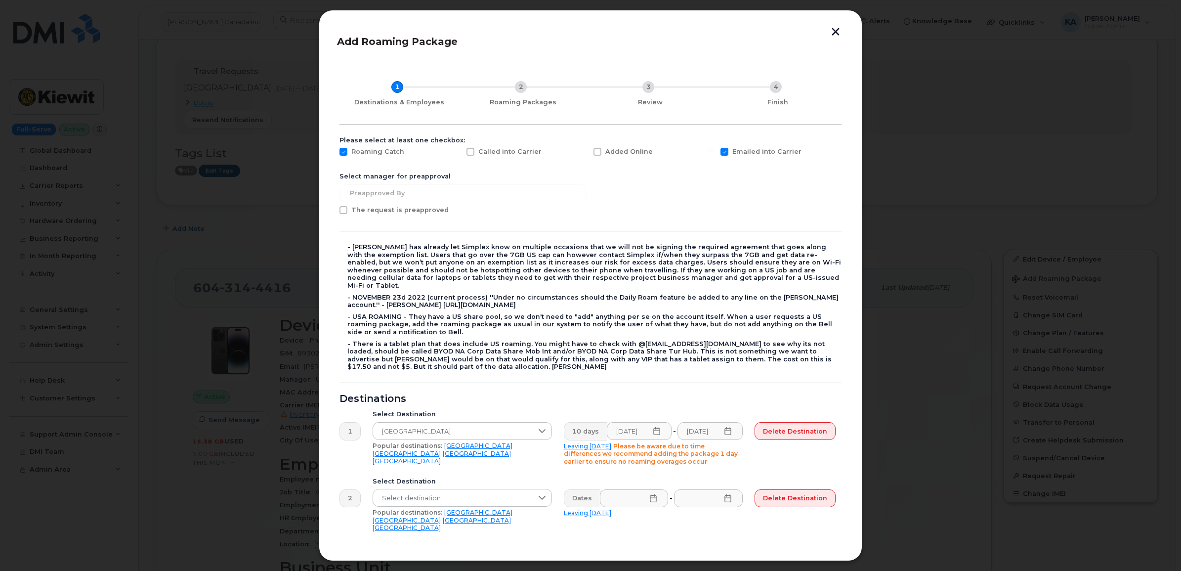
click at [344, 153] on span at bounding box center [343, 152] width 8 height 8
click at [332, 153] on input "Roaming Catch" at bounding box center [330, 150] width 5 height 5
click at [345, 152] on span at bounding box center [343, 152] width 8 height 8
click at [332, 152] on input "Roaming Catch" at bounding box center [330, 150] width 5 height 5
click at [345, 152] on span at bounding box center [343, 152] width 8 height 8
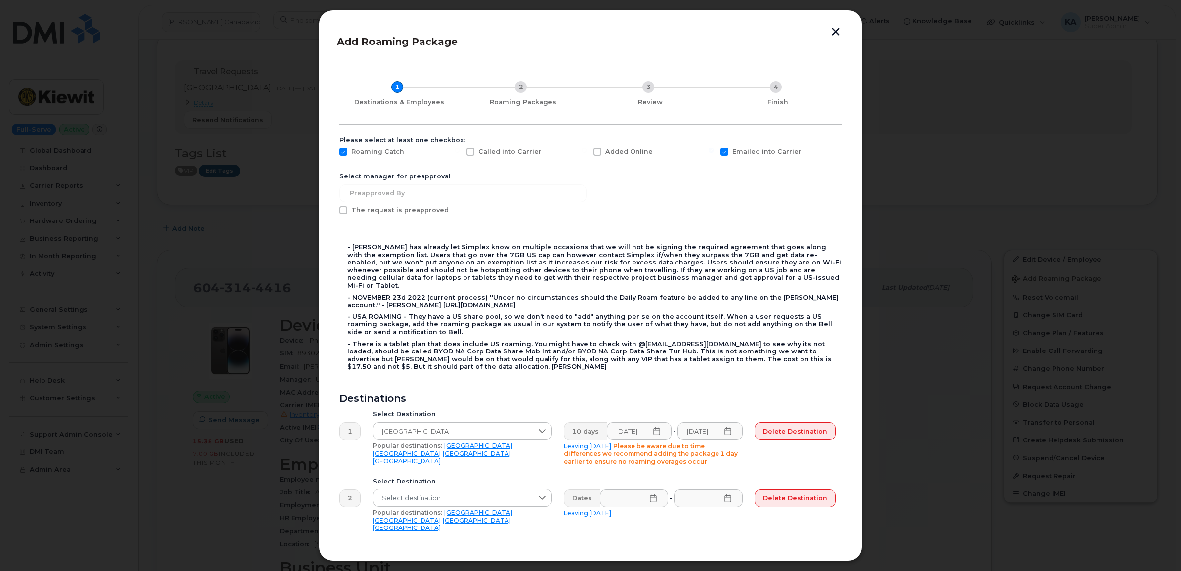
click at [332, 152] on input "Roaming Catch" at bounding box center [330, 150] width 5 height 5
checkbox input "false"
click at [831, 31] on button "button" at bounding box center [835, 33] width 15 height 10
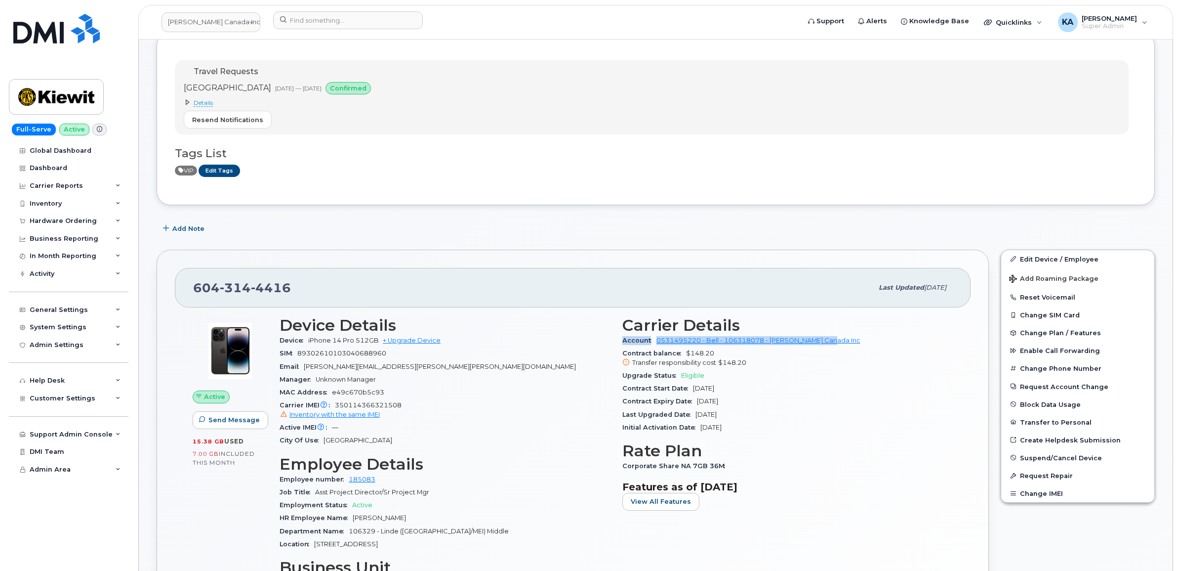
drag, startPoint x: 618, startPoint y: 341, endPoint x: 840, endPoint y: 338, distance: 222.3
click at [840, 338] on div "Carrier Details Account 0531495220 - Bell - 106318078 - Kiewit Canada Inc Contr…" at bounding box center [788, 518] width 343 height 416
copy div "Account 0531495220 - Bell - 106318078 - Kiewit Canada Inc"
click at [301, 16] on input at bounding box center [348, 20] width 150 height 18
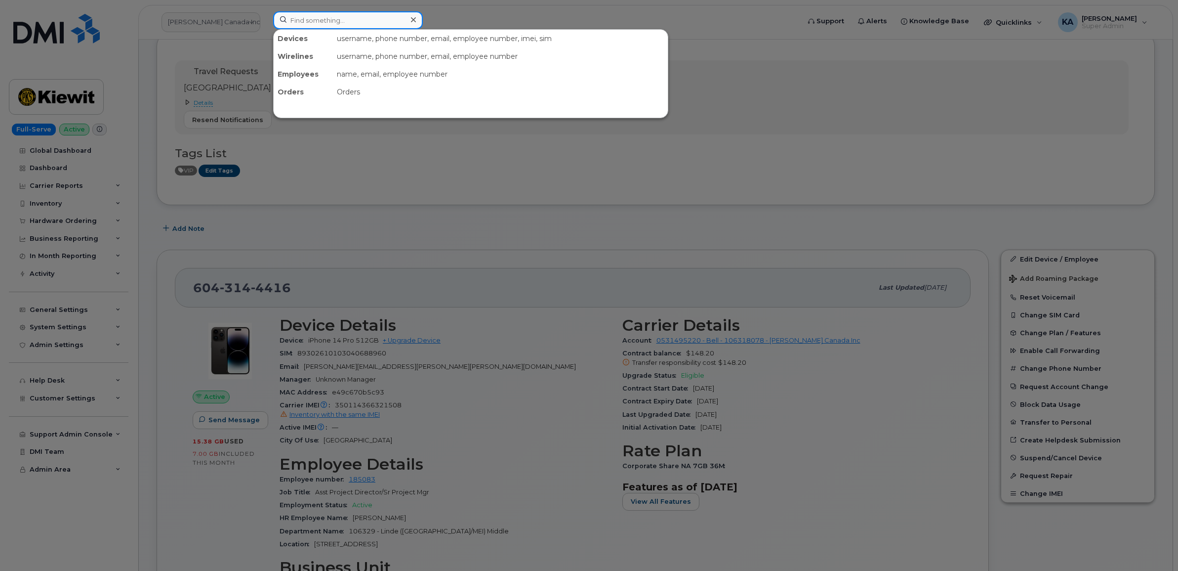
paste input "5873722511"
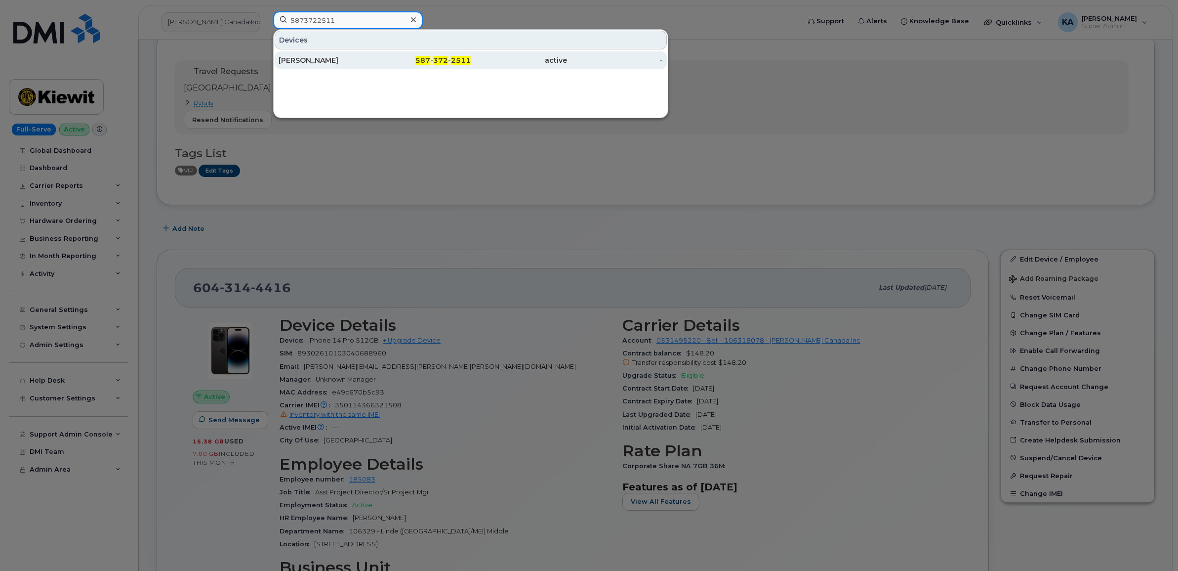
type input "5873722511"
click at [296, 62] on div "Arashdeep Gill" at bounding box center [327, 60] width 96 height 10
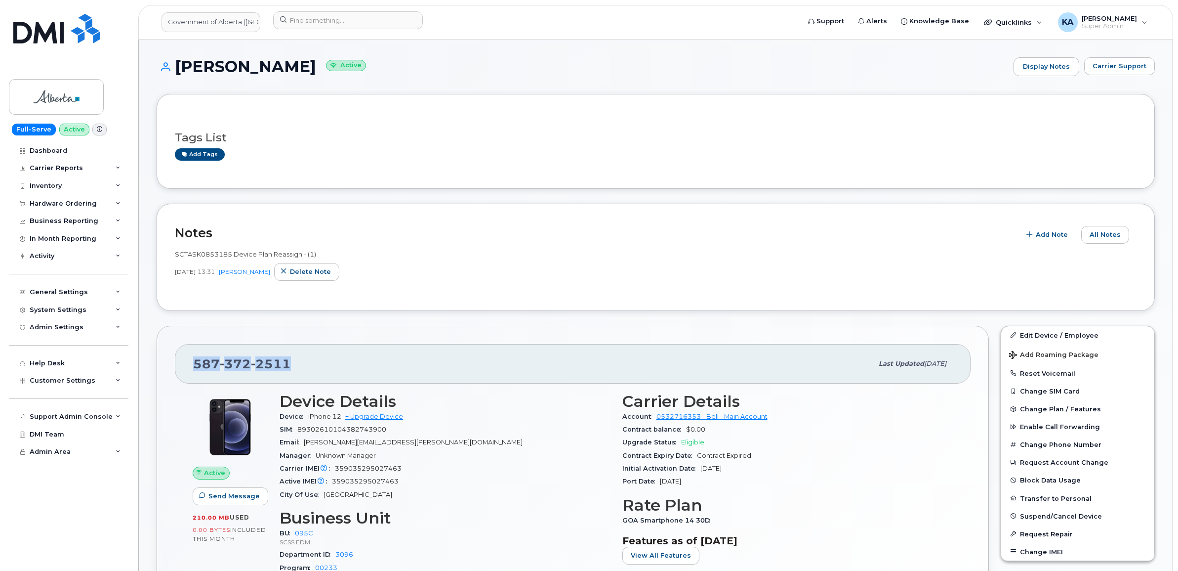
drag, startPoint x: 293, startPoint y: 362, endPoint x: 188, endPoint y: 368, distance: 104.9
click at [188, 368] on div "[PHONE_NUMBER] Last updated [DATE]" at bounding box center [573, 364] width 796 height 40
copy span "[PHONE_NUMBER]"
click at [439, 381] on div "[PHONE_NUMBER] Last updated [DATE]" at bounding box center [573, 364] width 796 height 40
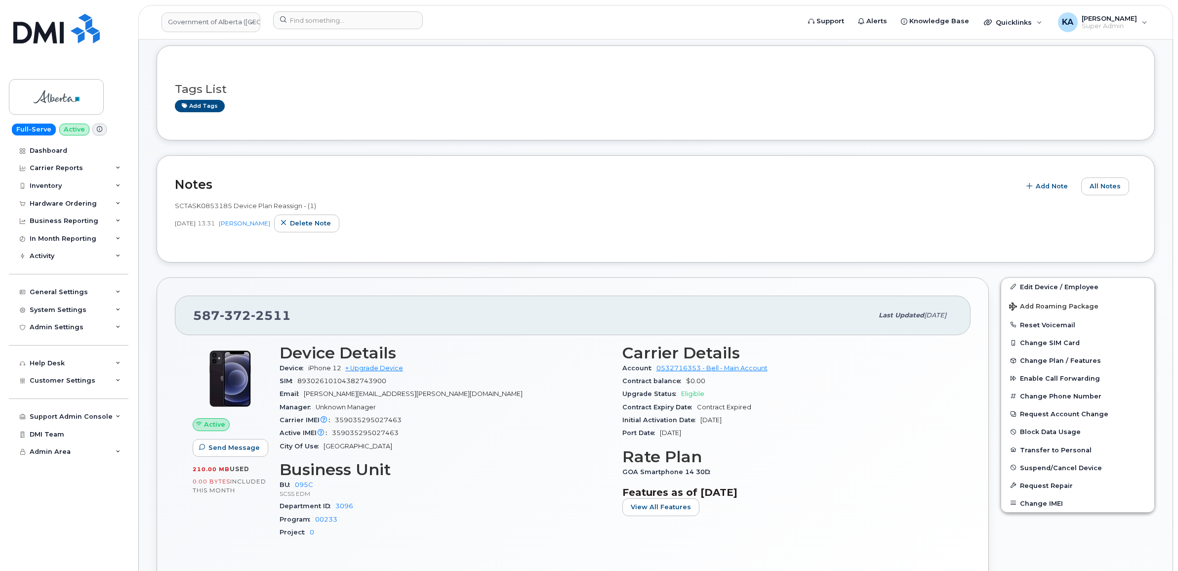
scroll to position [124, 0]
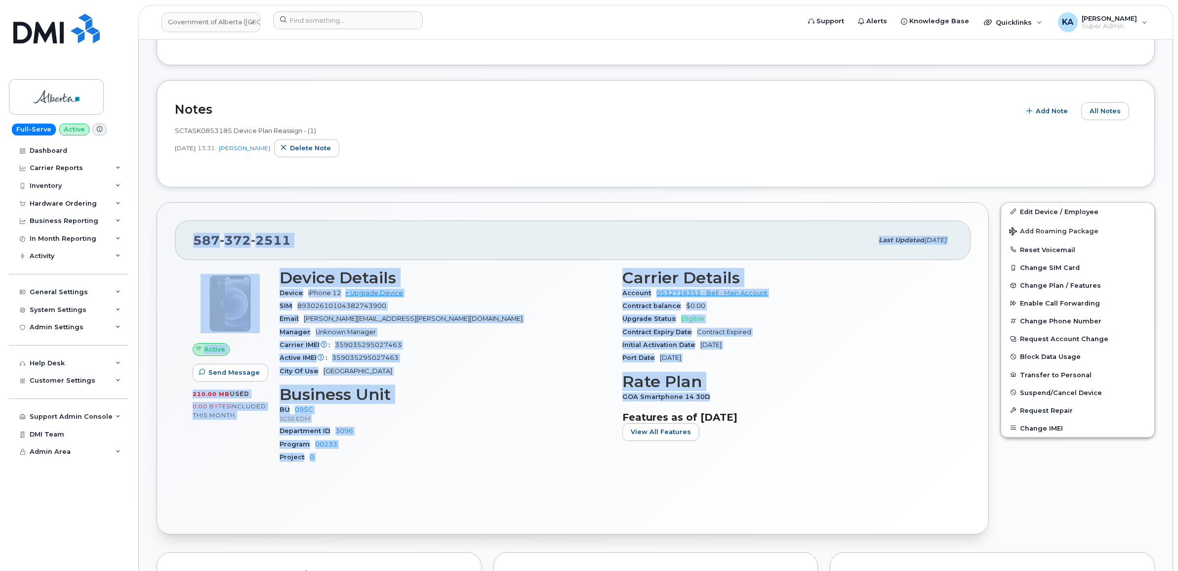
drag, startPoint x: 193, startPoint y: 237, endPoint x: 732, endPoint y: 394, distance: 561.2
click at [729, 396] on div "[PHONE_NUMBER] Last updated [DATE] Active Send Message 210.00 MB  used 0.00 Byt…" at bounding box center [573, 368] width 832 height 332
copy div "[PHONE_NUMBER] Last updated [DATE] Active Send Message 210.00 MB  used 0.00 Byt…"
drag, startPoint x: 328, startPoint y: 235, endPoint x: 317, endPoint y: 235, distance: 10.9
click at [328, 235] on div "[PHONE_NUMBER]" at bounding box center [533, 240] width 680 height 21
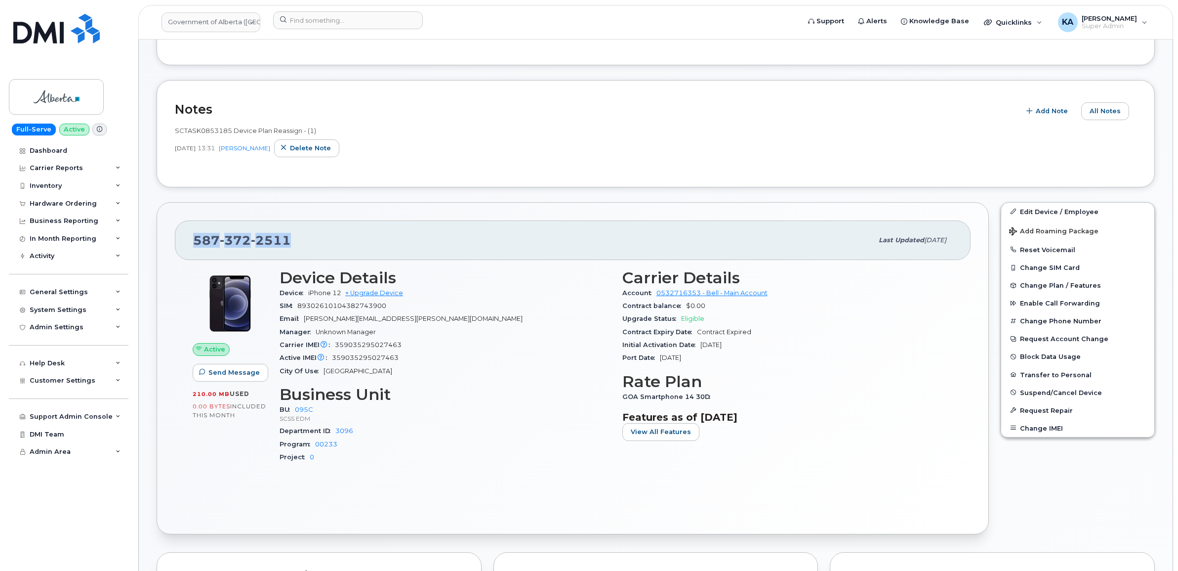
drag, startPoint x: 293, startPoint y: 235, endPoint x: 195, endPoint y: 236, distance: 97.8
click at [195, 236] on div "[PHONE_NUMBER]" at bounding box center [533, 240] width 680 height 21
copy span "[PHONE_NUMBER]"
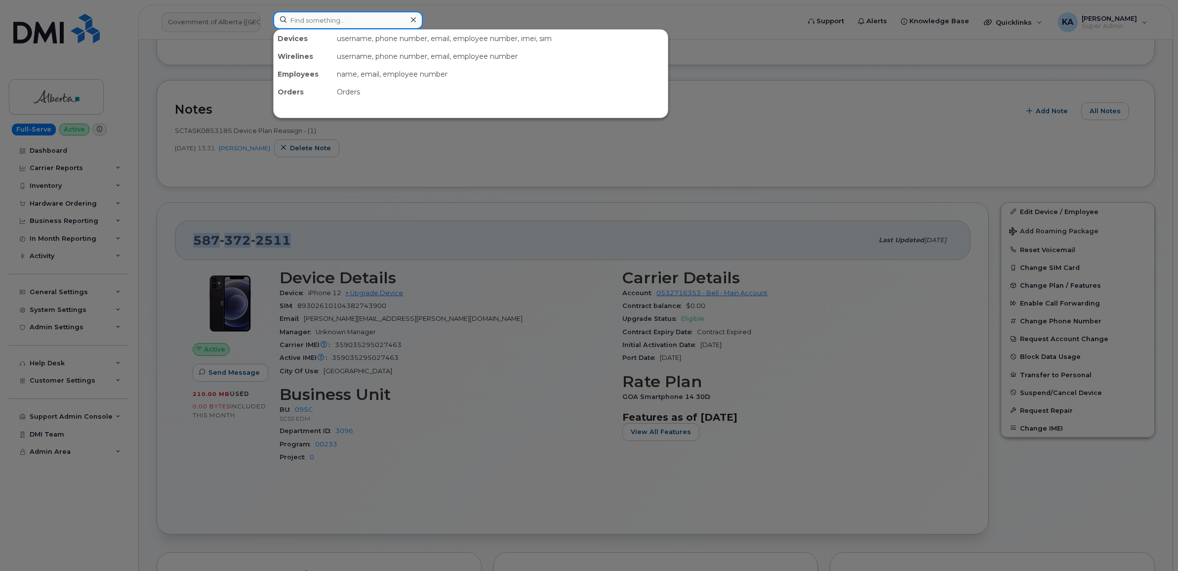
click at [319, 19] on input at bounding box center [348, 20] width 150 height 18
paste input "8257334743"
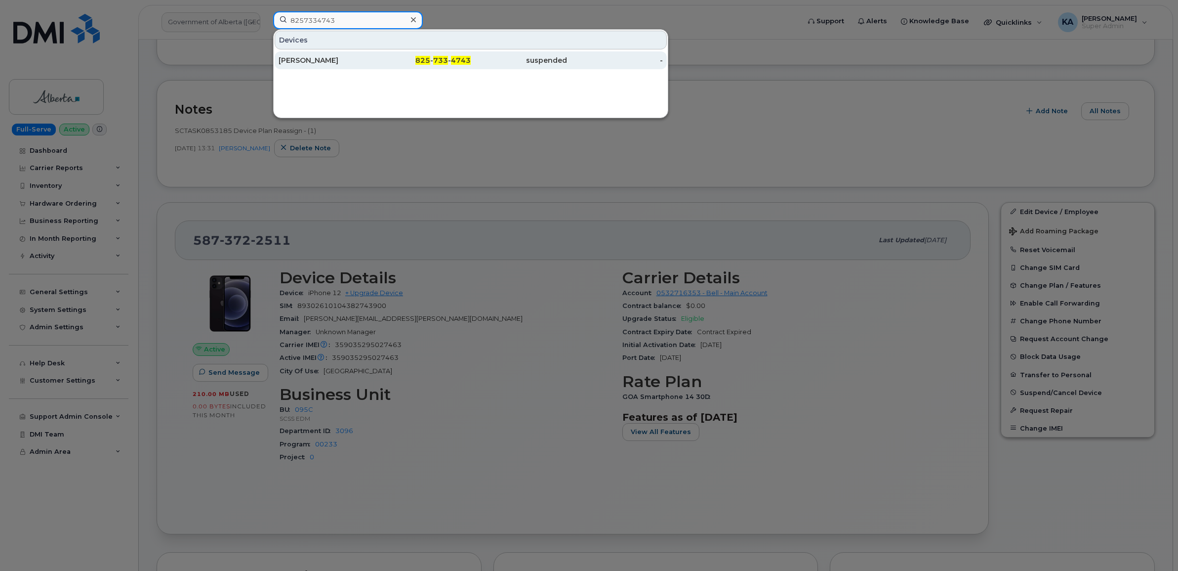
type input "8257334743"
click at [307, 59] on div "[PERSON_NAME]" at bounding box center [327, 60] width 96 height 10
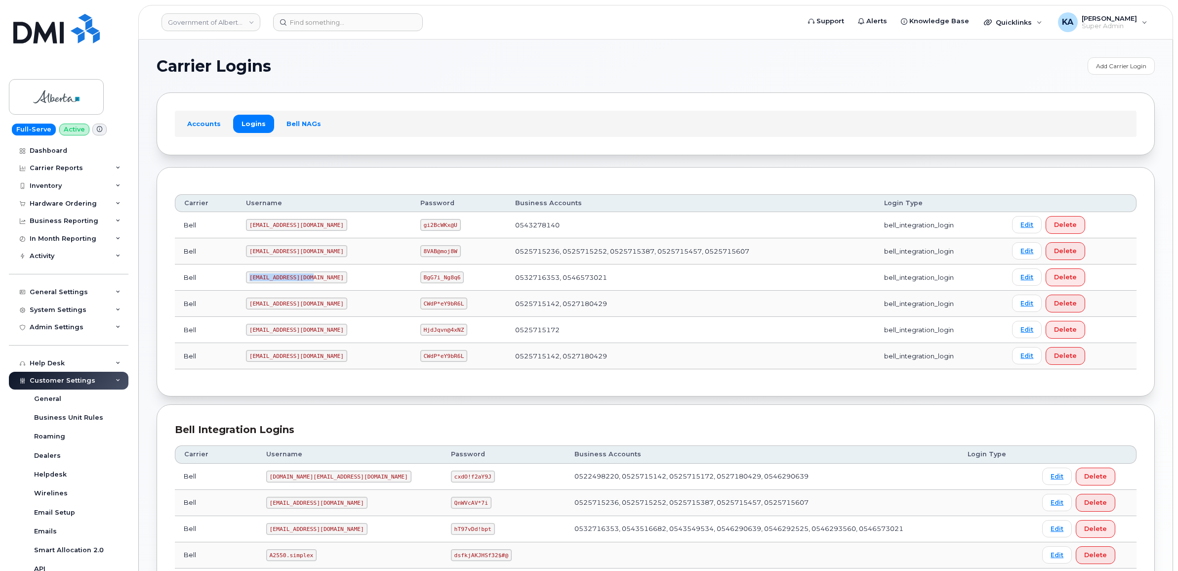
scroll to position [62, 0]
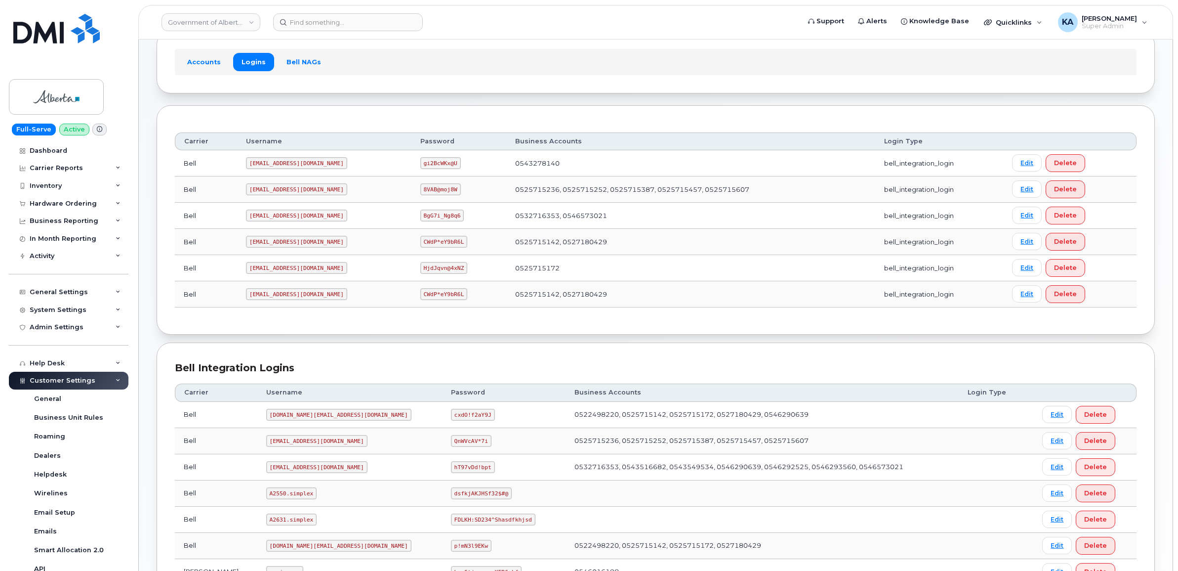
drag, startPoint x: 324, startPoint y: 324, endPoint x: 317, endPoint y: 313, distance: 13.3
click at [324, 324] on div "Carrier Username Password Business Accounts Login Type Bell [EMAIL_ADDRESS][DOM…" at bounding box center [656, 219] width 998 height 229
drag, startPoint x: 248, startPoint y: 218, endPoint x: 309, endPoint y: 220, distance: 61.3
click at [309, 220] on code "[EMAIL_ADDRESS][DOMAIN_NAME]" at bounding box center [296, 215] width 101 height 12
copy code "[EMAIL_ADDRESS][DOMAIN_NAME]"
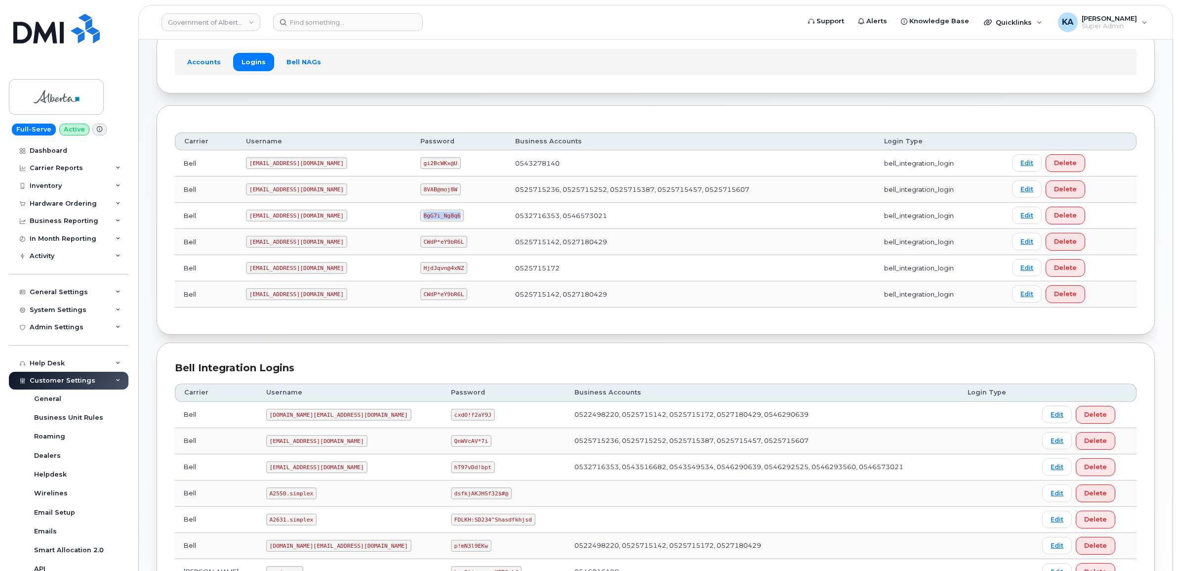
drag, startPoint x: 392, startPoint y: 215, endPoint x: 430, endPoint y: 217, distance: 38.6
click at [430, 217] on td "BgG7i_Ng8q6" at bounding box center [459, 216] width 95 height 26
copy code "BgG7i_Ng8q6"
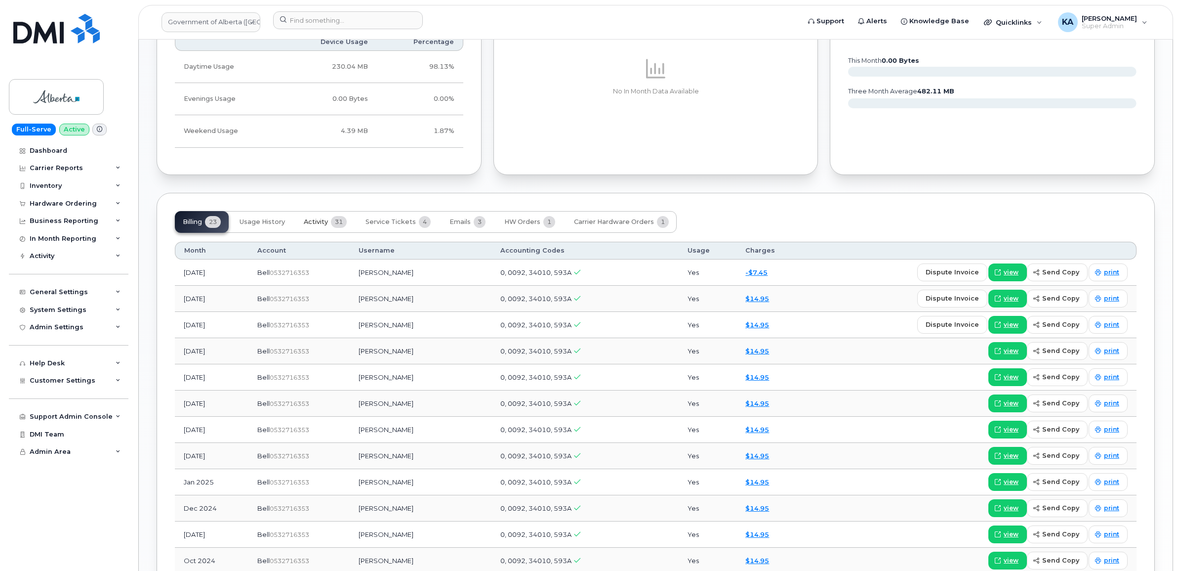
click at [322, 225] on span "Activity" at bounding box center [316, 222] width 24 height 8
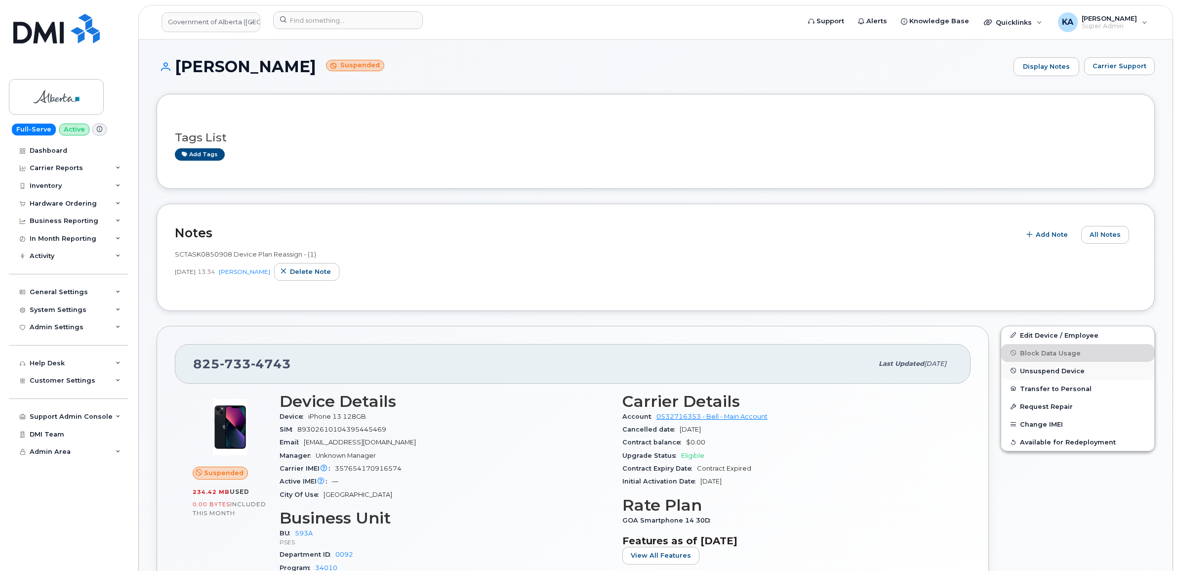
click at [1036, 370] on span "Unsuspend Device" at bounding box center [1052, 370] width 65 height 7
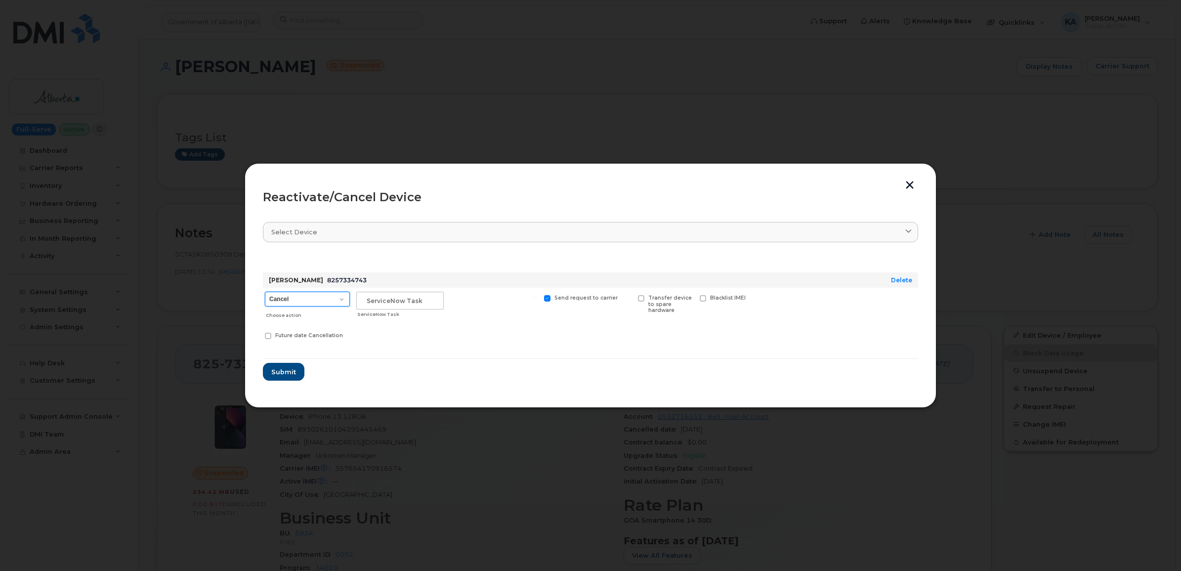
click at [342, 302] on select "Cancel Suspend - Extend Suspension Reactivate" at bounding box center [307, 298] width 85 height 15
select select "[object Object]"
click at [265, 291] on select "Cancel Suspend - Extend Suspension Reactivate" at bounding box center [307, 298] width 85 height 15
click at [546, 299] on span at bounding box center [547, 298] width 6 height 6
click at [537, 299] on input "Send request to carrier" at bounding box center [534, 297] width 5 height 5
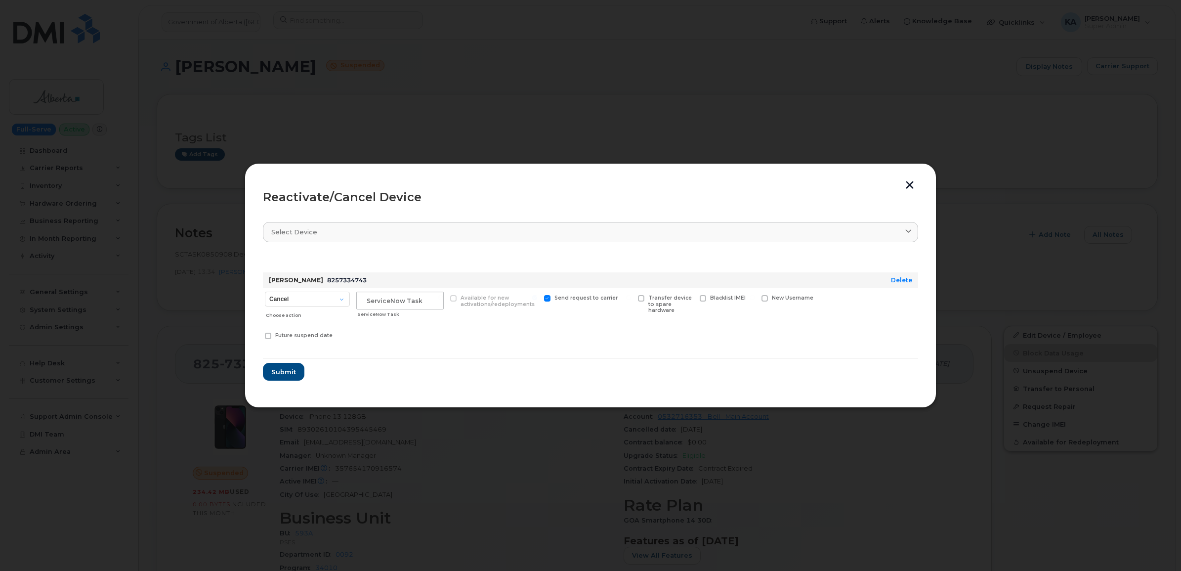
checkbox input "false"
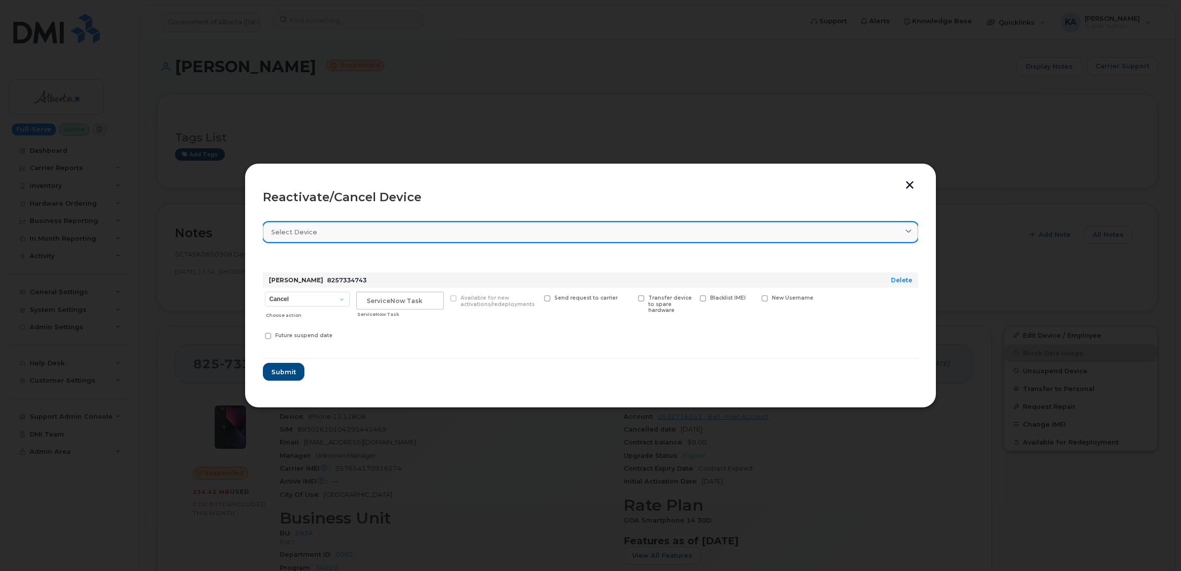
click at [385, 236] on div "Select device" at bounding box center [590, 231] width 638 height 9
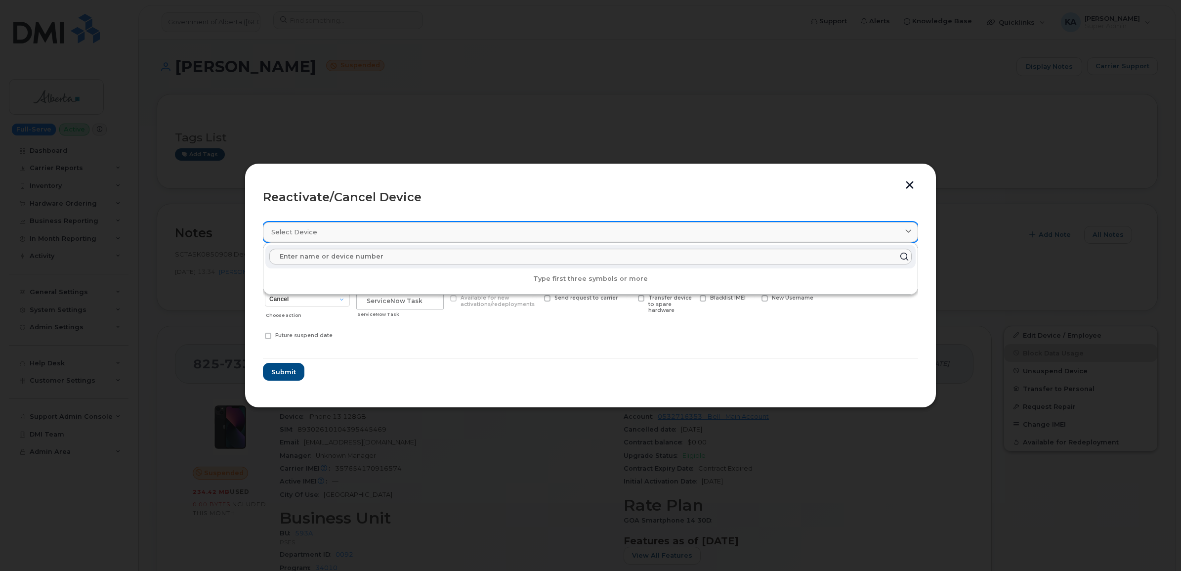
click at [385, 236] on div "Select device" at bounding box center [590, 231] width 638 height 9
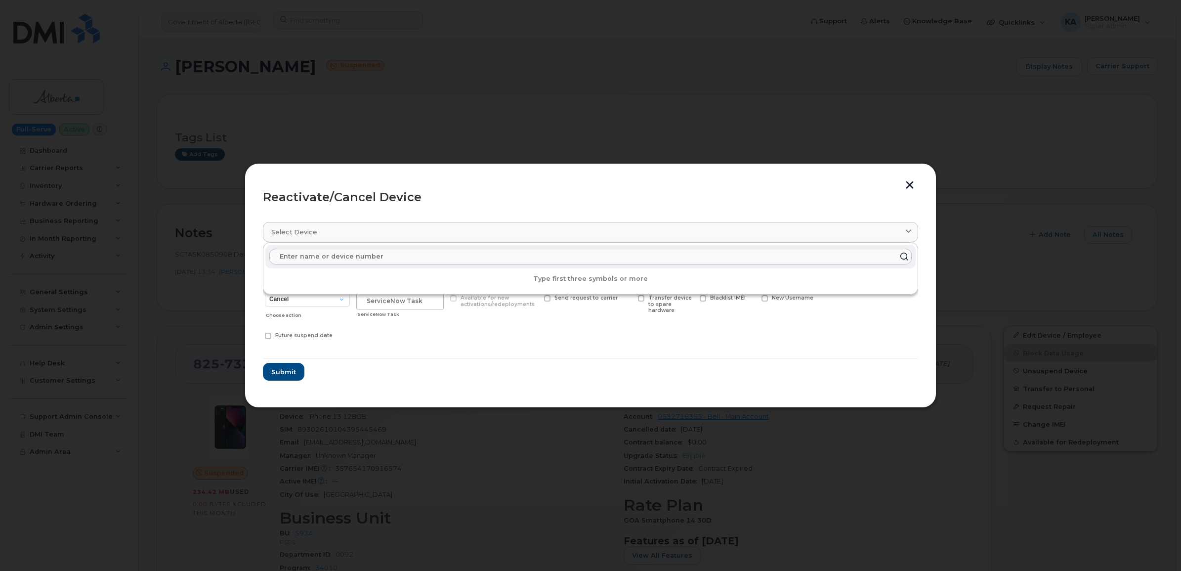
click at [415, 330] on div "Cancel Suspend - Extend Suspension Reactivate Choose action ServiceNow Task Ava…" at bounding box center [590, 317] width 655 height 58
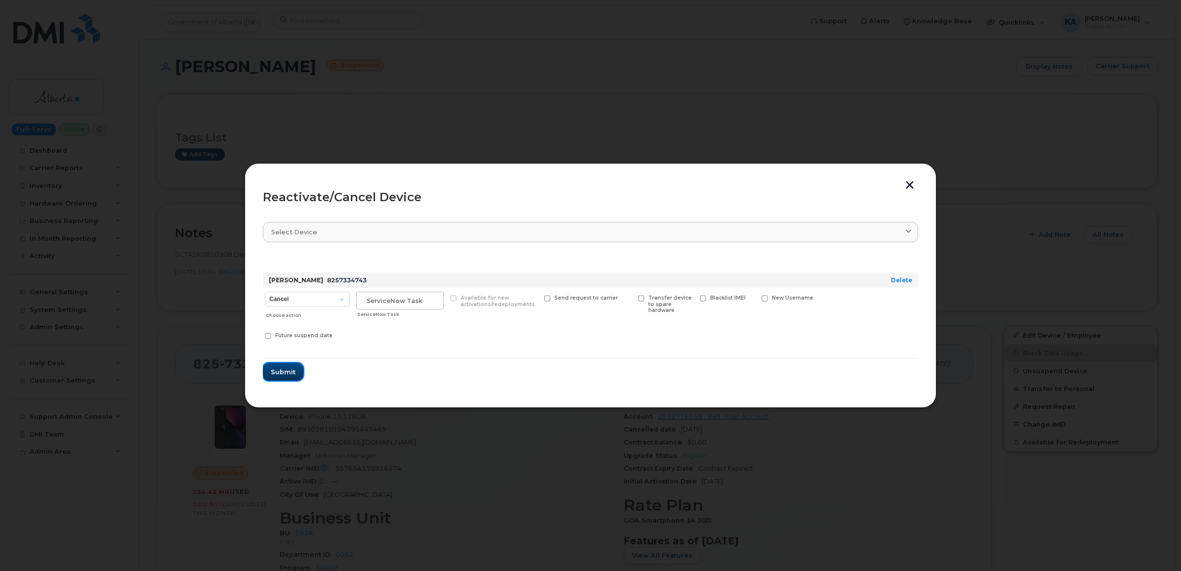
click at [287, 370] on span "Submit" at bounding box center [283, 371] width 25 height 9
click at [336, 369] on form "[PERSON_NAME] 8257334743 Delete Cancel Suspend - Extend Suspension Reactivate C…" at bounding box center [590, 317] width 655 height 127
click at [400, 301] on input "text" at bounding box center [399, 300] width 87 height 18
click at [362, 300] on input "text" at bounding box center [399, 300] width 87 height 18
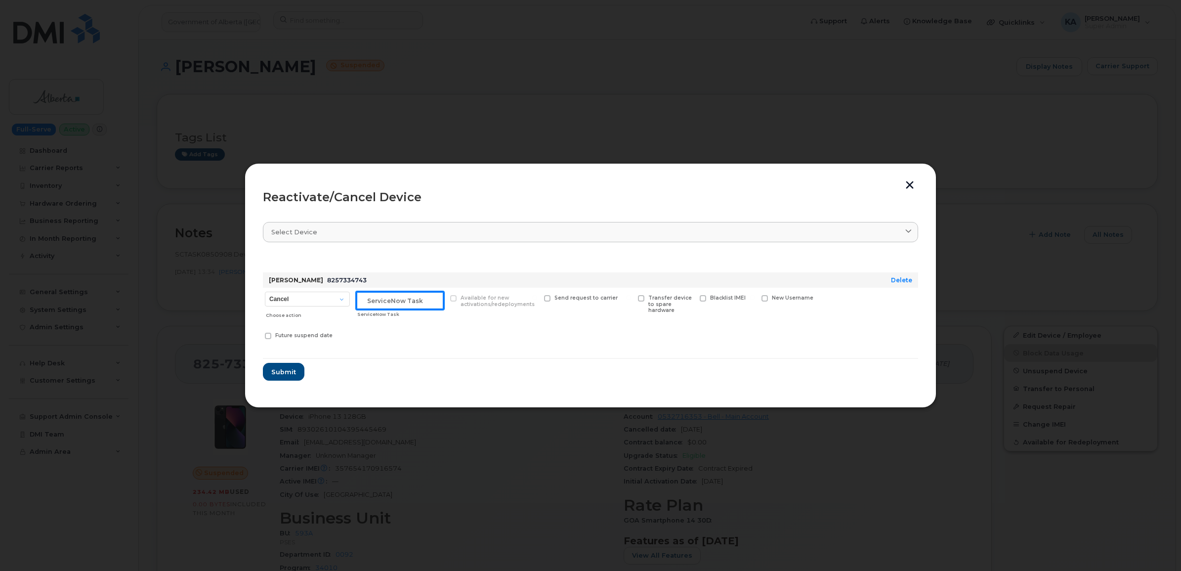
click at [362, 300] on input "text" at bounding box center [399, 300] width 87 height 18
click at [453, 299] on span at bounding box center [453, 298] width 6 height 6
click at [391, 317] on div "ServiceNow Task" at bounding box center [400, 314] width 86 height 8
click at [386, 327] on div "Cancel Suspend - Extend Suspension Reactivate Choose action ServiceNow Task Ava…" at bounding box center [590, 317] width 655 height 58
click at [910, 183] on button "button" at bounding box center [909, 186] width 15 height 10
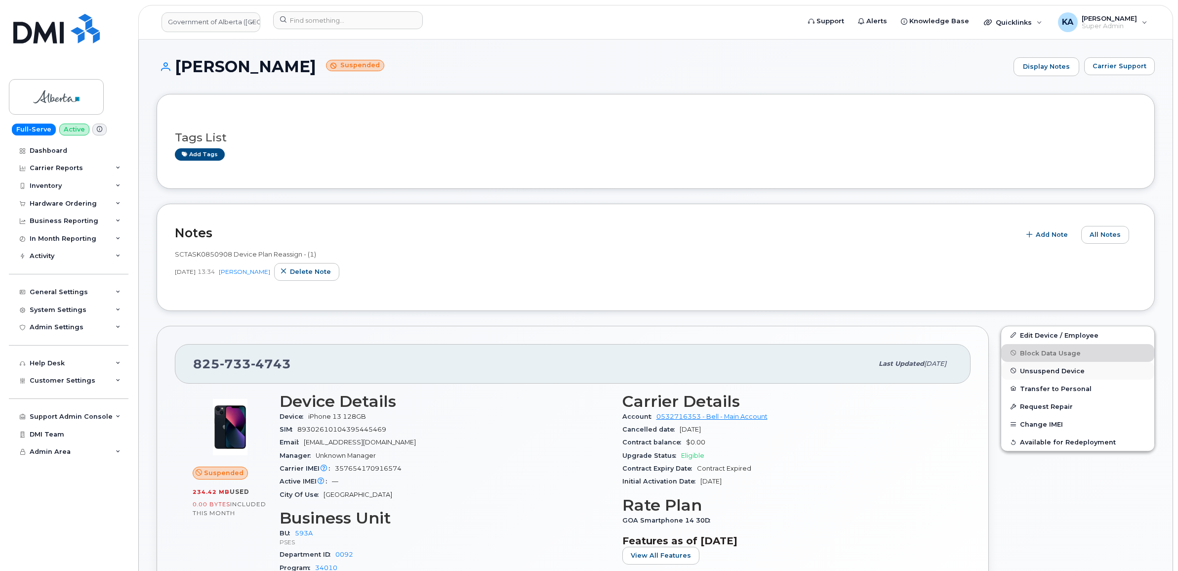
click at [1029, 369] on span "Unsuspend Device" at bounding box center [1052, 370] width 65 height 7
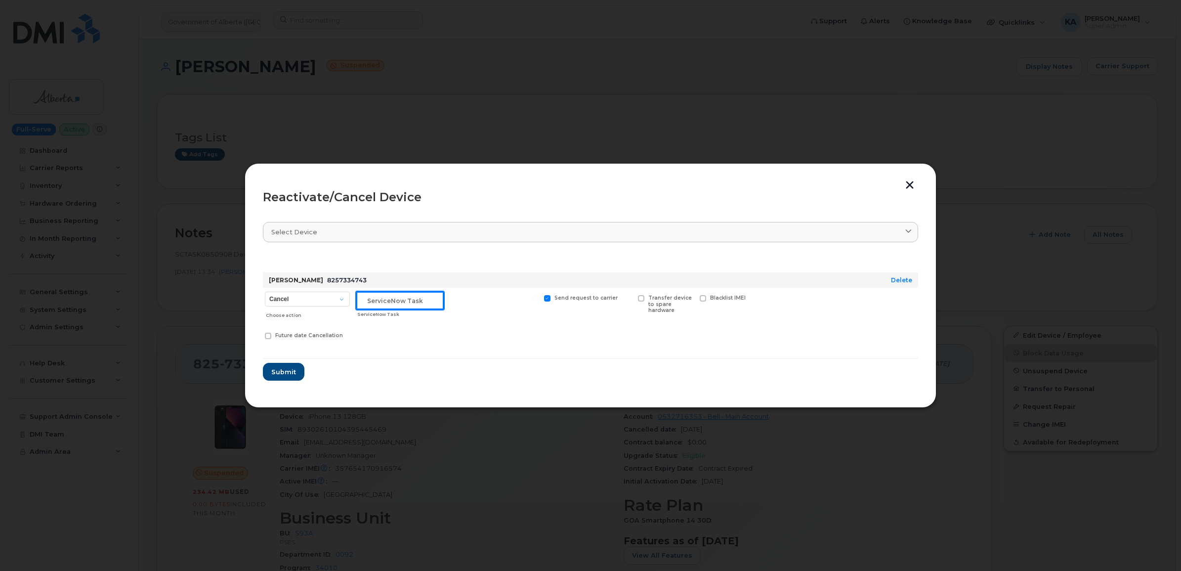
click at [424, 299] on input "text" at bounding box center [399, 300] width 87 height 18
type input "It is showing active with Bell"
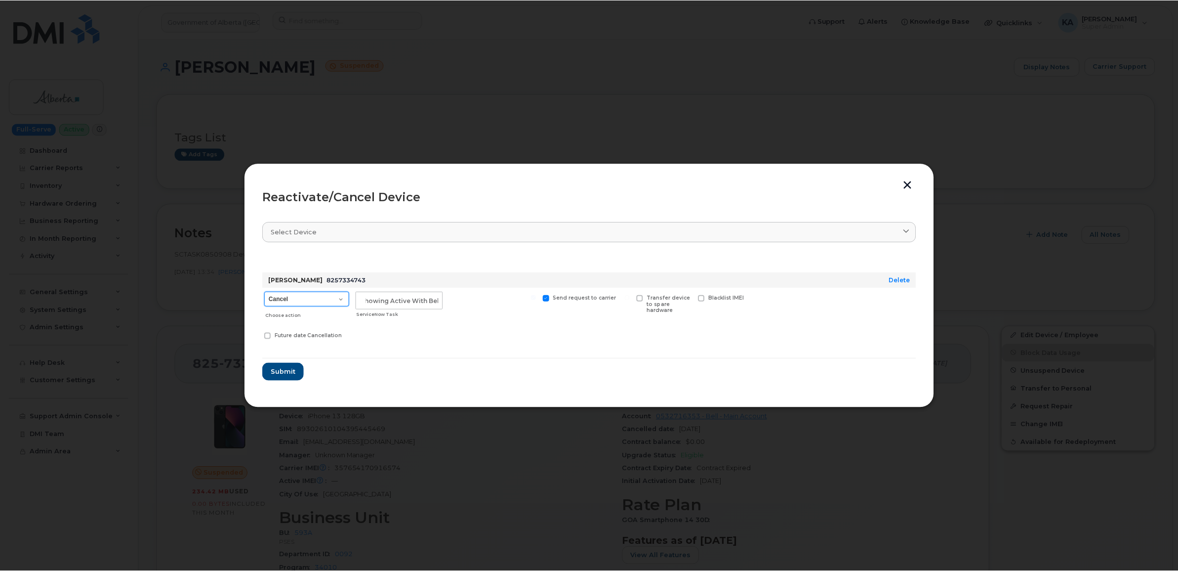
scroll to position [0, 0]
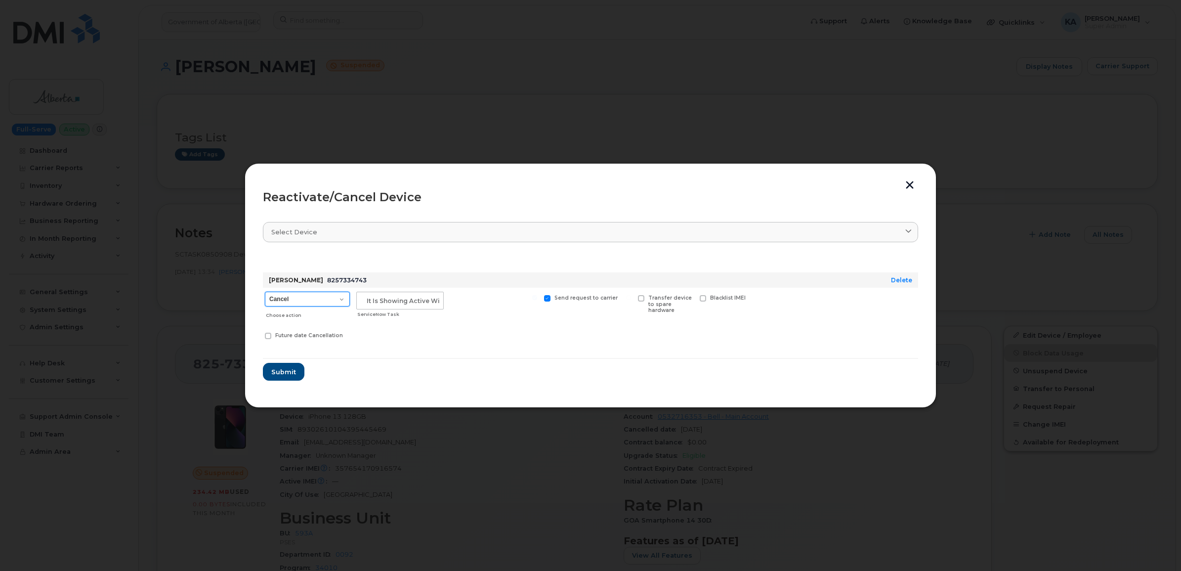
click at [337, 298] on select "Cancel Suspend - Extend Suspension Reactivate" at bounding box center [307, 298] width 85 height 15
select select "[object Object]"
click at [265, 291] on select "Cancel Suspend - Extend Suspension Reactivate" at bounding box center [307, 298] width 85 height 15
click at [549, 297] on span at bounding box center [547, 298] width 6 height 6
click at [537, 297] on input "Send request to carrier" at bounding box center [534, 297] width 5 height 5
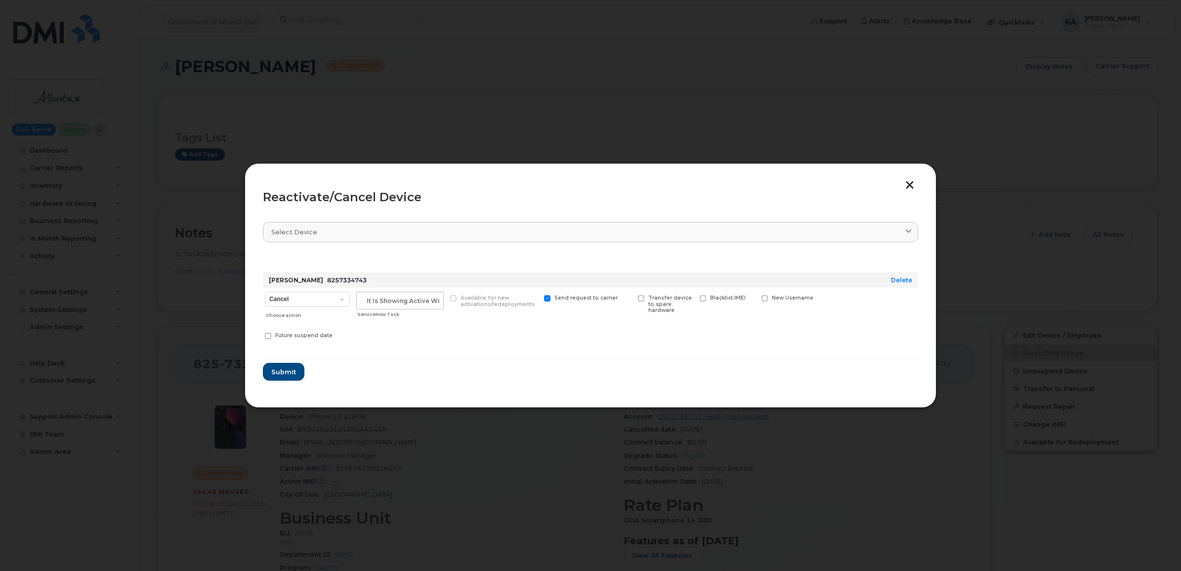
checkbox input "false"
click at [287, 367] on span "Submit" at bounding box center [283, 371] width 25 height 9
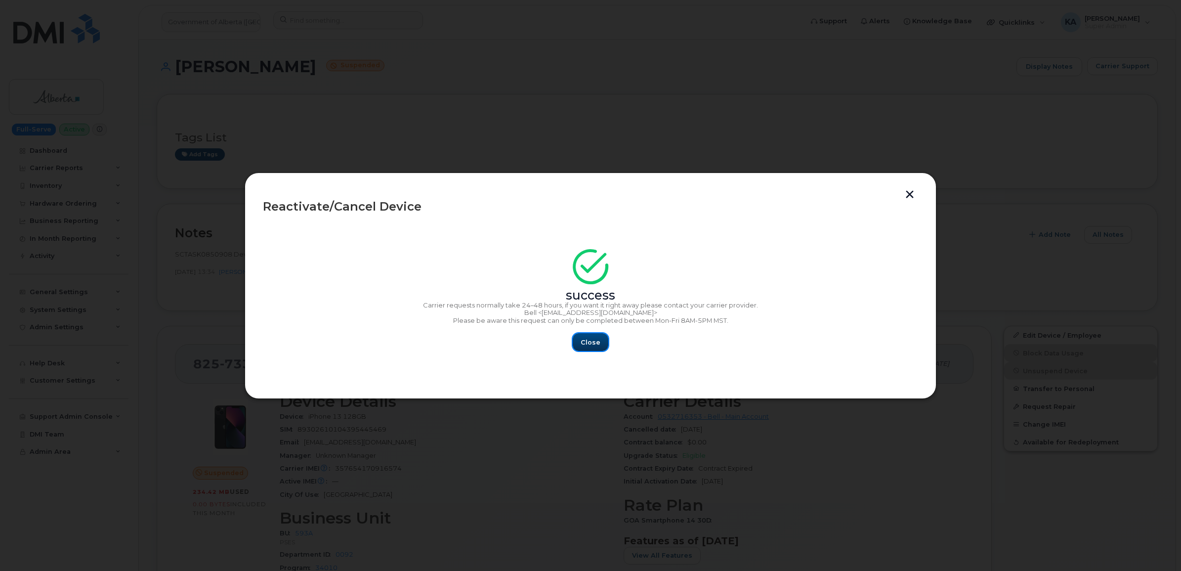
click at [593, 340] on span "Close" at bounding box center [590, 341] width 20 height 9
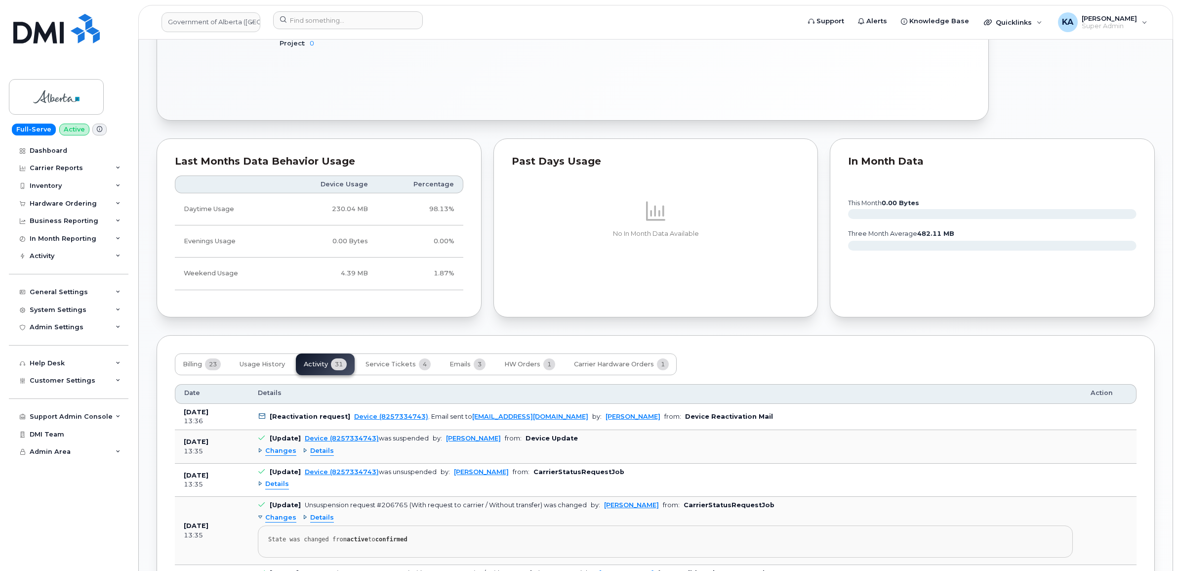
scroll to position [556, 0]
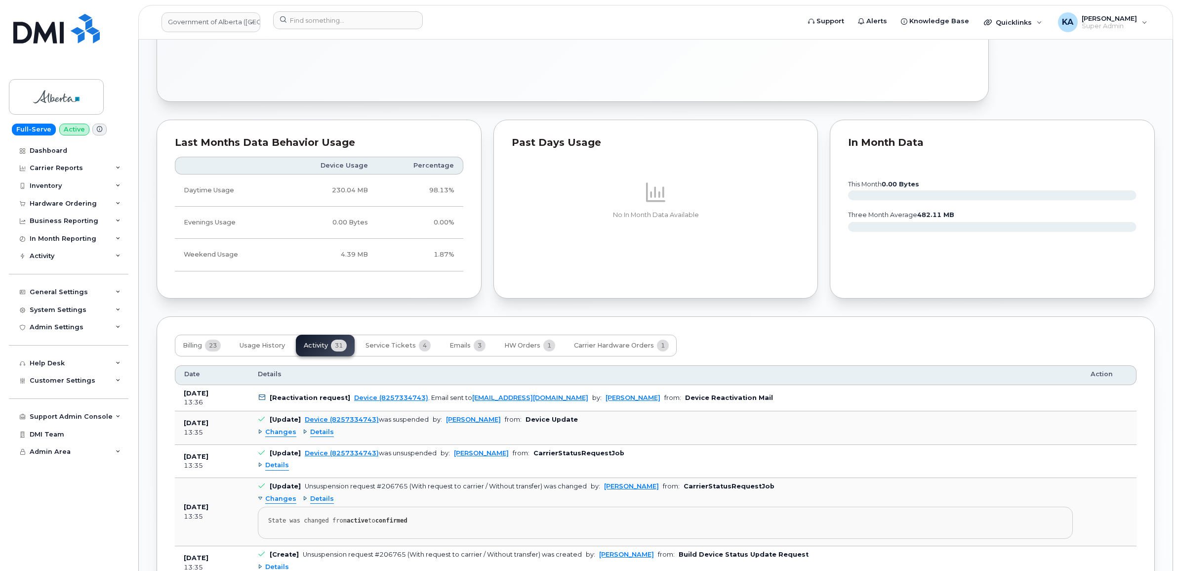
click at [366, 431] on div "Changes Details" at bounding box center [665, 432] width 815 height 16
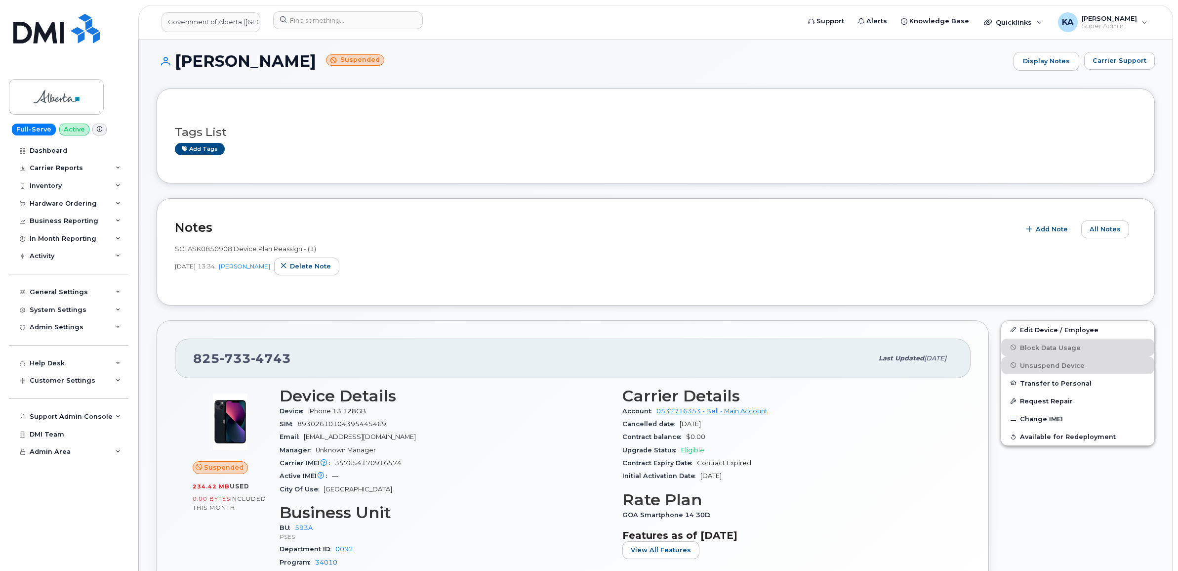
scroll to position [0, 0]
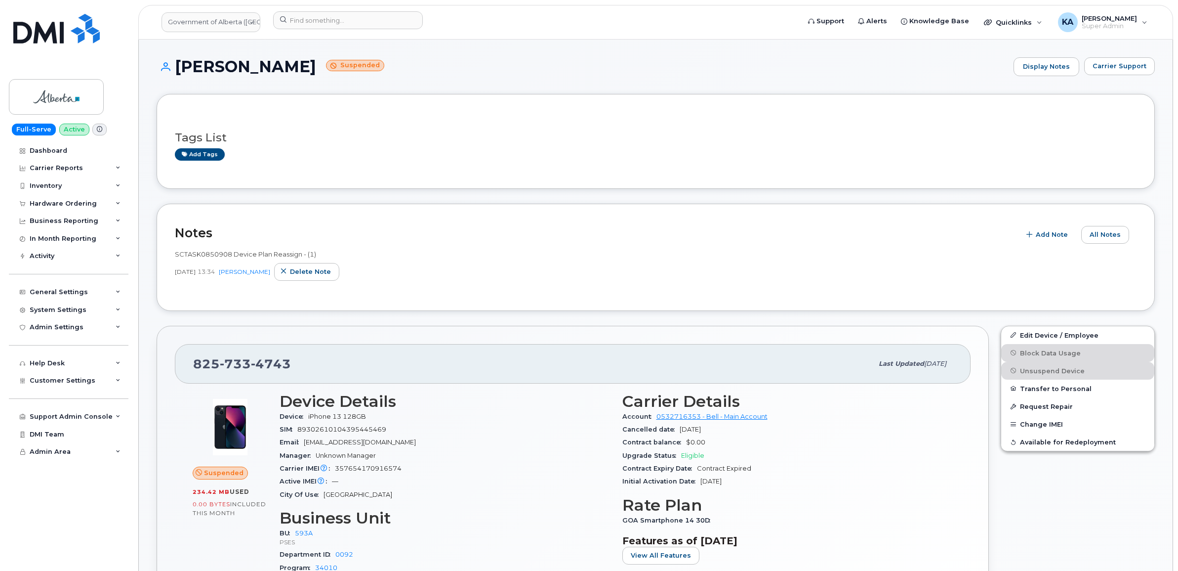
click at [531, 305] on div "Notes Add Note All Notes SCTASK0850908 Device Plan Reassign - (1) [DATE] 13:34 …" at bounding box center [656, 257] width 998 height 107
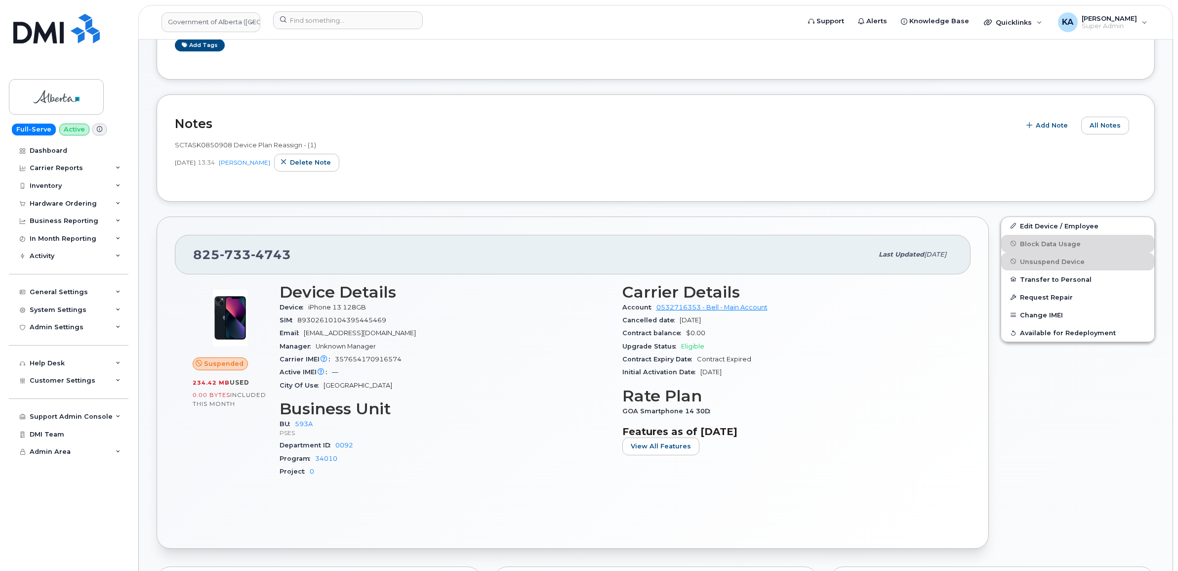
scroll to position [152, 0]
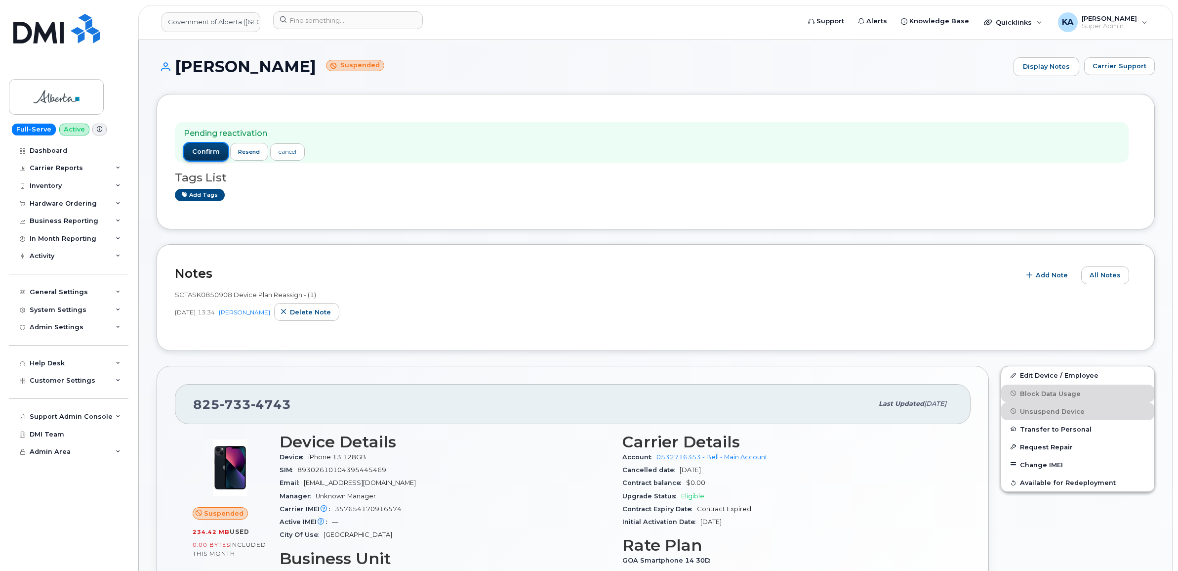
click at [199, 148] on span "confirm" at bounding box center [206, 151] width 28 height 9
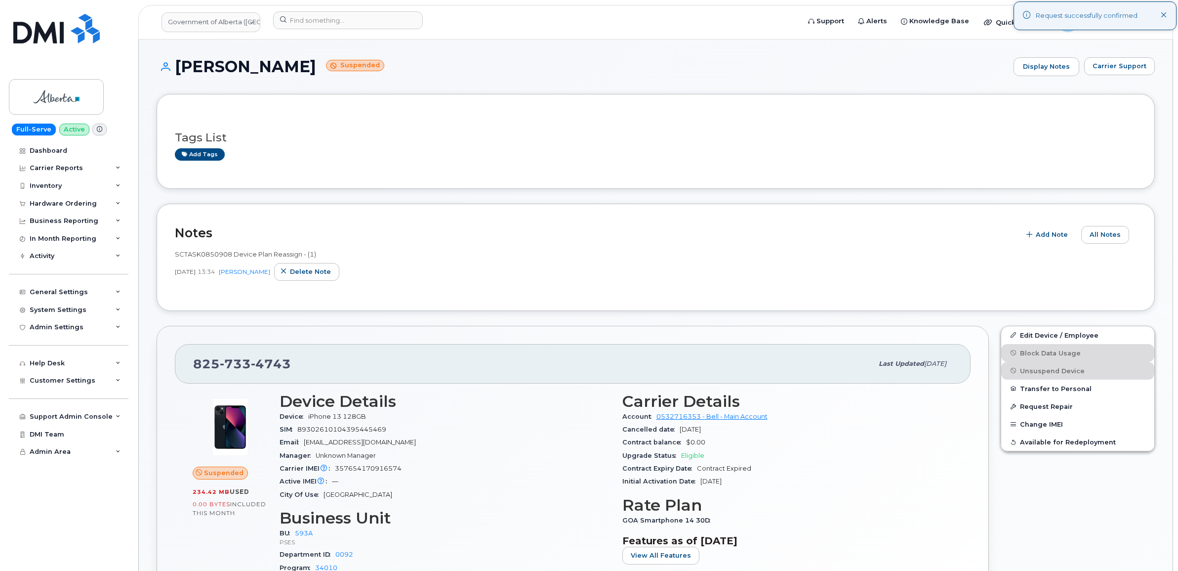
click at [430, 262] on div "SCTASK0850908 Device Plan Reassign - (1) [DATE] 13:34 [PERSON_NAME] Delete note" at bounding box center [656, 264] width 962 height 31
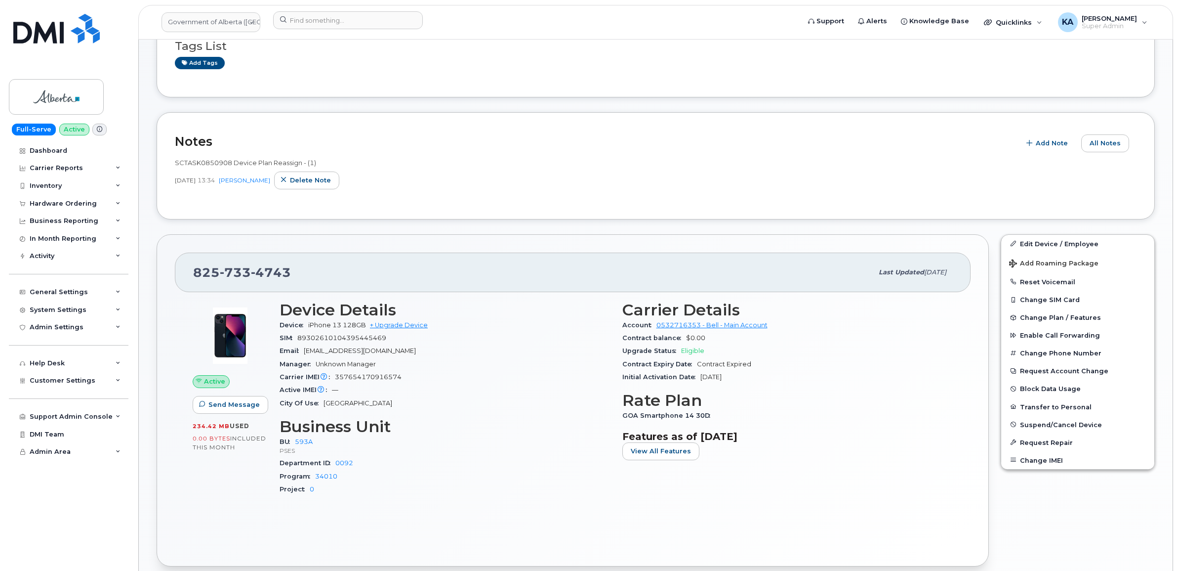
scroll to position [247, 0]
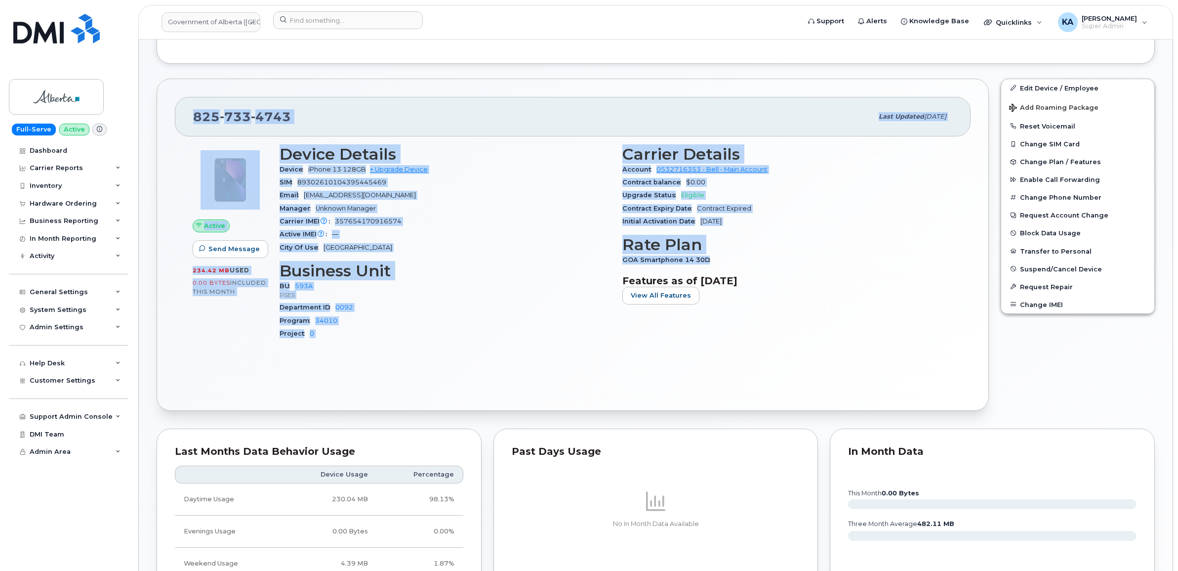
drag, startPoint x: 191, startPoint y: 114, endPoint x: 712, endPoint y: 260, distance: 541.4
click at [715, 261] on div "825 733 4743 Last updated Sep 18, 2025 Active Send Message 234.42 MB  used 0.00…" at bounding box center [573, 245] width 832 height 332
drag, startPoint x: 712, startPoint y: 260, endPoint x: 687, endPoint y: 247, distance: 27.8
copy div "825 733 4743 Last updated Sep 18, 2025 Active Send Message 234.42 MB  used 0.00…"
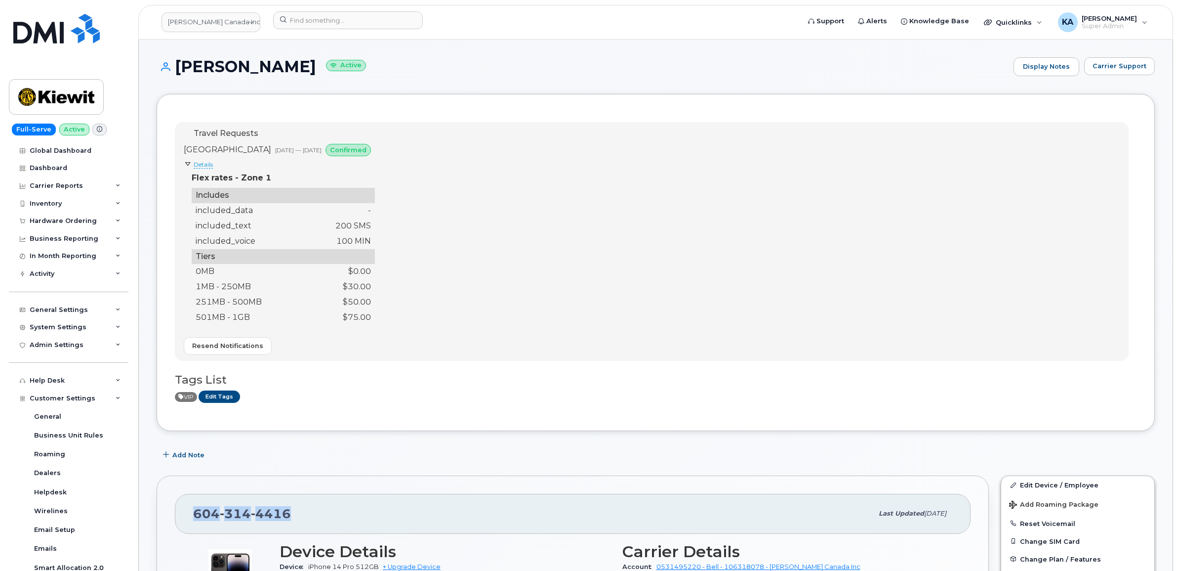
scroll to position [124, 0]
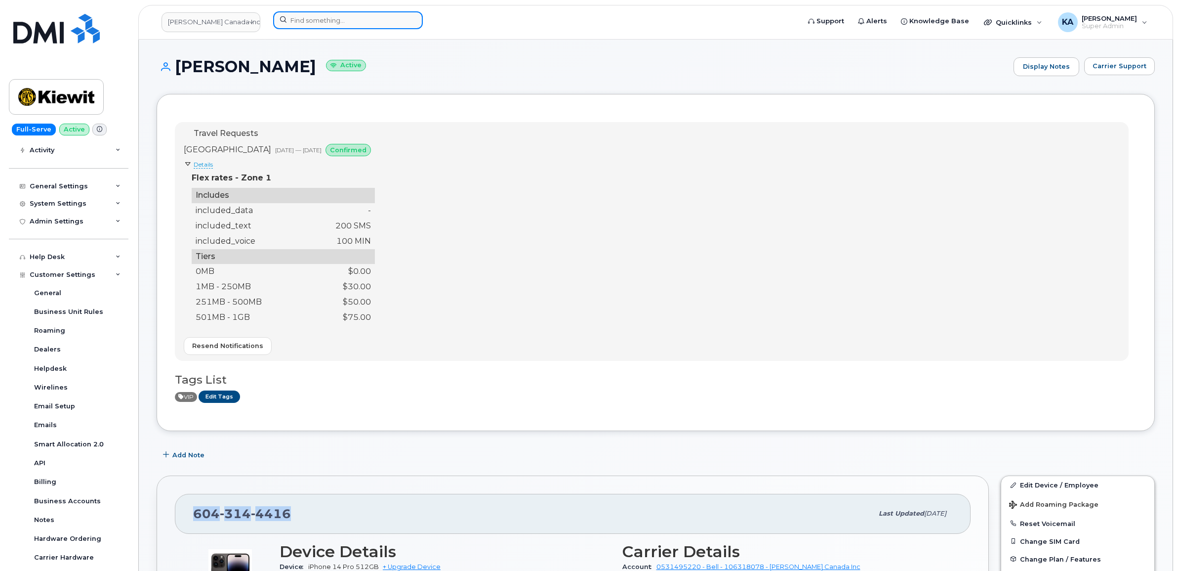
click at [299, 19] on input at bounding box center [348, 20] width 150 height 18
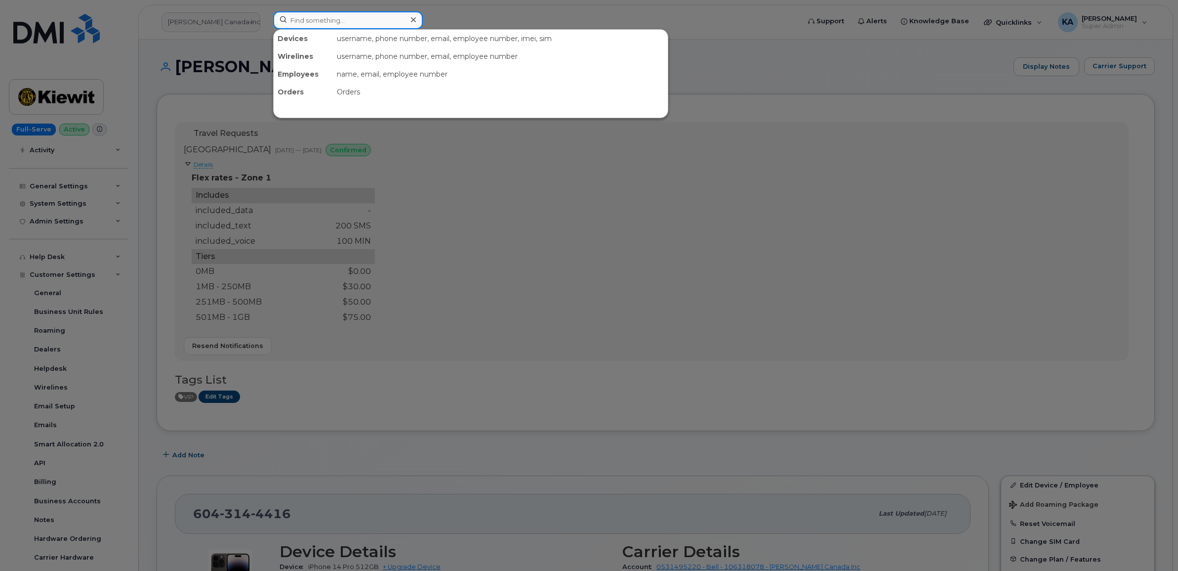
paste input "5873856620"
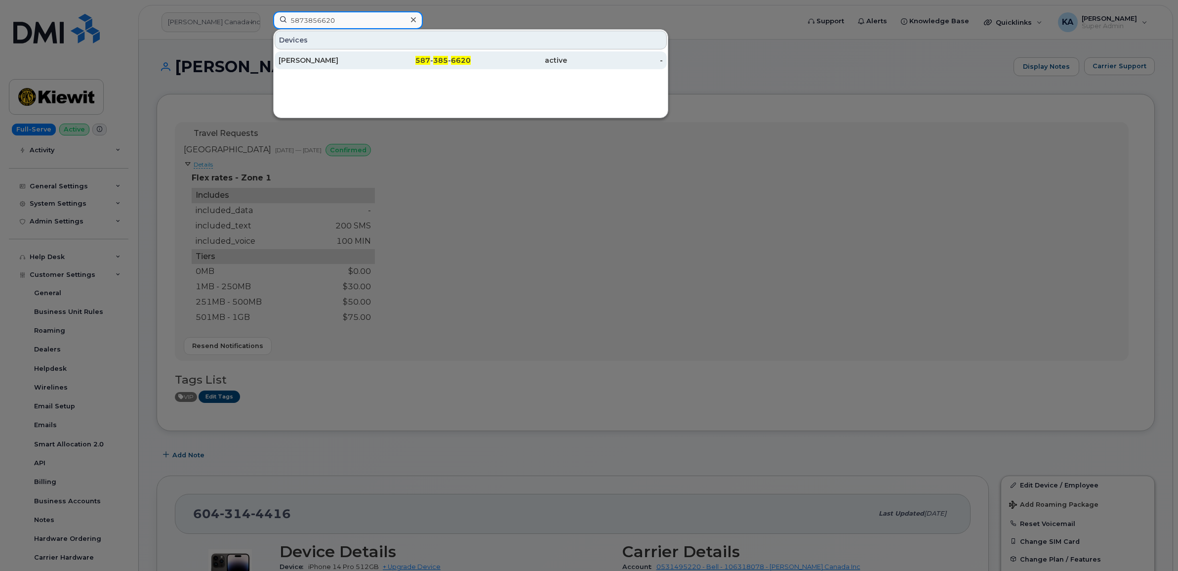
type input "5873856620"
click at [312, 63] on div "[PERSON_NAME]" at bounding box center [327, 60] width 96 height 10
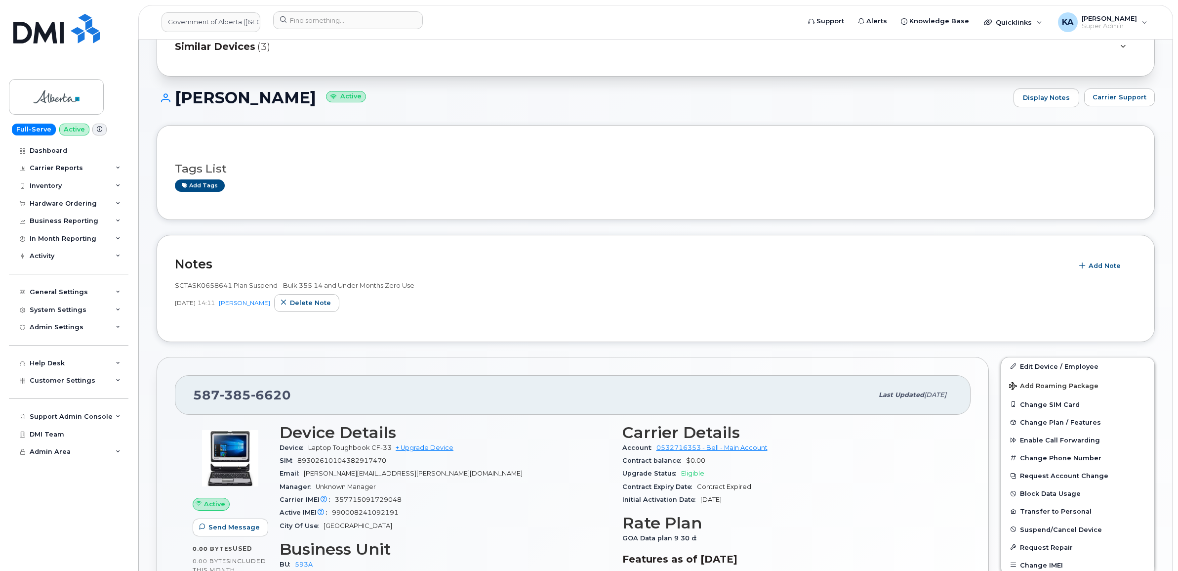
scroll to position [247, 0]
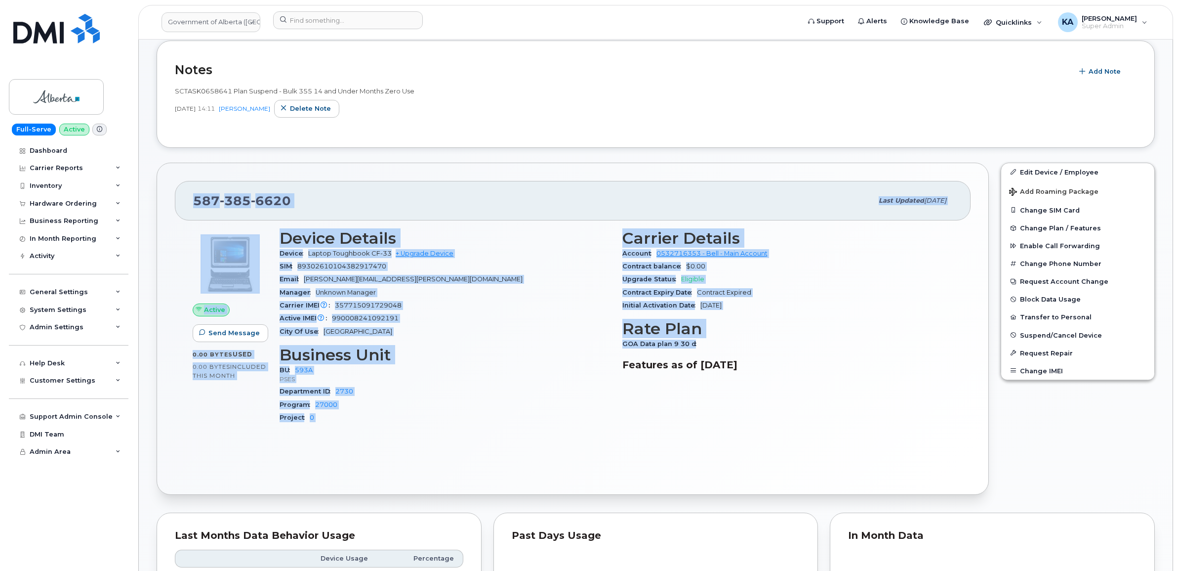
drag, startPoint x: 193, startPoint y: 199, endPoint x: 702, endPoint y: 342, distance: 529.1
click at [702, 342] on div "587 385 6620 Last updated Sep 18, 2025 Active Send Message 0.00 Bytes  used 0.0…" at bounding box center [573, 329] width 832 height 332
copy div "587 385 6620 Last updated Sep 18, 2025 Active Send Message 0.00 Bytes  used 0.0…"
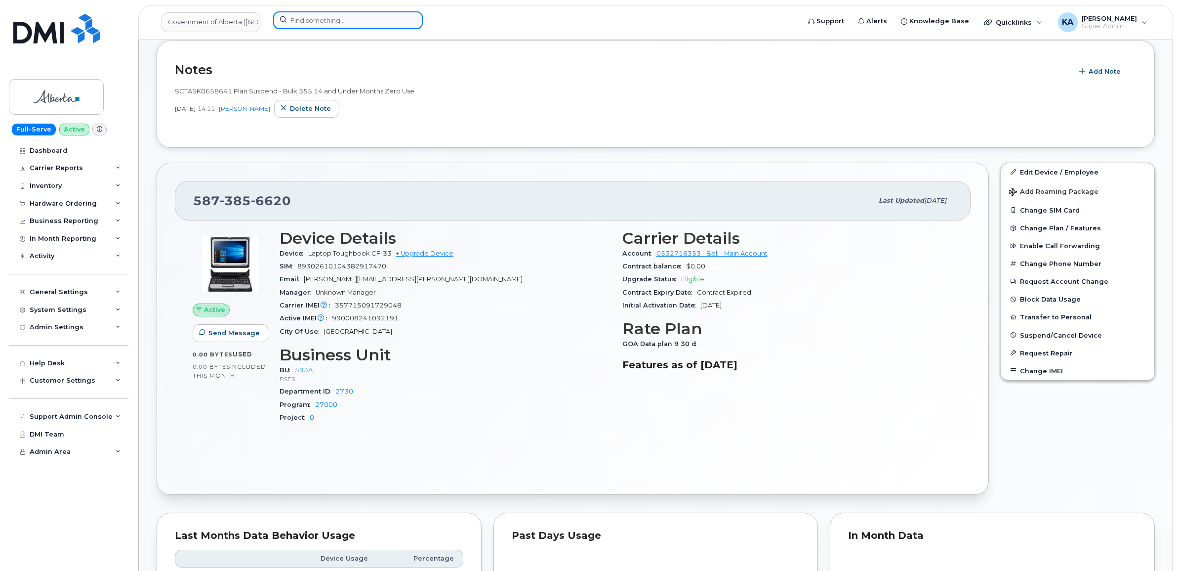
click at [327, 17] on input at bounding box center [348, 20] width 150 height 18
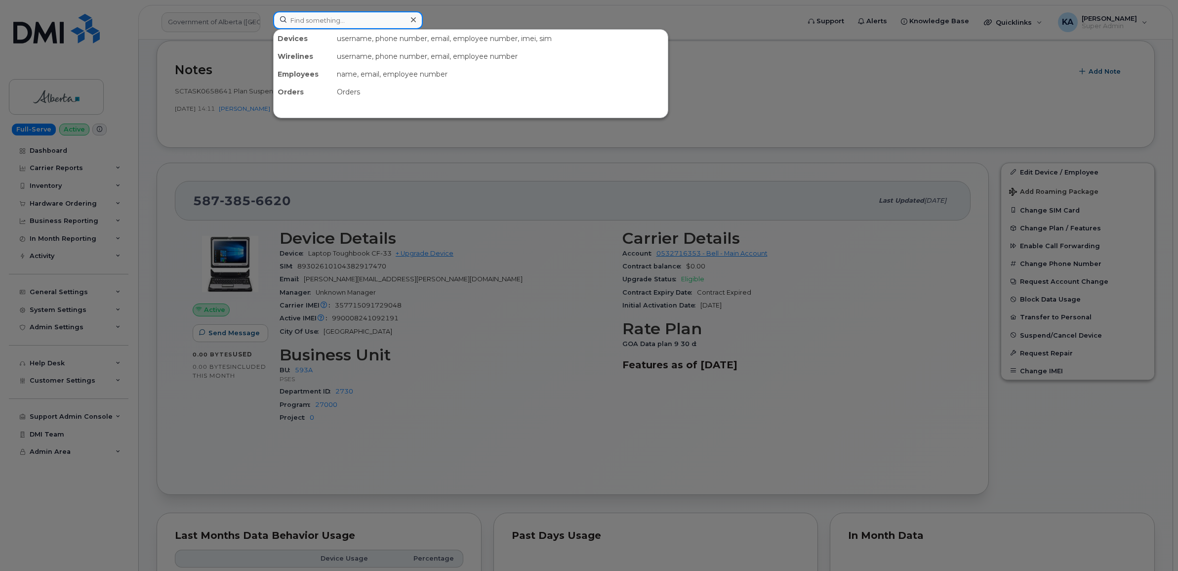
paste input "4034089134"
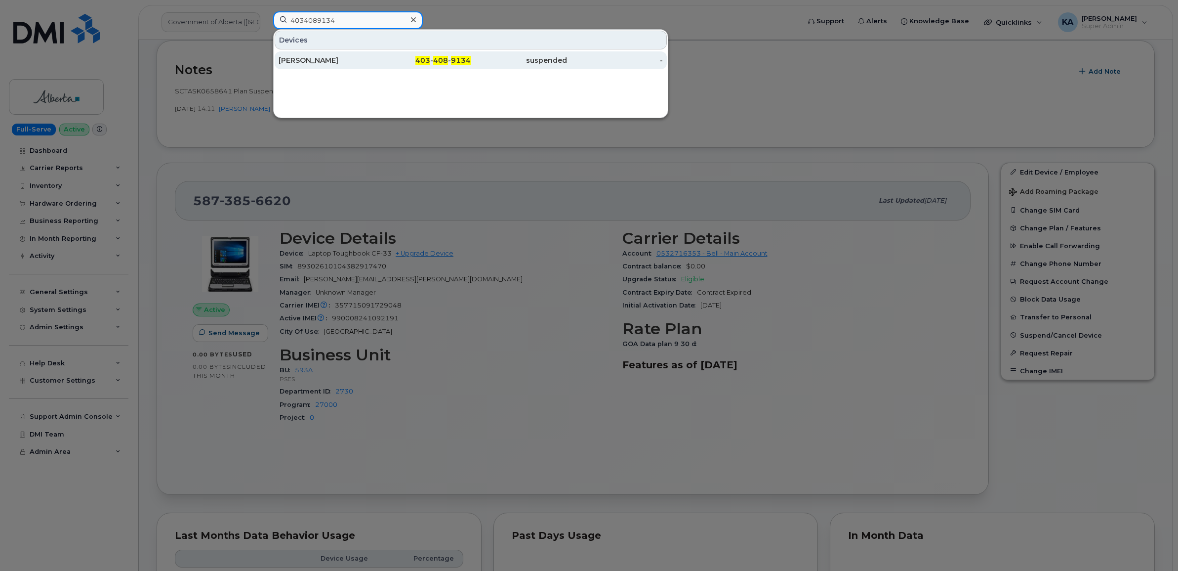
type input "4034089134"
click at [320, 60] on div "Hm Shahidullah" at bounding box center [327, 60] width 96 height 10
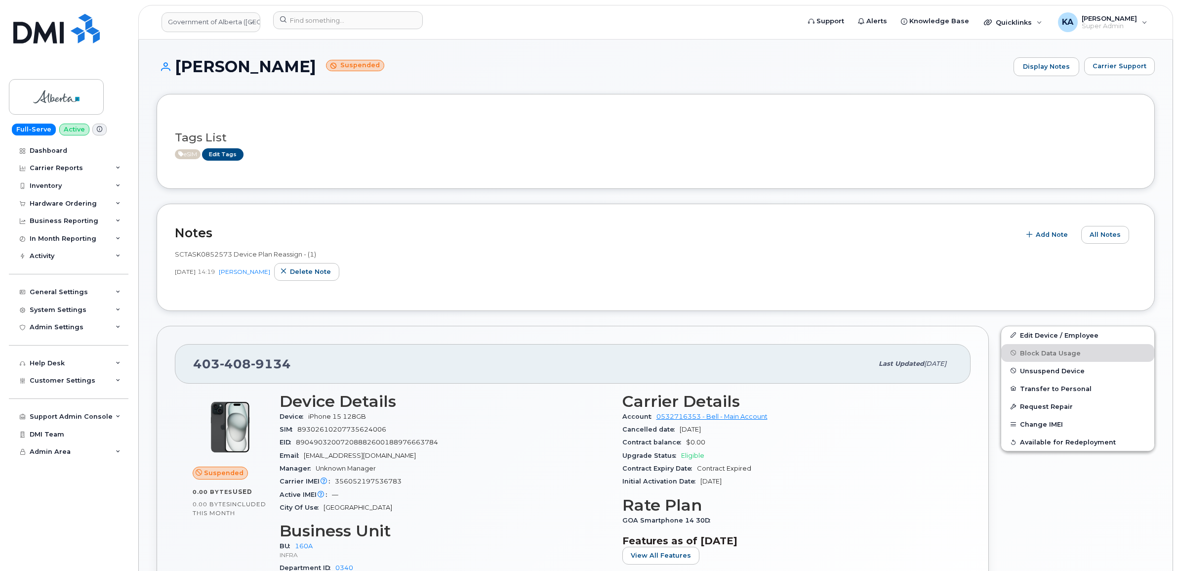
drag, startPoint x: 509, startPoint y: 371, endPoint x: 500, endPoint y: 378, distance: 11.0
click at [507, 372] on div "[PHONE_NUMBER]" at bounding box center [533, 363] width 680 height 21
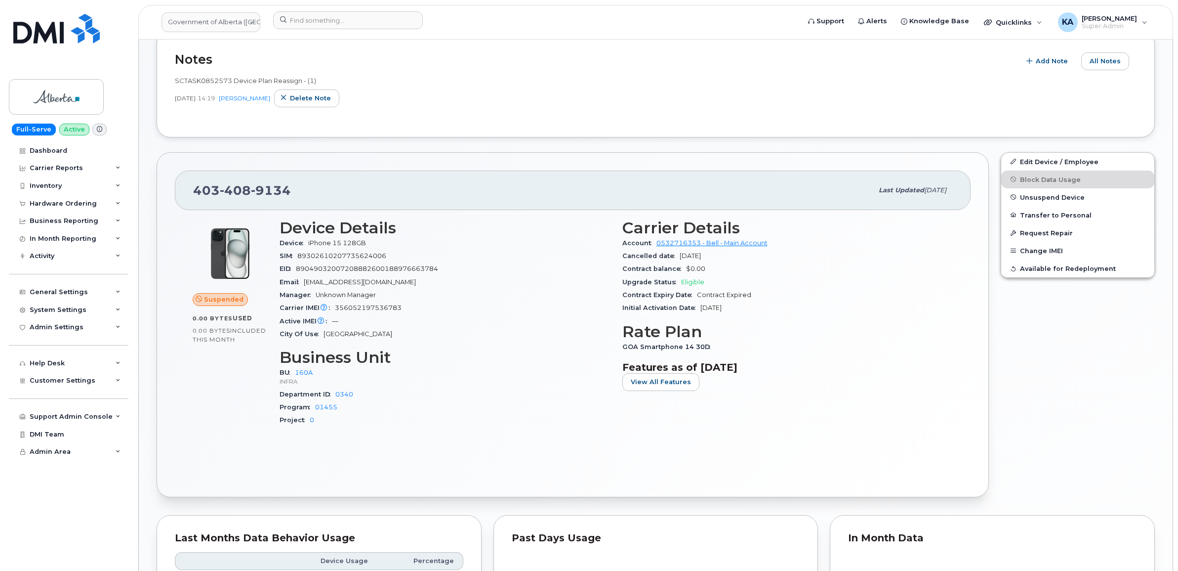
scroll to position [185, 0]
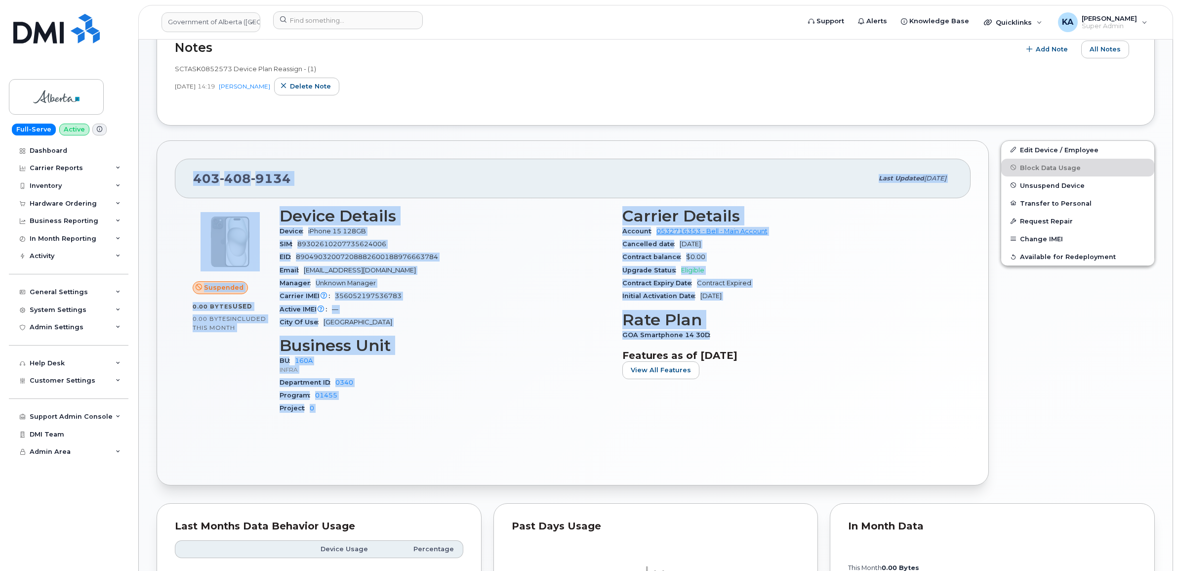
drag, startPoint x: 194, startPoint y: 176, endPoint x: 717, endPoint y: 336, distance: 547.6
click at [717, 336] on div "[PHONE_NUMBER] Last updated [DATE] Suspended 0.00 Bytes  used 0.00 Bytes  inclu…" at bounding box center [573, 312] width 832 height 345
copy div "[PHONE_NUMBER] Last updated [DATE] Suspended 0.00 Bytes  used 0.00 Bytes  inclu…"
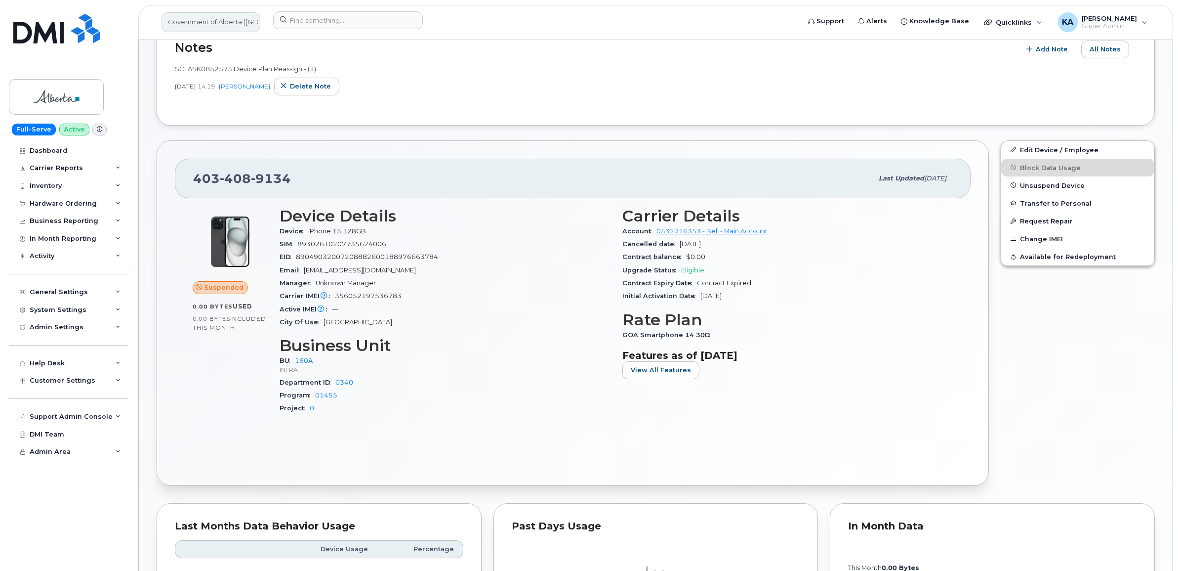
click at [185, 22] on link "Government of Alberta ([GEOGRAPHIC_DATA])" at bounding box center [211, 22] width 99 height 20
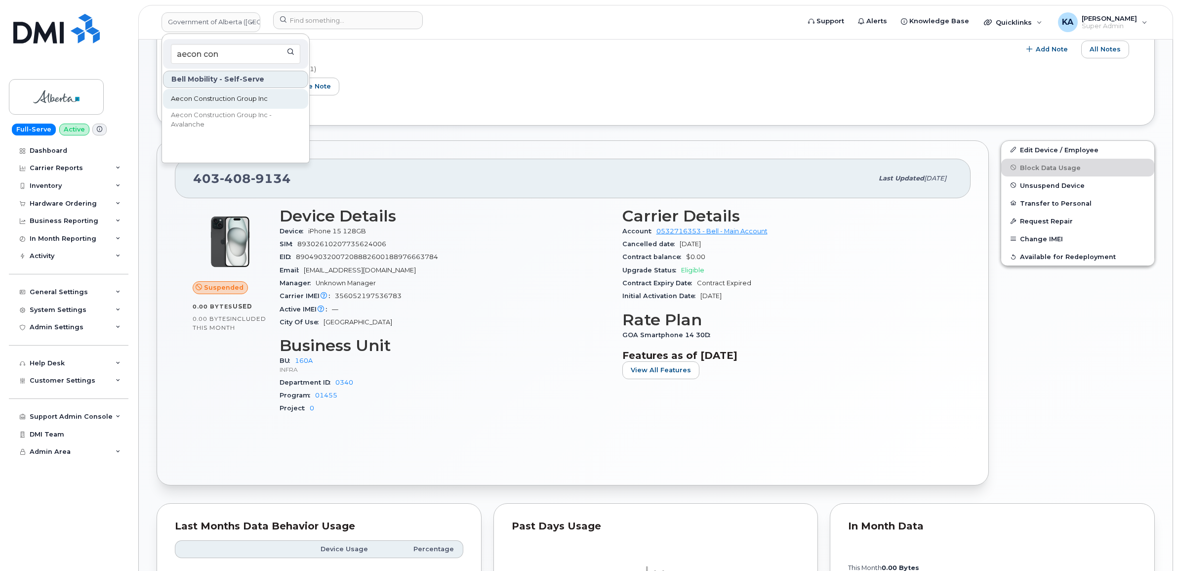
type input "aecon con"
click at [195, 95] on span "Aecon Construction Group Inc" at bounding box center [219, 99] width 97 height 10
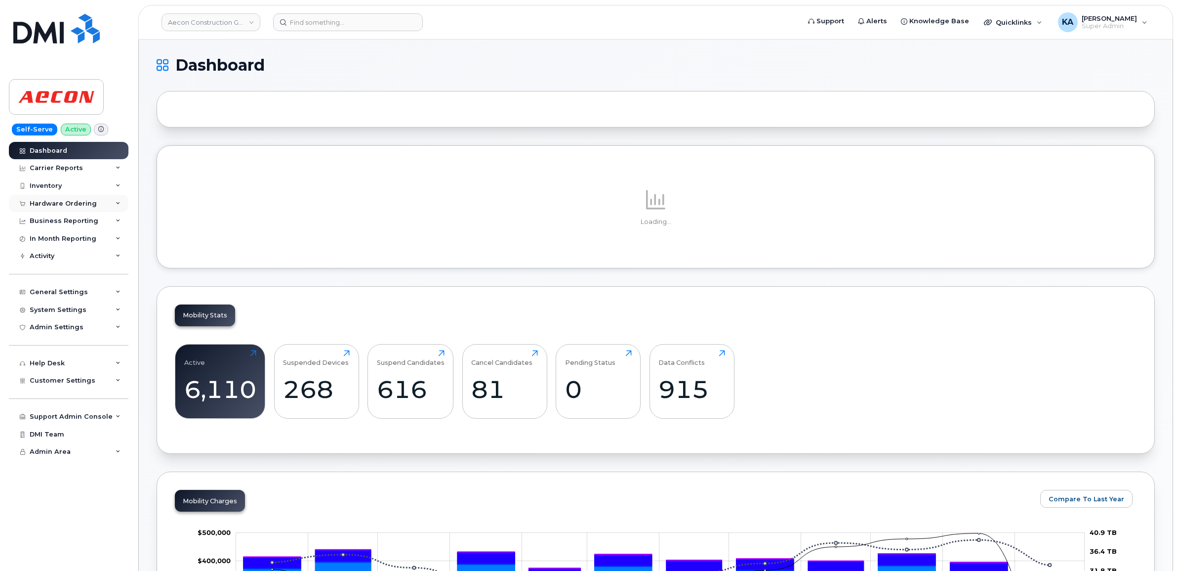
click at [66, 202] on div "Hardware Ordering" at bounding box center [63, 204] width 67 height 8
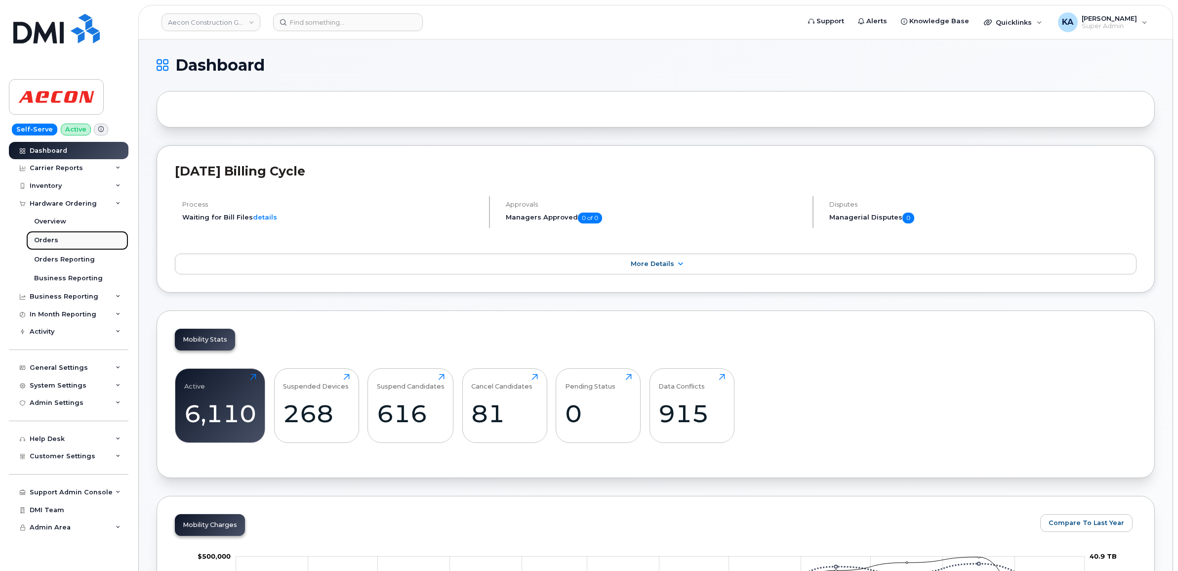
click at [41, 239] on div "Orders" at bounding box center [46, 240] width 24 height 9
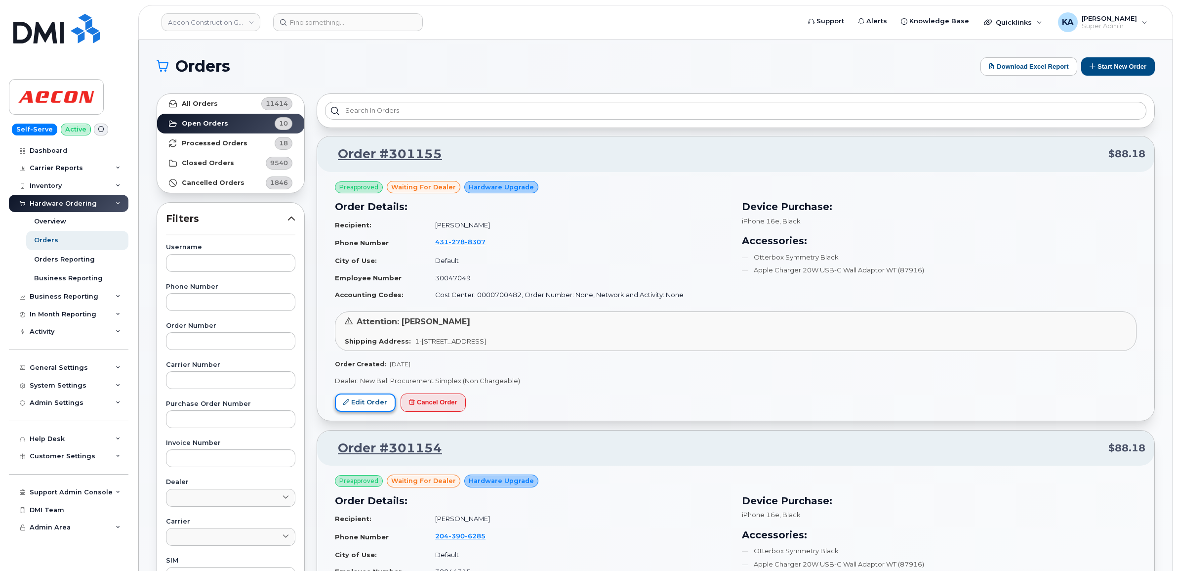
click at [352, 403] on link "Edit Order" at bounding box center [365, 402] width 61 height 18
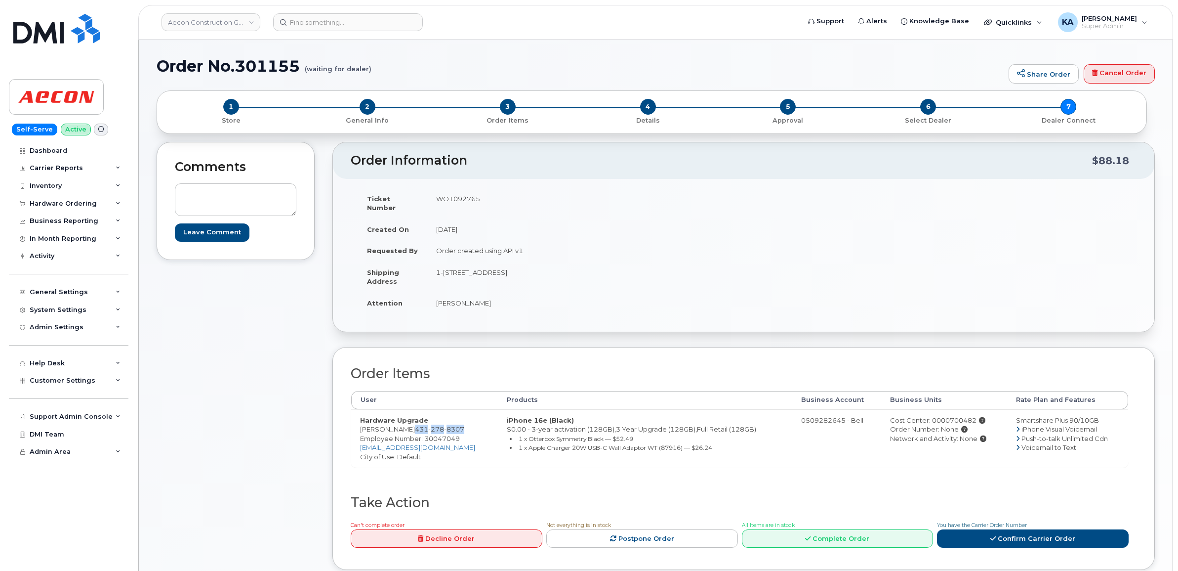
drag, startPoint x: 408, startPoint y: 418, endPoint x: 459, endPoint y: 422, distance: 51.6
click at [459, 422] on td "Hardware Upgrade Charles Comia 431 278 8307 Employee Number: 30047049 ccomia@ae…" at bounding box center [424, 438] width 147 height 58
copy span "431 278 8307"
click at [443, 434] on span "Employee Number: 30047049" at bounding box center [410, 438] width 100 height 8
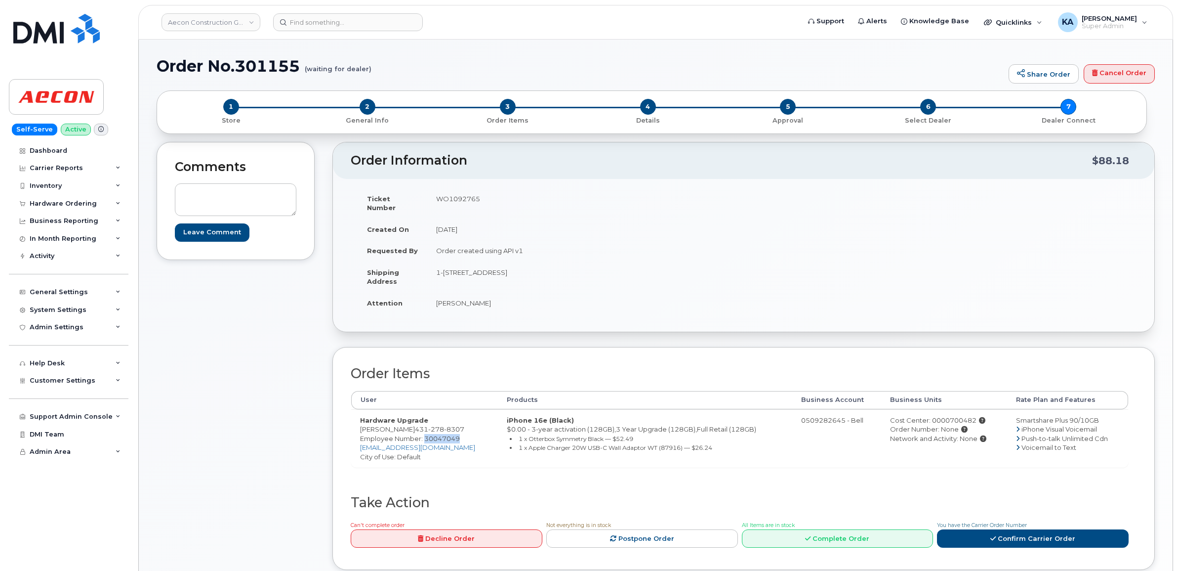
copy span "30047049"
drag, startPoint x: 426, startPoint y: 265, endPoint x: 489, endPoint y: 268, distance: 63.3
click at [489, 268] on tr "Shipping Address 1-2011 Plessis Rd Sunnyside MB R5R 0C8" at bounding box center [547, 276] width 378 height 31
drag, startPoint x: 489, startPoint y: 268, endPoint x: 487, endPoint y: 278, distance: 10.6
click at [492, 281] on td "1-[STREET_ADDRESS]" at bounding box center [581, 276] width 309 height 31
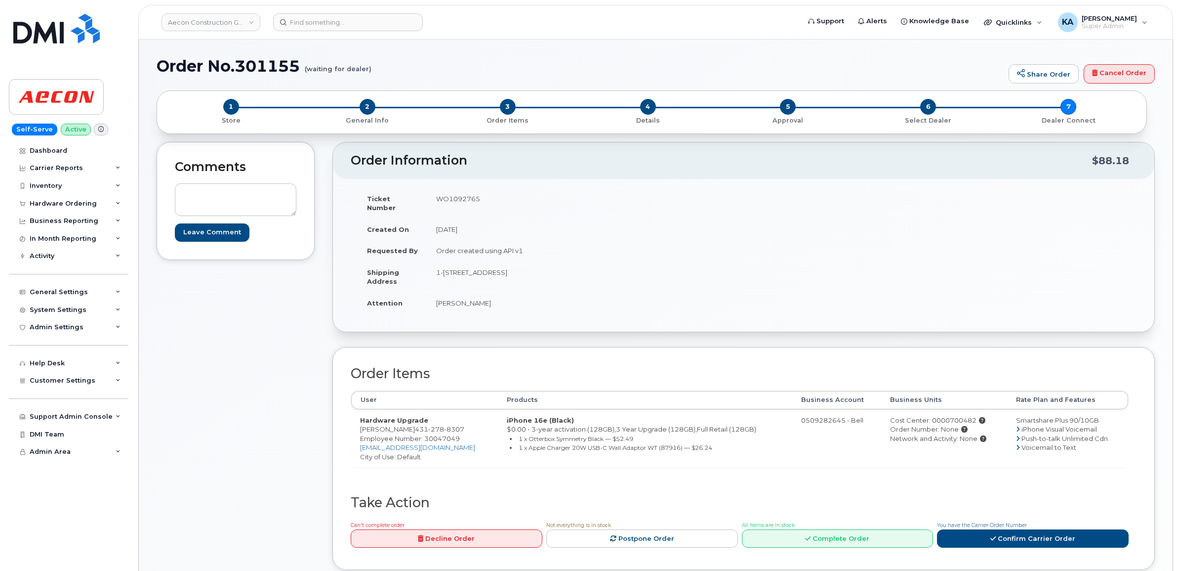
drag, startPoint x: 487, startPoint y: 278, endPoint x: 494, endPoint y: 269, distance: 11.3
click at [494, 269] on td "1-[STREET_ADDRESS]" at bounding box center [581, 276] width 309 height 31
copy td "1-2011 Plessis Rd"
drag, startPoint x: 546, startPoint y: 263, endPoint x: 588, endPoint y: 268, distance: 42.3
click at [587, 268] on td "1-[STREET_ADDRESS]" at bounding box center [581, 276] width 309 height 31
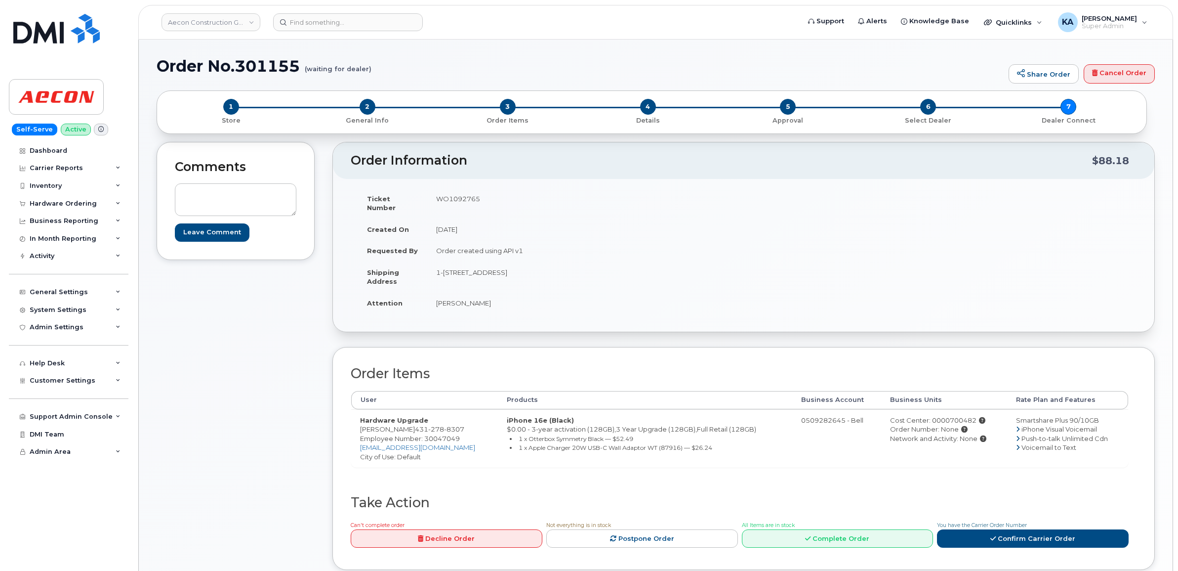
copy td "R5R 0C8"
drag, startPoint x: 435, startPoint y: 293, endPoint x: 487, endPoint y: 294, distance: 51.4
click at [487, 294] on td "Charles Comia" at bounding box center [581, 303] width 309 height 22
copy td "Charles Comia"
click at [455, 199] on td "WO1092765" at bounding box center [581, 203] width 309 height 31
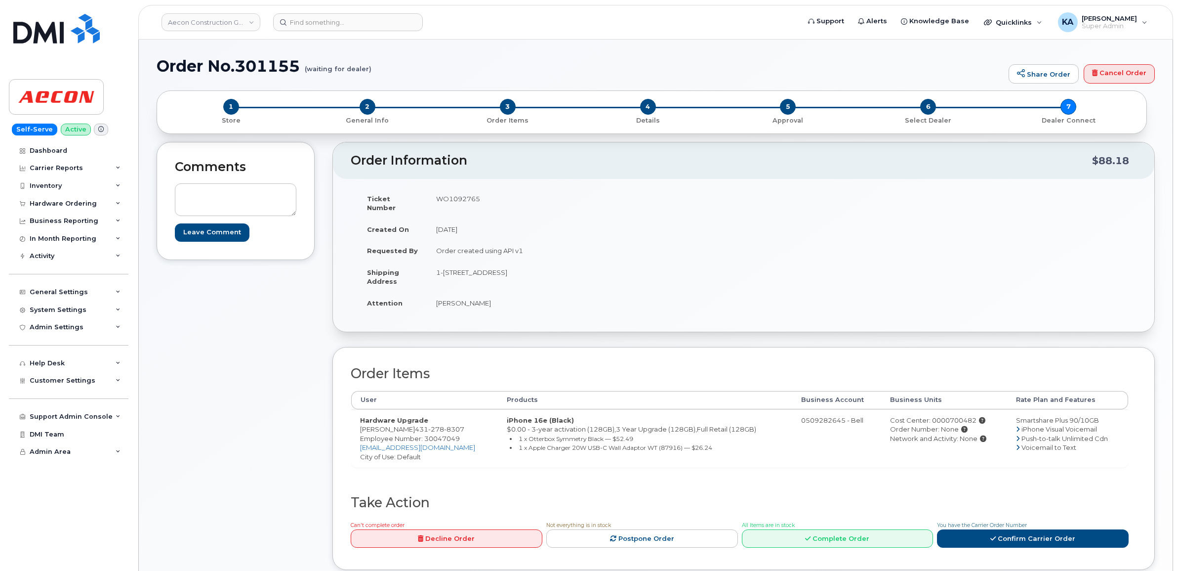
click at [455, 199] on td "WO1092765" at bounding box center [581, 203] width 309 height 31
copy td "WO1092765"
click at [947, 415] on div "Cost Center: 0000700482" at bounding box center [944, 419] width 108 height 9
copy div "0000700482"
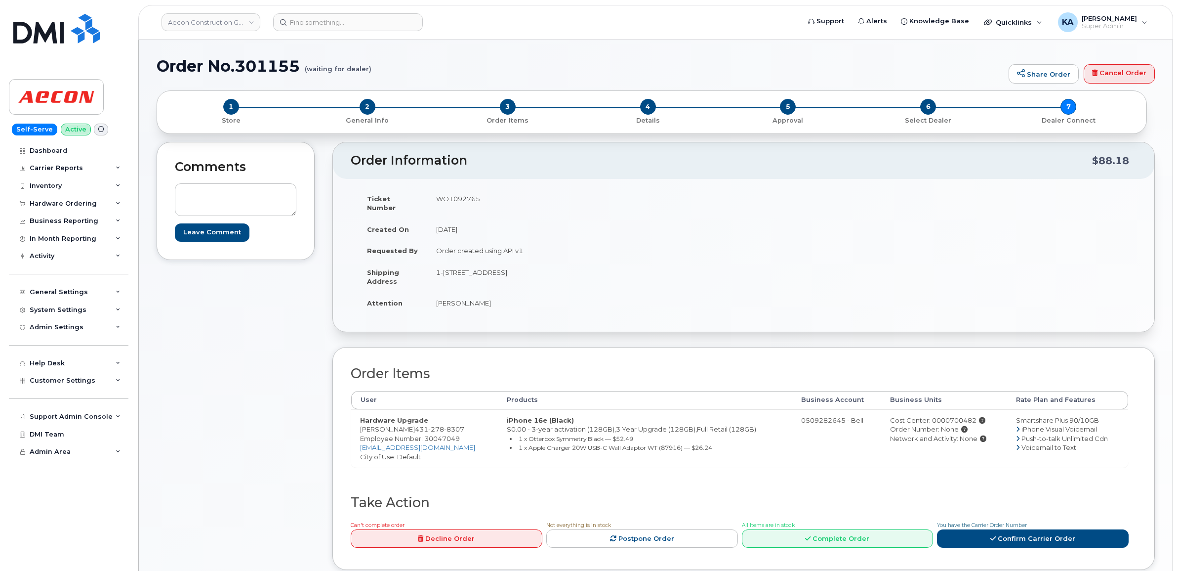
click at [431, 434] on span "Employee Number: 30047049" at bounding box center [410, 438] width 100 height 8
copy span "30047049"
click at [1010, 533] on link "Confirm Carrier Order" at bounding box center [1033, 538] width 192 height 18
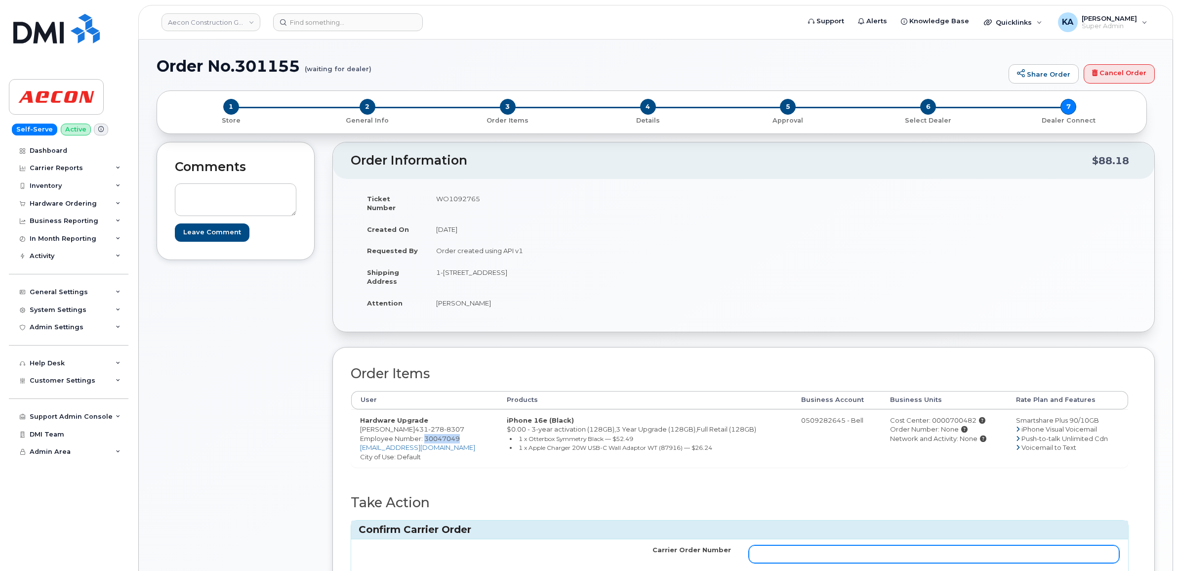
click at [757, 545] on input "Carrier Order Number" at bounding box center [934, 554] width 371 height 18
paste input "3018477"
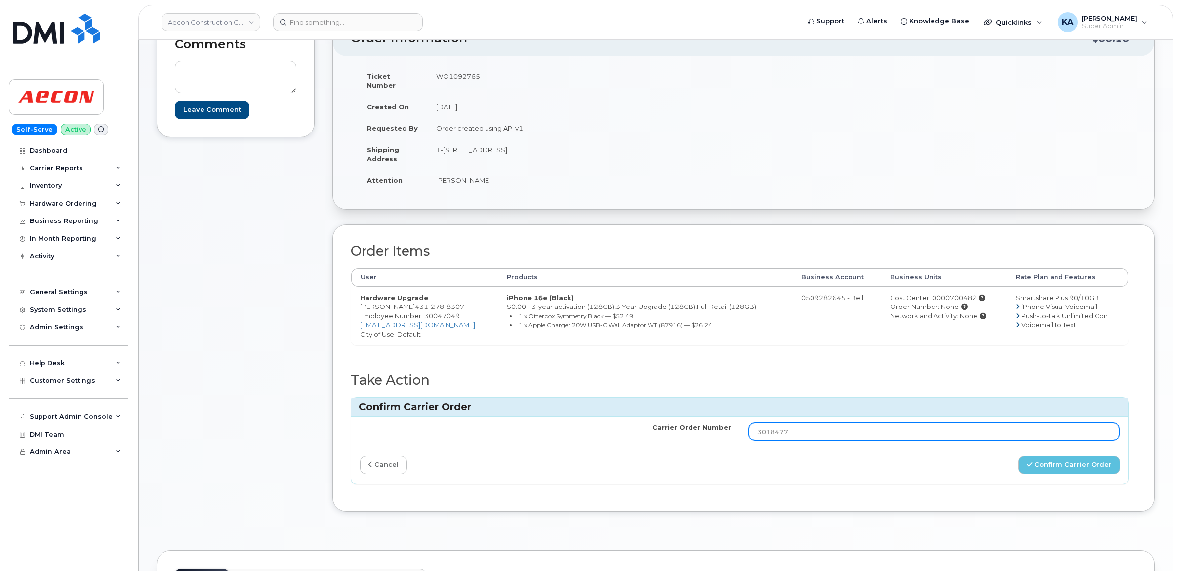
scroll to position [124, 0]
type input "3018477"
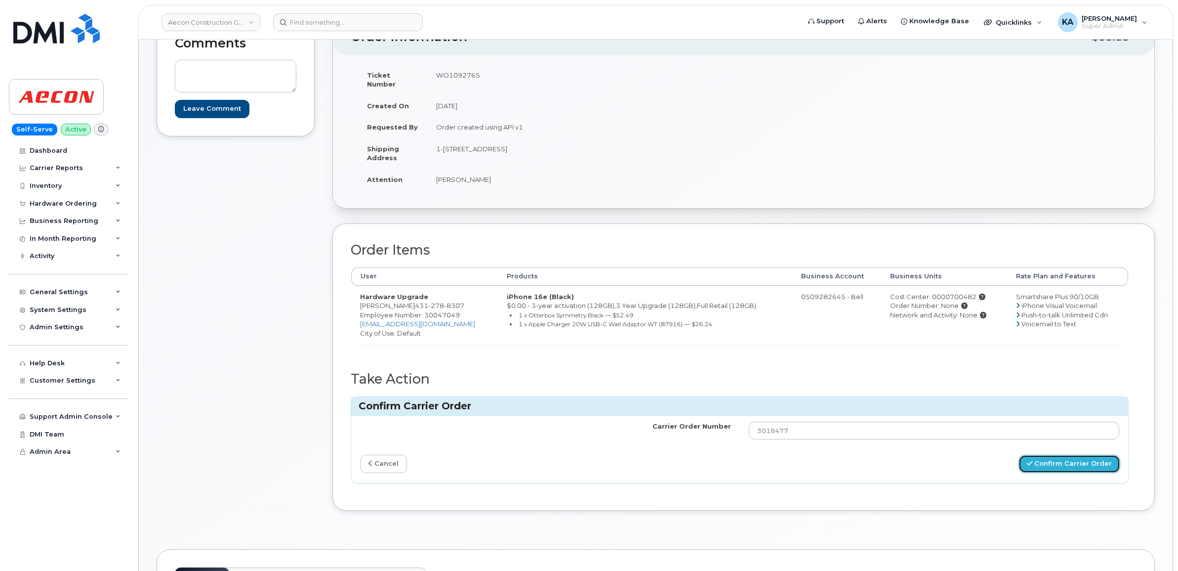
click at [1039, 455] on button "Confirm Carrier Order" at bounding box center [1070, 463] width 102 height 18
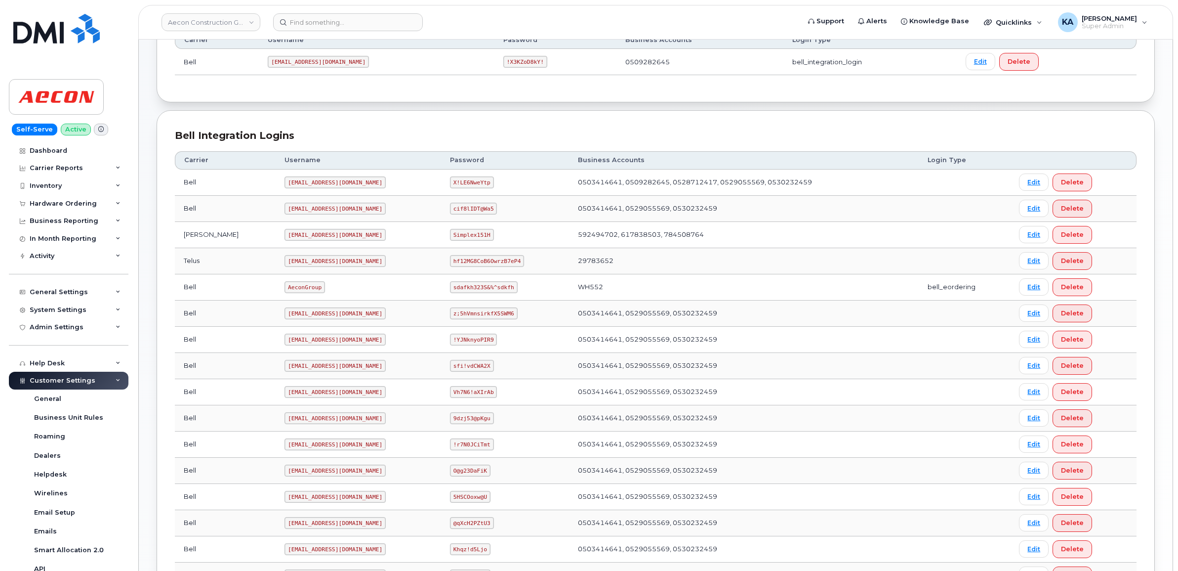
scroll to position [162, 0]
drag, startPoint x: 245, startPoint y: 289, endPoint x: 278, endPoint y: 295, distance: 33.6
click at [285, 294] on code "AeconGroup" at bounding box center [305, 288] width 41 height 12
copy code "AeconGroup"
drag, startPoint x: 436, startPoint y: 289, endPoint x: 500, endPoint y: 293, distance: 63.8
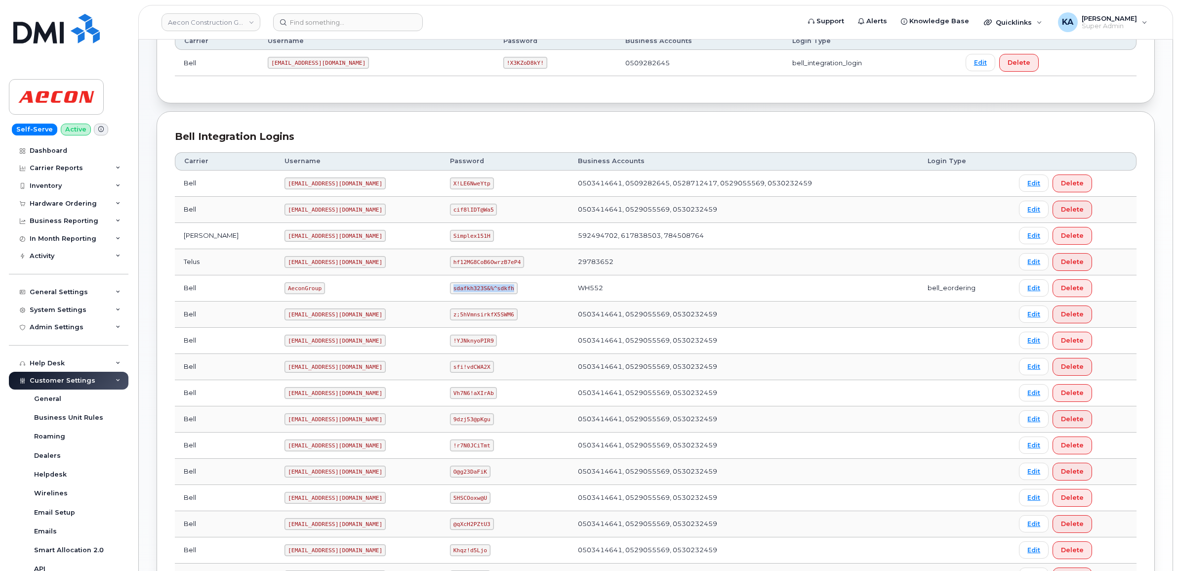
click at [500, 293] on td "sdafkh323S&%^sdkfh" at bounding box center [505, 288] width 128 height 26
copy code "sdafkh323S&%^sdkfh"
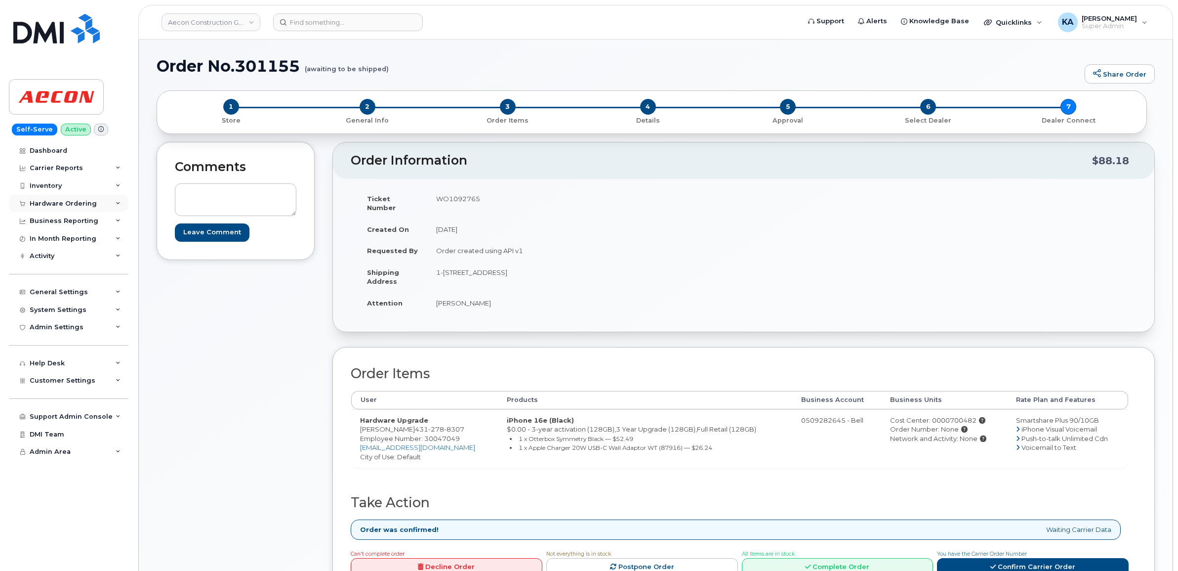
click at [65, 200] on div "Hardware Ordering" at bounding box center [63, 204] width 67 height 8
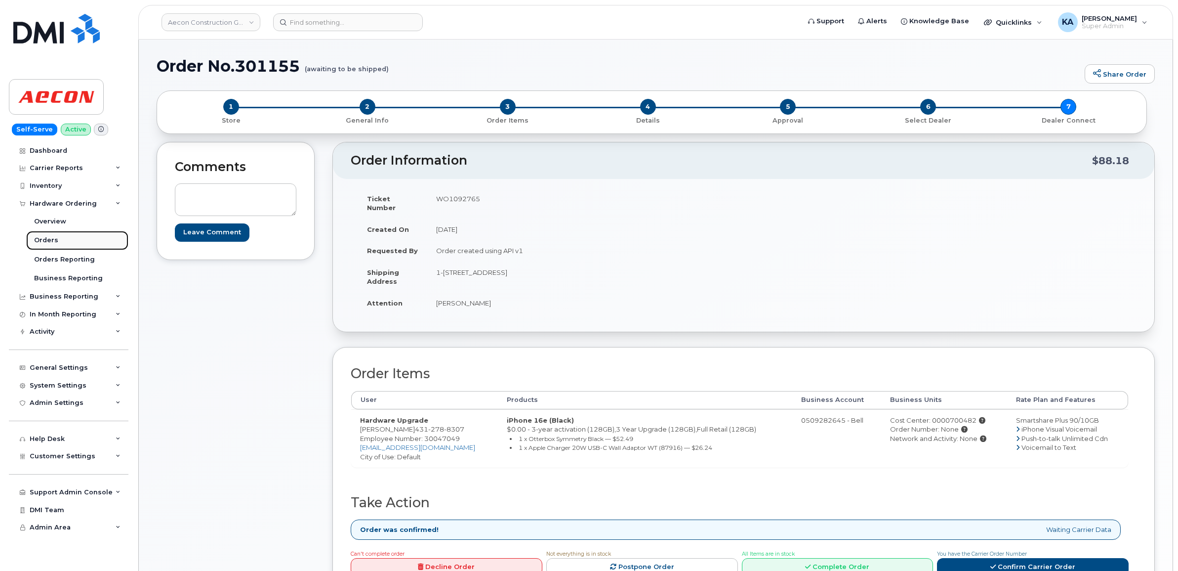
click at [46, 236] on link "Orders" at bounding box center [77, 240] width 102 height 19
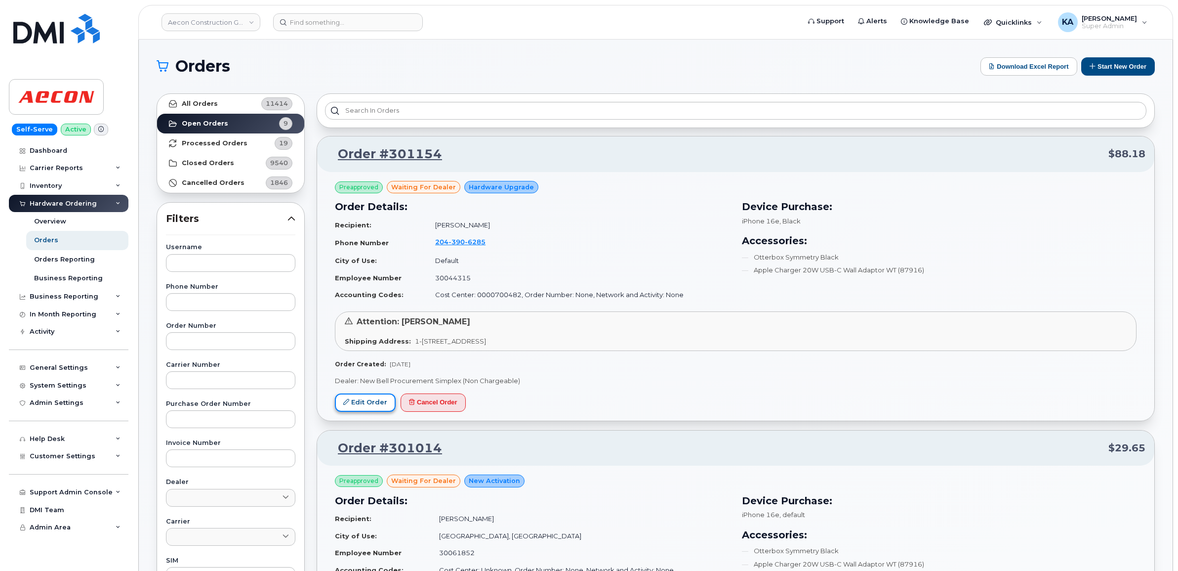
click at [373, 401] on link "Edit Order" at bounding box center [365, 402] width 61 height 18
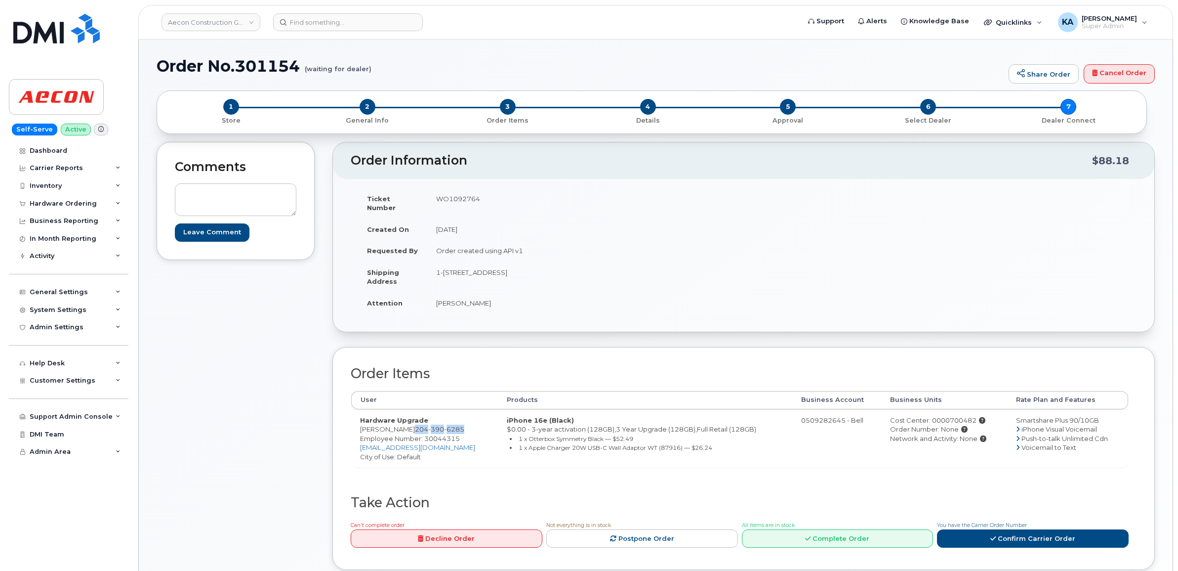
drag, startPoint x: 418, startPoint y: 418, endPoint x: 470, endPoint y: 420, distance: 51.4
click at [470, 420] on td "Hardware Upgrade David McDougall 204 390 6285 Employee Number: 30044315 dmcdoug…" at bounding box center [424, 438] width 147 height 58
copy span "204 390 6285"
click at [453, 434] on span "Employee Number: 30044315" at bounding box center [410, 438] width 100 height 8
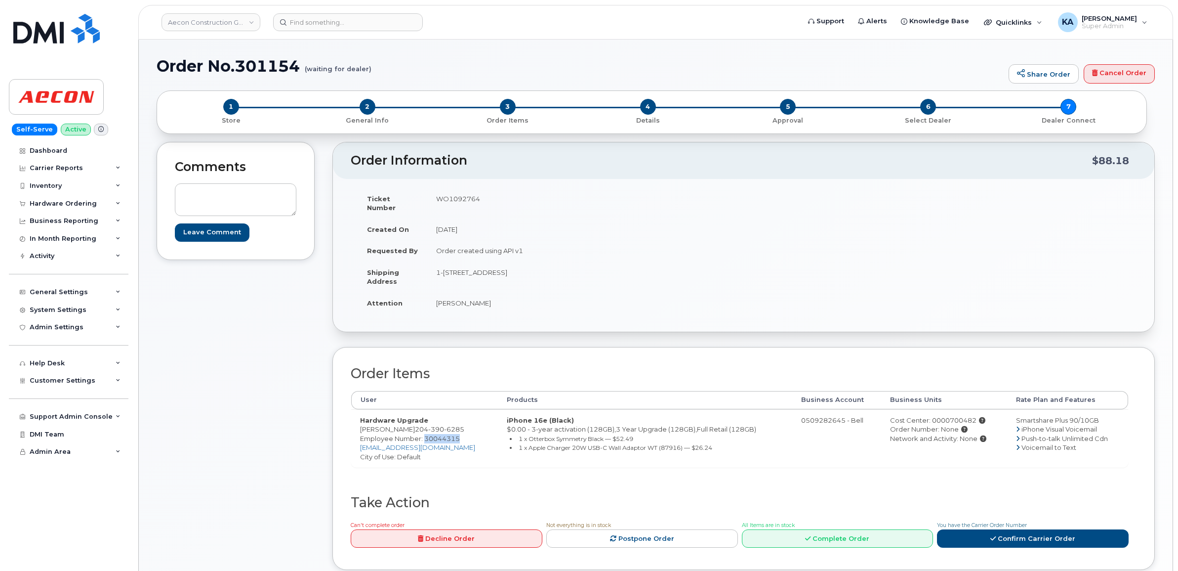
copy span "30044315"
drag, startPoint x: 434, startPoint y: 266, endPoint x: 495, endPoint y: 271, distance: 61.5
click at [495, 271] on td "1-[STREET_ADDRESS]" at bounding box center [581, 276] width 309 height 31
copy td "1-2011 Plessis Rd"
drag, startPoint x: 546, startPoint y: 262, endPoint x: 578, endPoint y: 263, distance: 32.1
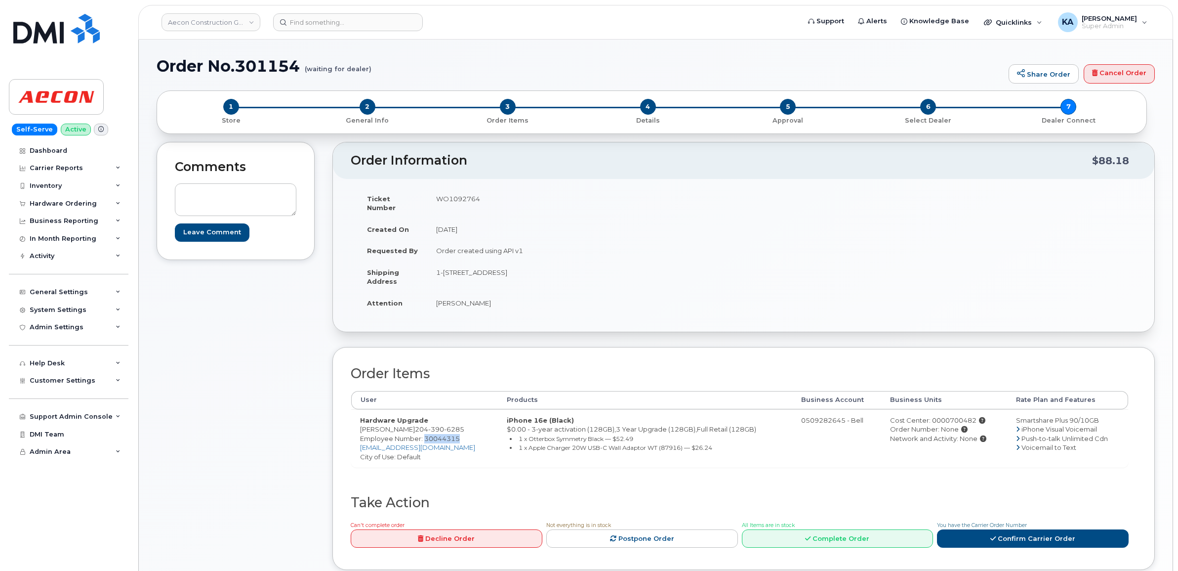
click at [578, 263] on td "1-[STREET_ADDRESS]" at bounding box center [581, 276] width 309 height 31
copy td "R5R 0C8"
drag, startPoint x: 438, startPoint y: 294, endPoint x: 496, endPoint y: 297, distance: 58.9
click at [496, 297] on td "[PERSON_NAME]" at bounding box center [581, 303] width 309 height 22
copy td "[PERSON_NAME]"
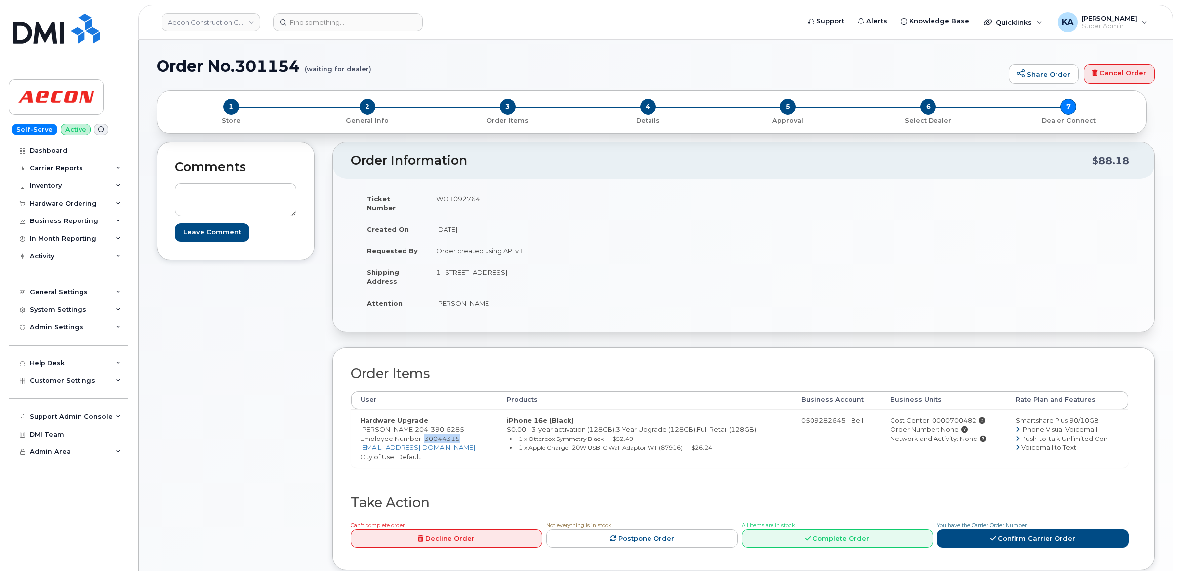
click at [947, 415] on div "Cost Center: 0000700482" at bounding box center [944, 419] width 108 height 9
copy div "0000700482"
click at [453, 196] on td "WO1092764" at bounding box center [581, 203] width 309 height 31
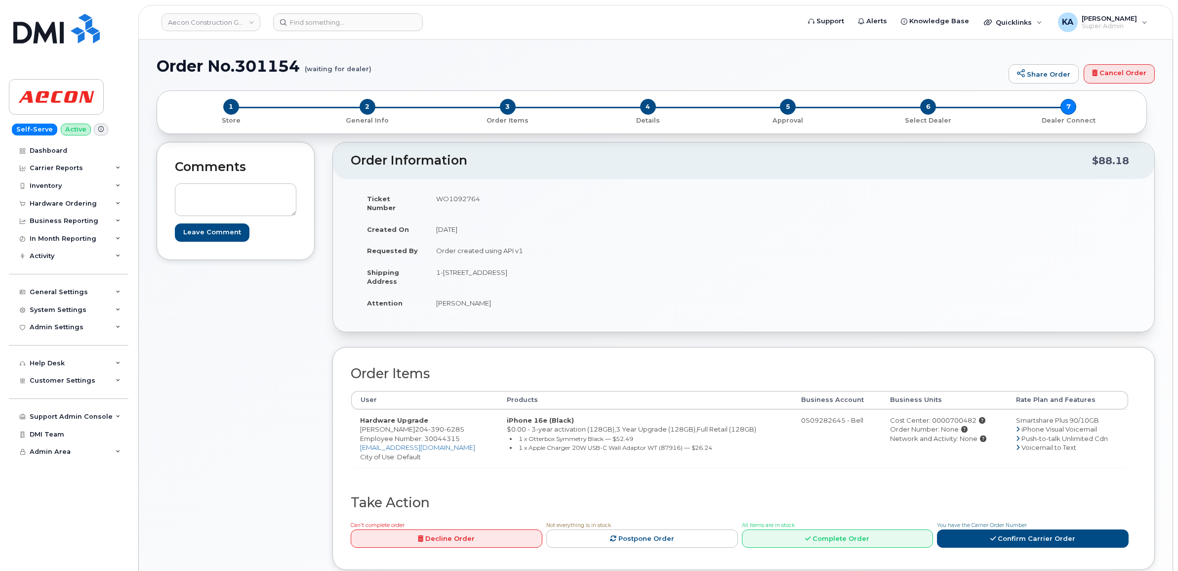
copy td "WO1092764"
click at [444, 434] on span "Employee Number: 30044315" at bounding box center [410, 438] width 100 height 8
copy span "30044315"
click at [973, 532] on link "Confirm Carrier Order" at bounding box center [1033, 538] width 192 height 18
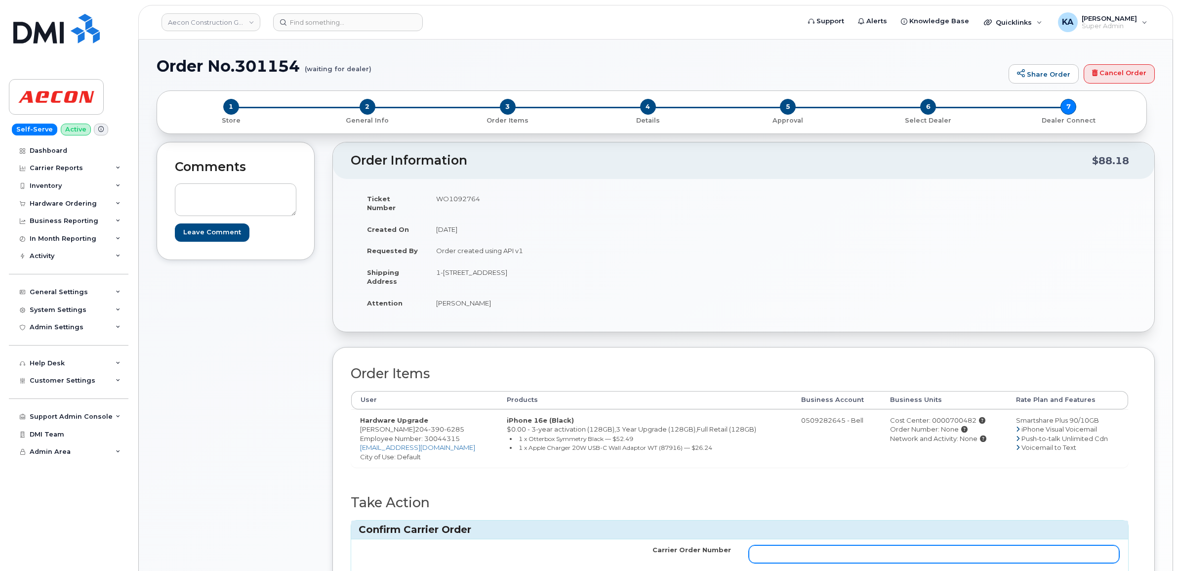
click at [929, 545] on input "Carrier Order Number" at bounding box center [934, 554] width 371 height 18
paste input "3018483"
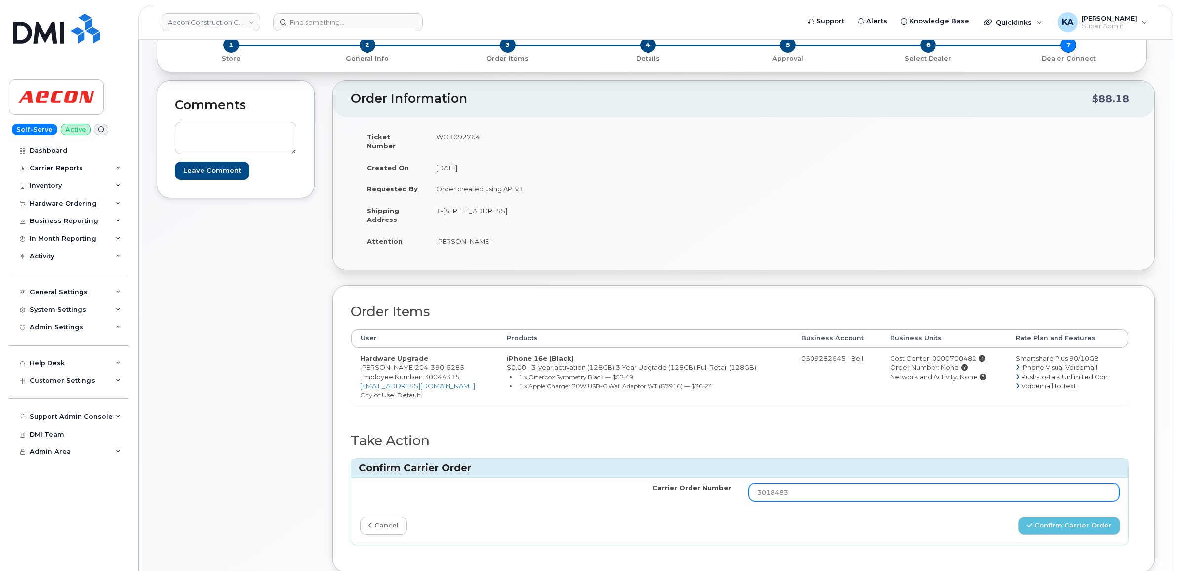
scroll to position [124, 0]
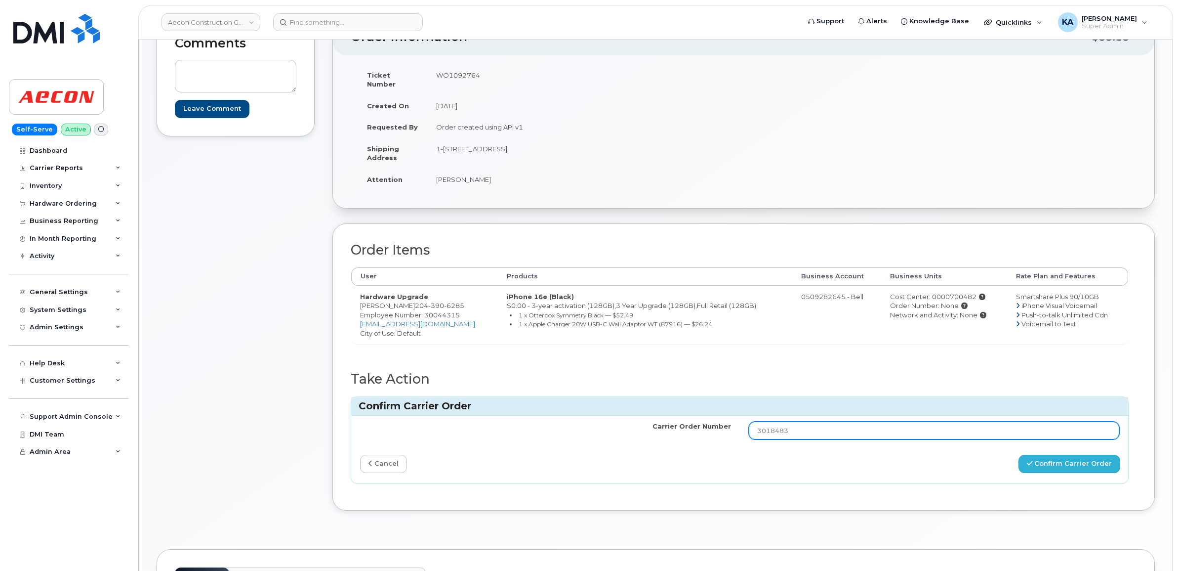
type input "3018483"
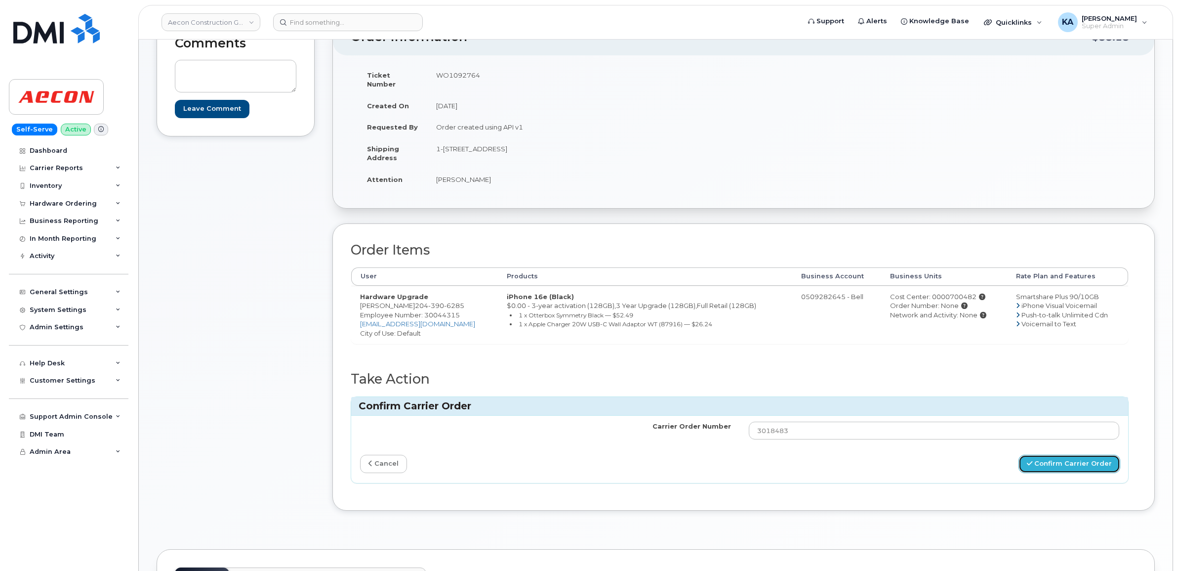
click at [1045, 455] on button "Confirm Carrier Order" at bounding box center [1070, 463] width 102 height 18
